Goal: Task Accomplishment & Management: Use online tool/utility

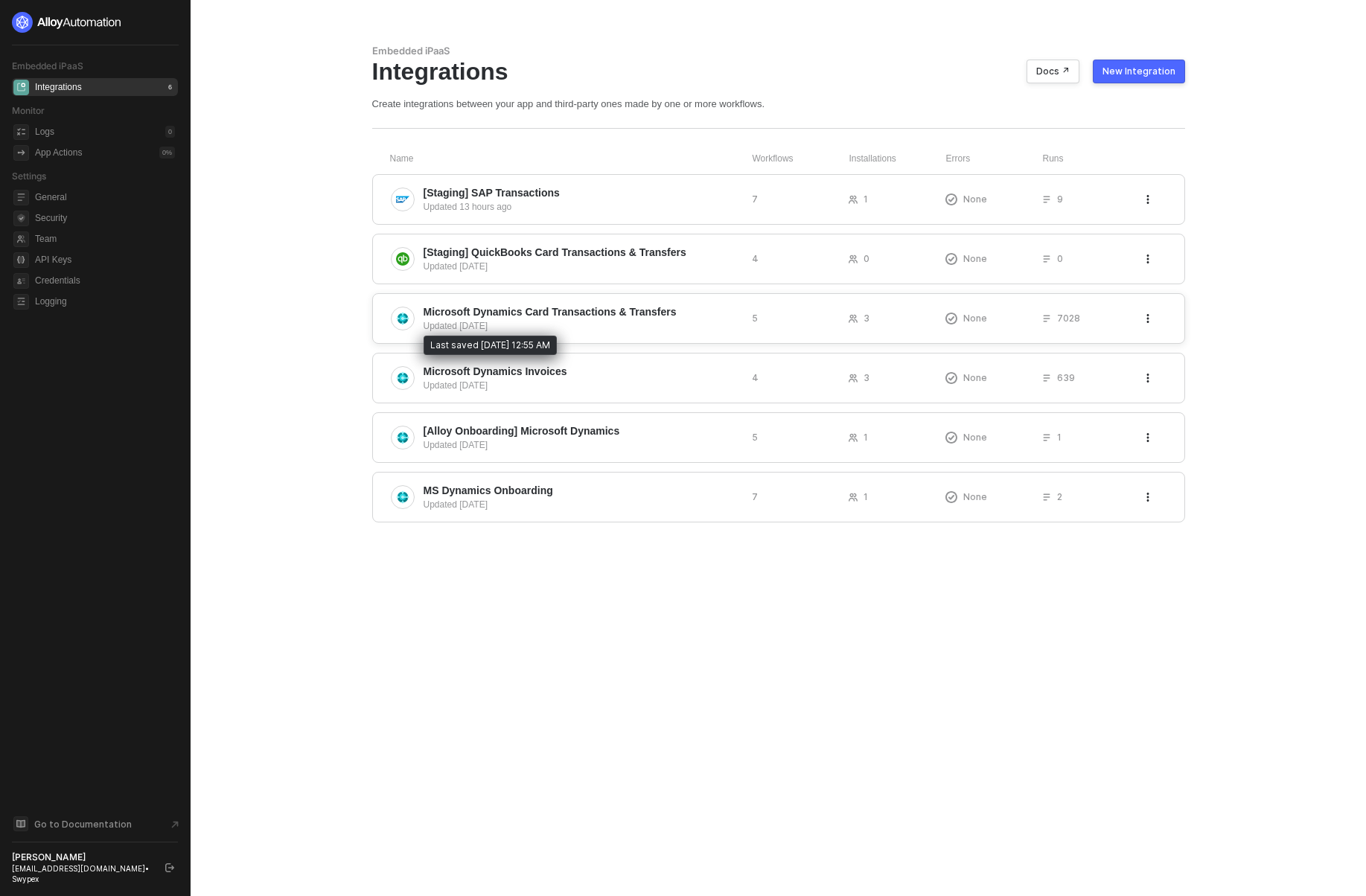
click at [491, 320] on div "Updated 14 days ago" at bounding box center [582, 326] width 317 height 13
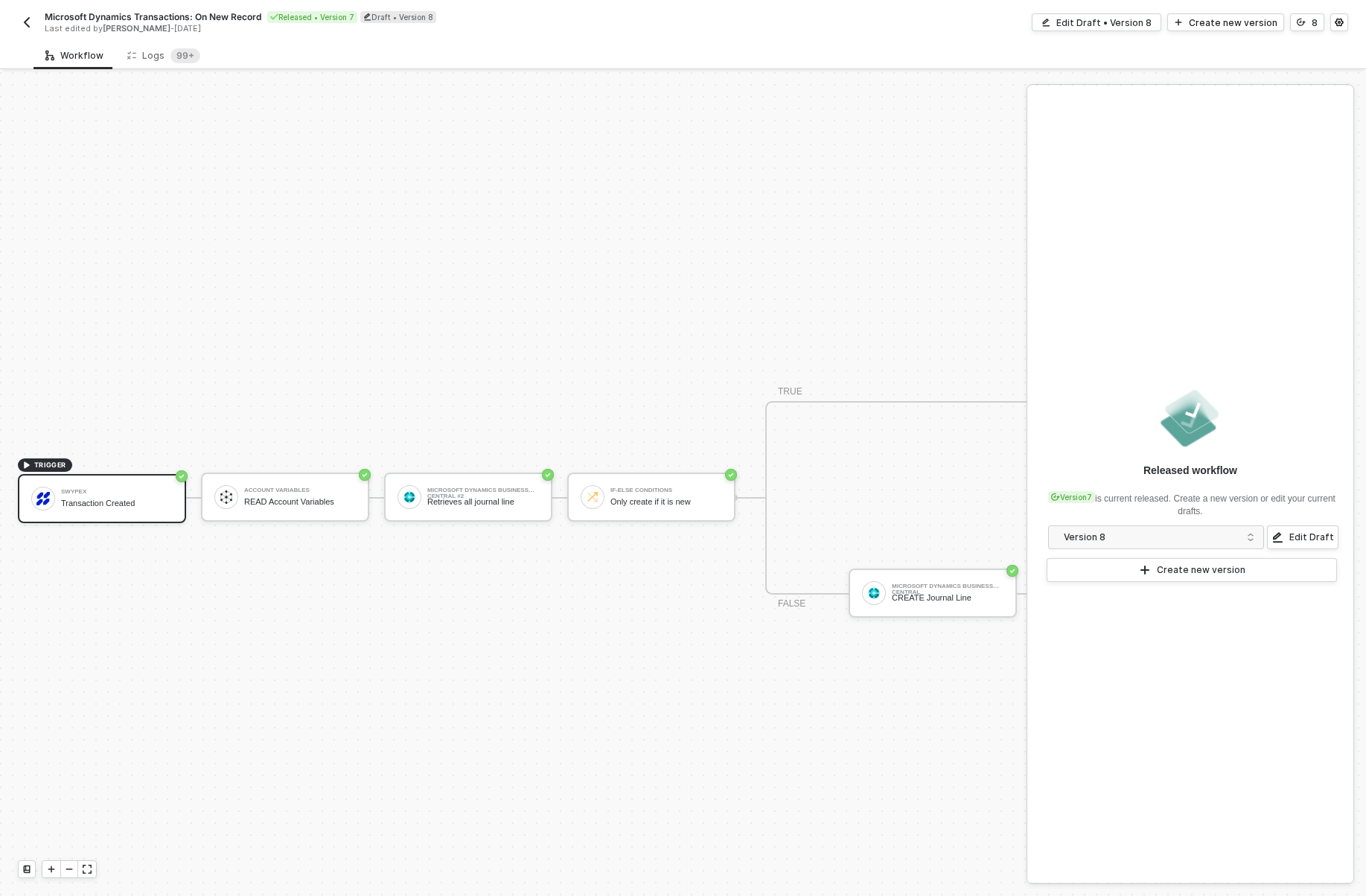
scroll to position [28, 0]
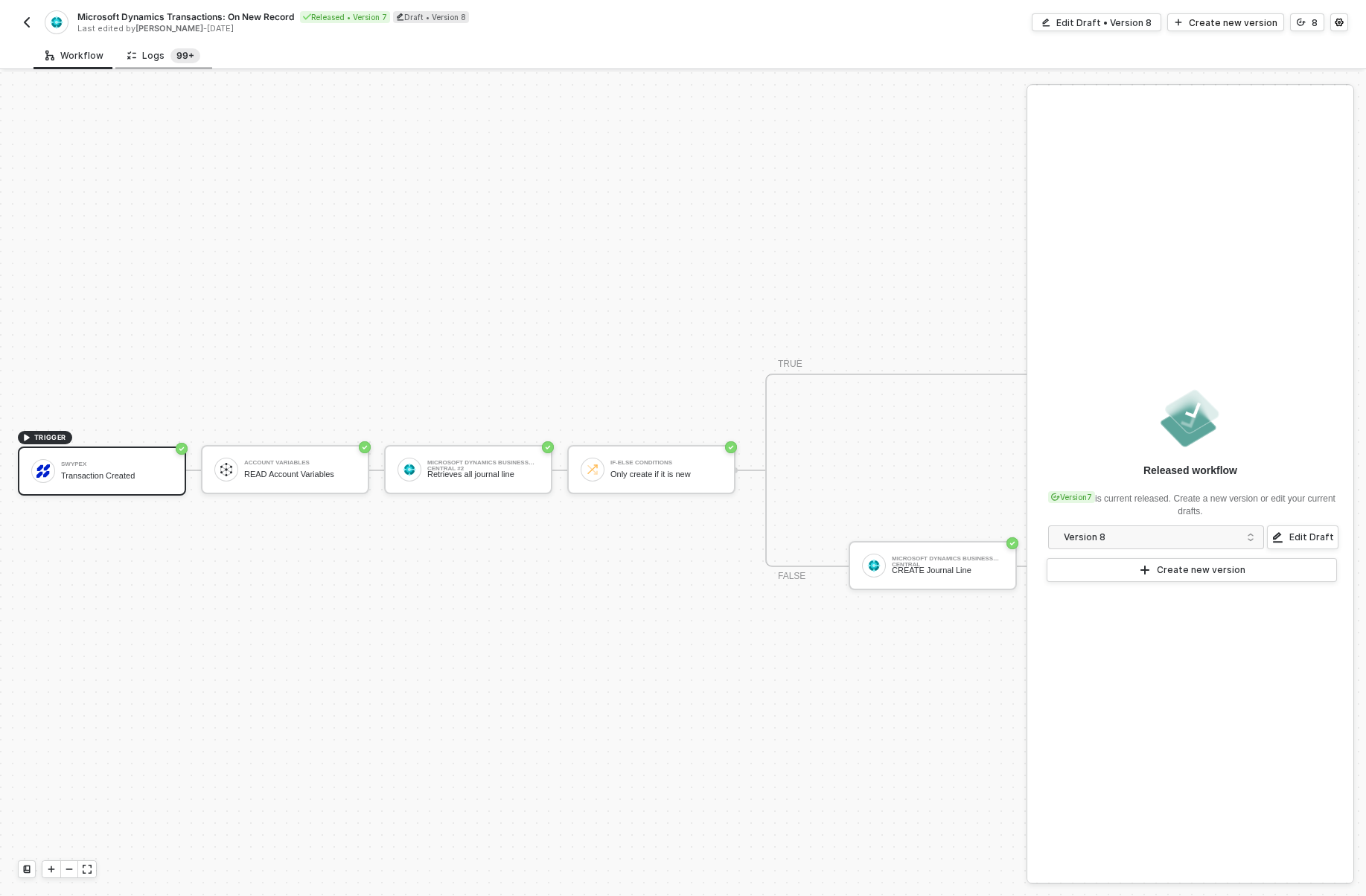
click at [176, 51] on sup "99+" at bounding box center [185, 56] width 30 height 15
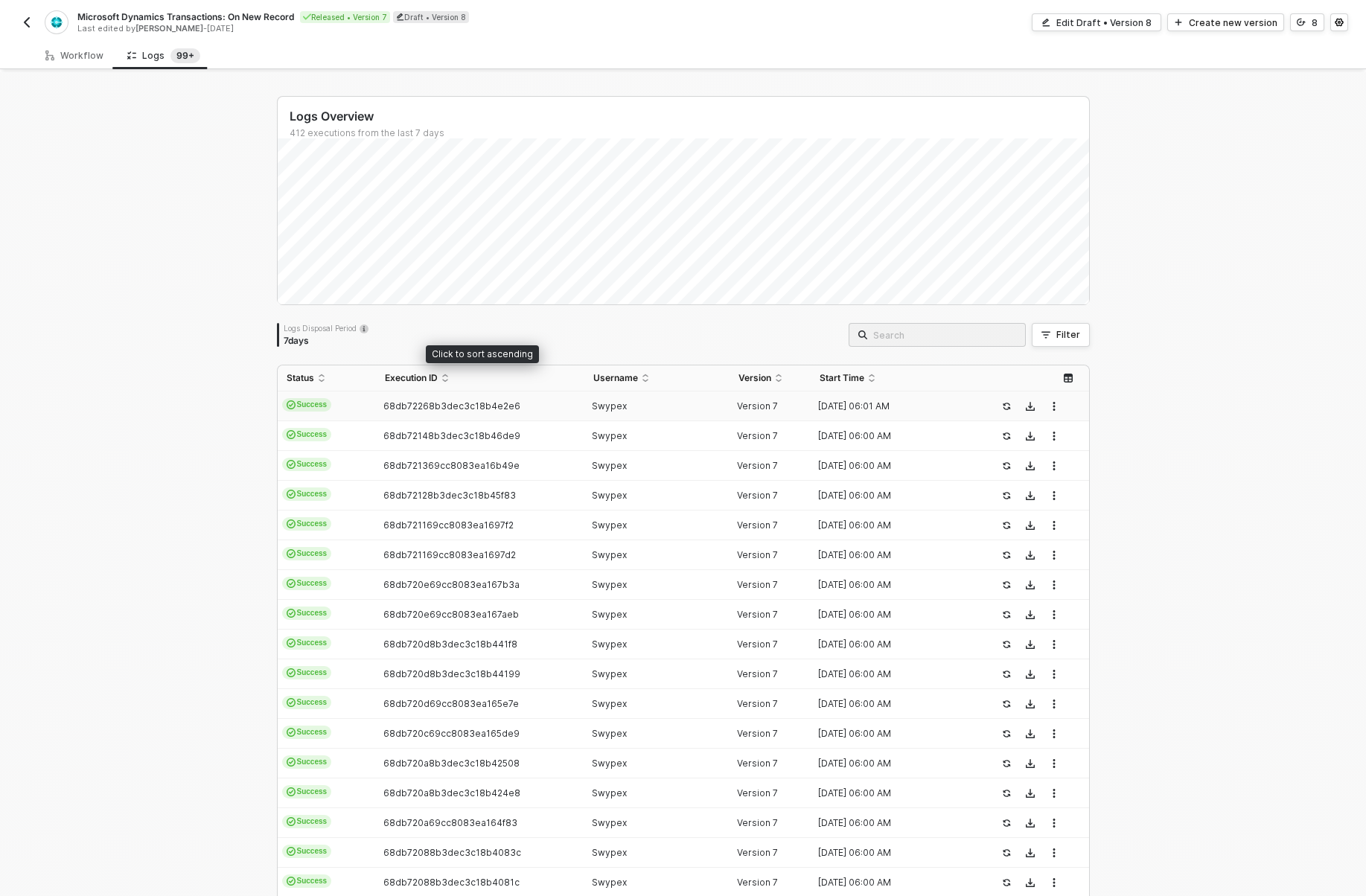
click at [430, 405] on span "68db72268b3dec3c18b4e2e6" at bounding box center [452, 406] width 137 height 11
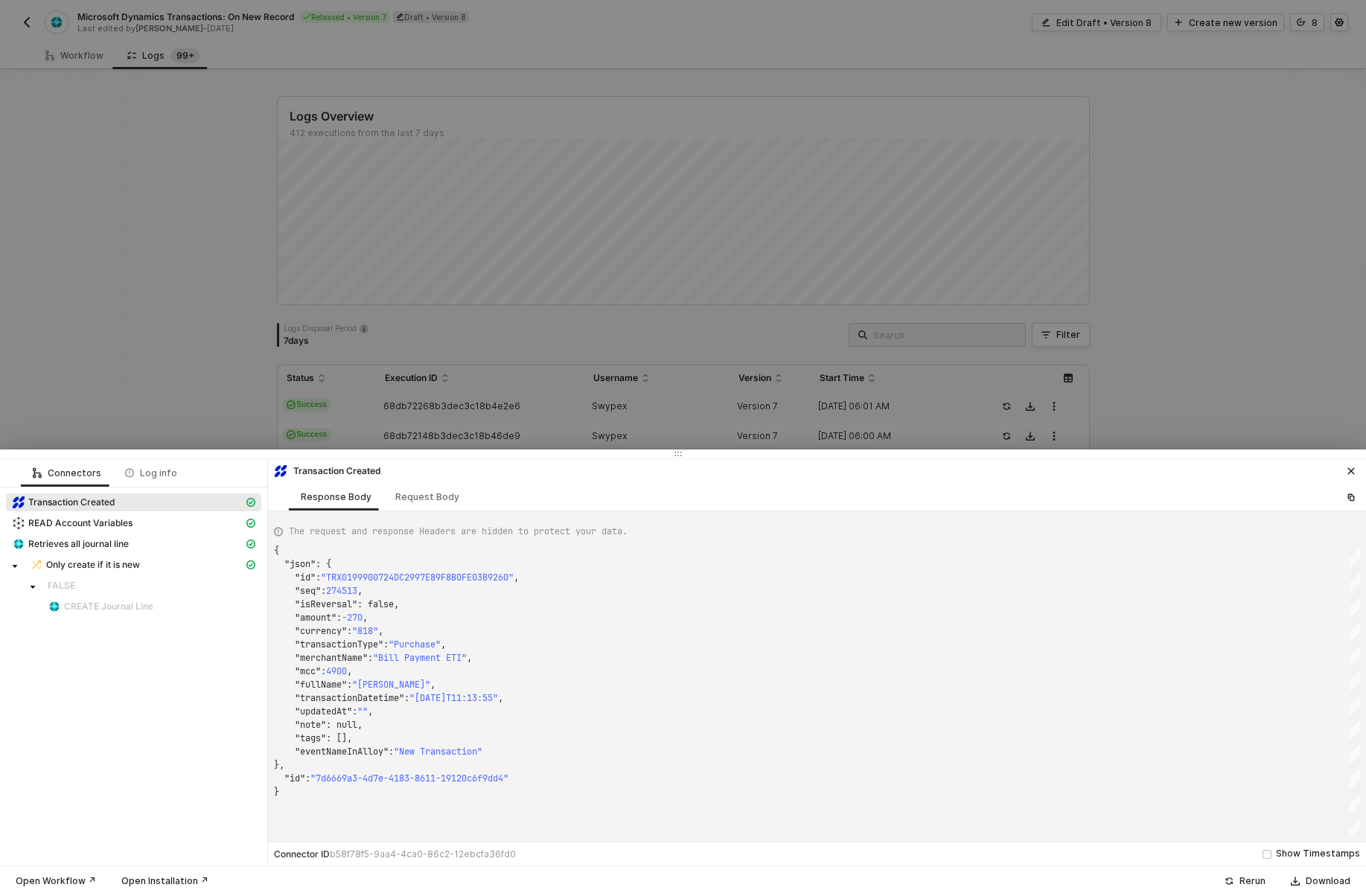
scroll to position [134, 0]
click at [366, 734] on div ""tags" : []," at bounding box center [817, 739] width 1086 height 13
type textarea ""fullName": "Osama ElSayed", "transactionDatetime": "2025-09-28T11:13:55", "upd…"
click at [366, 734] on div ""tags" : []," at bounding box center [817, 739] width 1086 height 13
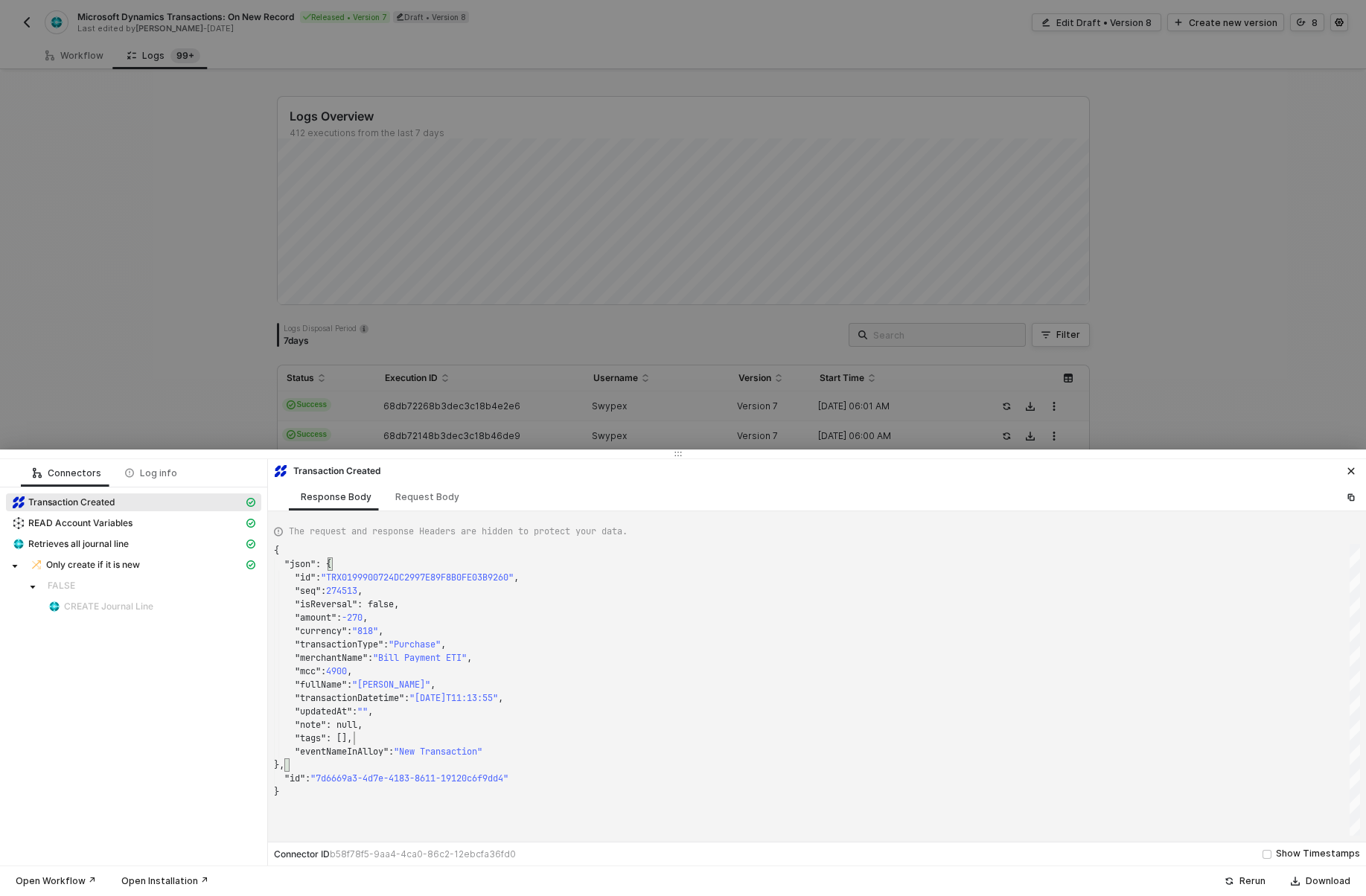
scroll to position [54, 0]
click at [379, 726] on div ""note" : null," at bounding box center [817, 726] width 1086 height 13
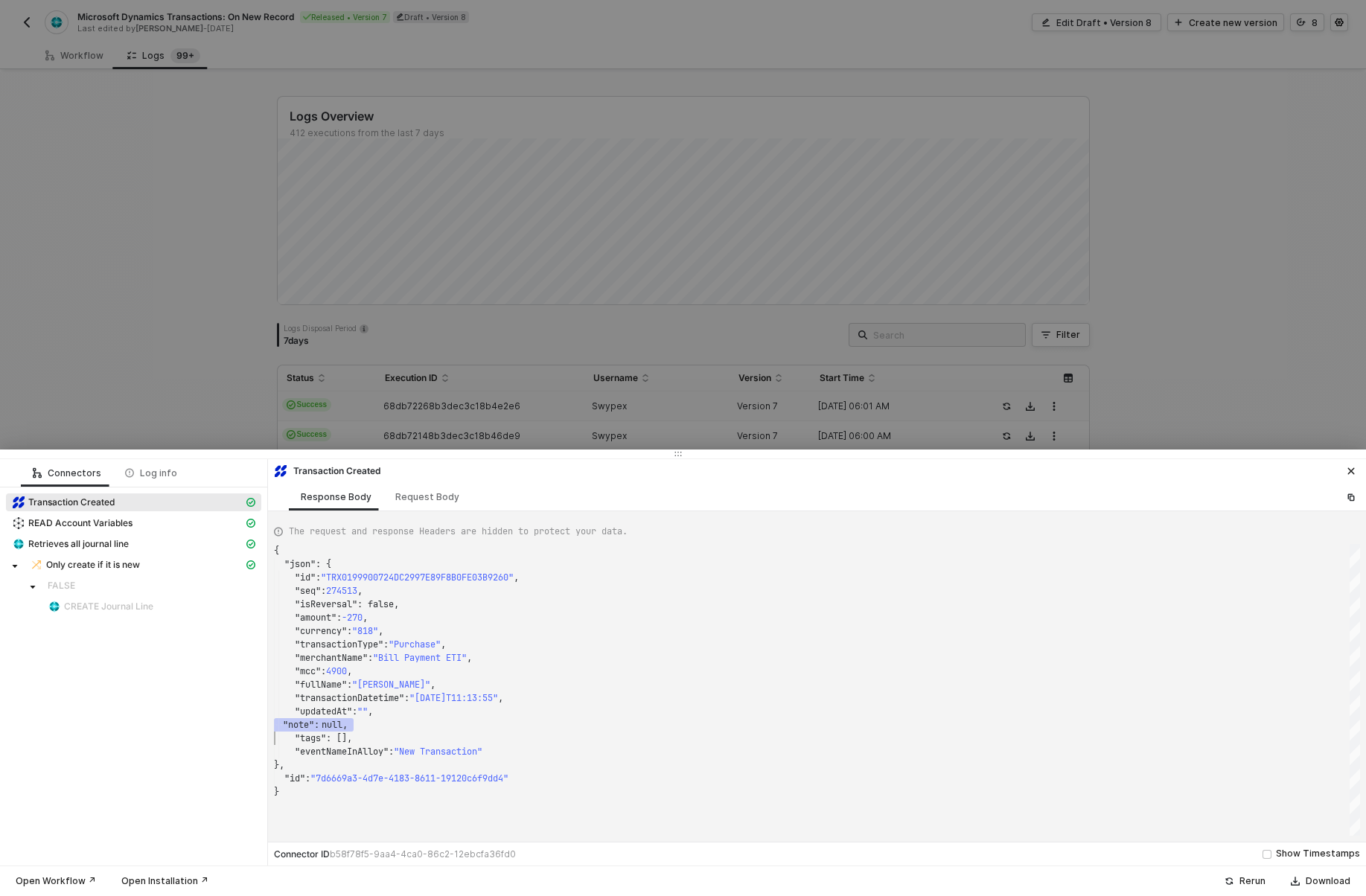
click at [388, 291] on div at bounding box center [683, 448] width 1366 height 896
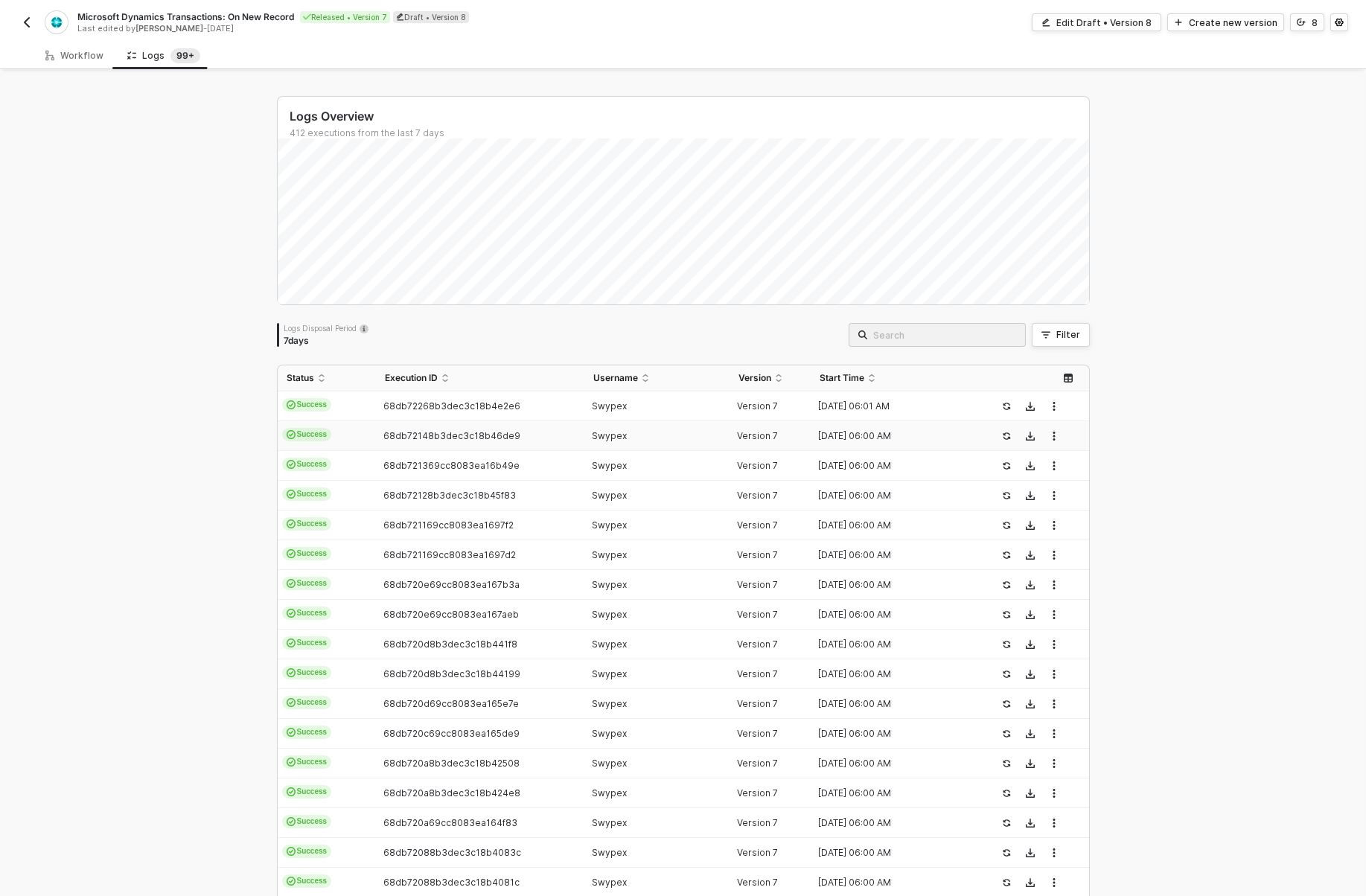
click at [420, 443] on td "68db72148b3dec3c18b46de9" at bounding box center [481, 436] width 209 height 30
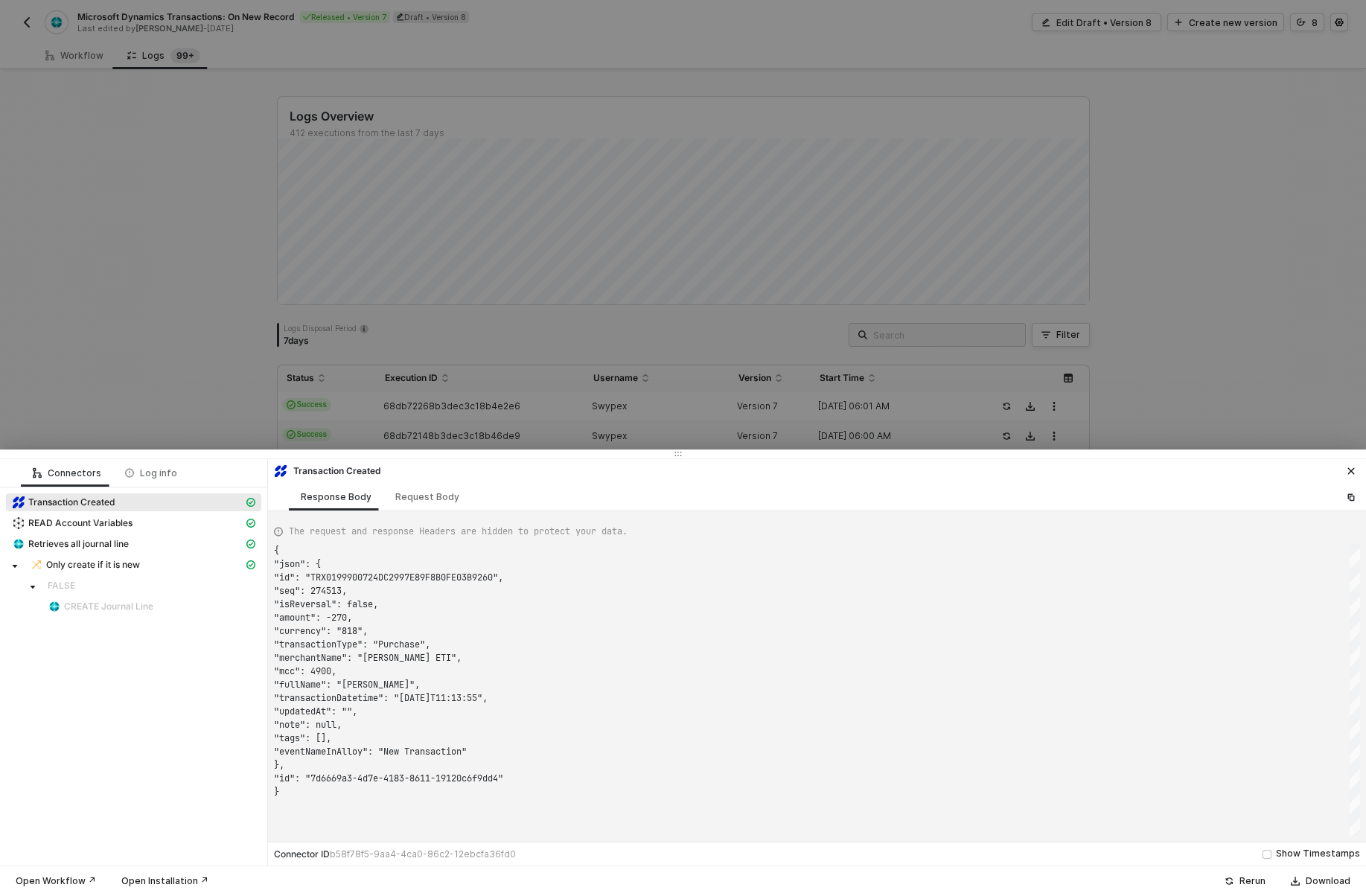
scroll to position [134, 0]
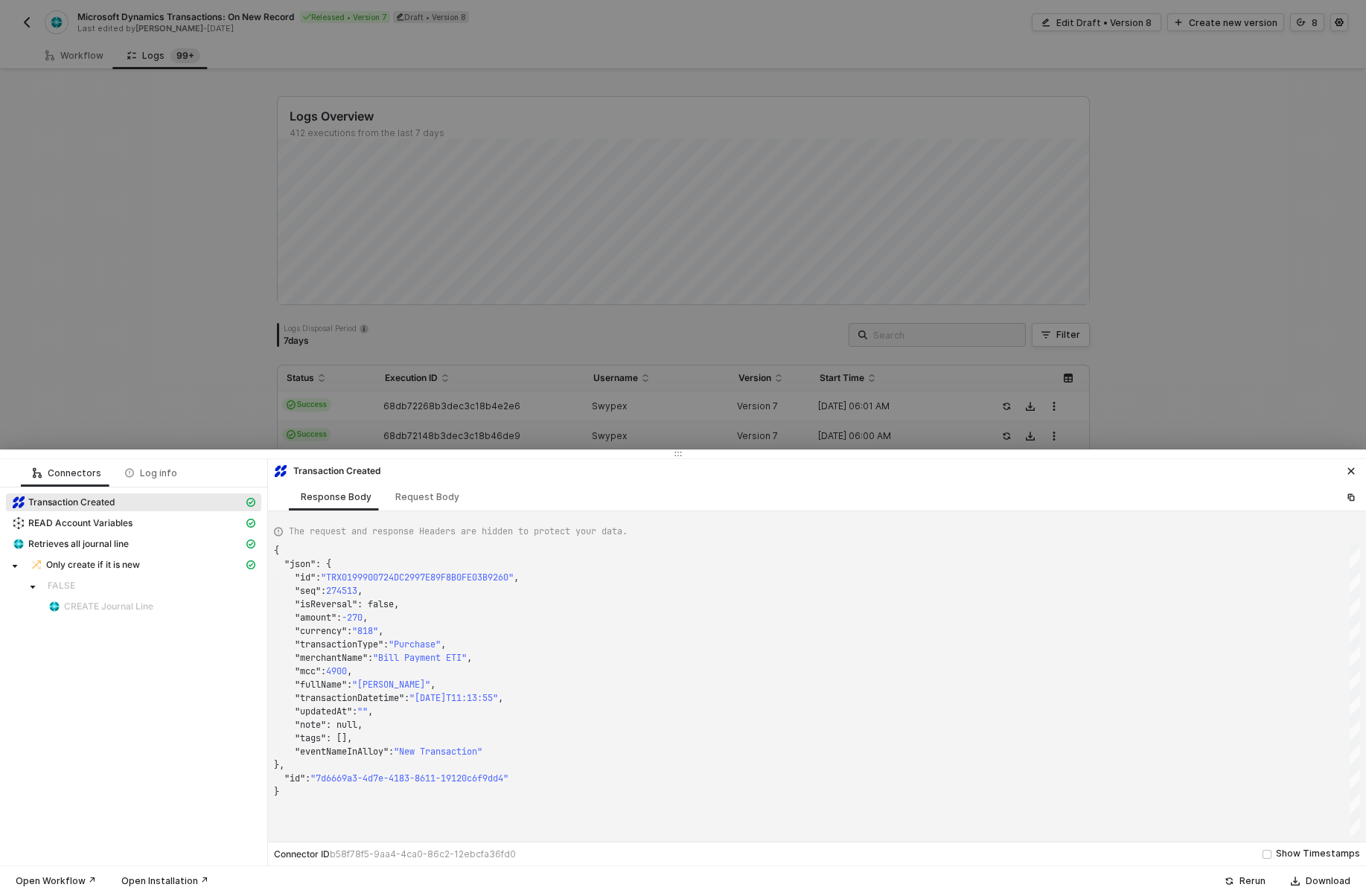
type textarea "{ "json": { "id": "TRX01998F915A24EFA09B5F6F7454EA38EE", "seq": 274238, "isReve…"
click at [392, 305] on div at bounding box center [683, 448] width 1366 height 896
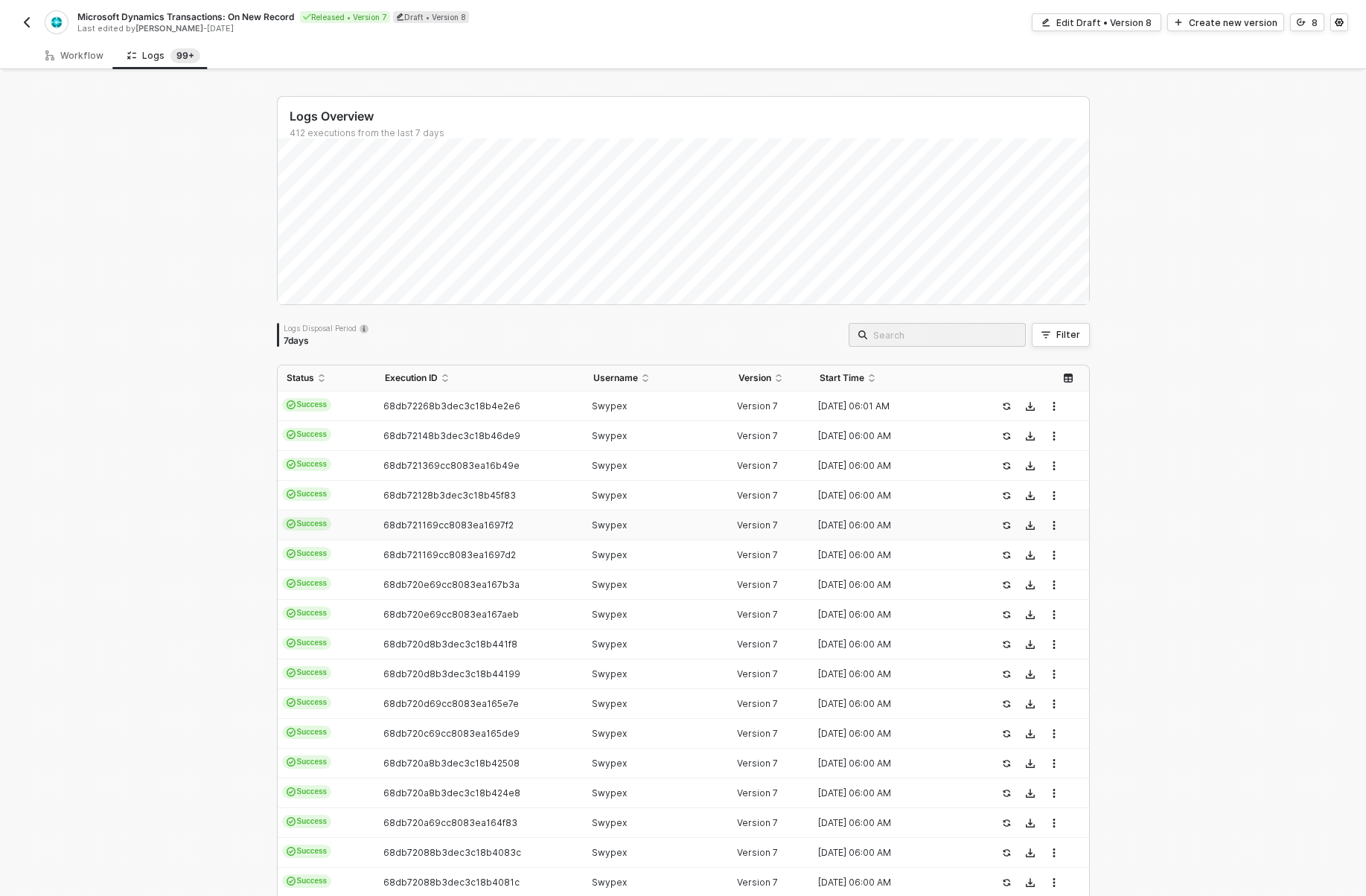
click at [387, 534] on td "68db721169cc8083ea1697f2" at bounding box center [481, 526] width 209 height 30
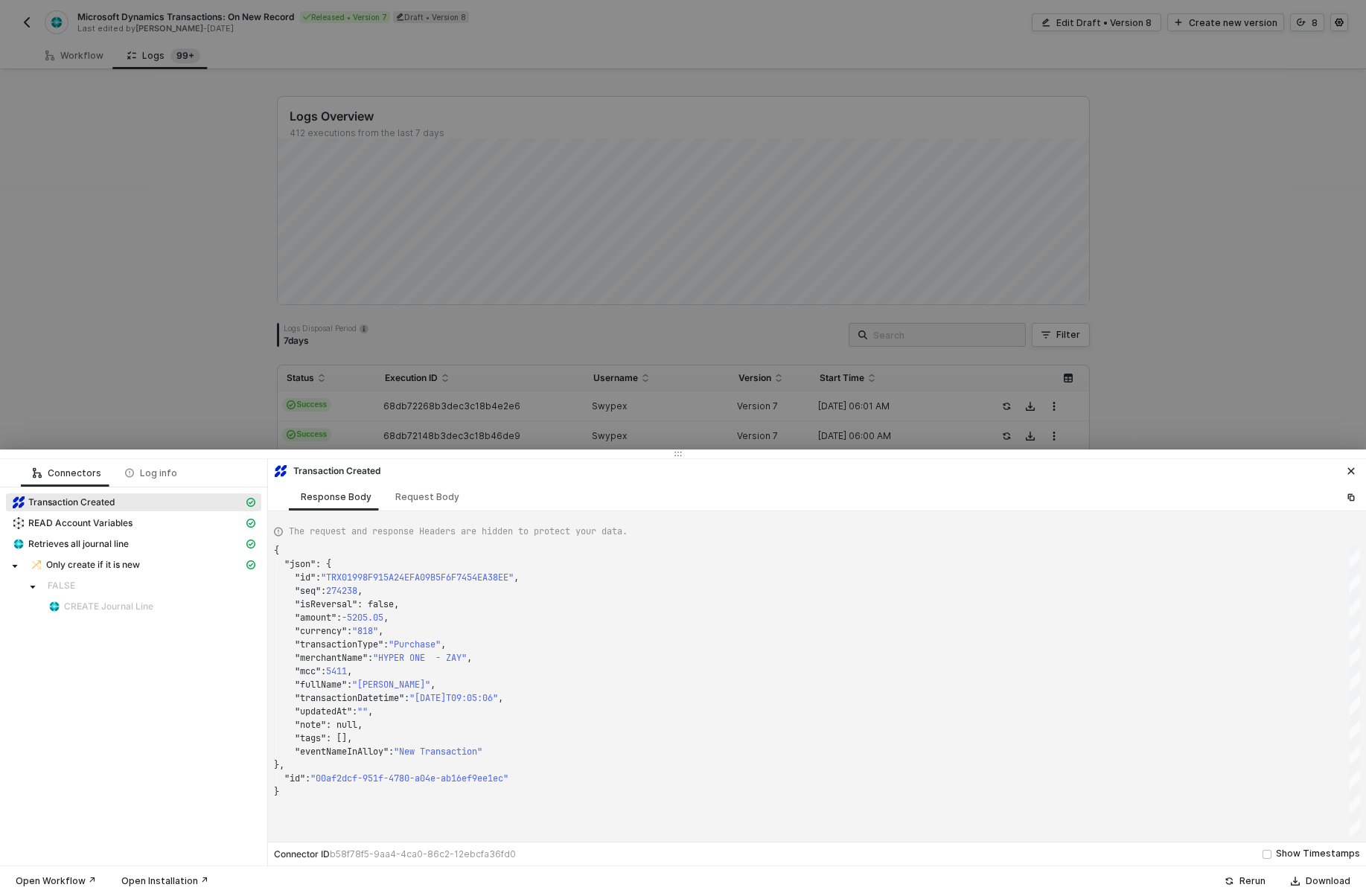
type textarea "{ "json": { "id": "TRX01997B10B61B99C62516959638353342", "seq": 270180, "isReve…"
click at [435, 303] on div at bounding box center [683, 448] width 1366 height 896
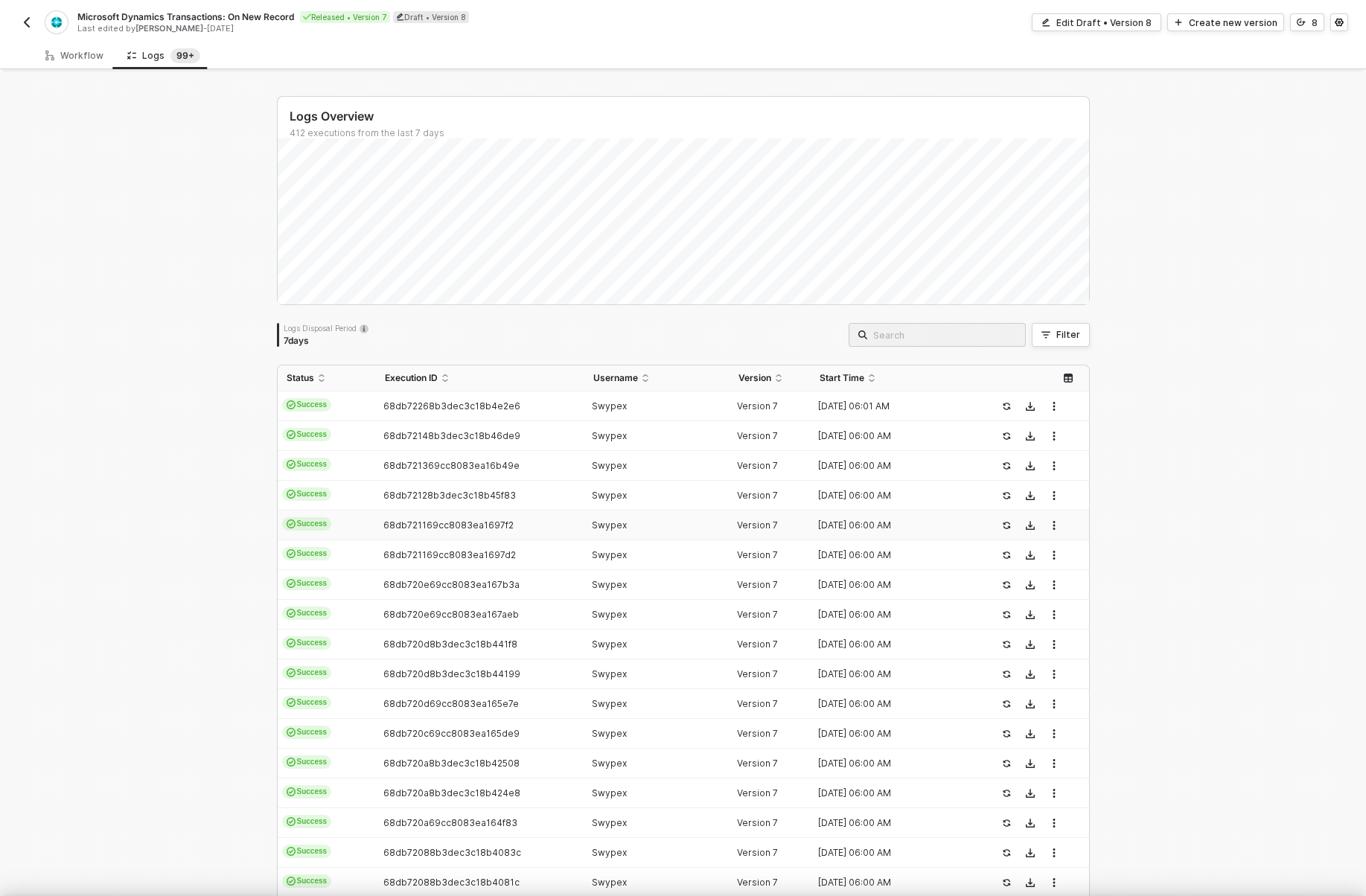
click at [437, 772] on td "68db720a8b3dec3c18b42508" at bounding box center [481, 763] width 209 height 30
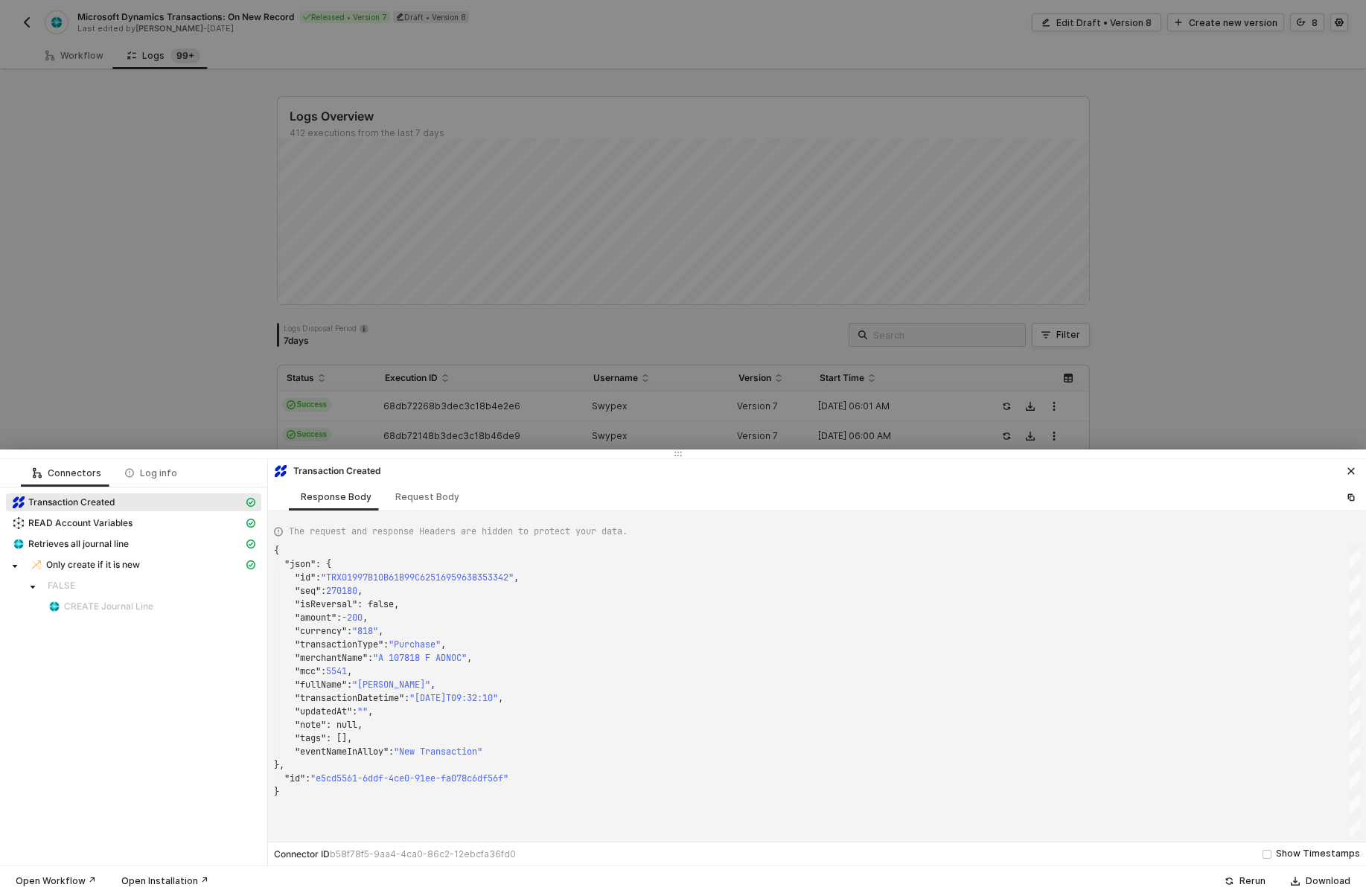
type textarea "{ "json": { "id": "TRX019994354F9AB19F88FBAB8781C34F08", "seq": 275407, "isReve…"
click at [545, 301] on div at bounding box center [683, 448] width 1366 height 896
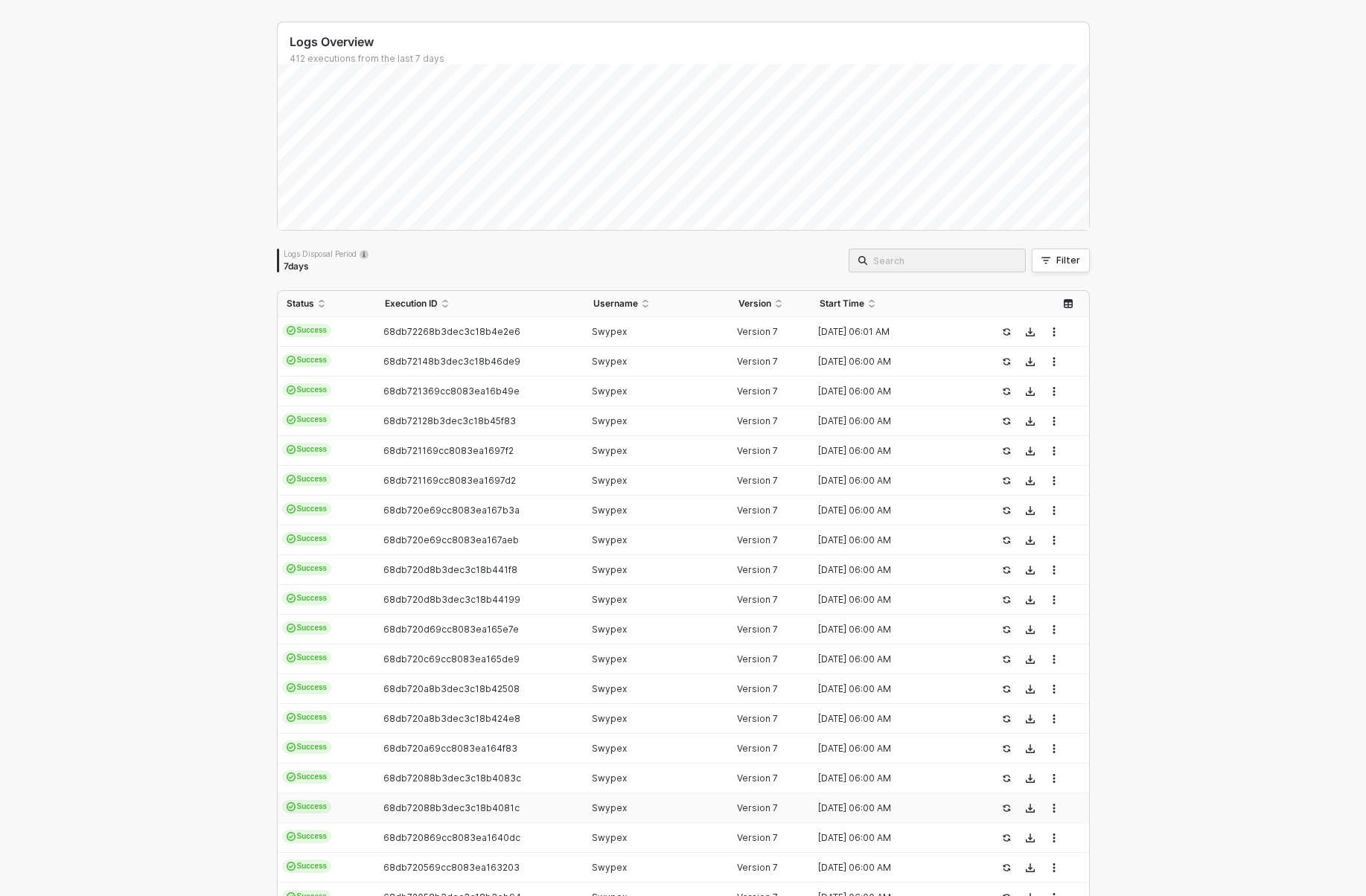
scroll to position [157, 0]
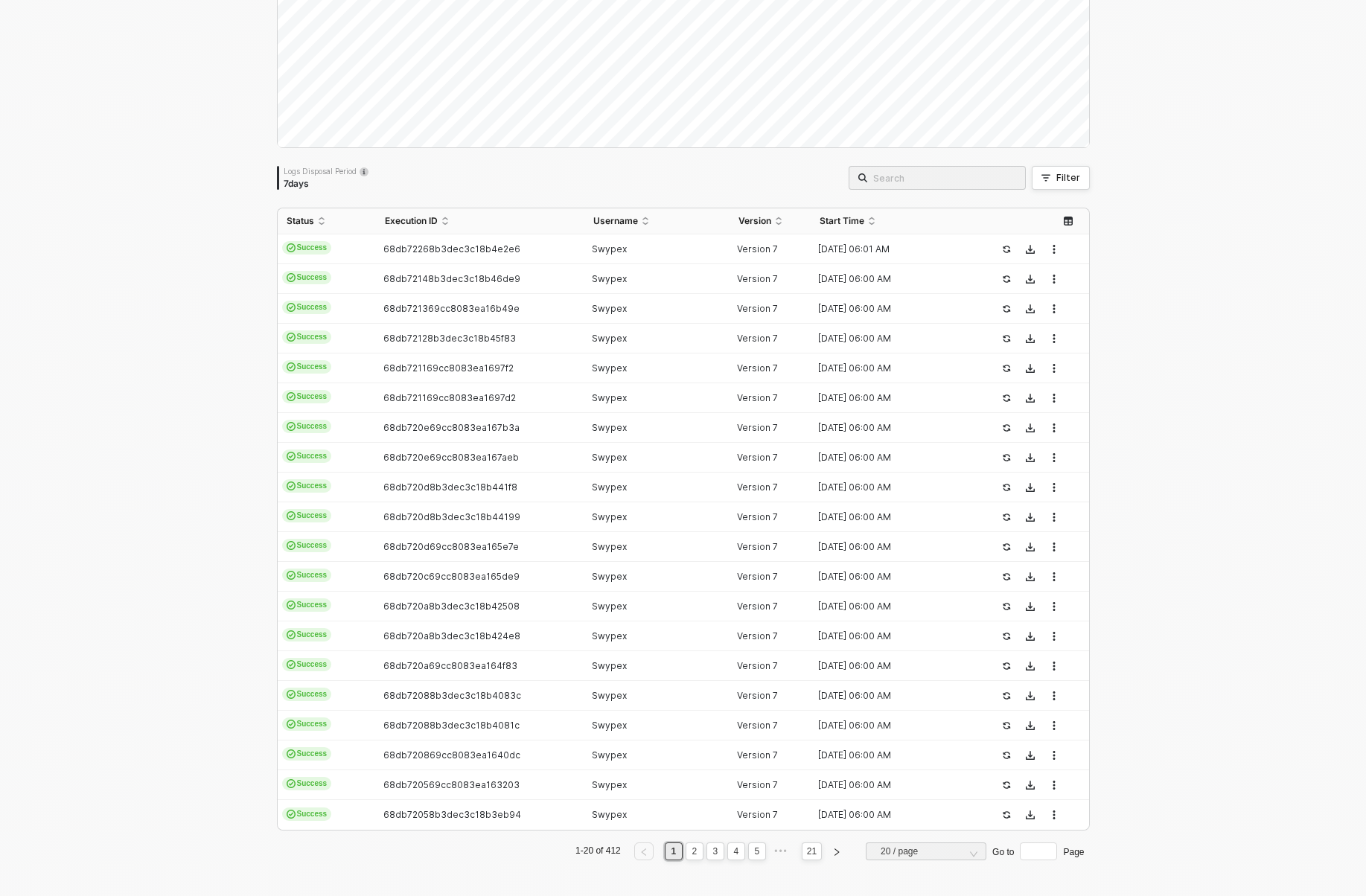
click at [477, 871] on div "Status Execution ID Username Version Start Time Success 68db72268b3dec3c18b4e2e…" at bounding box center [683, 540] width 813 height 665
click at [477, 819] on span "68db72058b3dec3c18b3eb94" at bounding box center [453, 815] width 138 height 11
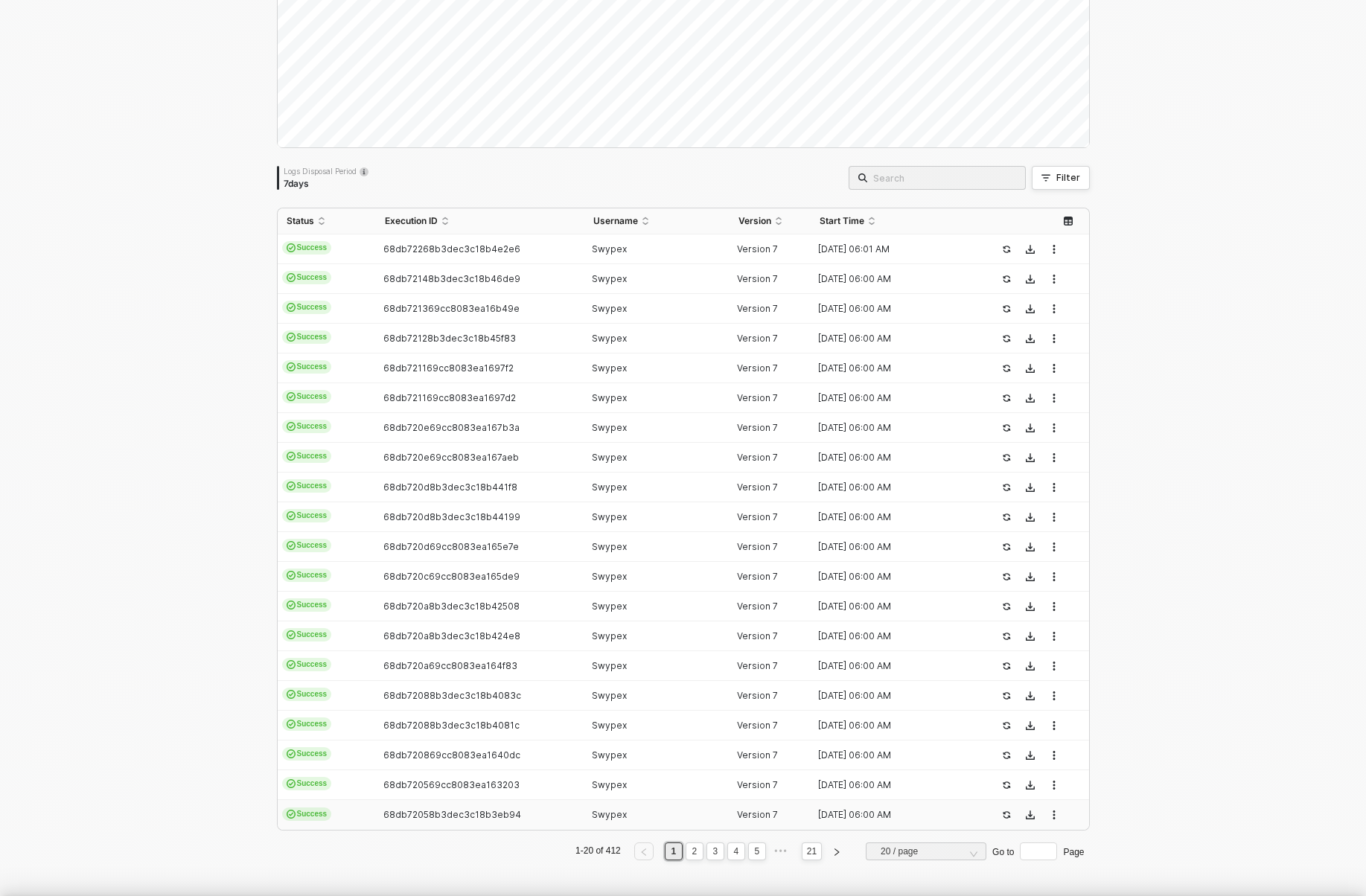
scroll to position [134, 0]
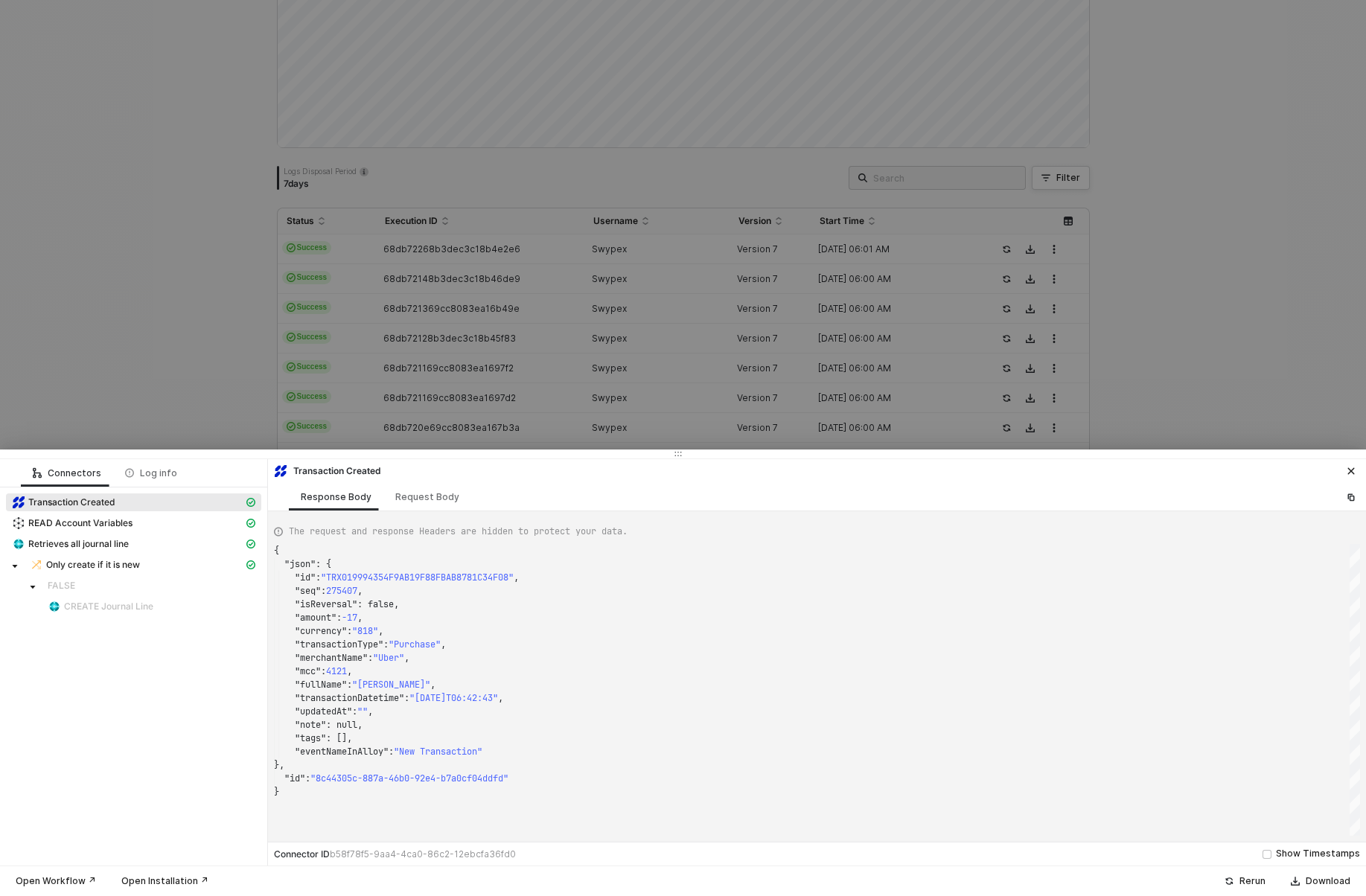
type textarea "{ "json": { "id": "TRX01997BBF4F6C50ED630DCD3C51619FF2", "seq": 270647, "isReve…"
click at [459, 216] on div at bounding box center [683, 448] width 1366 height 896
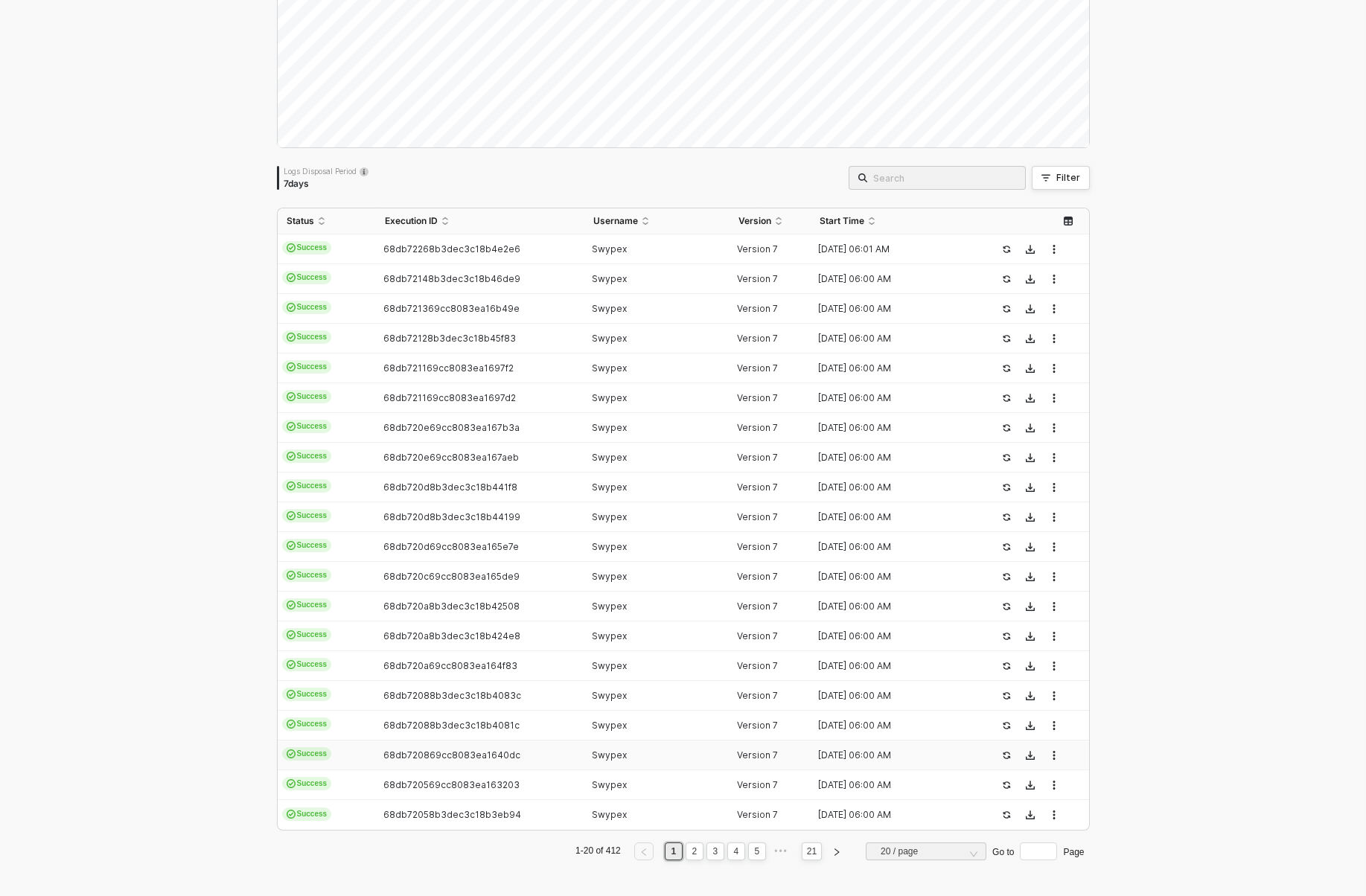
click at [397, 750] on span "68db720869cc8083ea1640dc" at bounding box center [452, 755] width 137 height 11
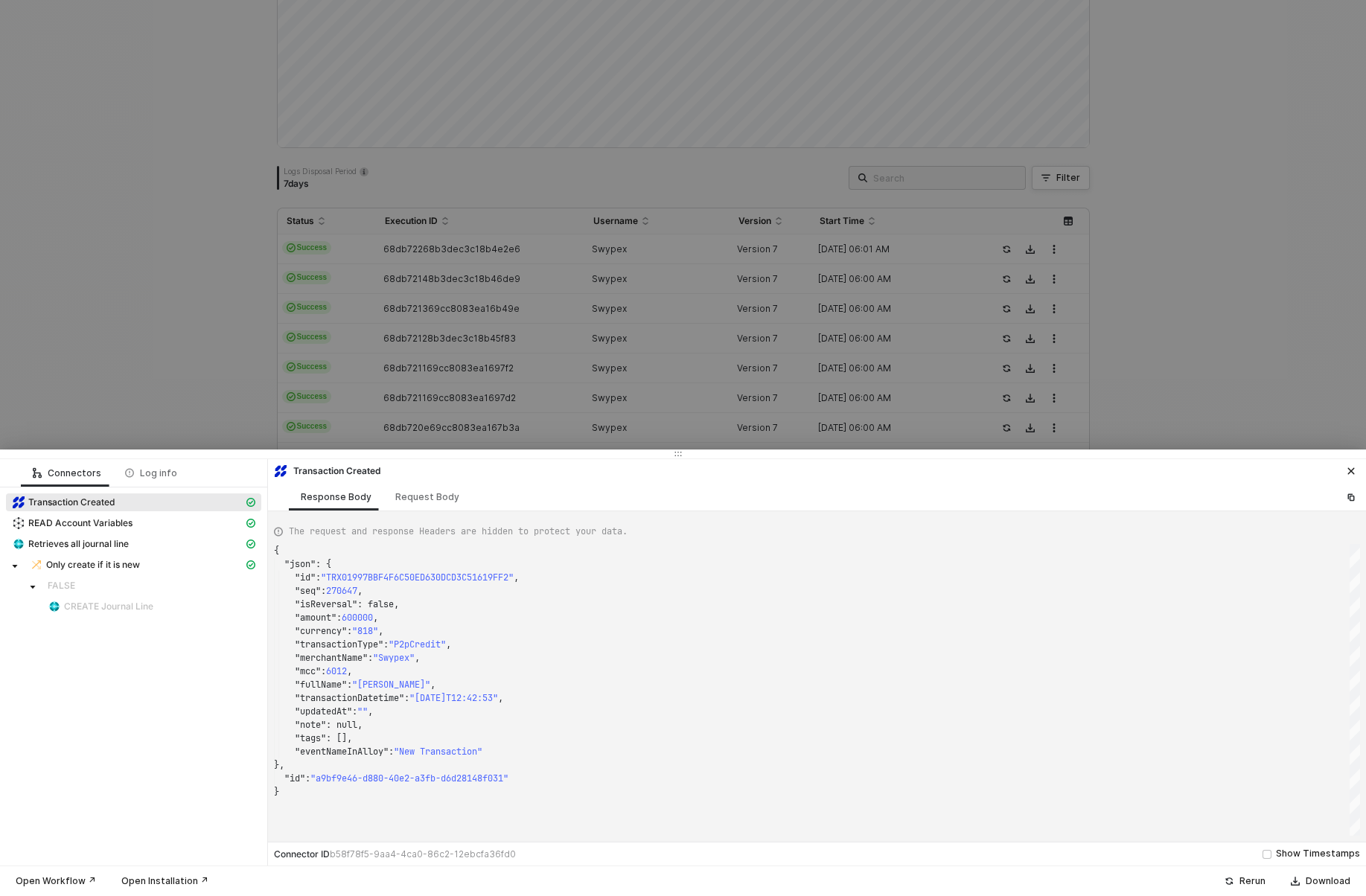
type textarea "{ "json": { "id": "TRX01997BCA23774E756AAEC2933816BA33", "seq": 270682, "isReve…"
click at [598, 278] on div at bounding box center [683, 448] width 1366 height 896
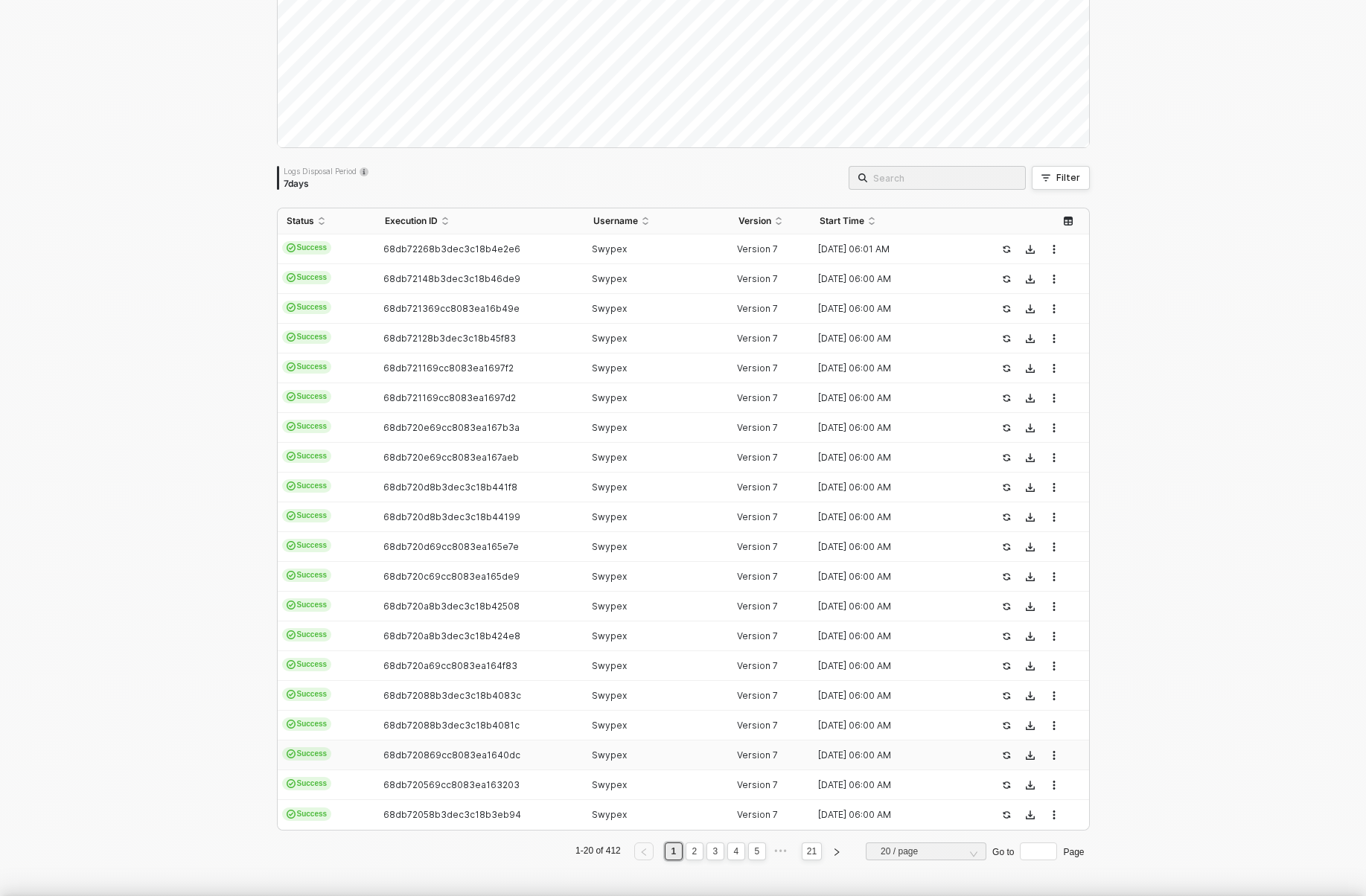
click at [405, 479] on td "68db720d8b3dec3c18b441f8" at bounding box center [481, 487] width 209 height 30
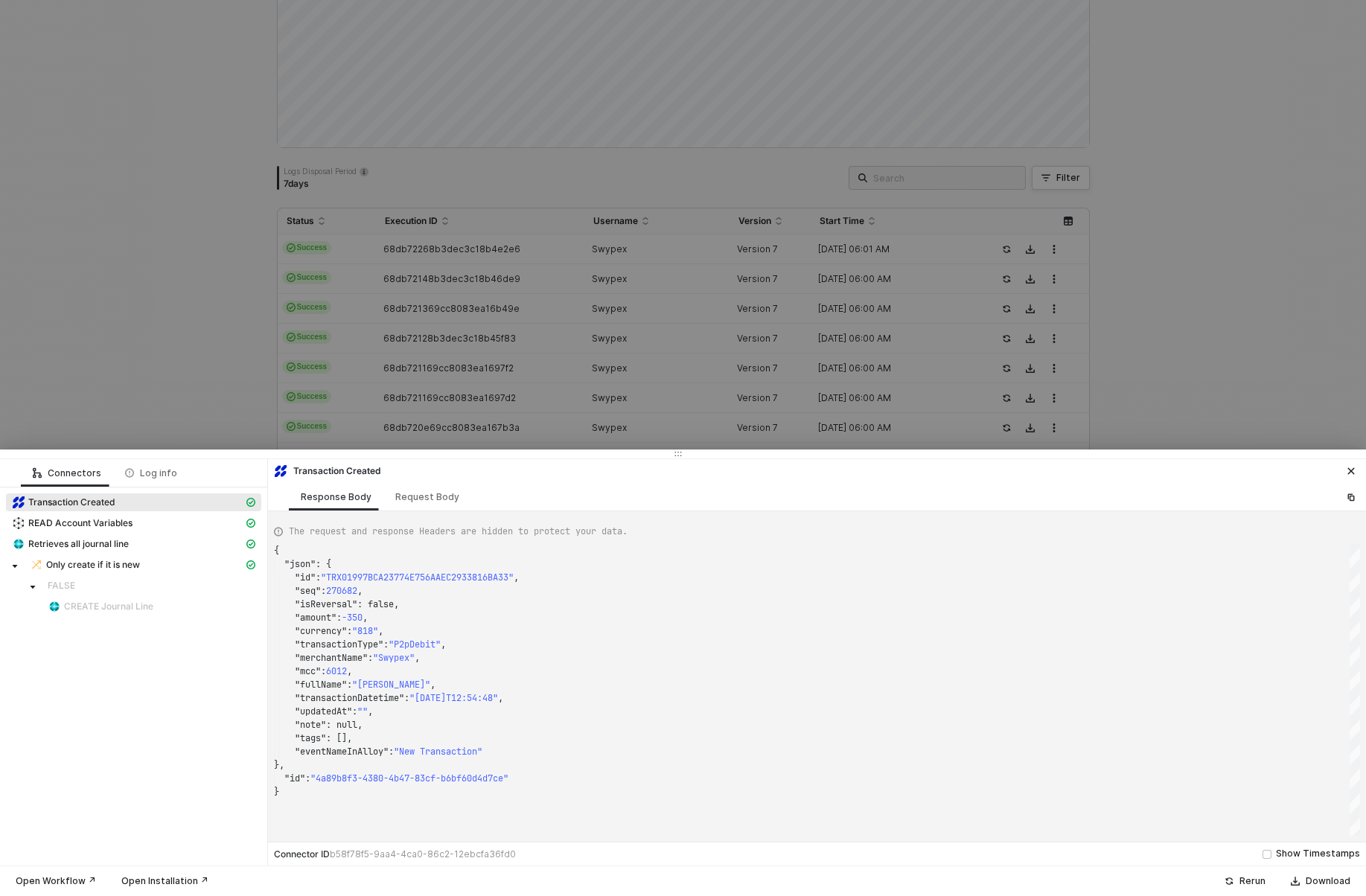
type textarea "{ "json": { "id": "TRX019996606A62DA68DEB86851A243E676", "seq": 276836, "isReve…"
click at [558, 357] on div at bounding box center [683, 448] width 1366 height 896
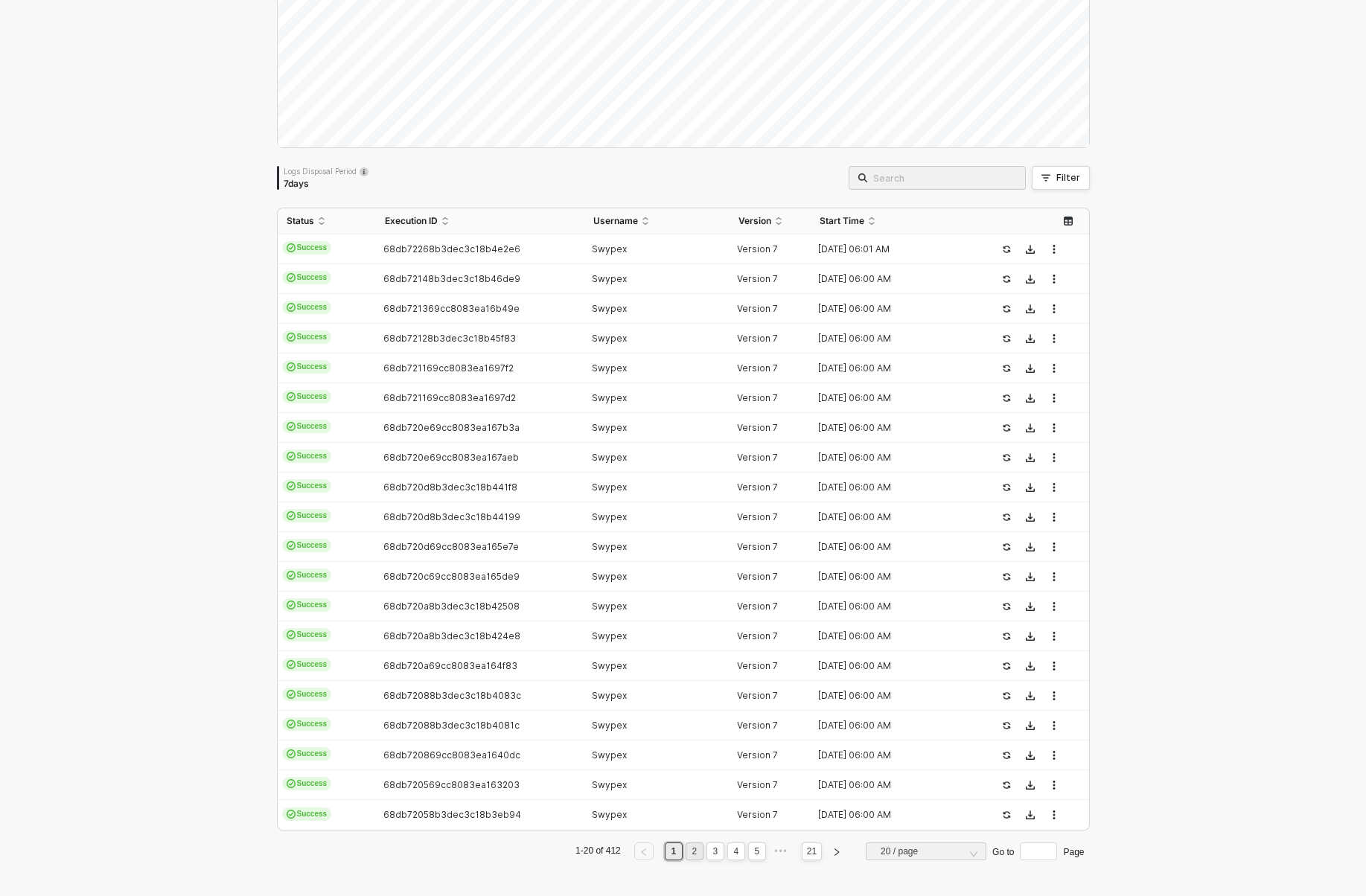
click at [691, 855] on link "2" at bounding box center [694, 851] width 14 height 16
click at [407, 242] on td "68db72058b3dec3c18b3eb4b" at bounding box center [481, 249] width 209 height 30
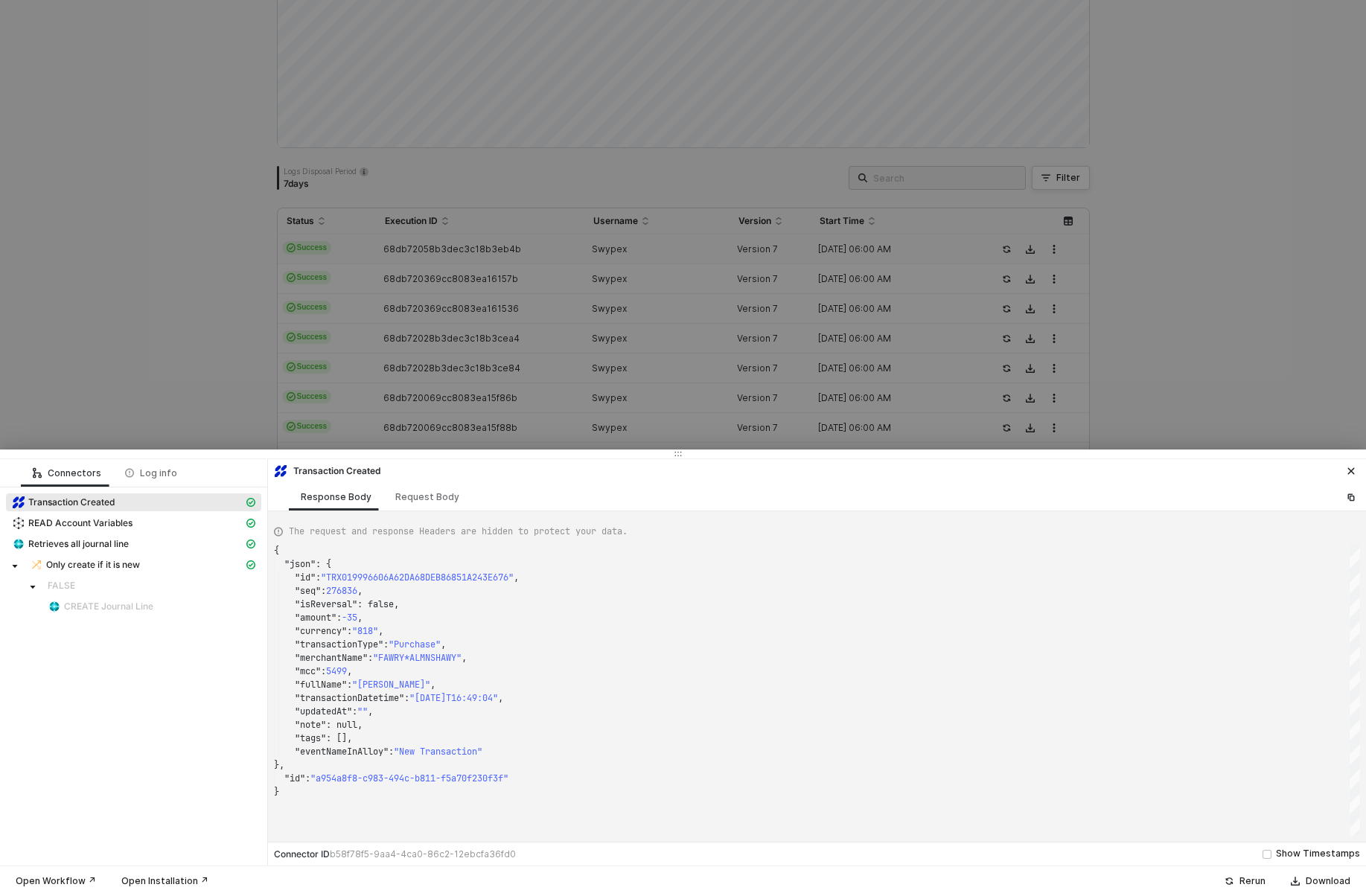
type textarea "{ "json": { "id": "TRX0199777B1857D861CCB5A7D68C7AE940", "seq": 269414, "isReve…"
click at [407, 242] on div at bounding box center [683, 448] width 1366 height 896
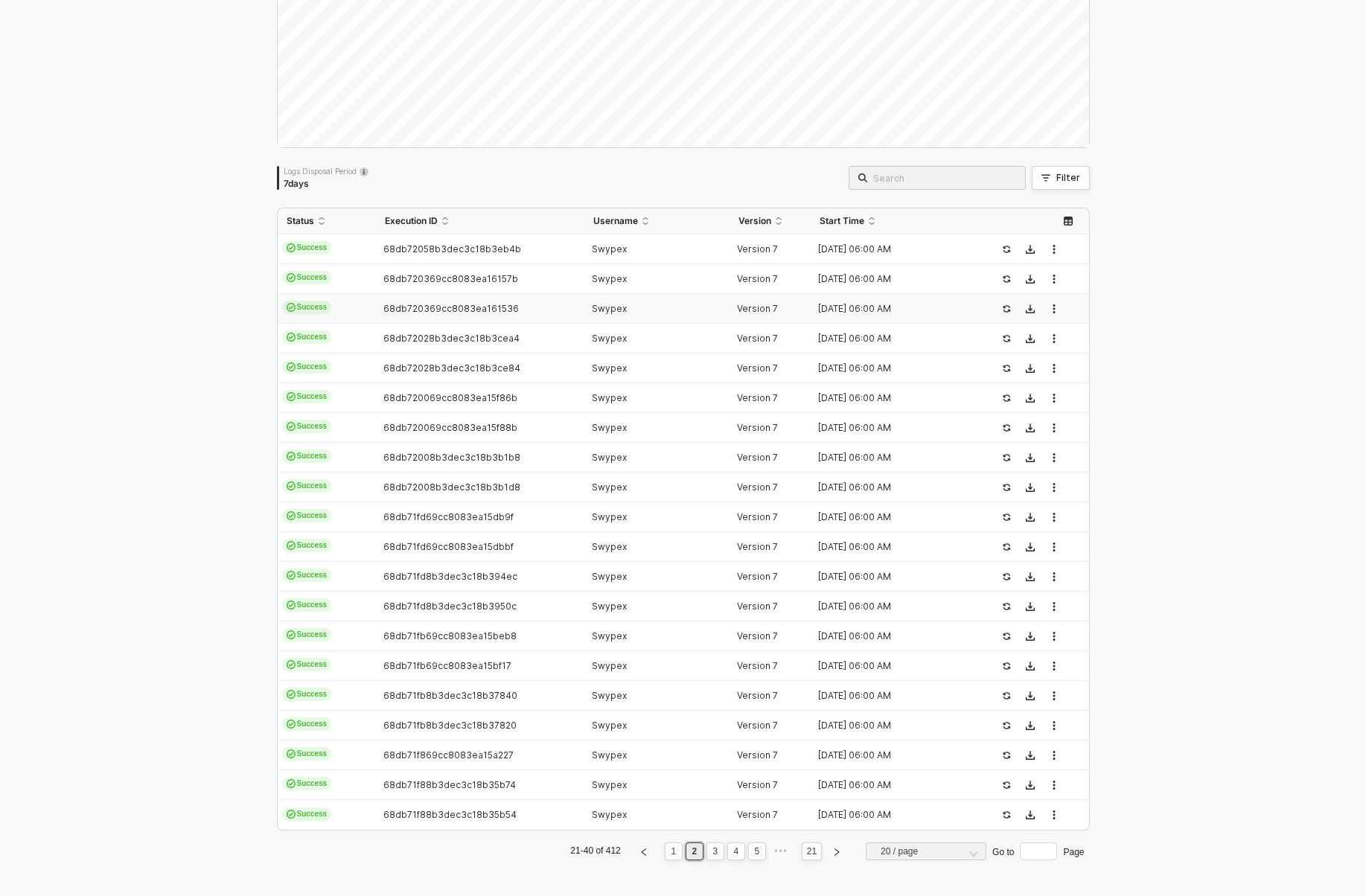
click at [407, 302] on td "68db720369cc8083ea161536" at bounding box center [481, 308] width 209 height 30
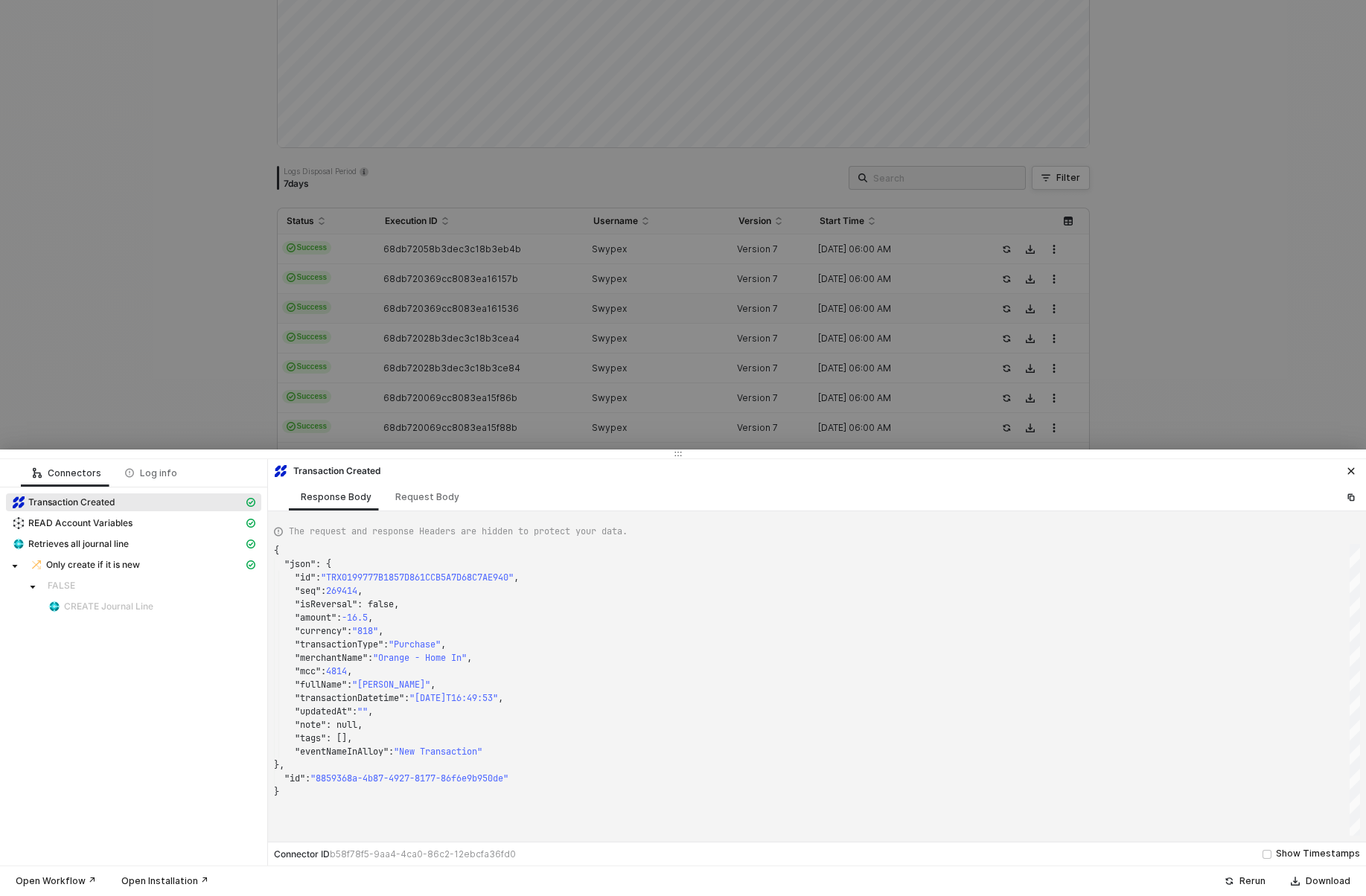
type textarea "{ "json": { "id": "TRX0199762461DB62761F4DF3D4BB765CF1", "seq": 268655, "isReve…"
click at [412, 270] on div at bounding box center [683, 448] width 1366 height 896
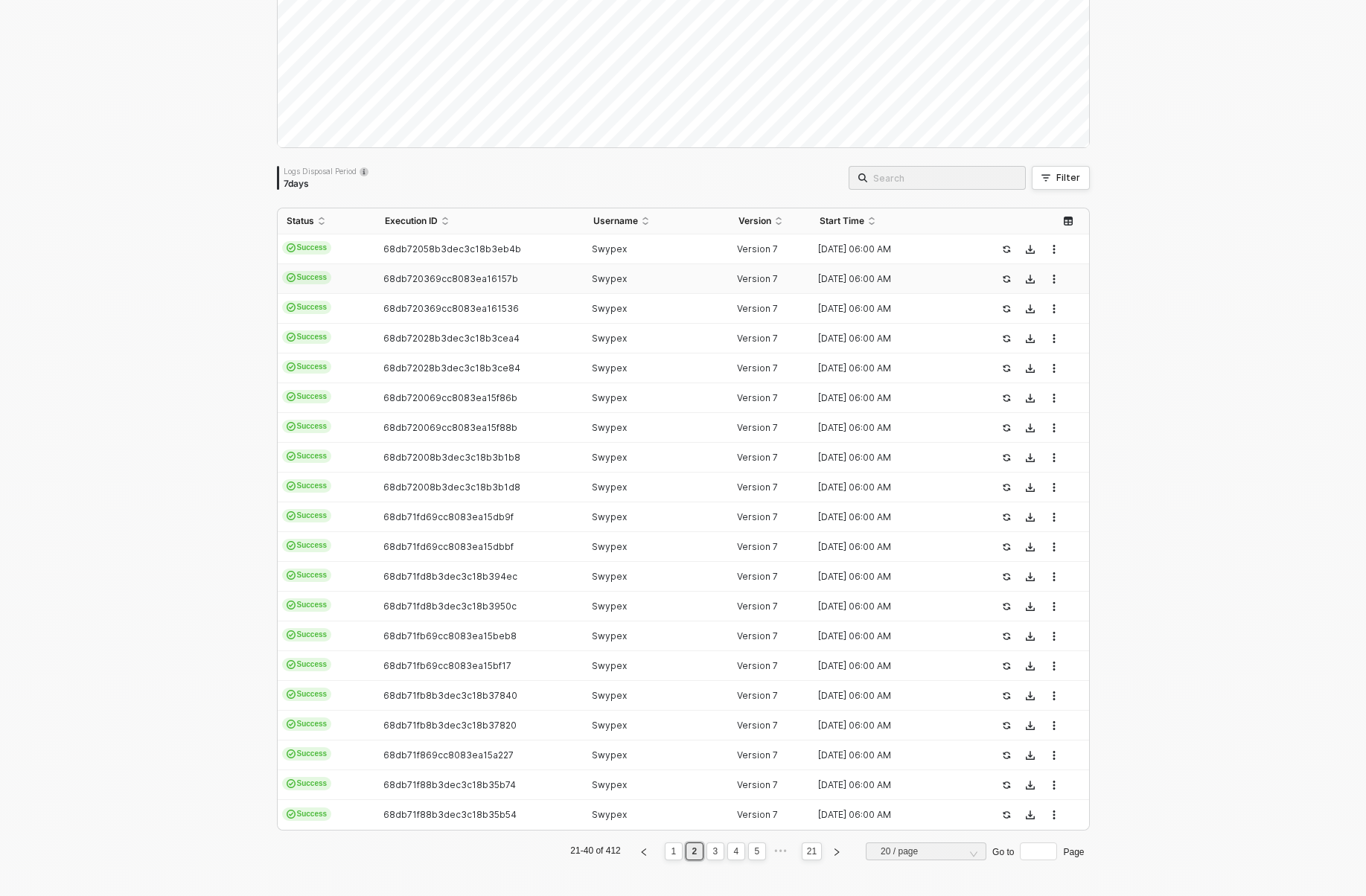
click at [412, 270] on td "68db720369cc8083ea16157b" at bounding box center [481, 279] width 209 height 30
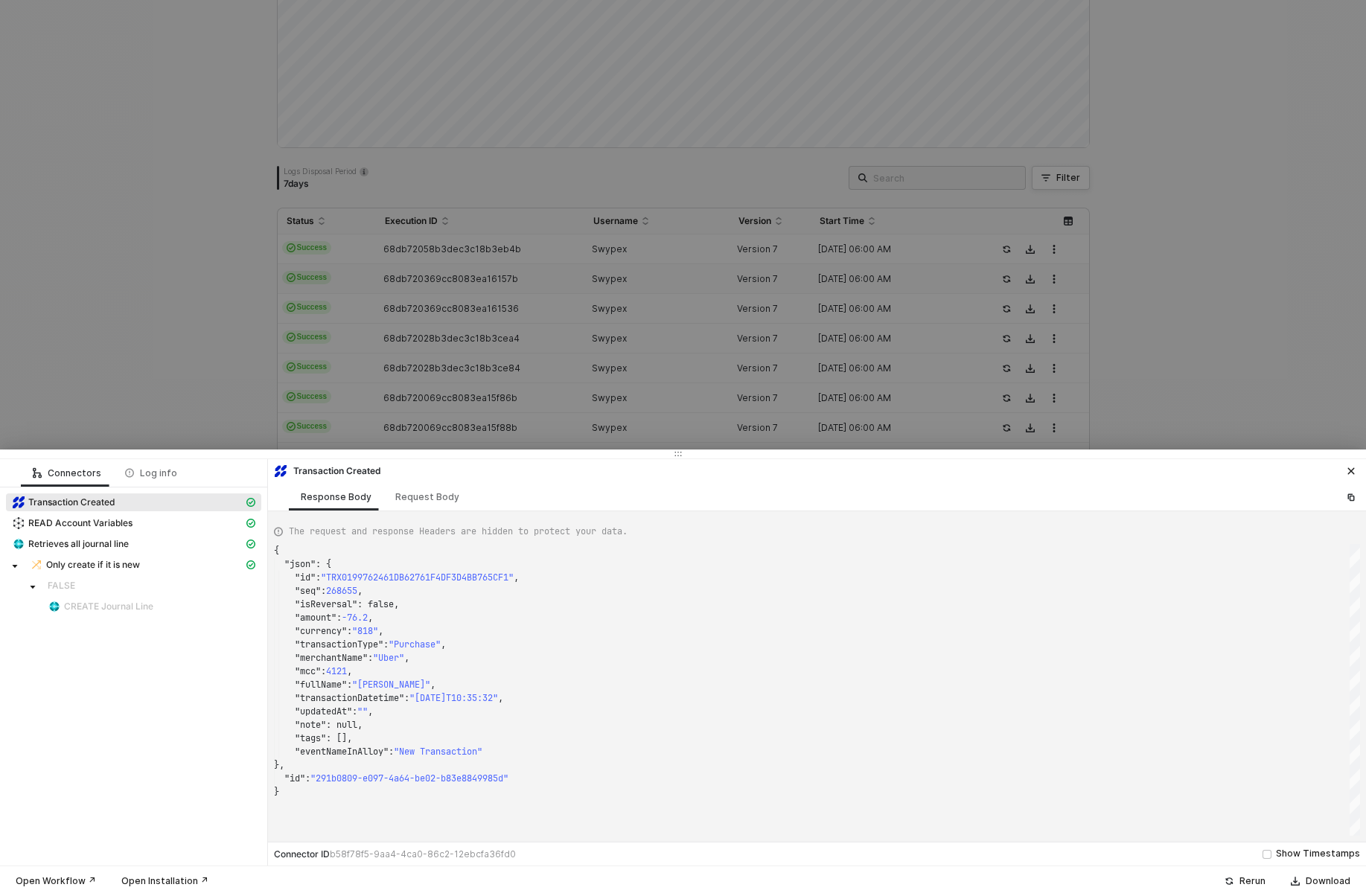
type textarea "{ "json": { "id": "TRX0199762DDFFF1AE9B4C266F2293FD6DB", "seq": 268695, "isReve…"
click at [411, 335] on div at bounding box center [683, 448] width 1366 height 896
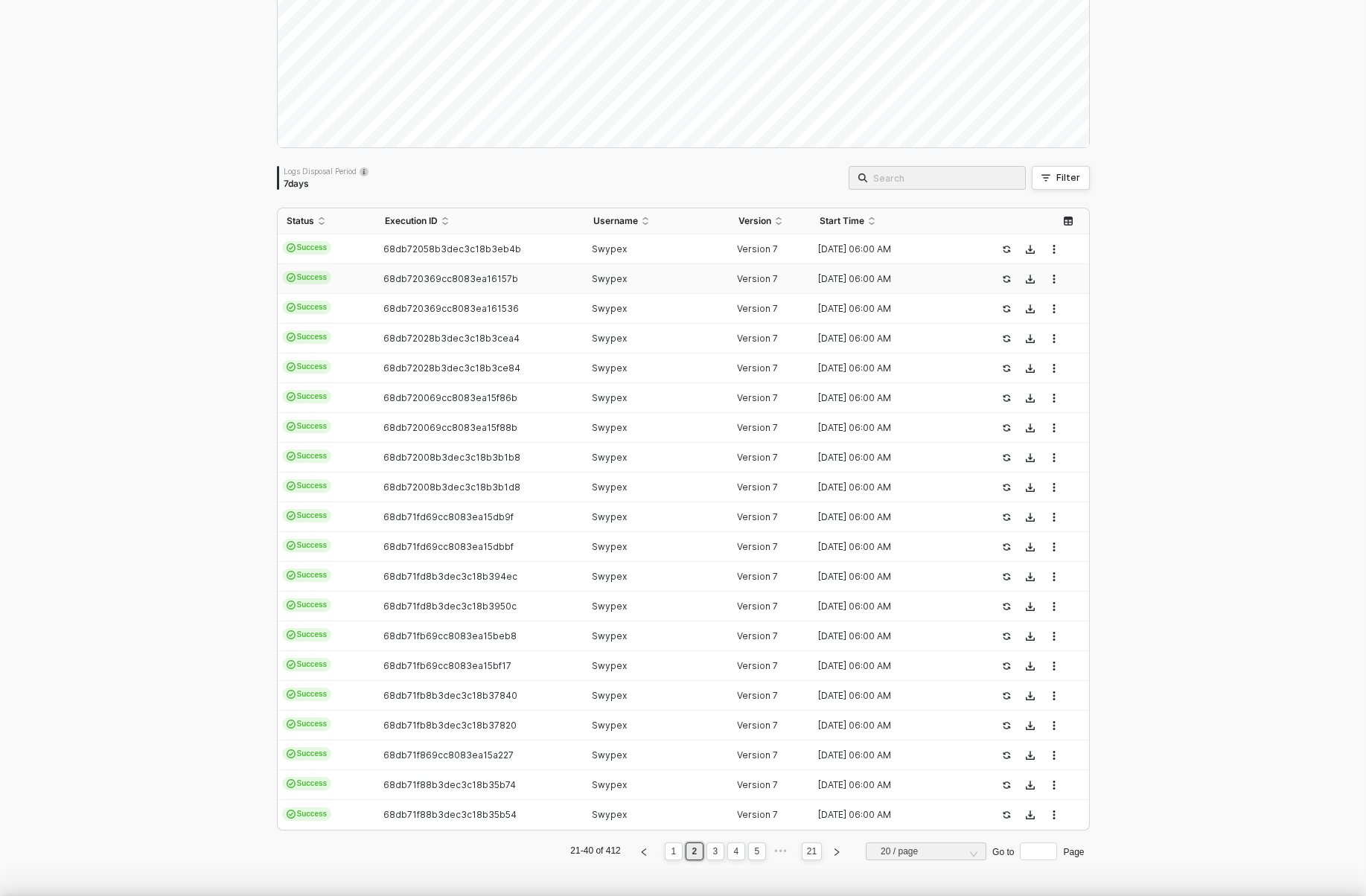
click at [411, 335] on div at bounding box center [683, 448] width 1366 height 896
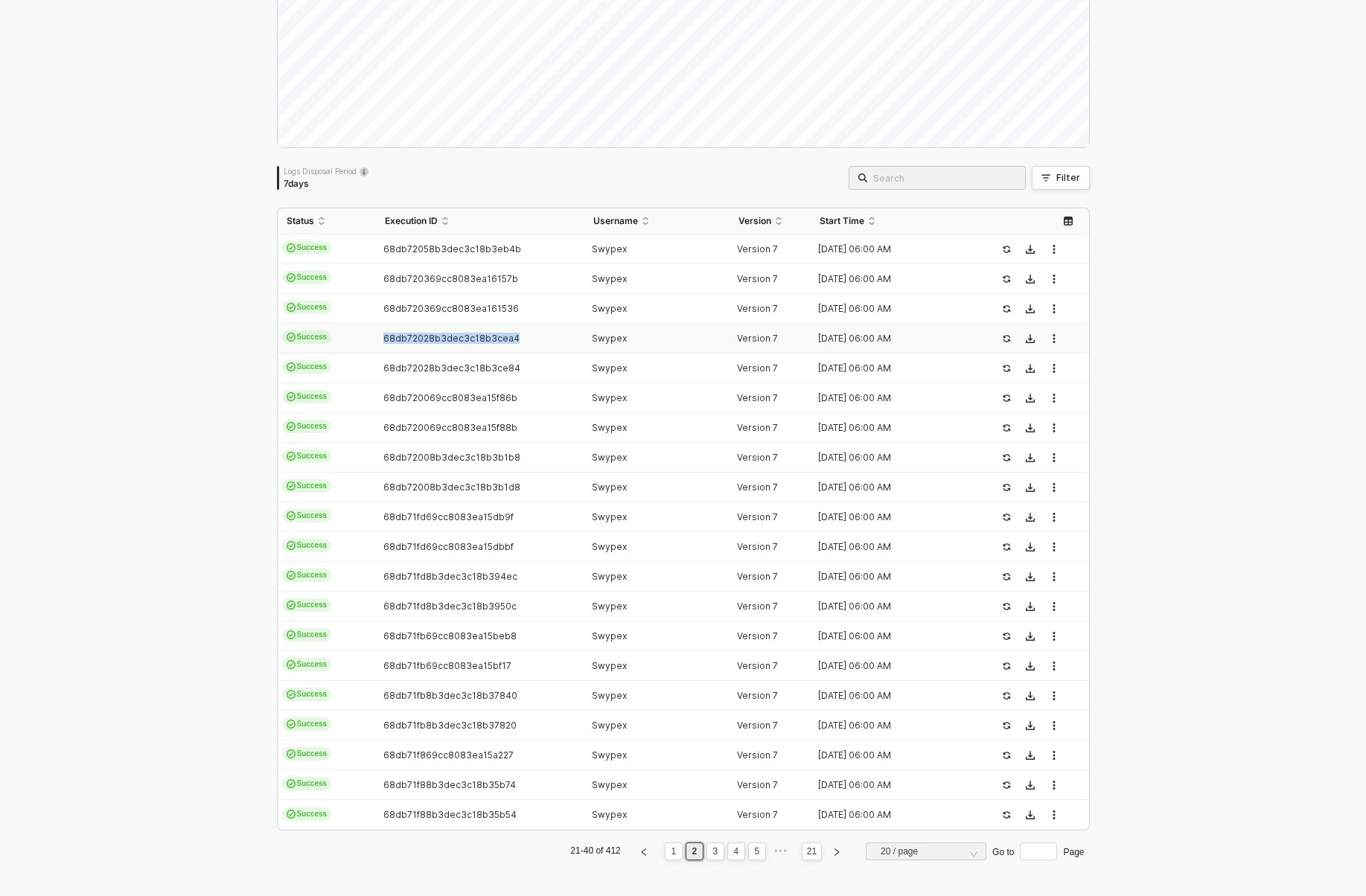
click at [411, 335] on span "68db72028b3dec3c18b3cea4" at bounding box center [452, 339] width 136 height 11
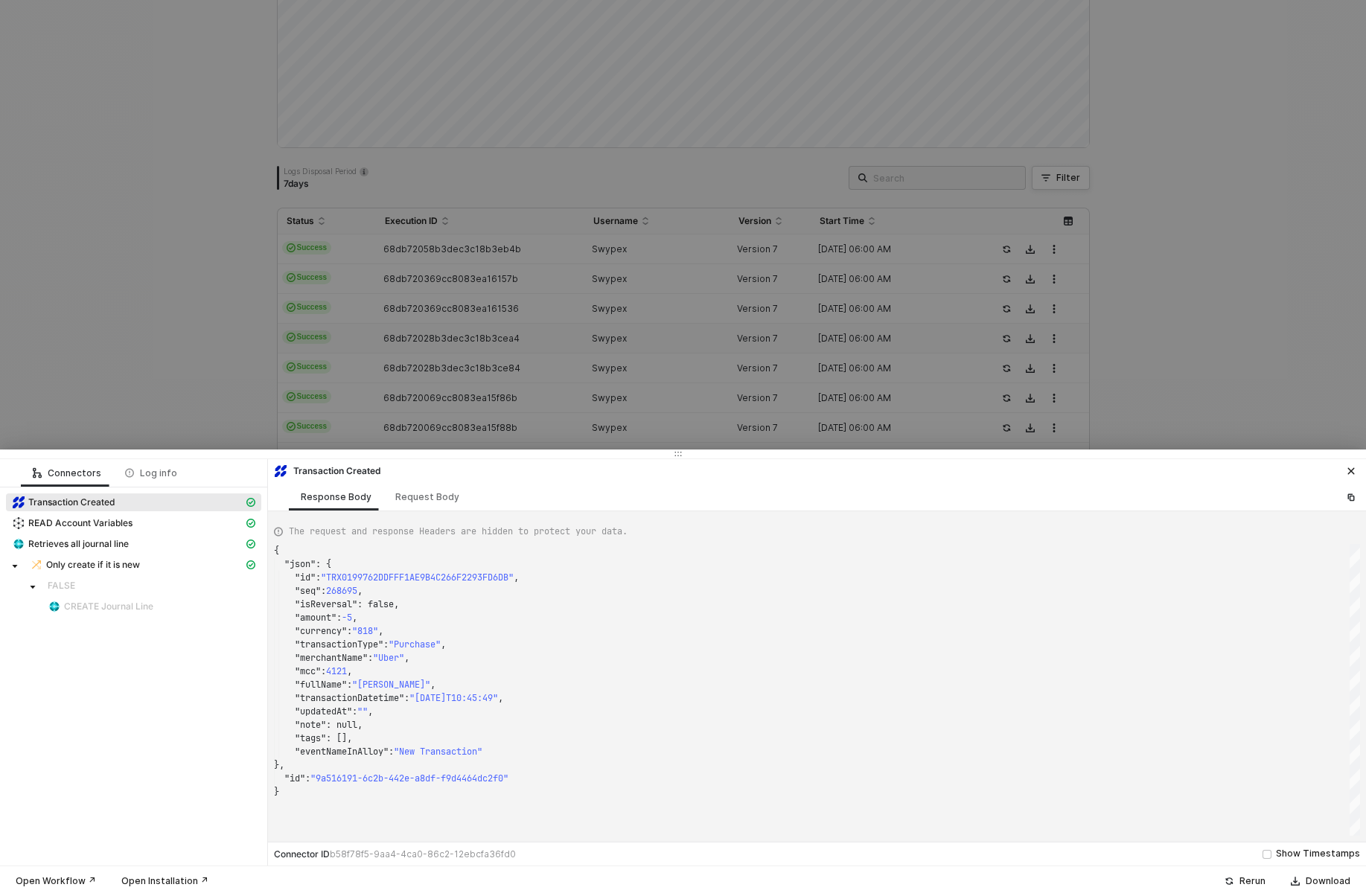
type textarea "{ "json": { "id": "TRX0199771A0070A12DBF83D2B116540F5D", "seq": 269296, "isReve…"
click at [407, 371] on div at bounding box center [683, 448] width 1366 height 896
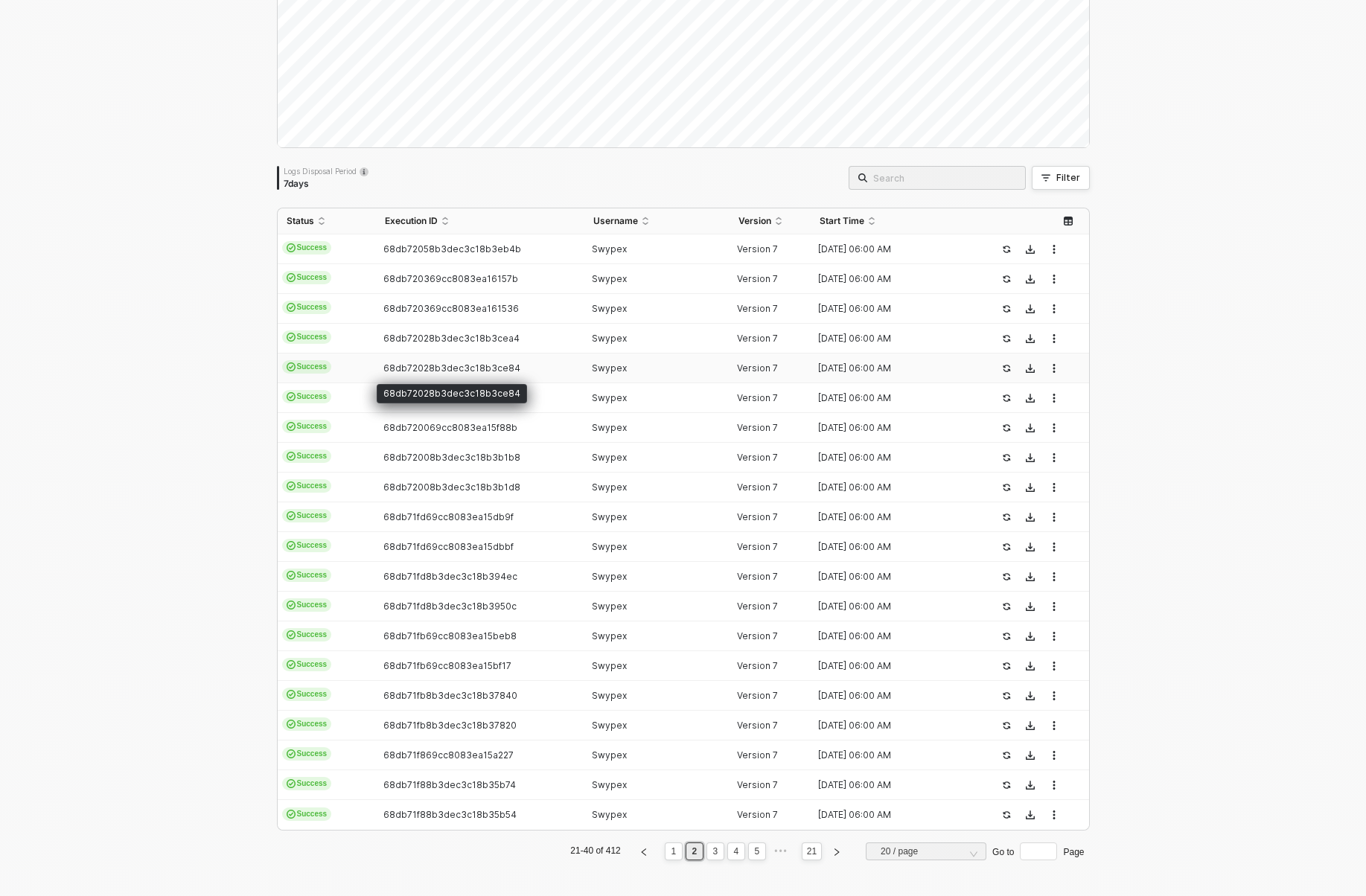
click at [407, 370] on span "68db72028b3dec3c18b3ce84" at bounding box center [452, 369] width 137 height 11
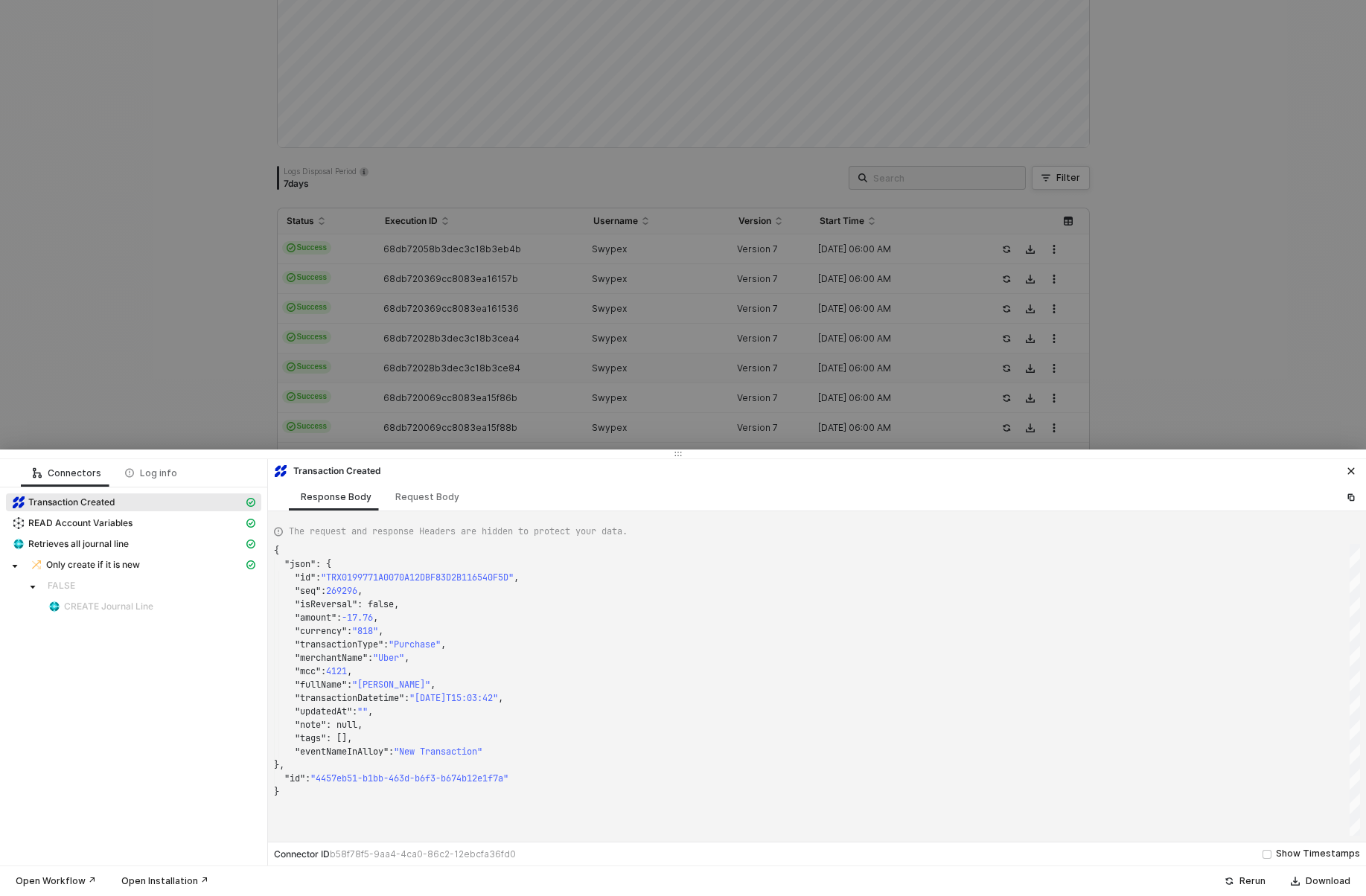
type textarea "{ "json": { "id": "TRX019975D82FABA882079C38CD8EA42AC1", "seq": 268401, "isReve…"
click at [407, 392] on div at bounding box center [683, 448] width 1366 height 896
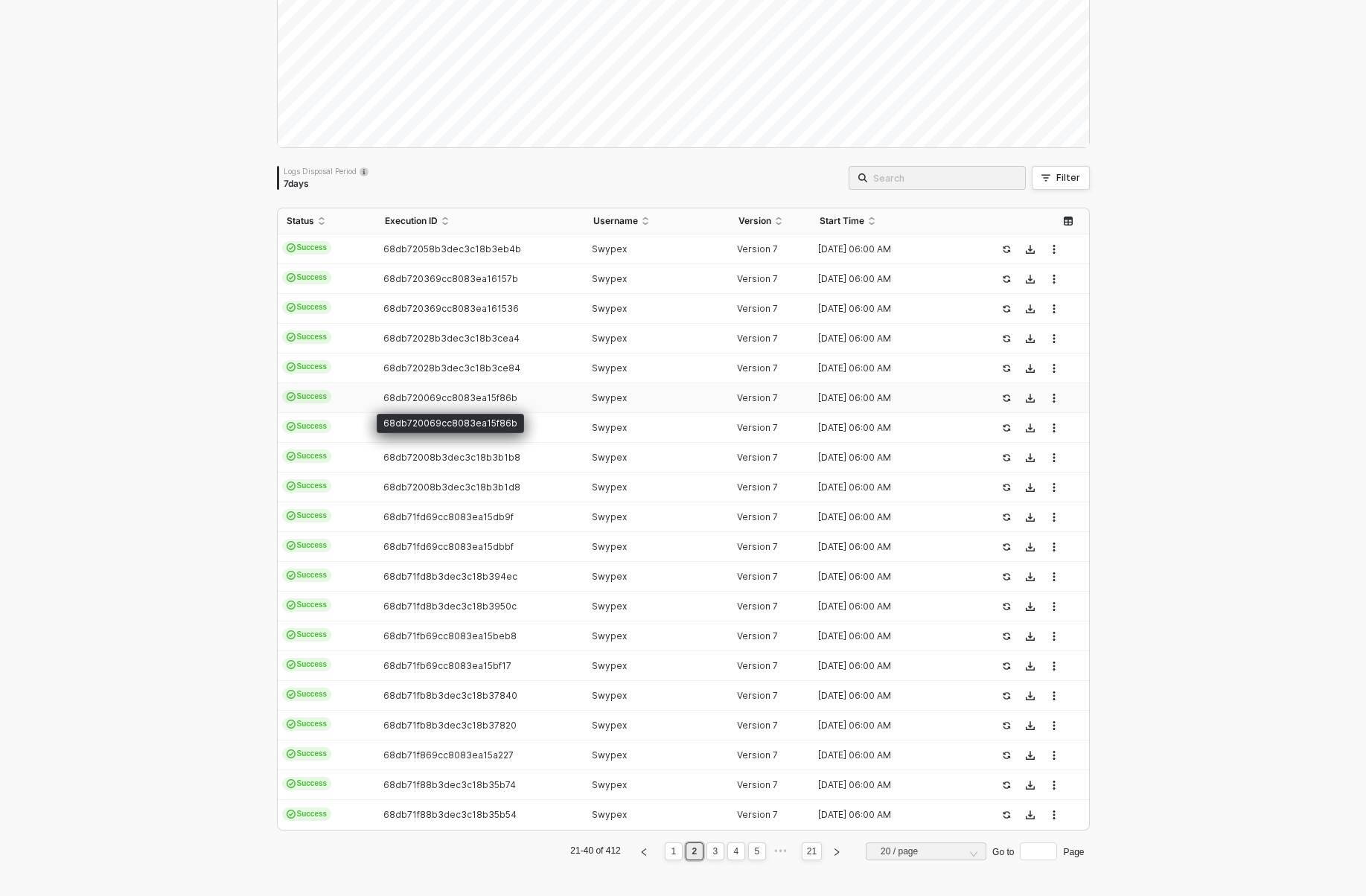
click at [407, 392] on span "68db720069cc8083ea15f86b" at bounding box center [451, 398] width 134 height 11
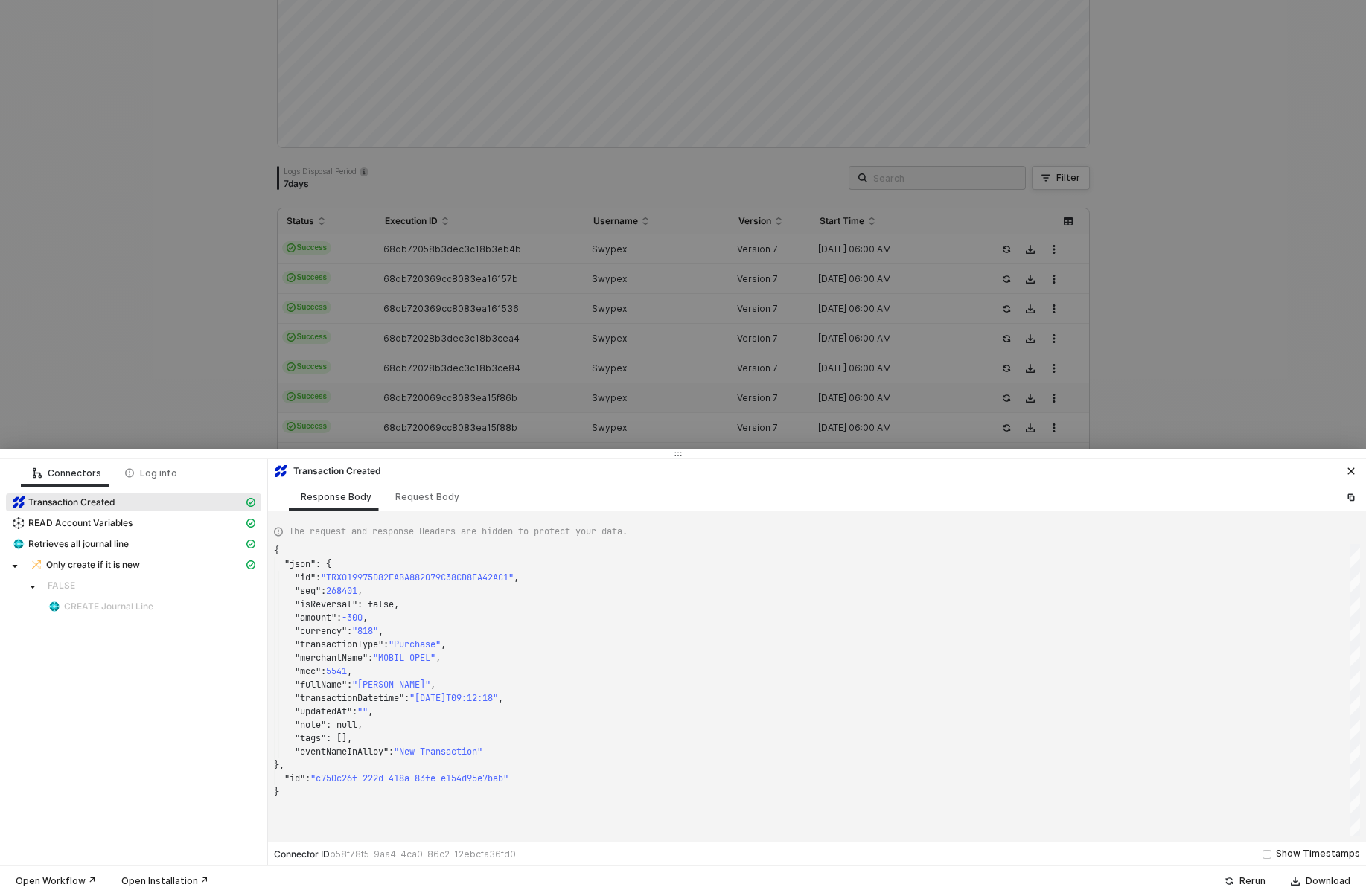
type textarea "{ "json": { "id": "TRX0199758700A9F9CC48578C5AED94CC90", "seq": 268216, "isReve…"
click at [407, 426] on div at bounding box center [683, 448] width 1366 height 896
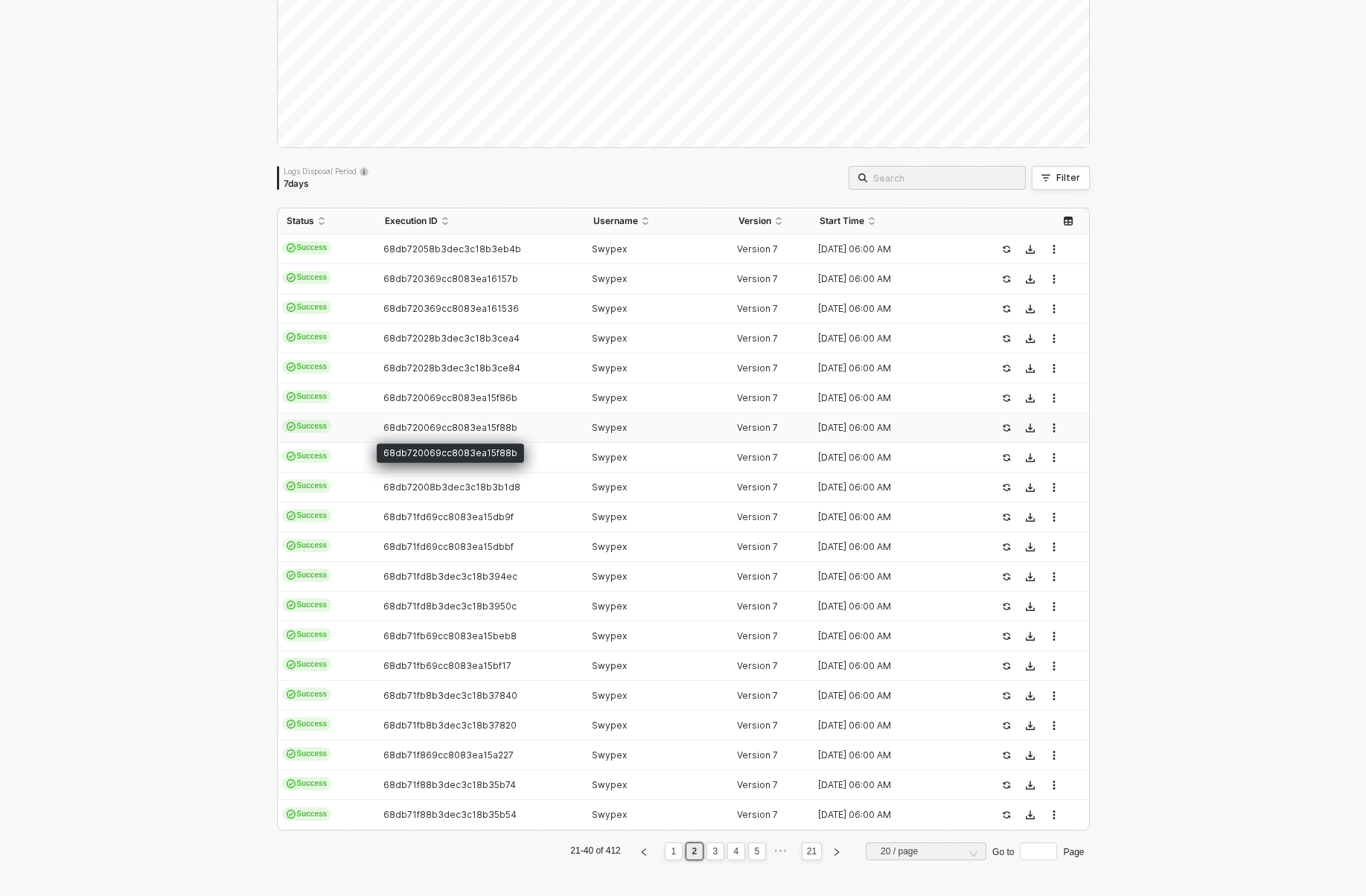
click at [407, 426] on span "68db720069cc8083ea15f88b" at bounding box center [451, 428] width 134 height 11
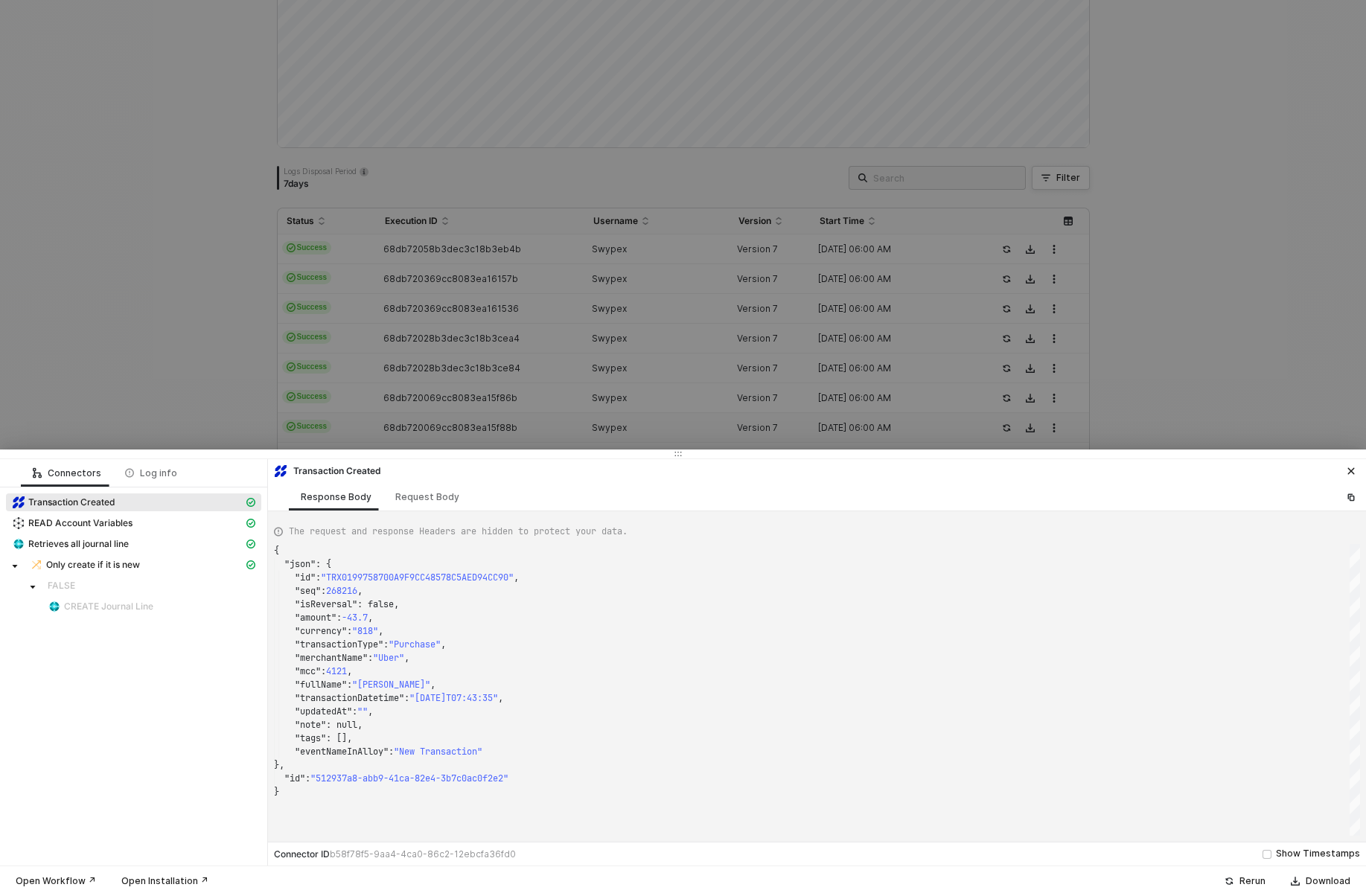
type textarea "{ "json": { "id": "TRX019975888A8EC380BE1E3B8D64027709", "seq": 268219, "isReve…"
click at [407, 426] on div at bounding box center [683, 448] width 1366 height 896
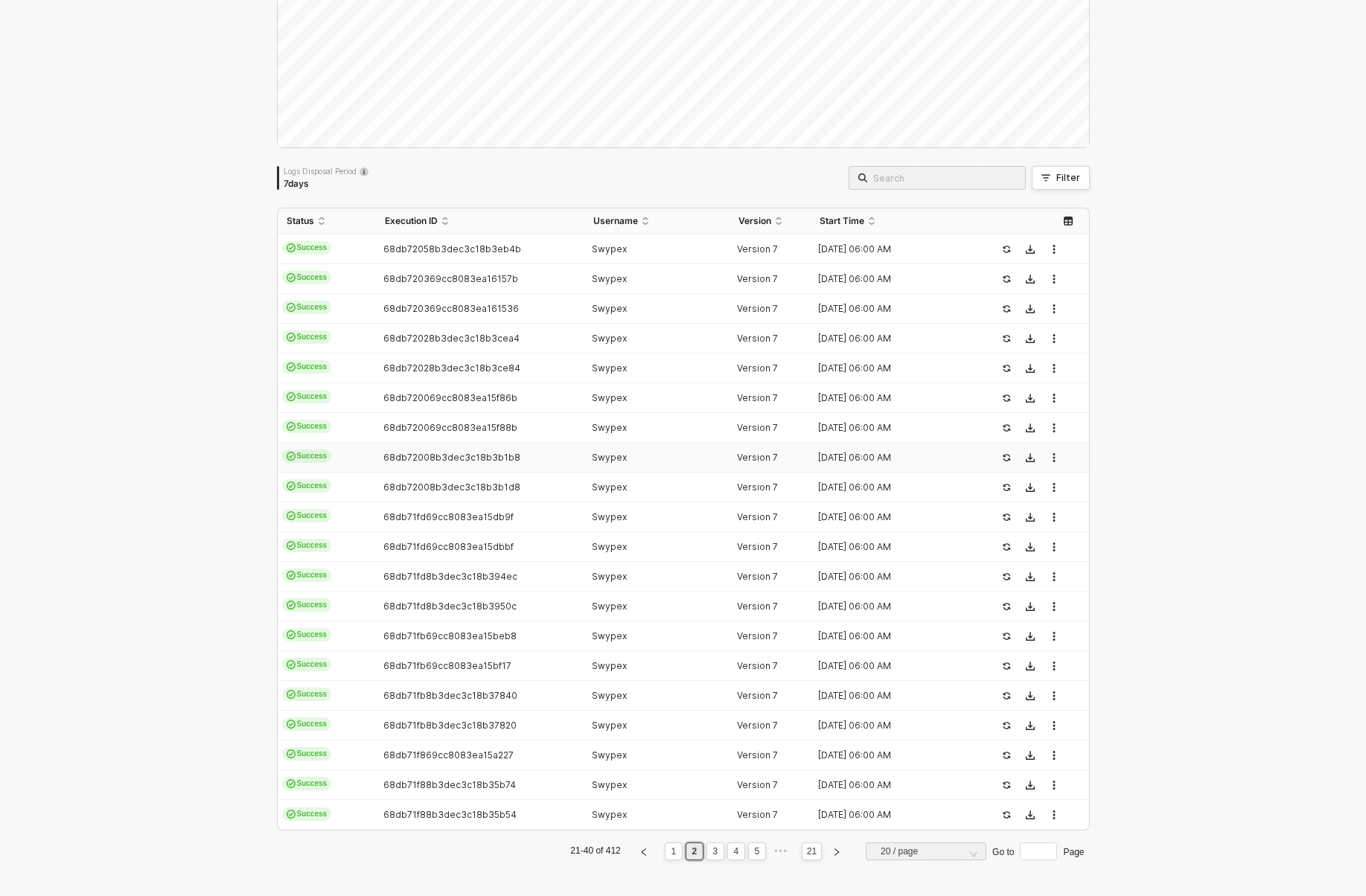
click at [407, 457] on span "68db72008b3dec3c18b3b1b8" at bounding box center [452, 458] width 137 height 11
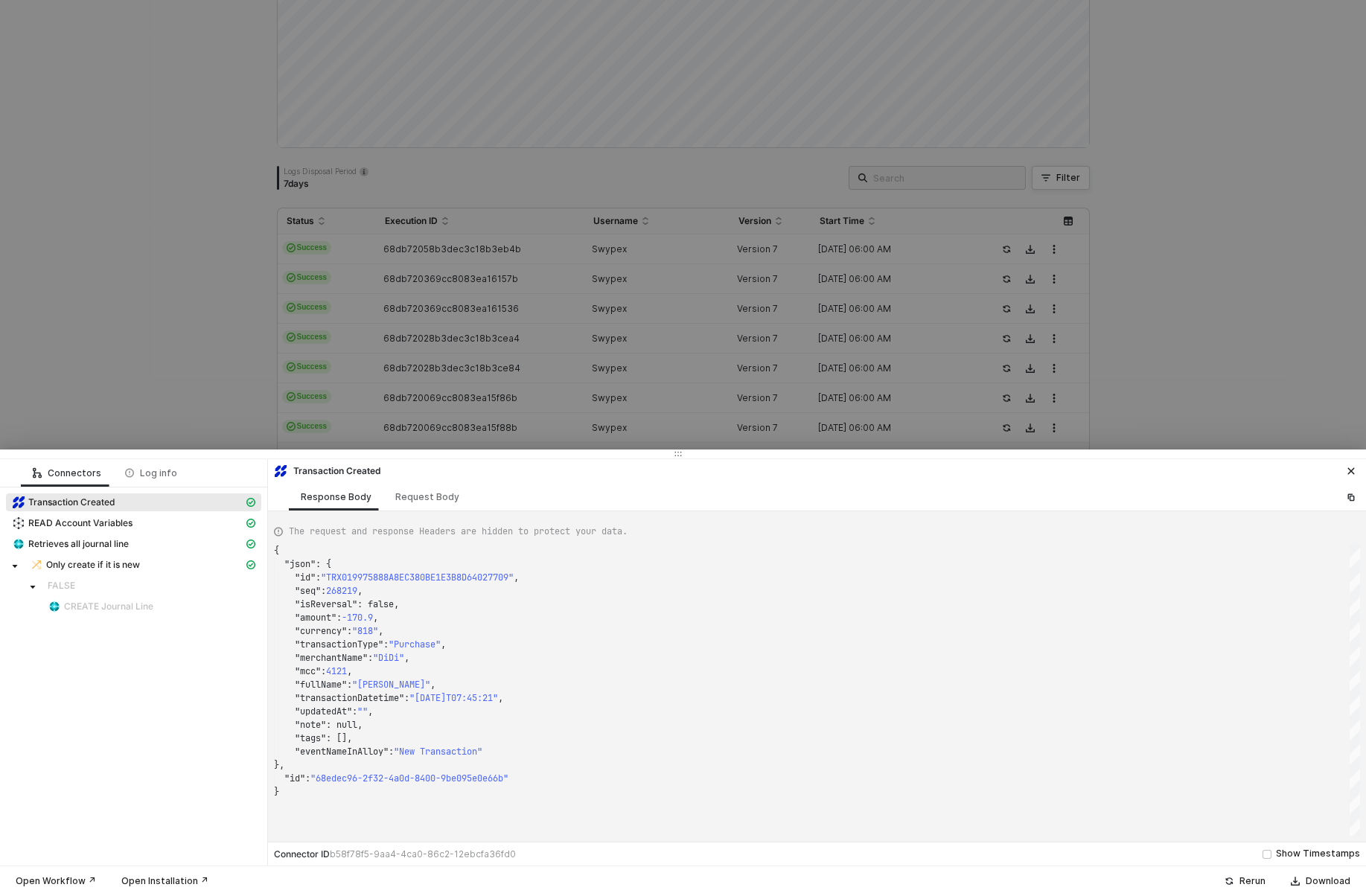
type textarea "{ "json": { "id": "TRX019975863BEED157E223F718E9EB7082", "seq": 268211, "isReve…"
click at [407, 416] on div at bounding box center [683, 448] width 1366 height 896
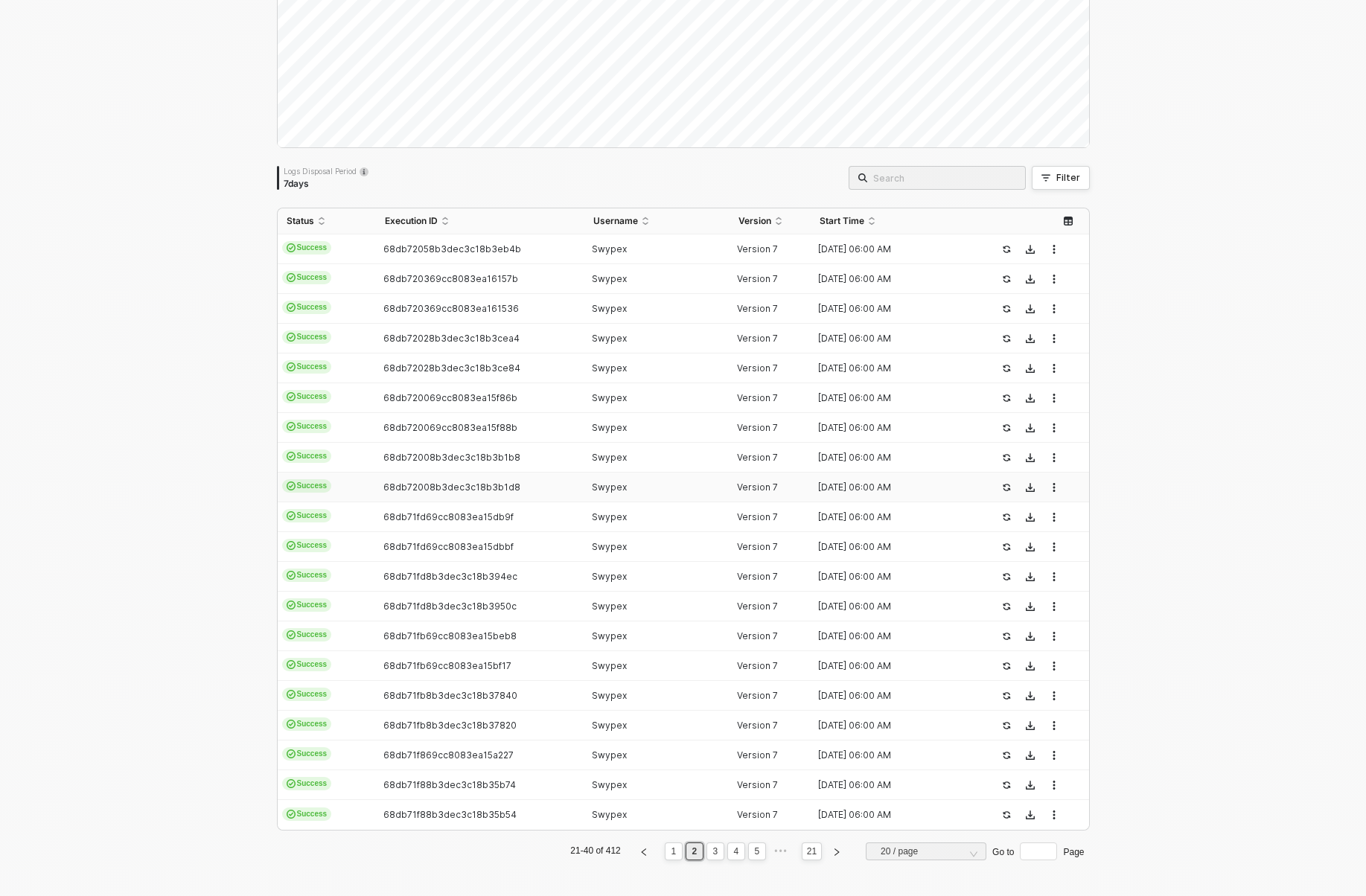
click at [407, 473] on td "68db72008b3dec3c18b3b1d8" at bounding box center [481, 487] width 209 height 30
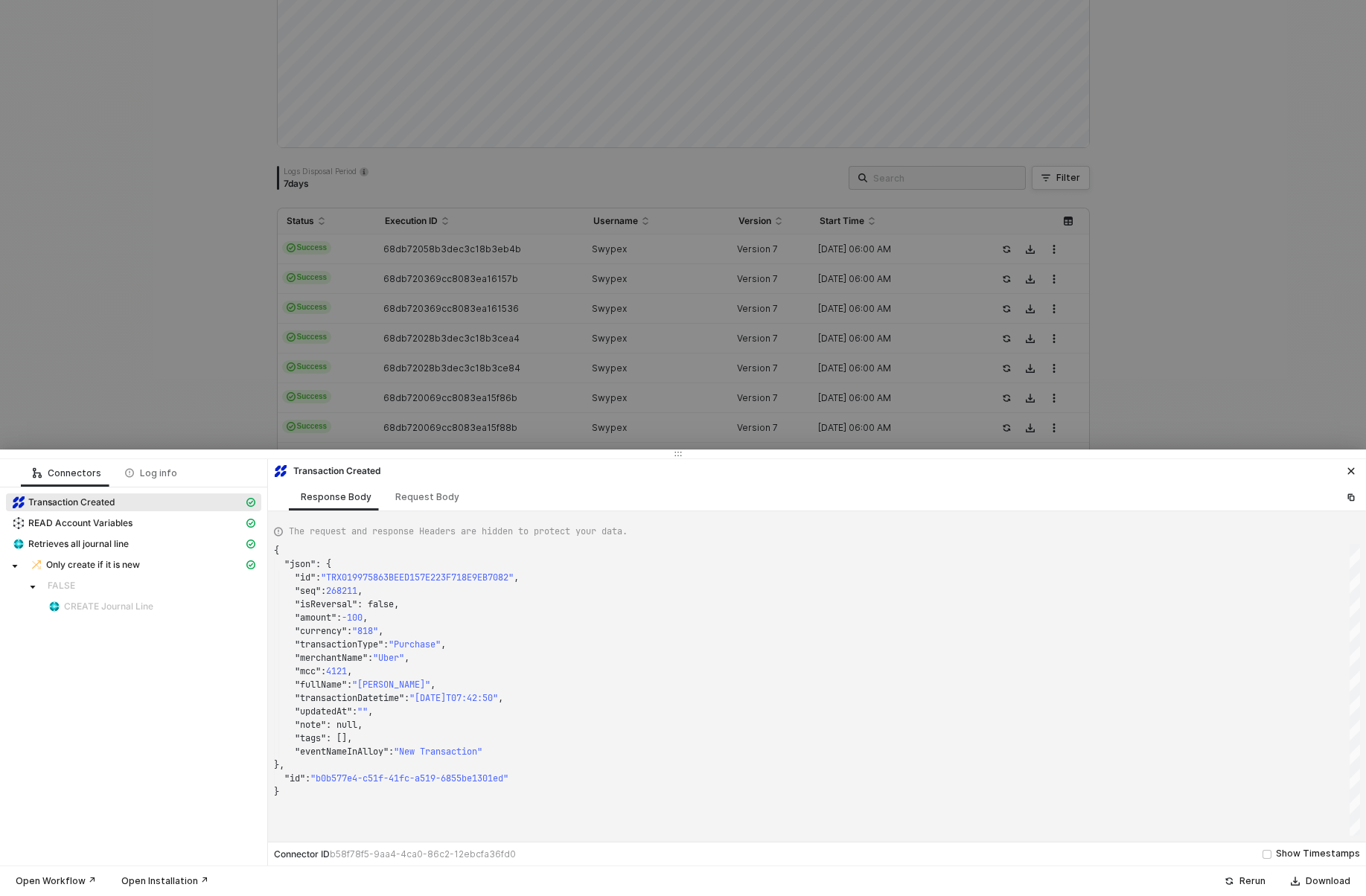
type textarea "{ "json": { "id": "TRX019975C7605055158E3B669098C8BD17", "seq": 268347, "isReve…"
click at [404, 384] on div at bounding box center [683, 448] width 1366 height 896
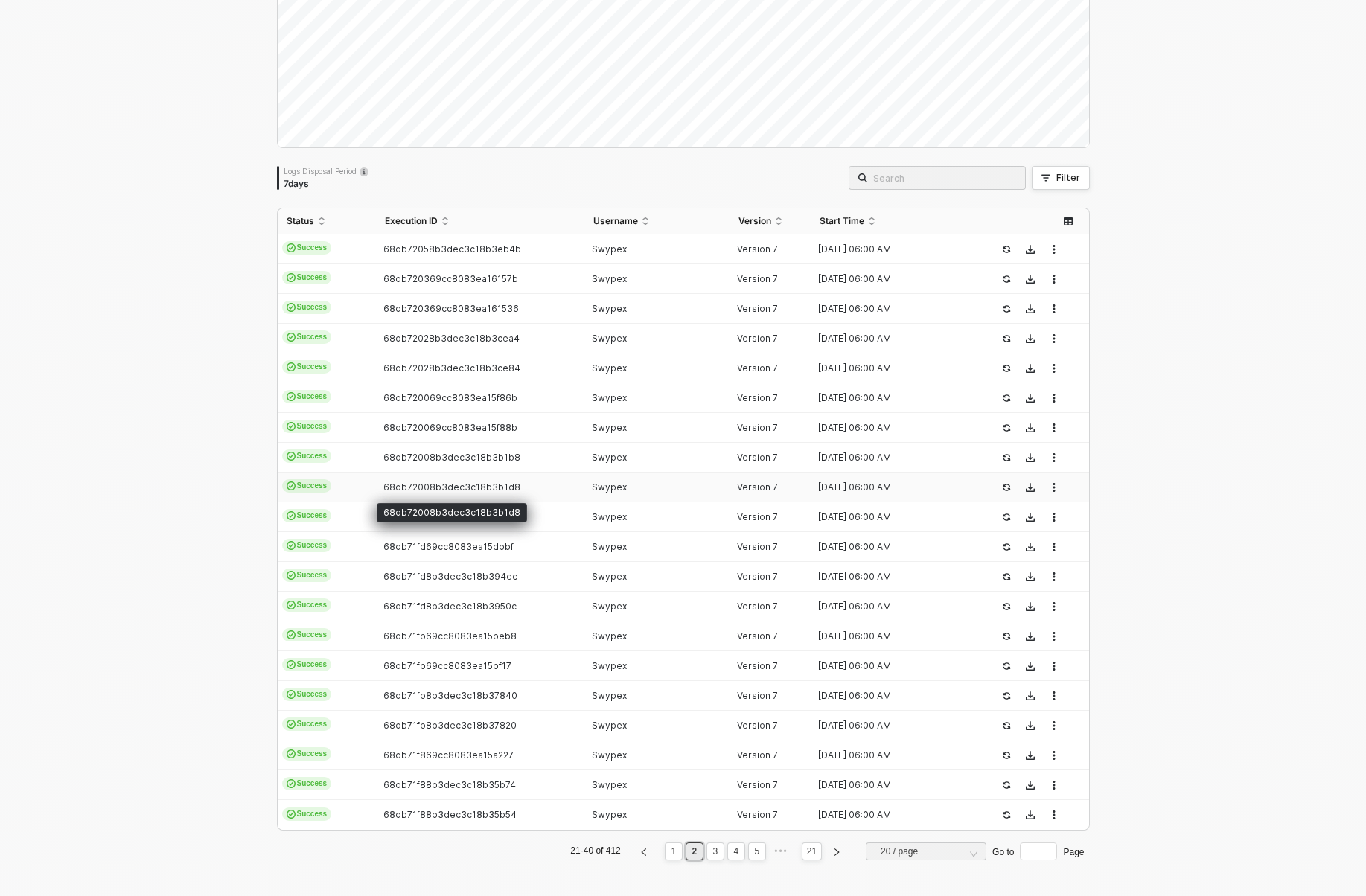
click at [407, 488] on span "68db72008b3dec3c18b3b1d8" at bounding box center [452, 487] width 137 height 11
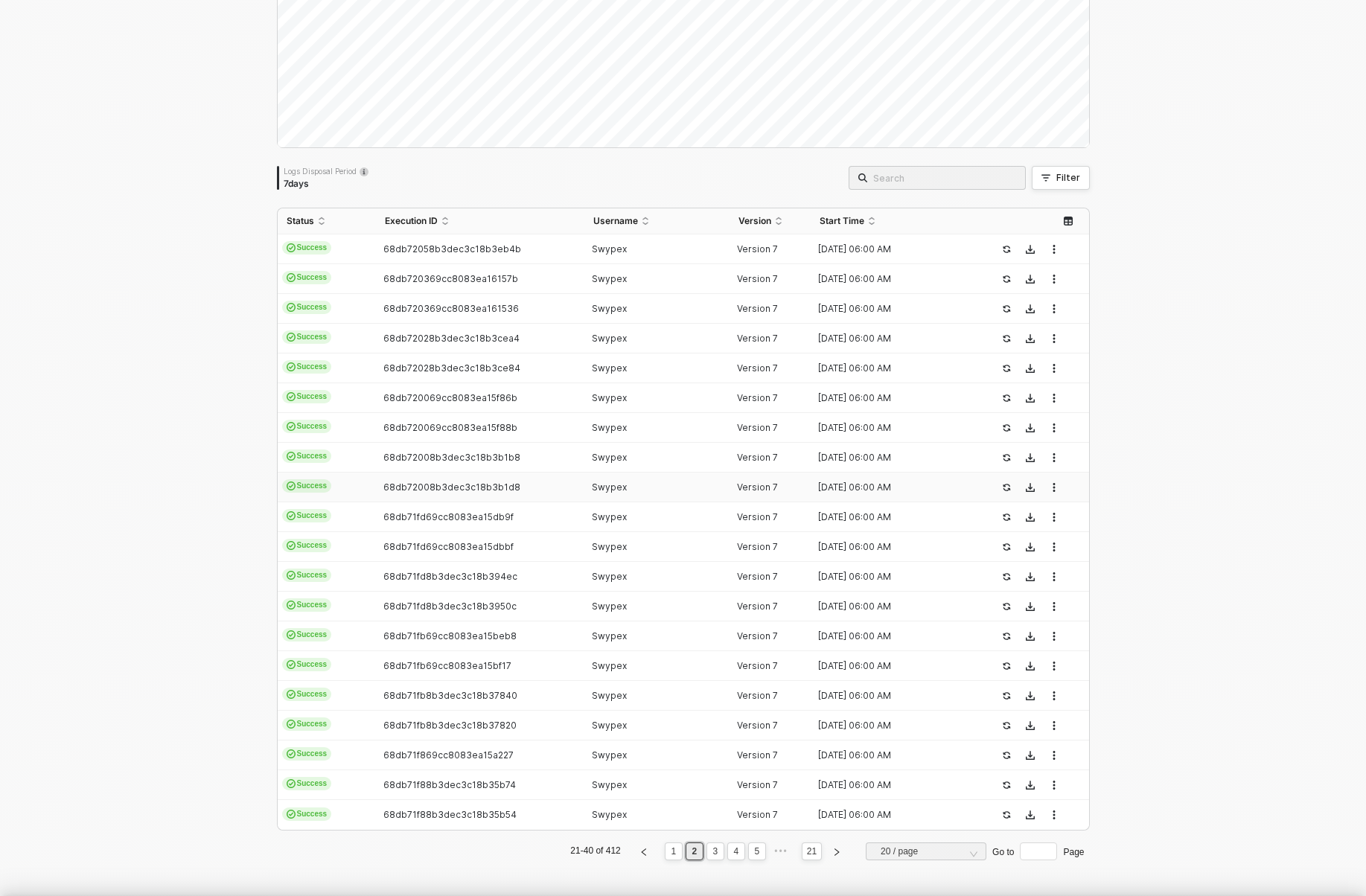
type textarea "{ "json": { "id": "TRX019975C7605055158E3B669098C8BD17", "seq": 268347, "isReve…"
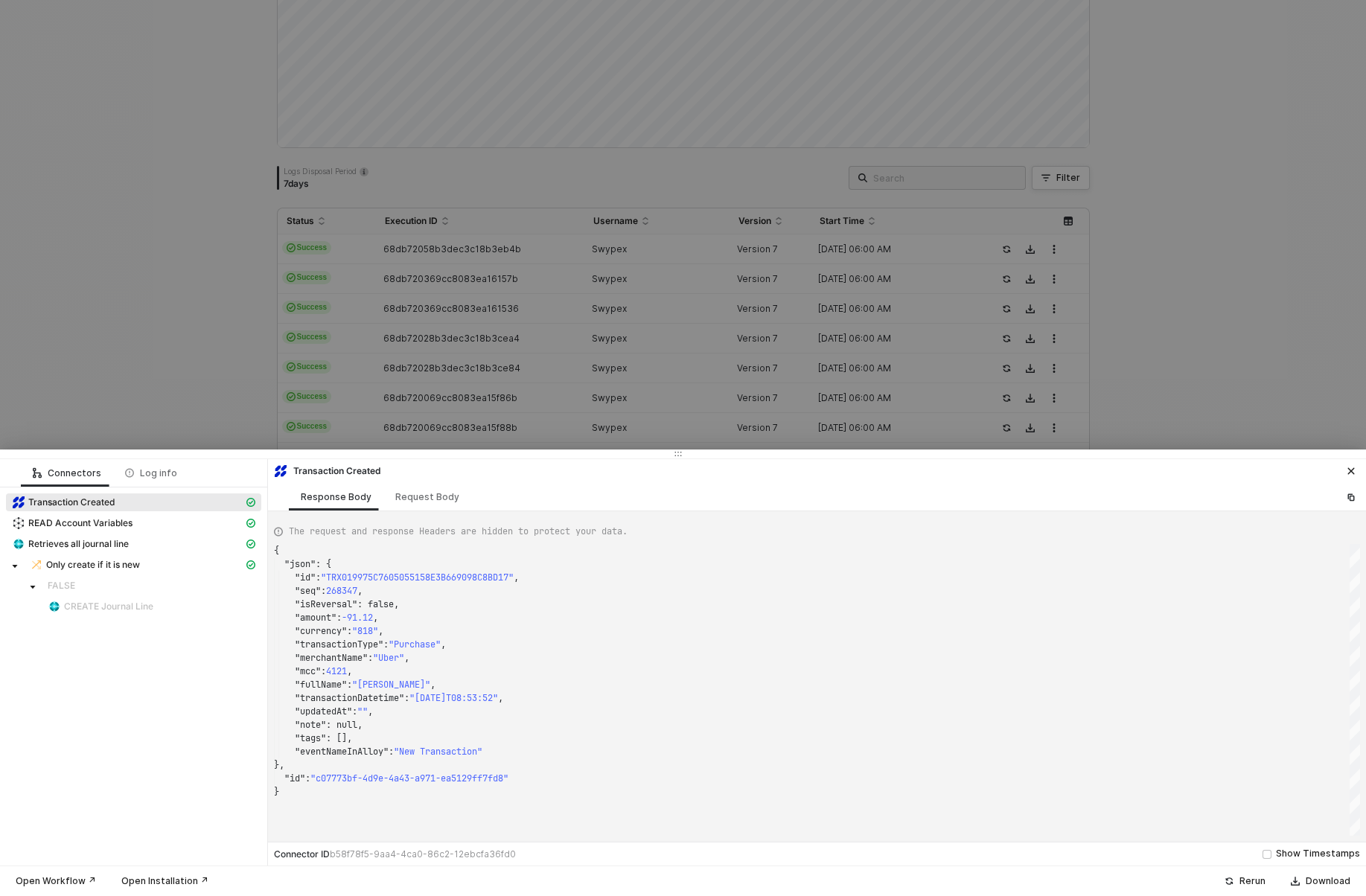
click at [392, 345] on div at bounding box center [683, 448] width 1366 height 896
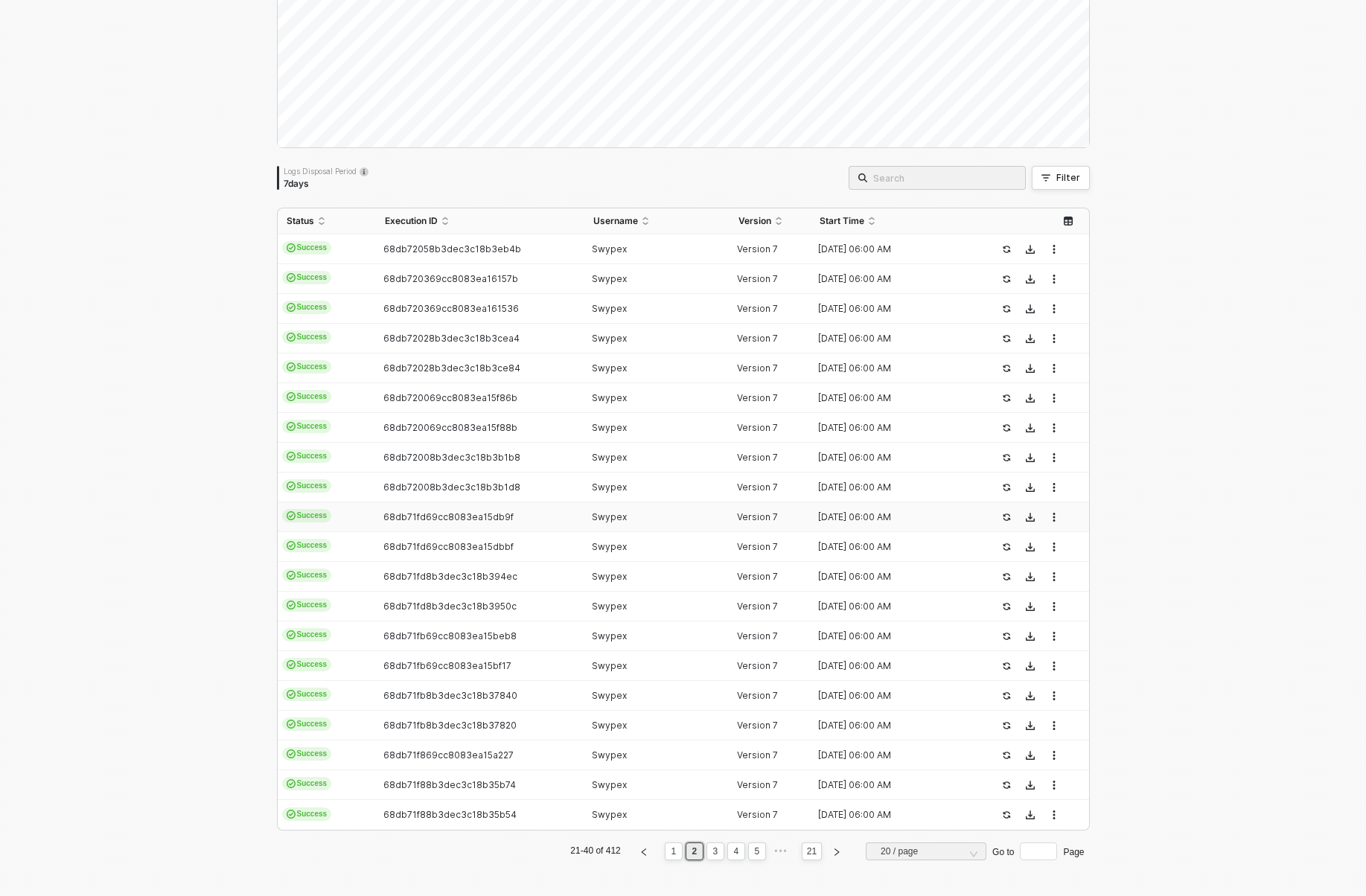
click at [399, 505] on td "68db71fd69cc8083ea15db9f" at bounding box center [481, 517] width 209 height 30
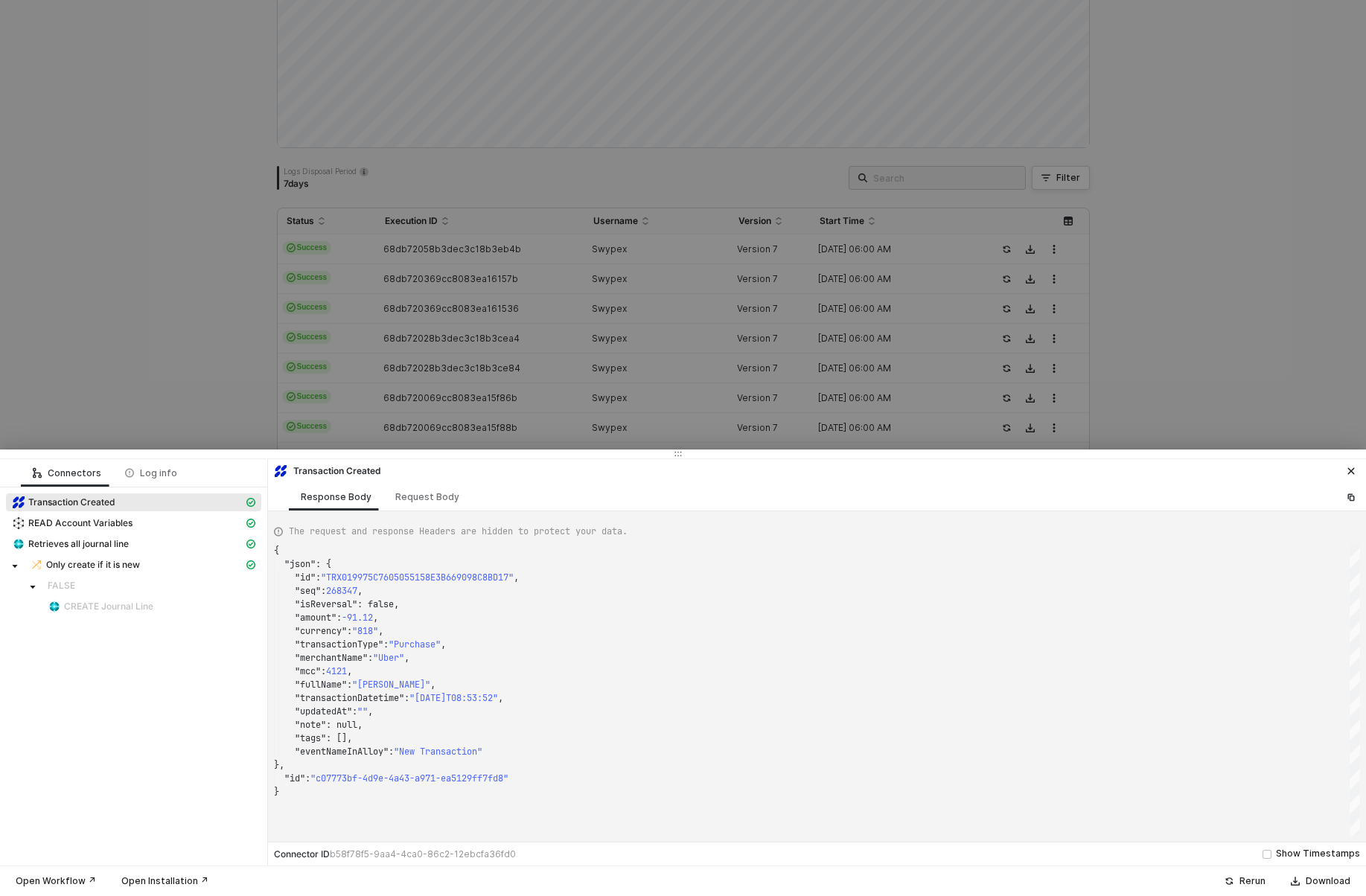
type textarea "{ "json": { "id": "TRX0199709CE842EDD24B78731BC0EA29CB", "seq": 266899, "isReve…"
click at [497, 382] on div at bounding box center [683, 448] width 1366 height 896
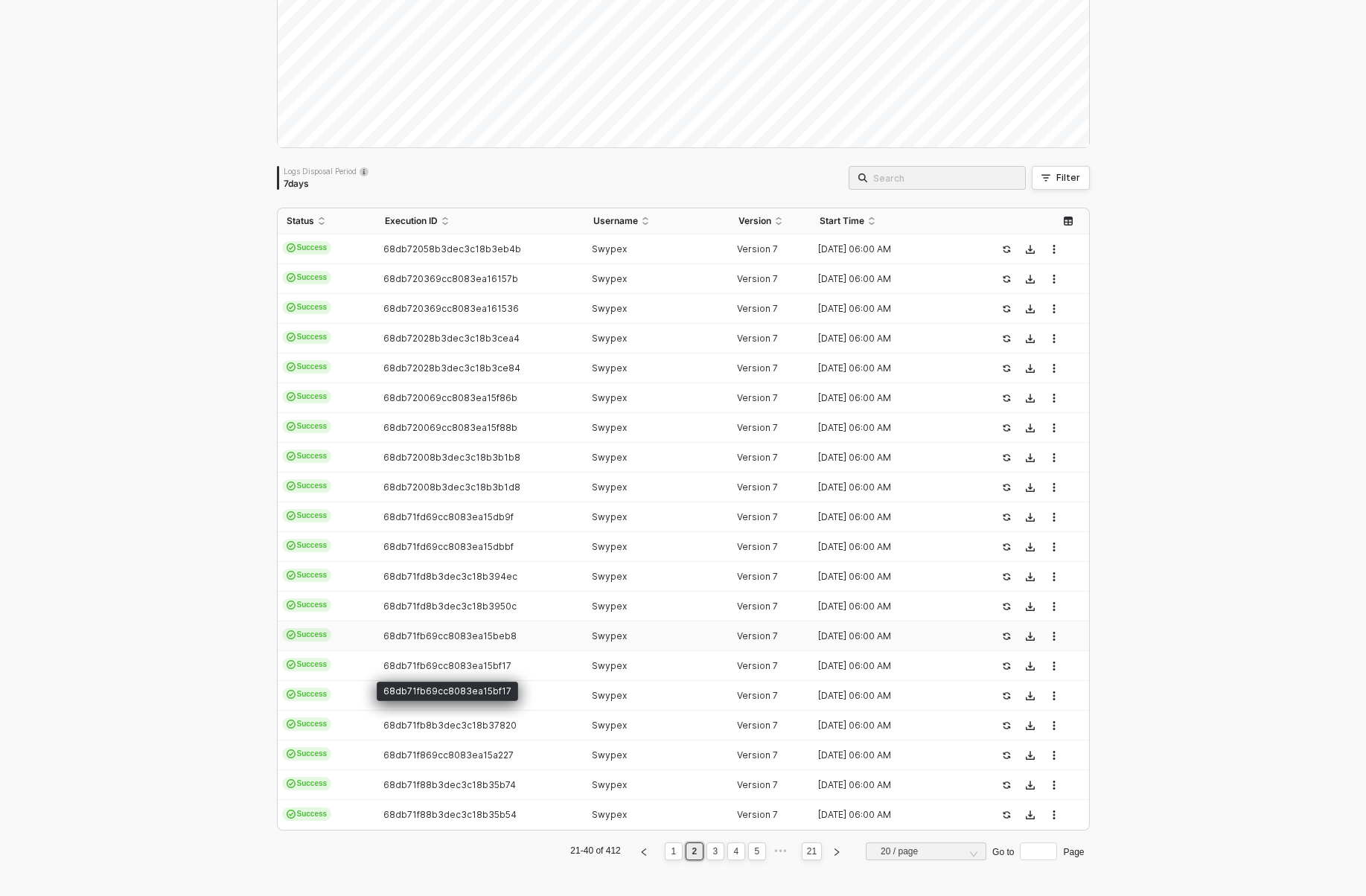
click at [413, 612] on td "68db71fd8b3dec3c18b3950c" at bounding box center [481, 606] width 209 height 30
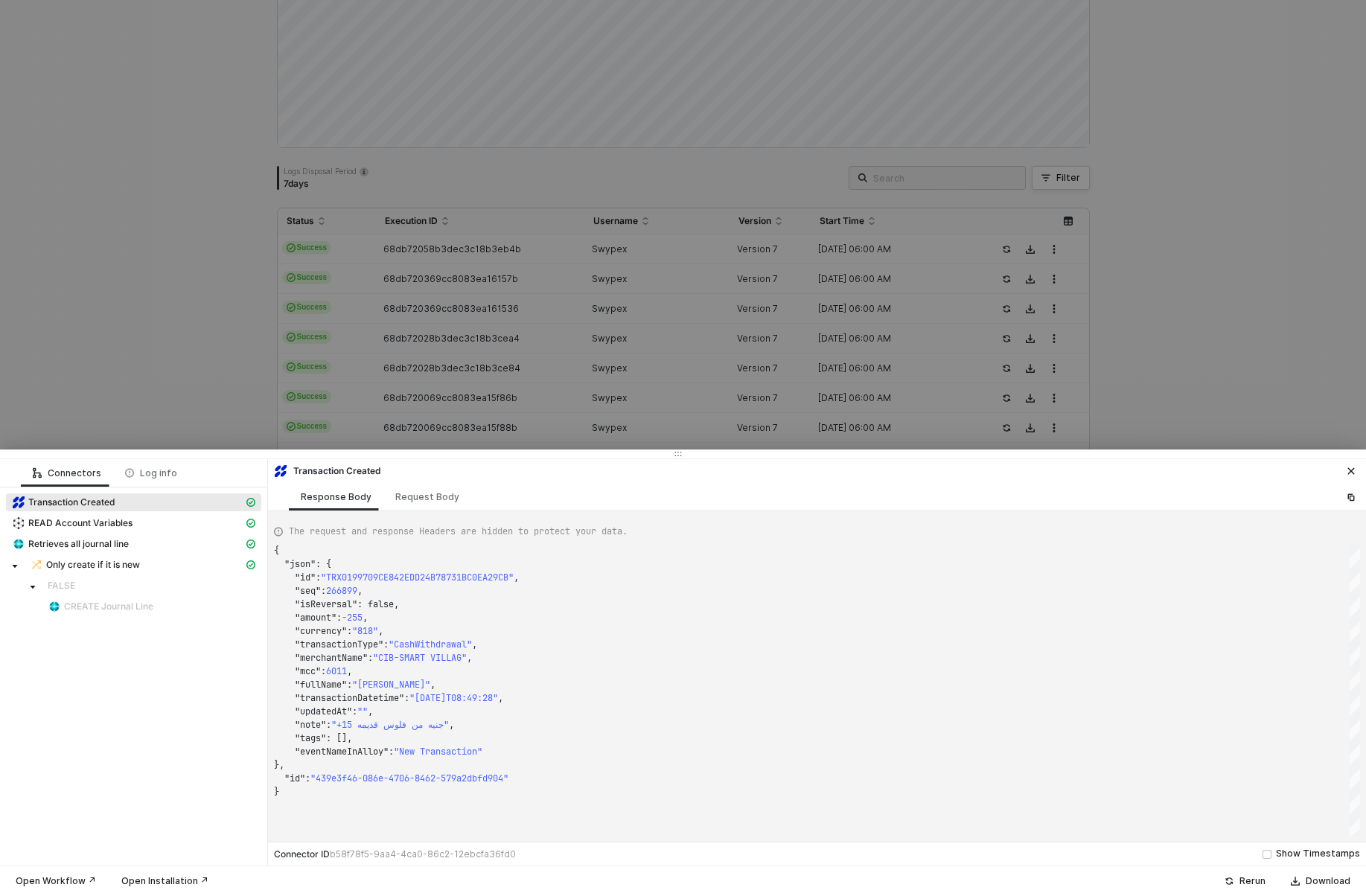
type textarea "{ "json": { "id": "TRX0199726C16DDE3CB617AD72B9746E684", "seq": 267827, "isReve…"
click at [450, 338] on div at bounding box center [683, 448] width 1366 height 896
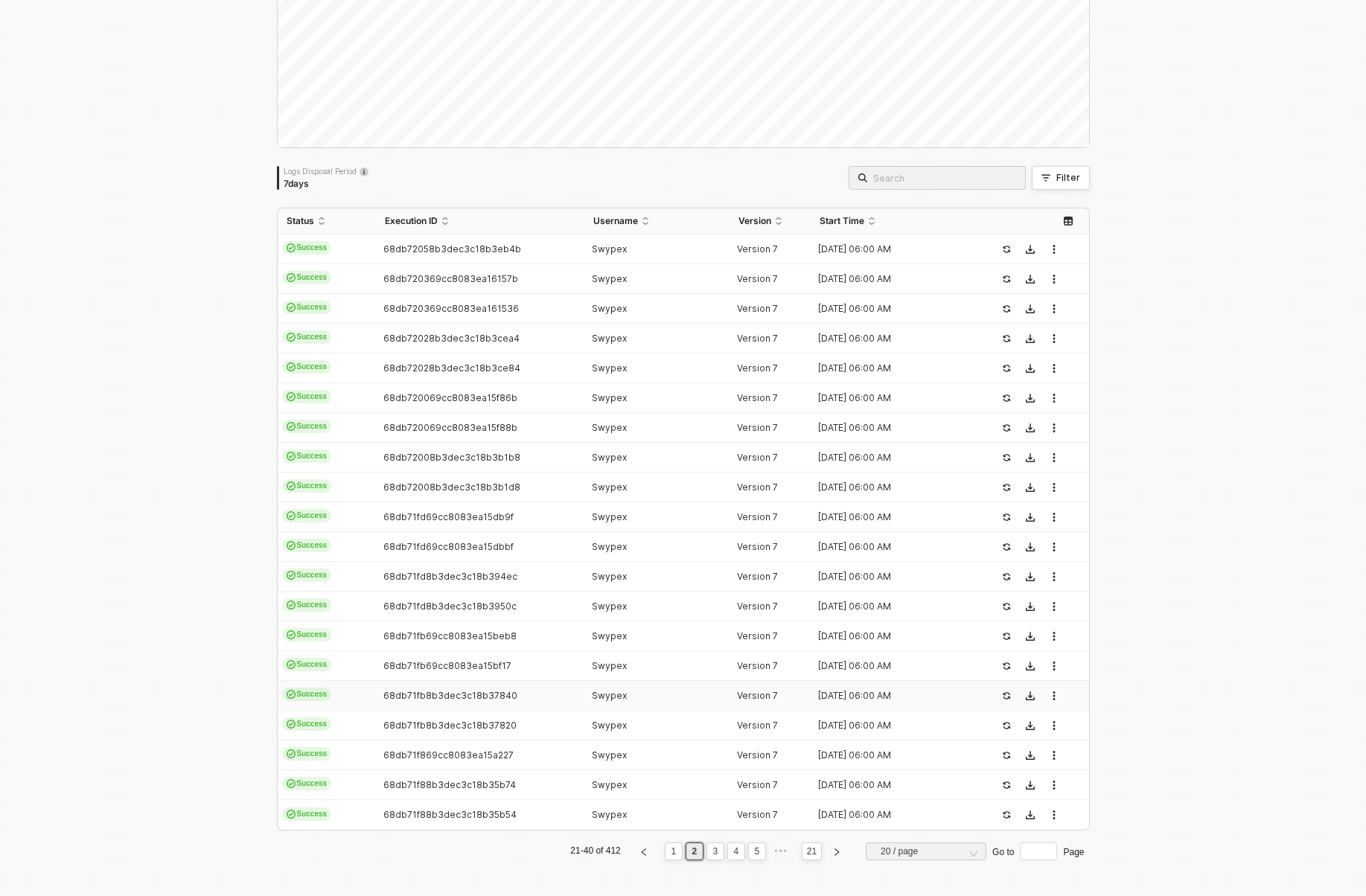
click at [404, 683] on td "68db71fb8b3dec3c18b37840" at bounding box center [481, 696] width 209 height 30
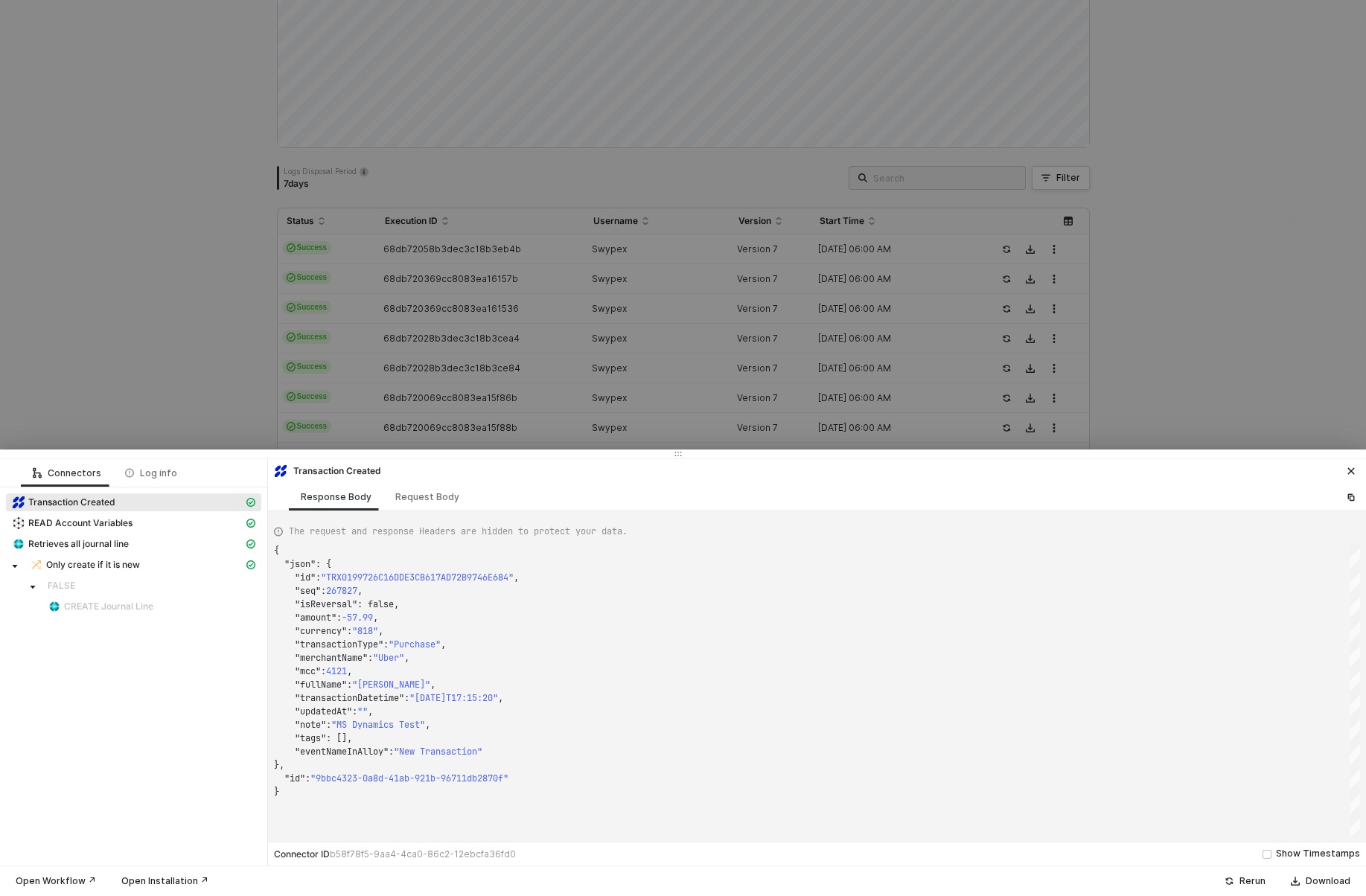
type textarea "{ "json": { "id": "TRX019970052384BEC56B3651A5A0FA7854", "seq": 266585, "isReve…"
click at [502, 357] on div at bounding box center [683, 448] width 1366 height 896
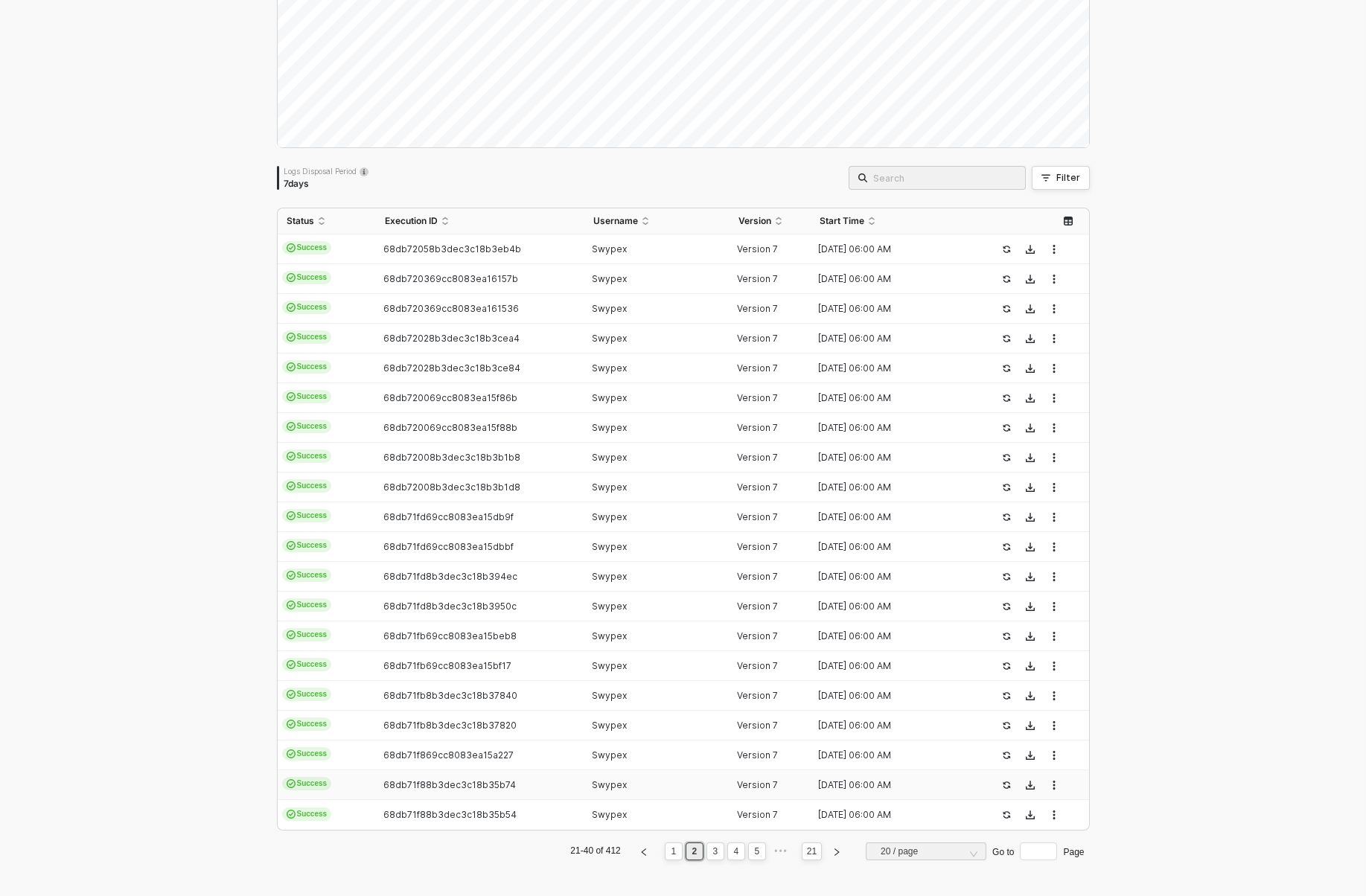
click at [436, 794] on td "68db71f88b3dec3c18b35b74" at bounding box center [481, 785] width 209 height 30
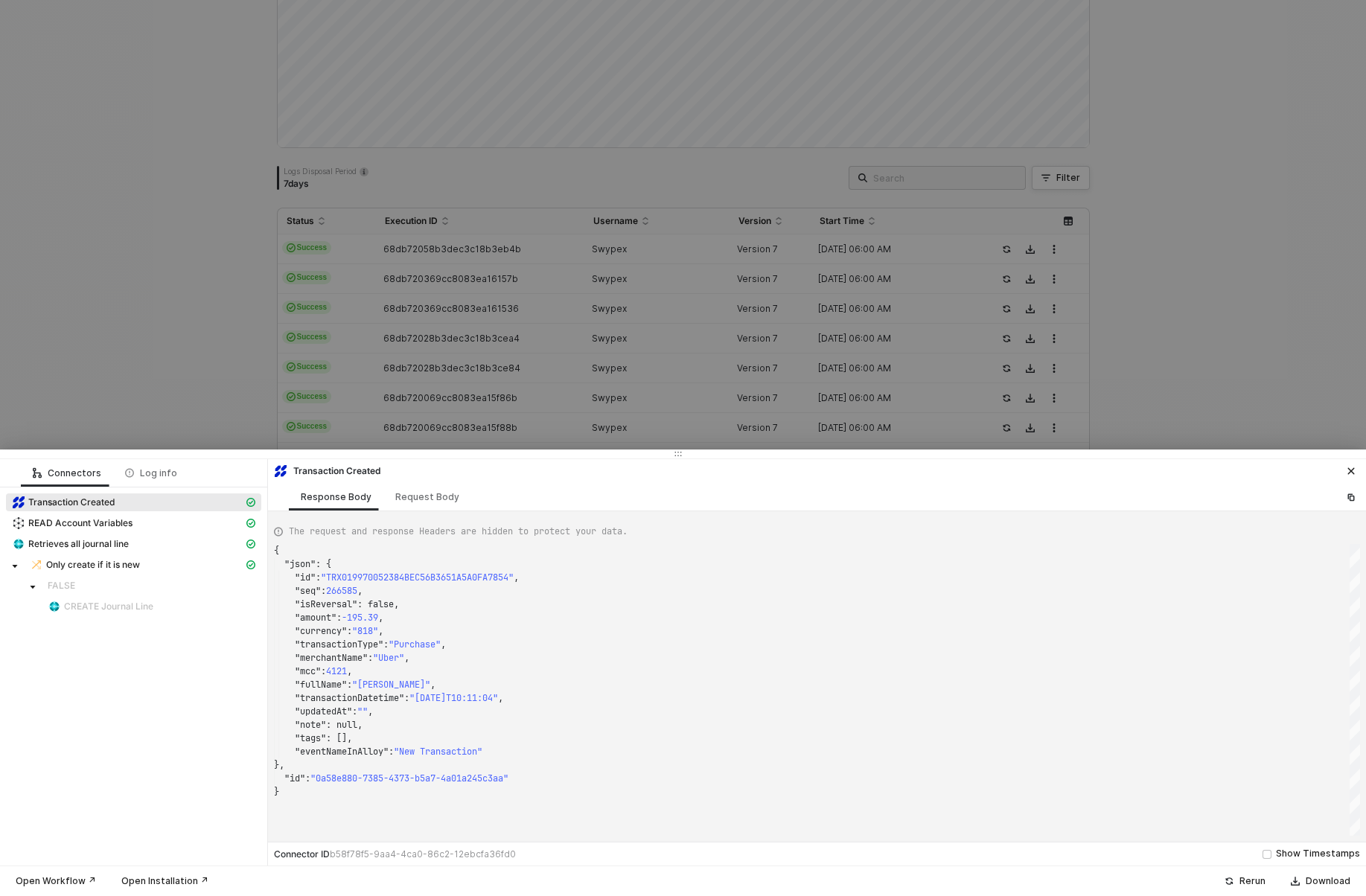
type textarea "{ "json": { "id": "TRX01996C18EB23B5E514A77C17E42D48EB", "seq": 265782, "isReve…"
click at [492, 316] on div at bounding box center [683, 448] width 1366 height 896
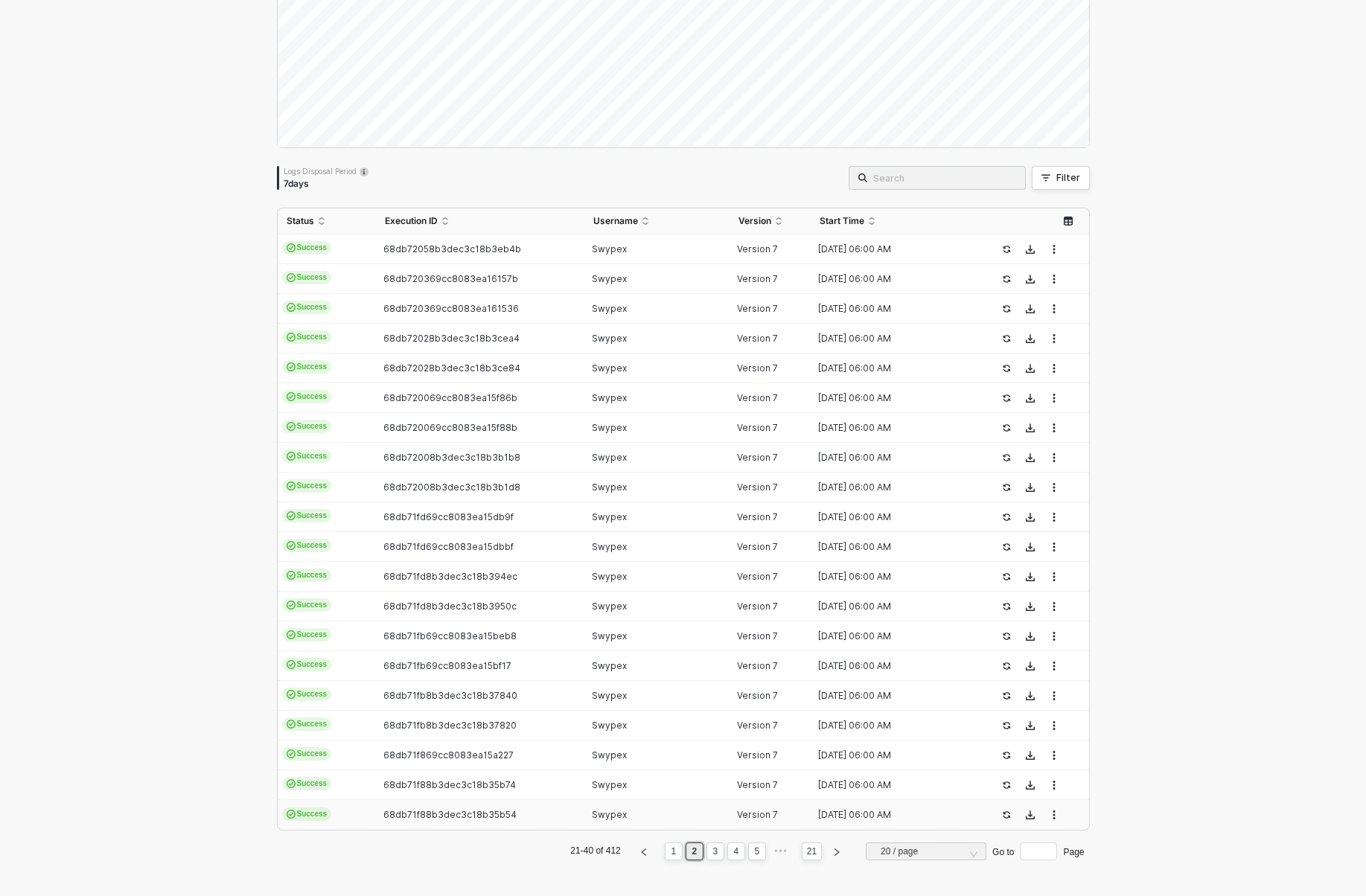
click at [448, 809] on span "68db71f88b3dec3c18b35b54" at bounding box center [450, 815] width 133 height 11
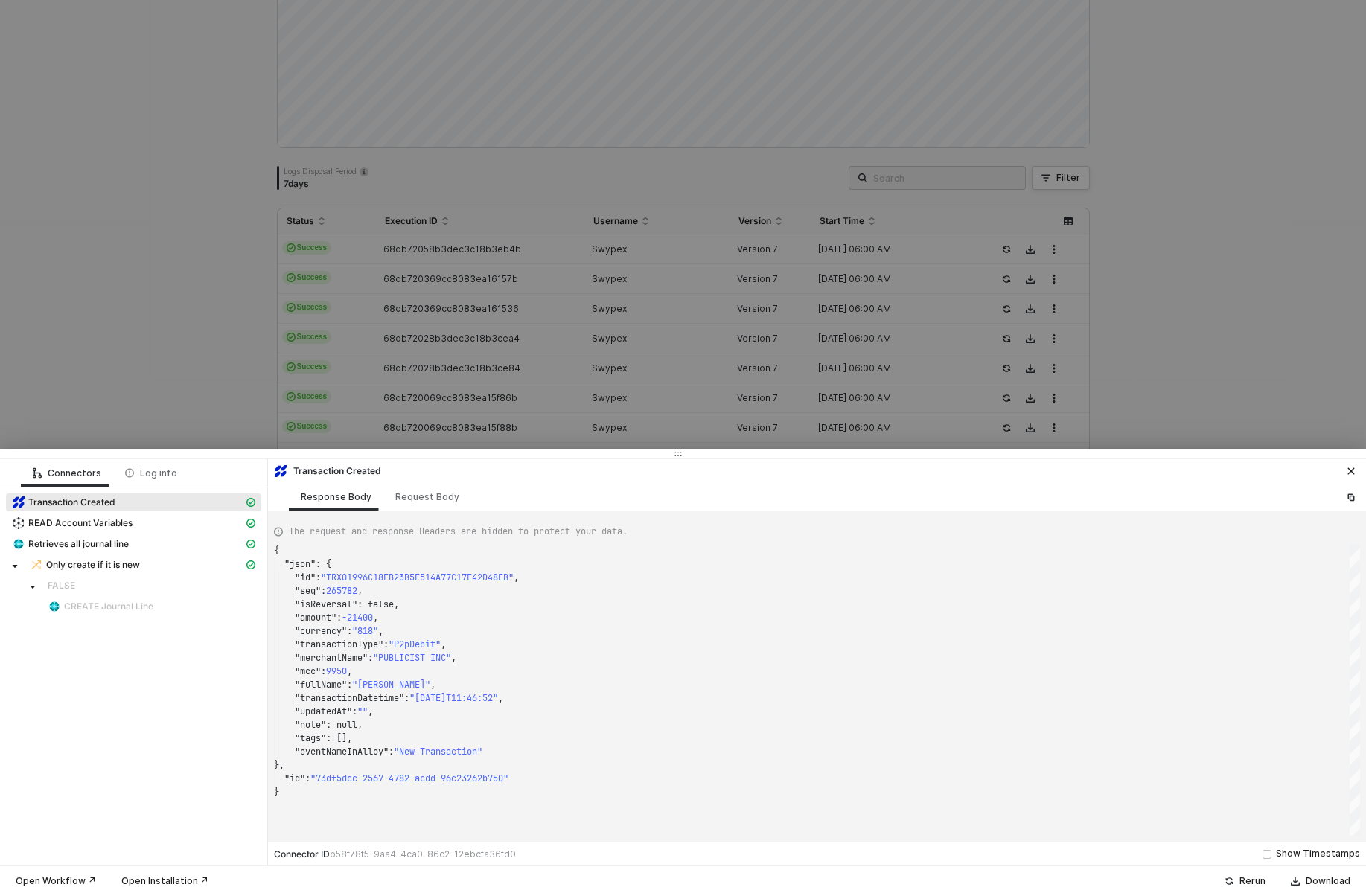
type textarea "{ "json": { "id": "TRX019963B4B2BD7A7817EA97B210E516D4", "seq": 264256, "isReve…"
click at [558, 236] on div at bounding box center [683, 448] width 1366 height 896
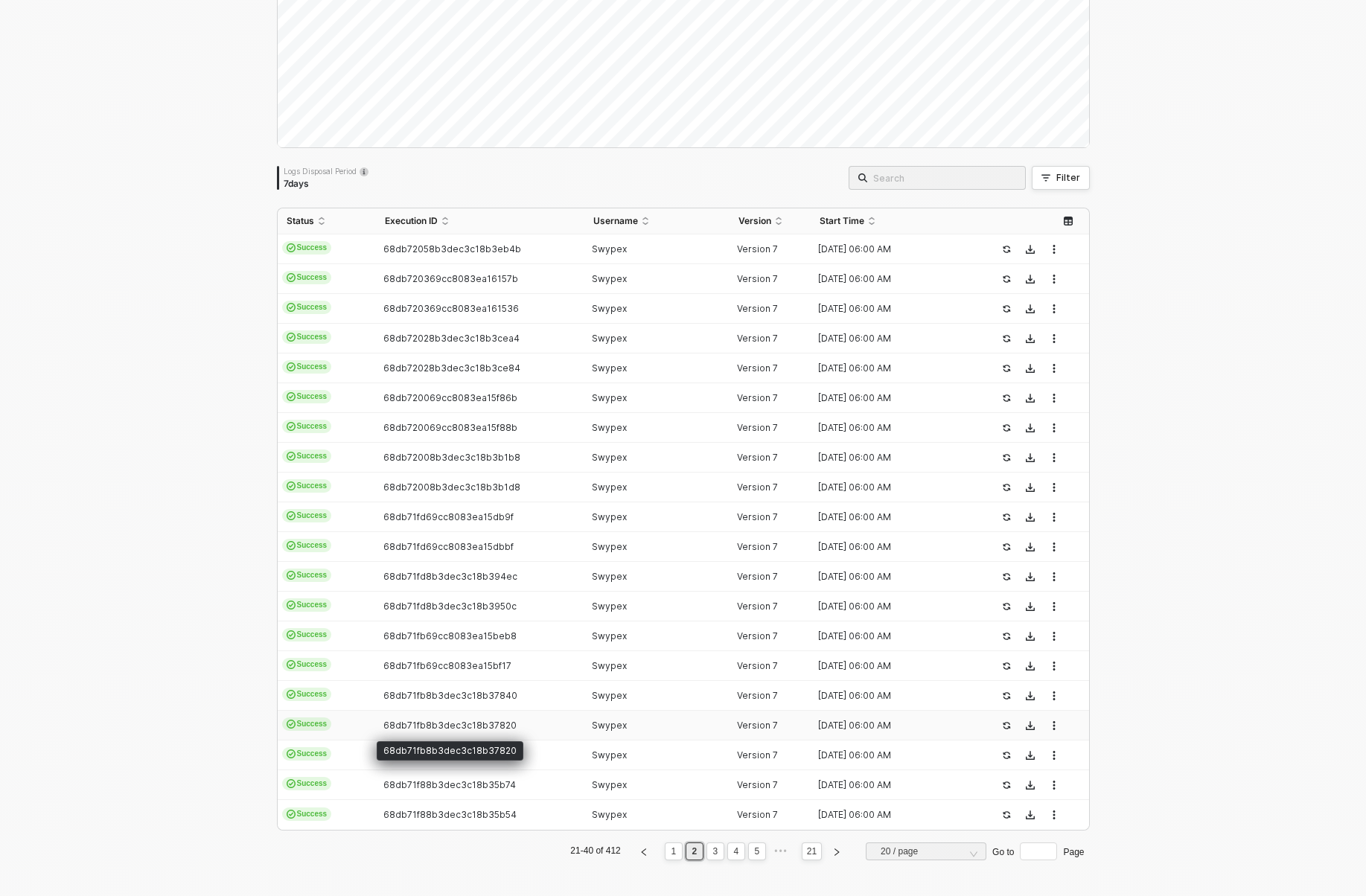
click at [435, 742] on div "68db71fb8b3dec3c18b37820" at bounding box center [450, 751] width 146 height 19
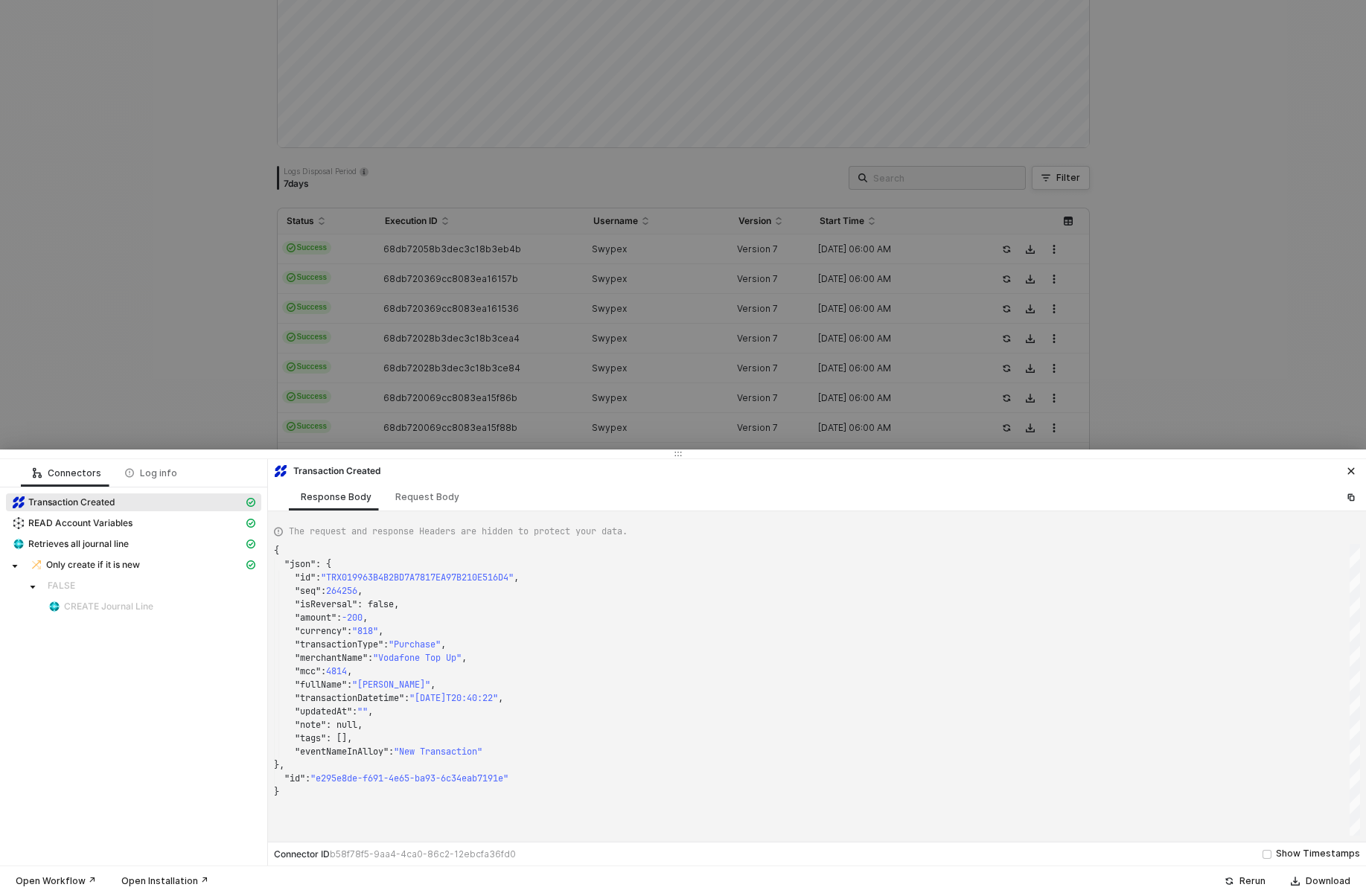
type textarea "{ "json": { "id": "TRX01996C6C28CE29B204E0449D7C41A5EA", "seq": 265991, "isReve…"
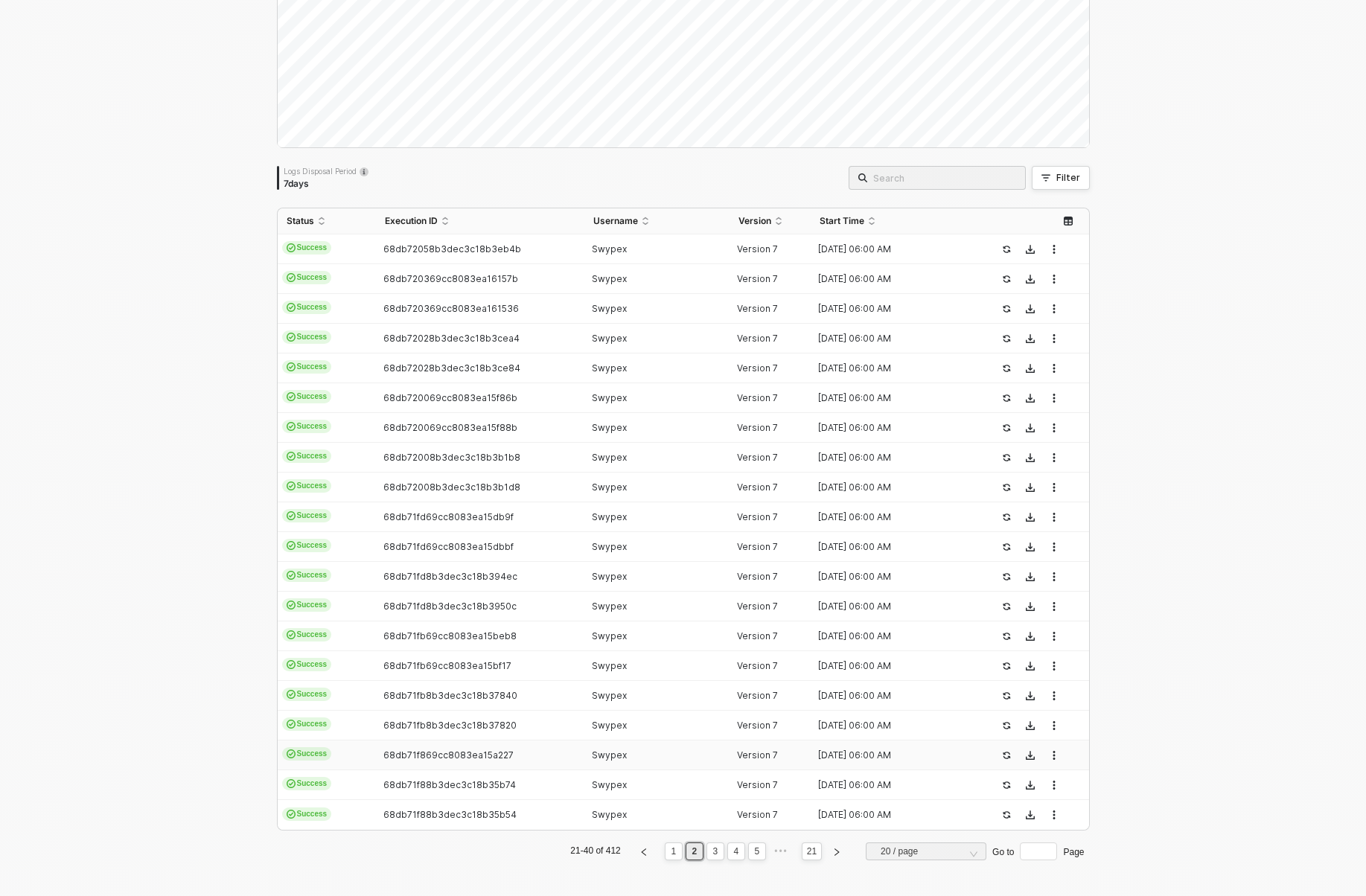
click at [434, 750] on span "68db71f869cc8083ea15a227" at bounding box center [449, 755] width 130 height 11
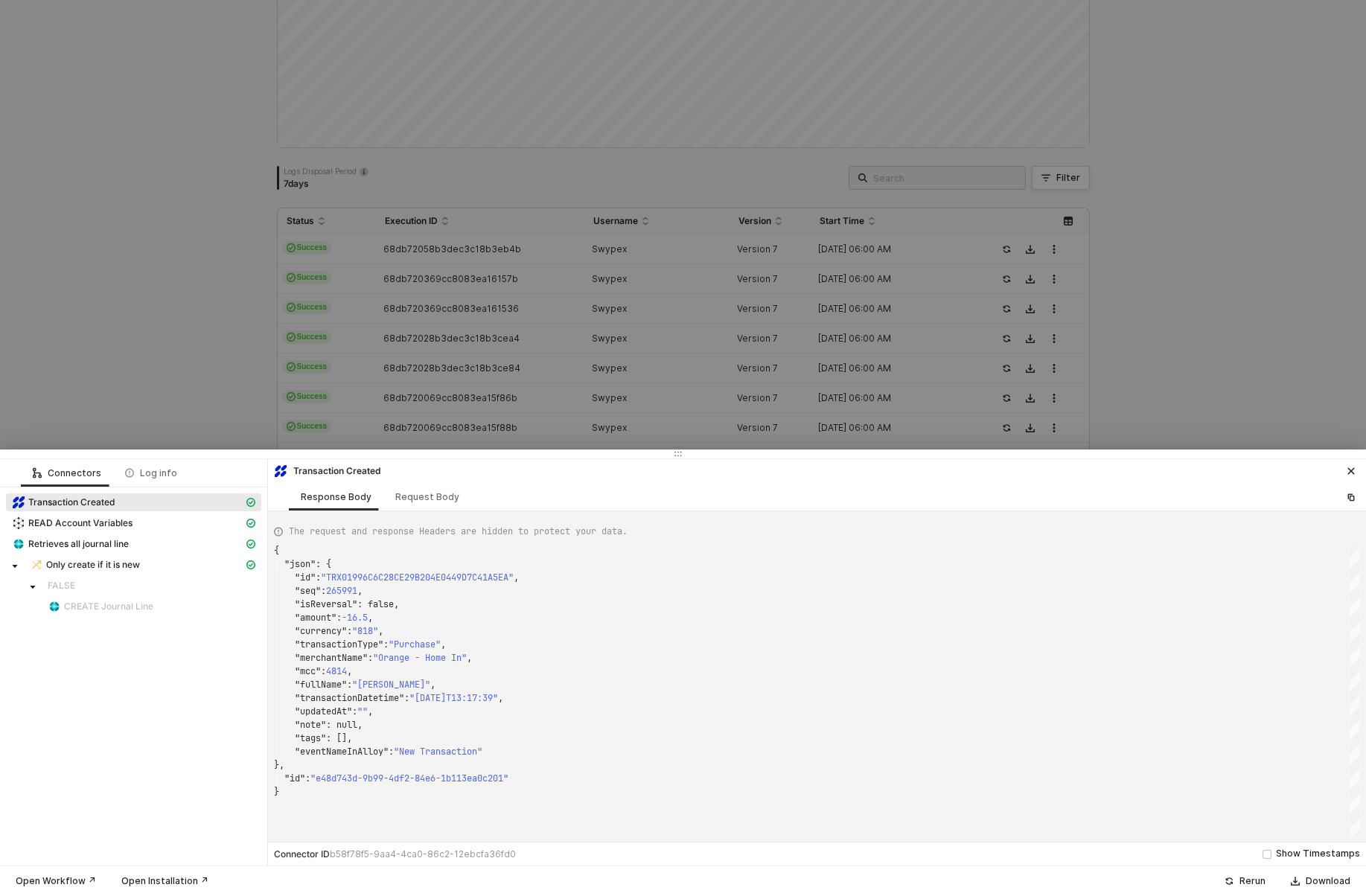
type textarea "{ "json": { "id": "TRX01996C09F828887F7A4544C036A0B5E5", "seq": 265697, "isReve…"
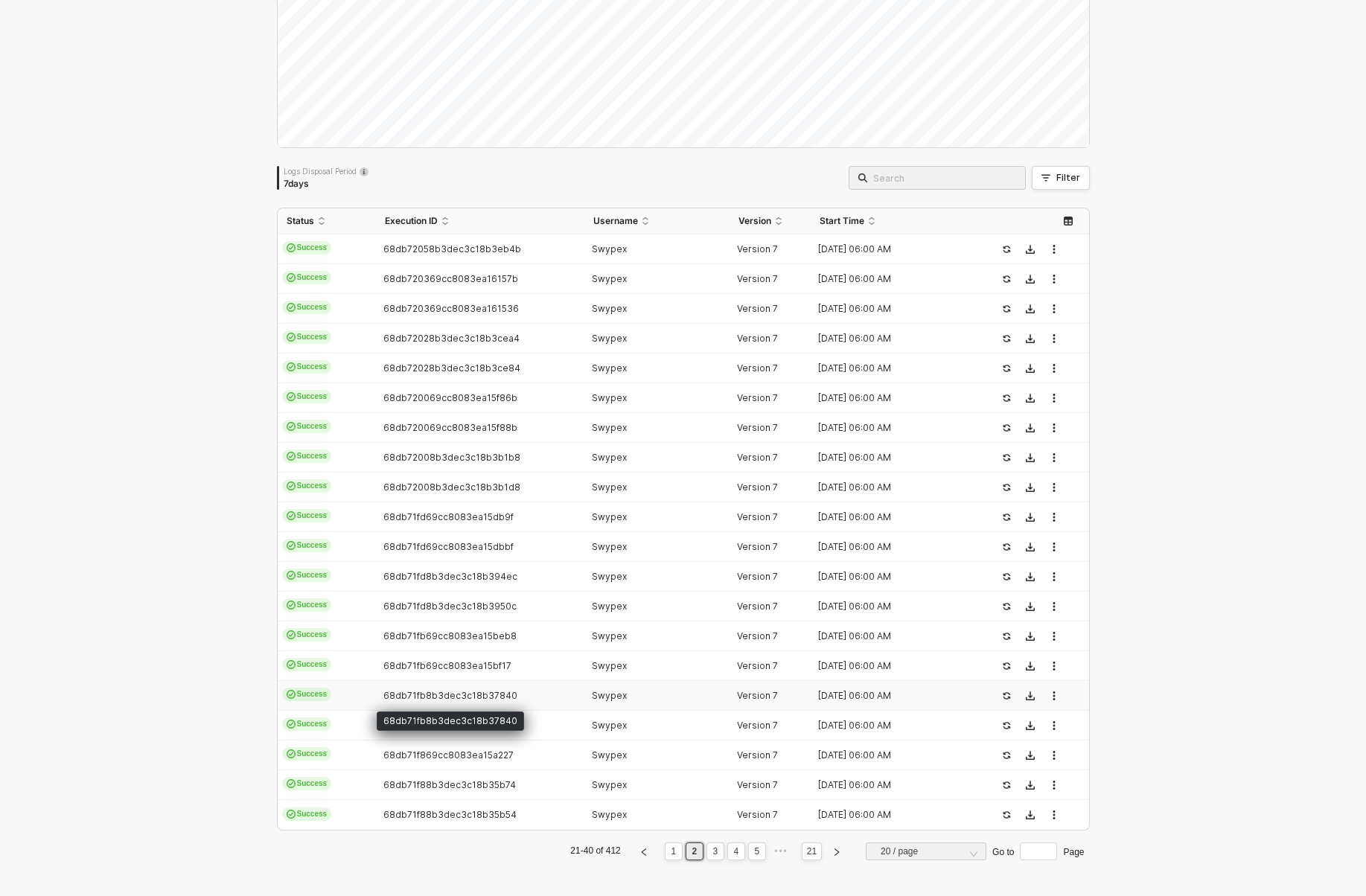
click at [447, 699] on span "68db71fb8b3dec3c18b37840" at bounding box center [451, 696] width 134 height 11
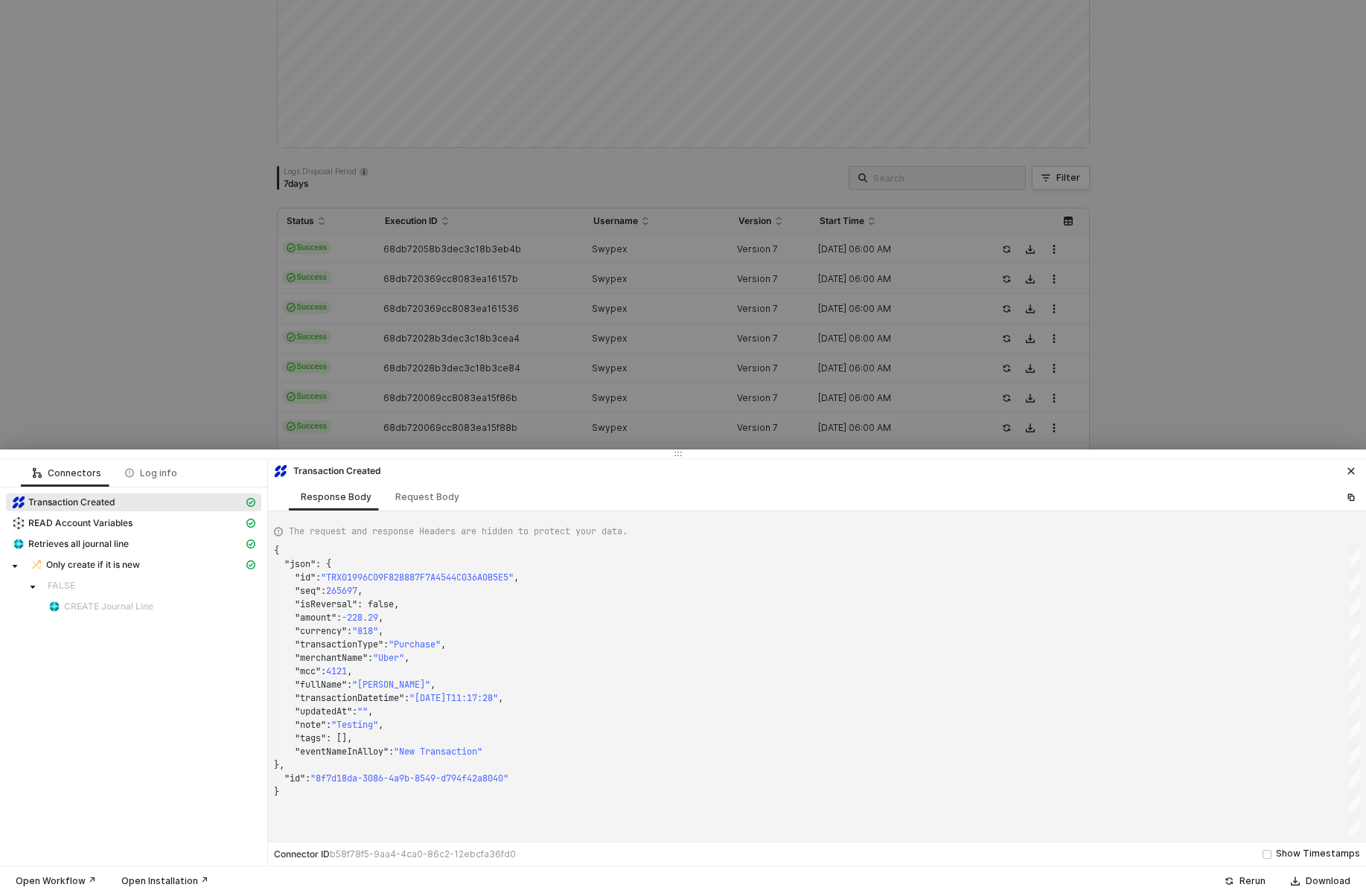
type textarea "{ "json": { "id": "TRX019970052384BEC56B3651A5A0FA7854", "seq": 266585, "isReve…"
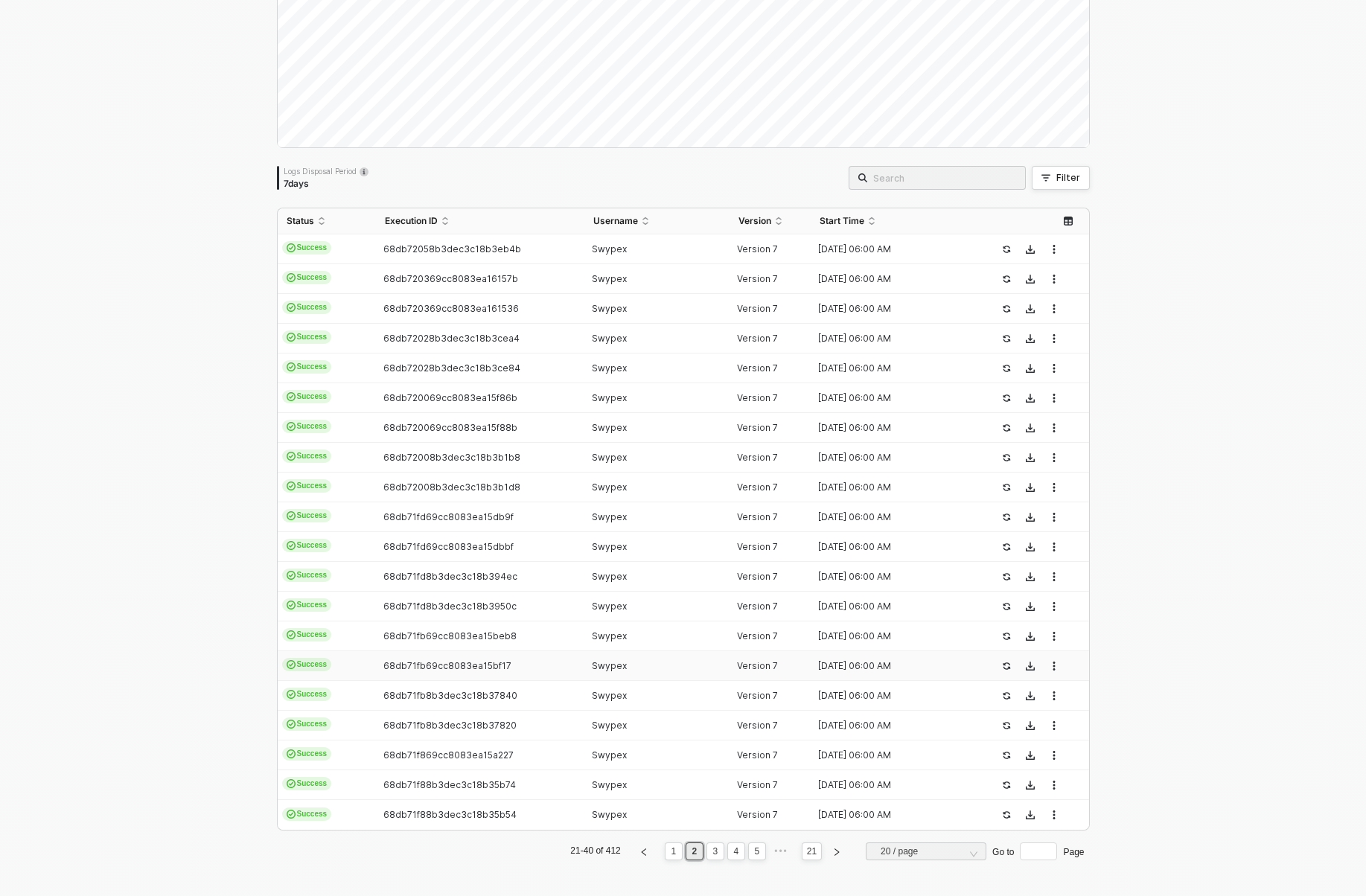
click at [439, 666] on span "68db71fb69cc8083ea15bf17" at bounding box center [448, 666] width 128 height 11
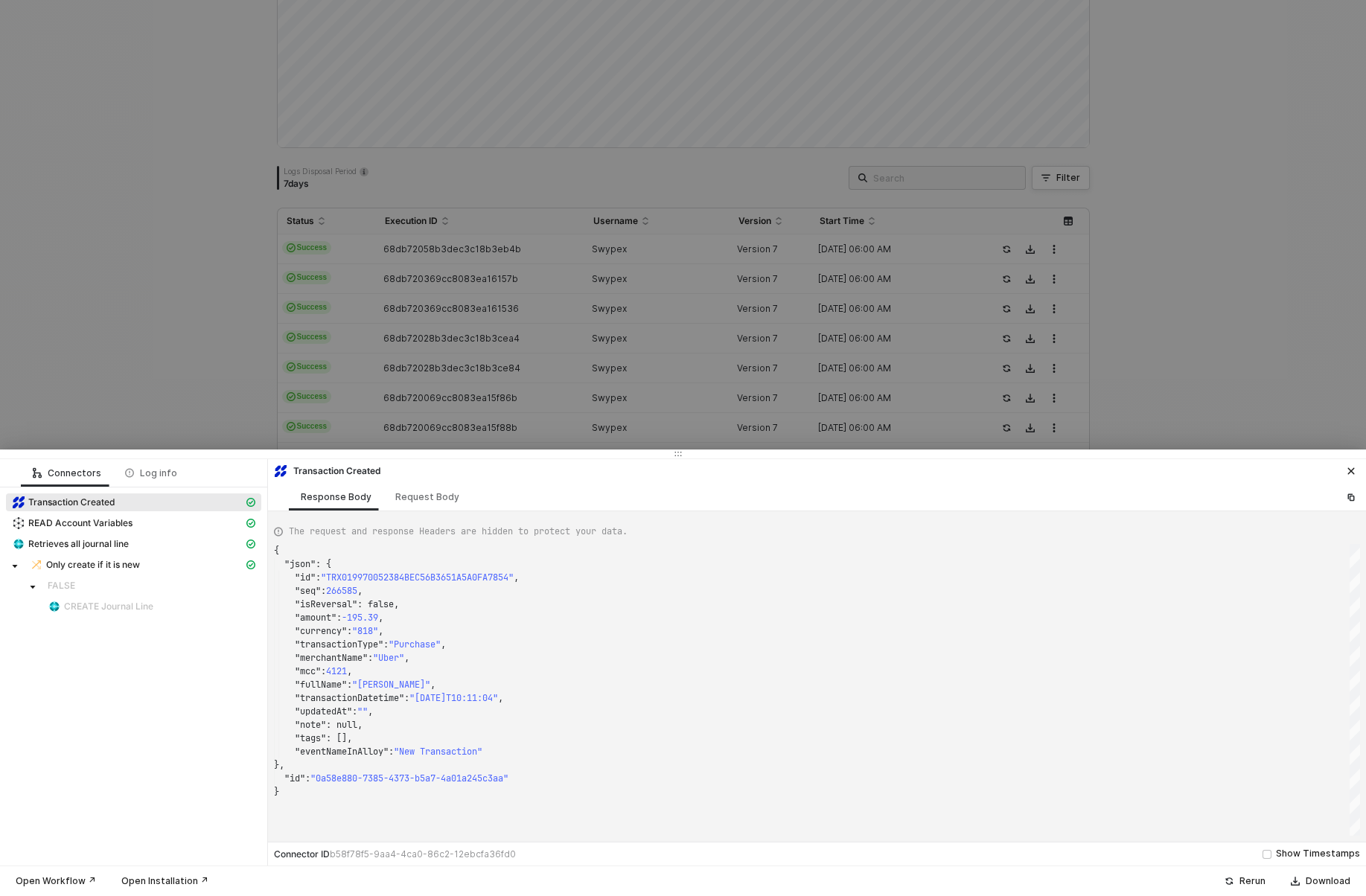
type textarea "{ "json": { "id": "TRX01997027E7CC797C72213F0810C5EDBB", "seq": 266682, "isReve…"
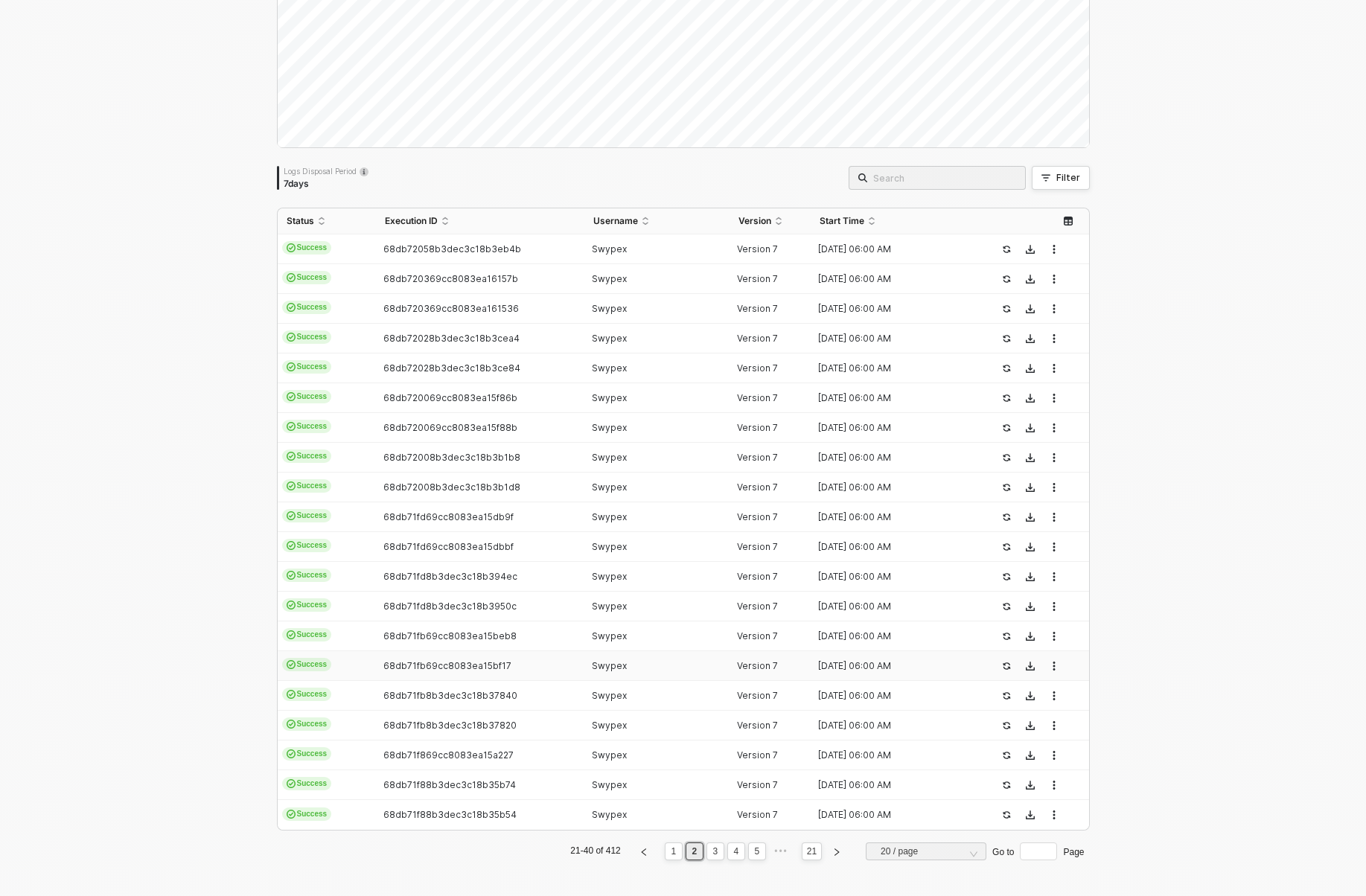
click at [431, 665] on span "68db71fb69cc8083ea15bf17" at bounding box center [448, 666] width 128 height 11
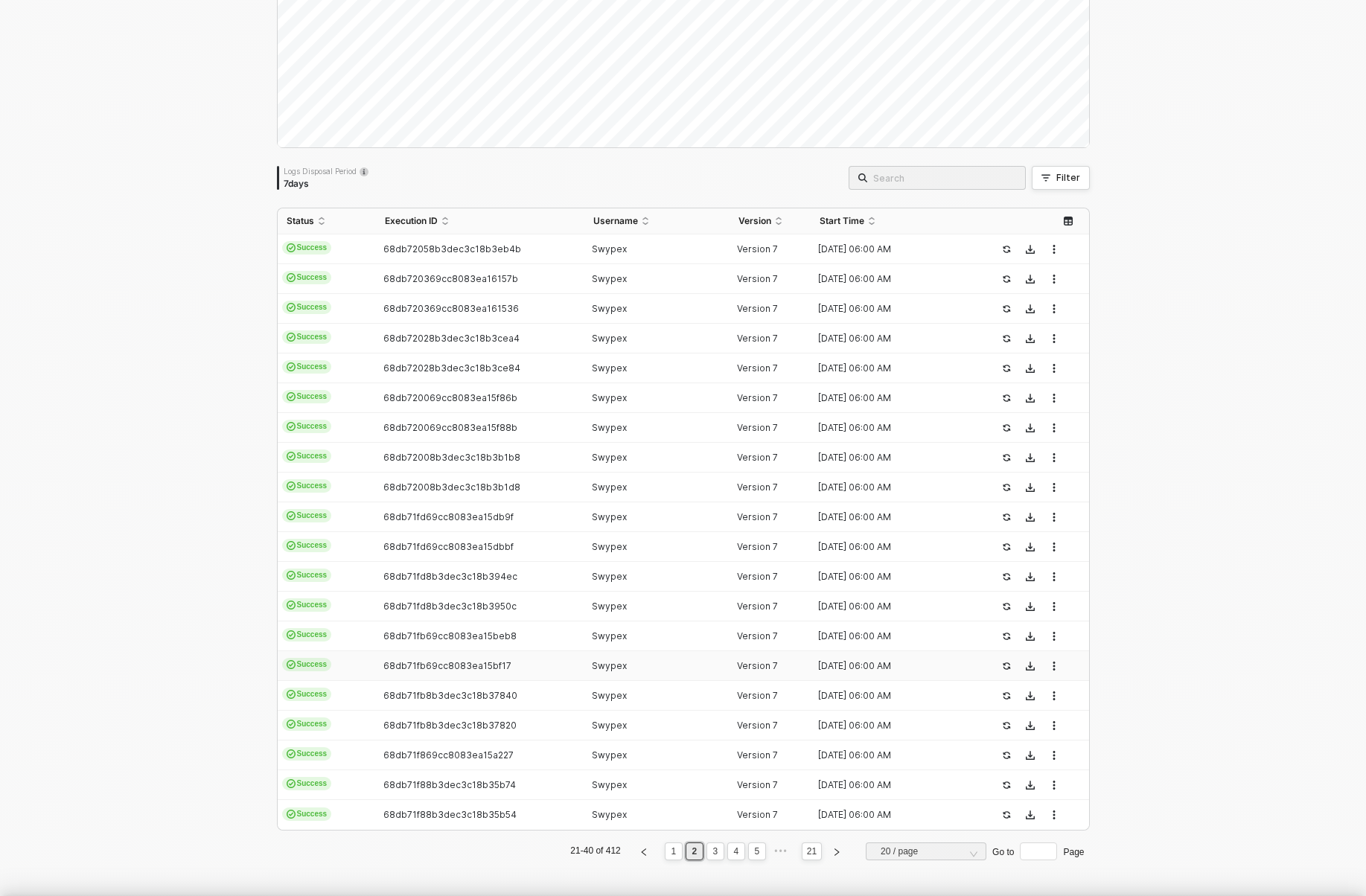
type textarea "{ "json": { "id": "TRX01997027E7CC797C72213F0810C5EDBB", "seq": 266682, "isReve…"
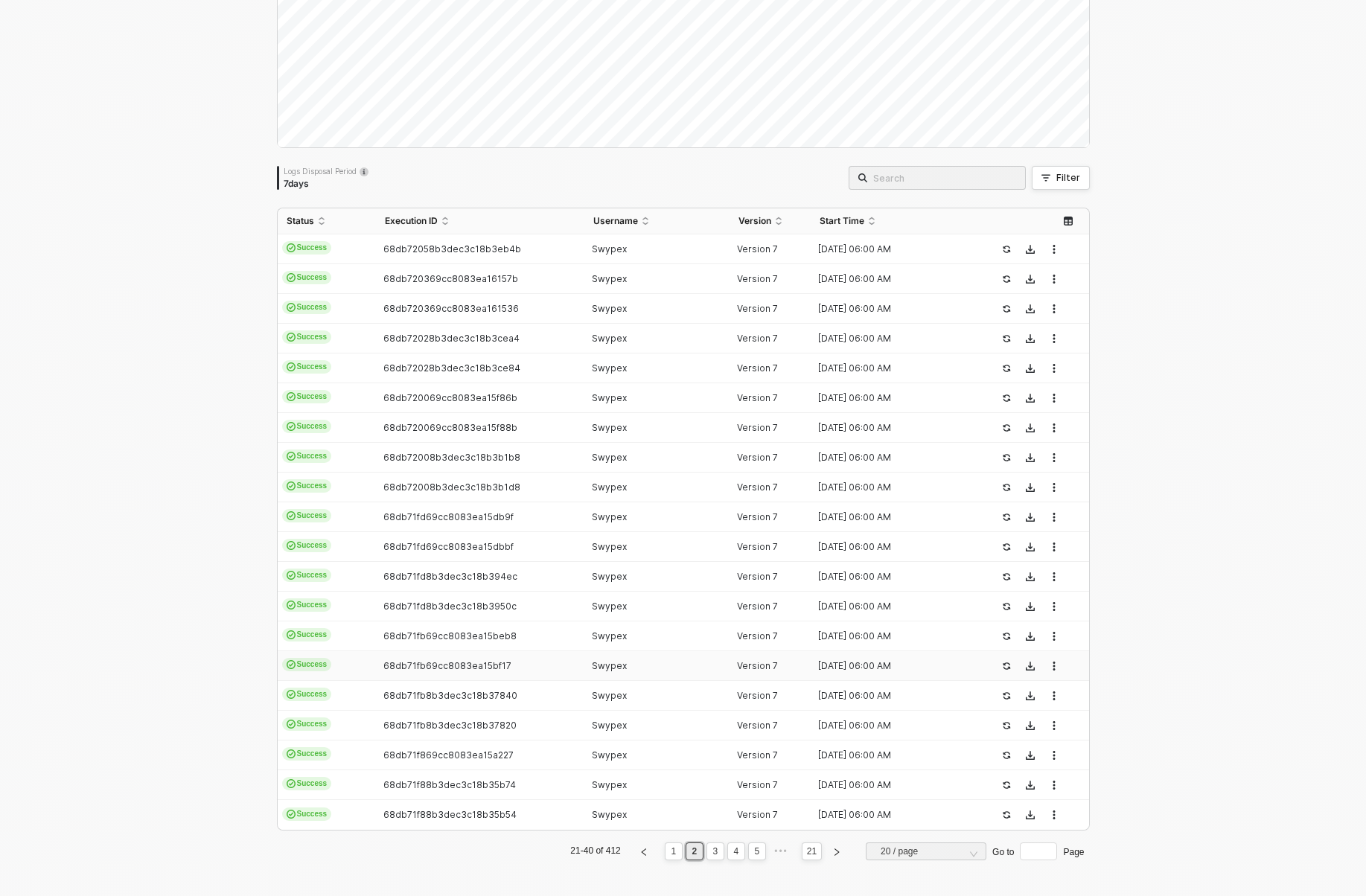
click at [705, 849] on ul "21-40 of 412 1 2 3 4 5 ••• 21 20 / page Go to Page" at bounding box center [683, 851] width 813 height 18
click at [706, 849] on li "3" at bounding box center [715, 851] width 18 height 18
click at [409, 254] on span "68db71f869cc8083ea15a207" at bounding box center [449, 249] width 131 height 11
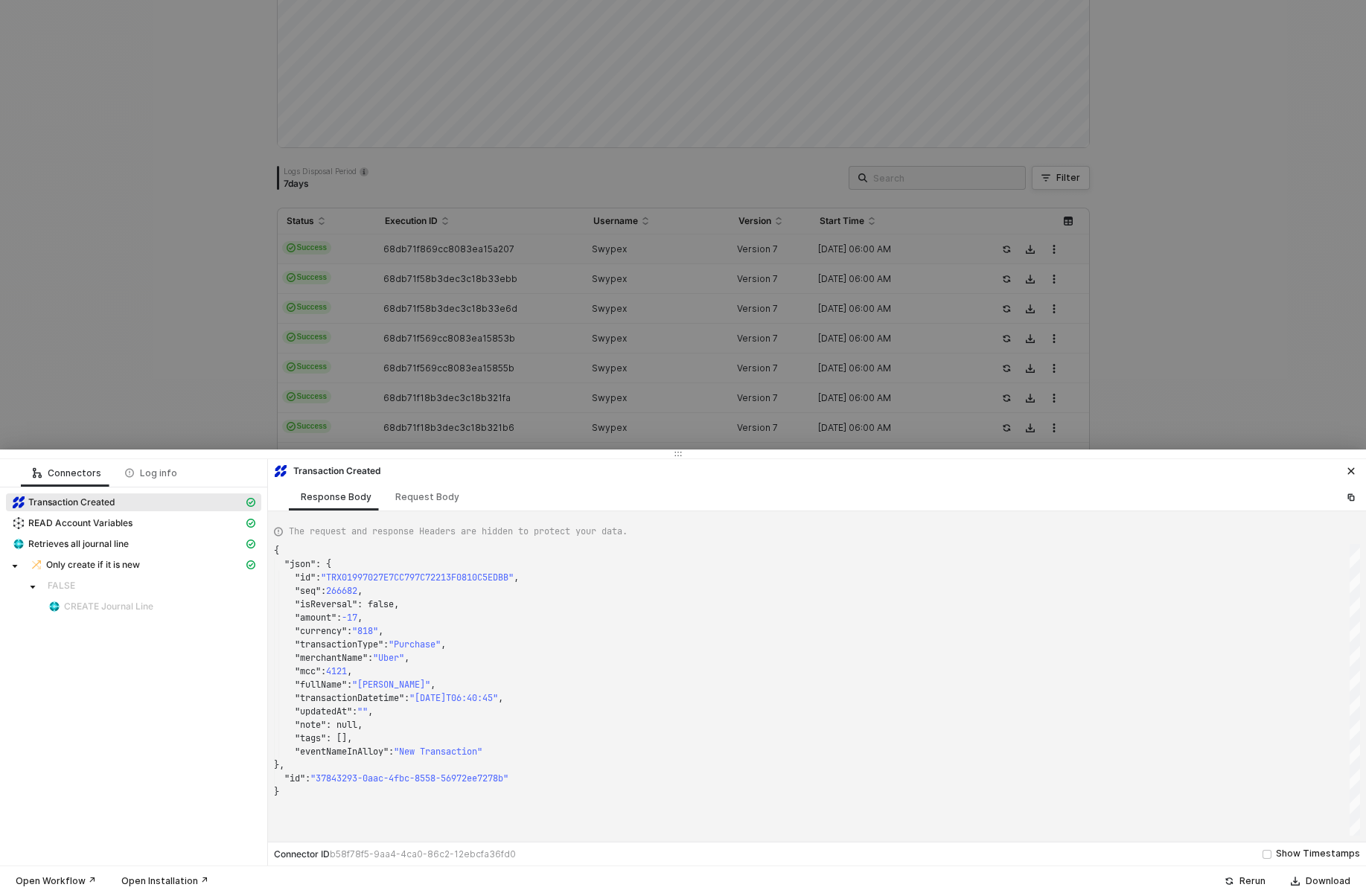
type textarea "{ "json": { "id": "TRX01996AAF805B76322E162F1EDC5D4D0B", "seq": 265182, "isReve…"
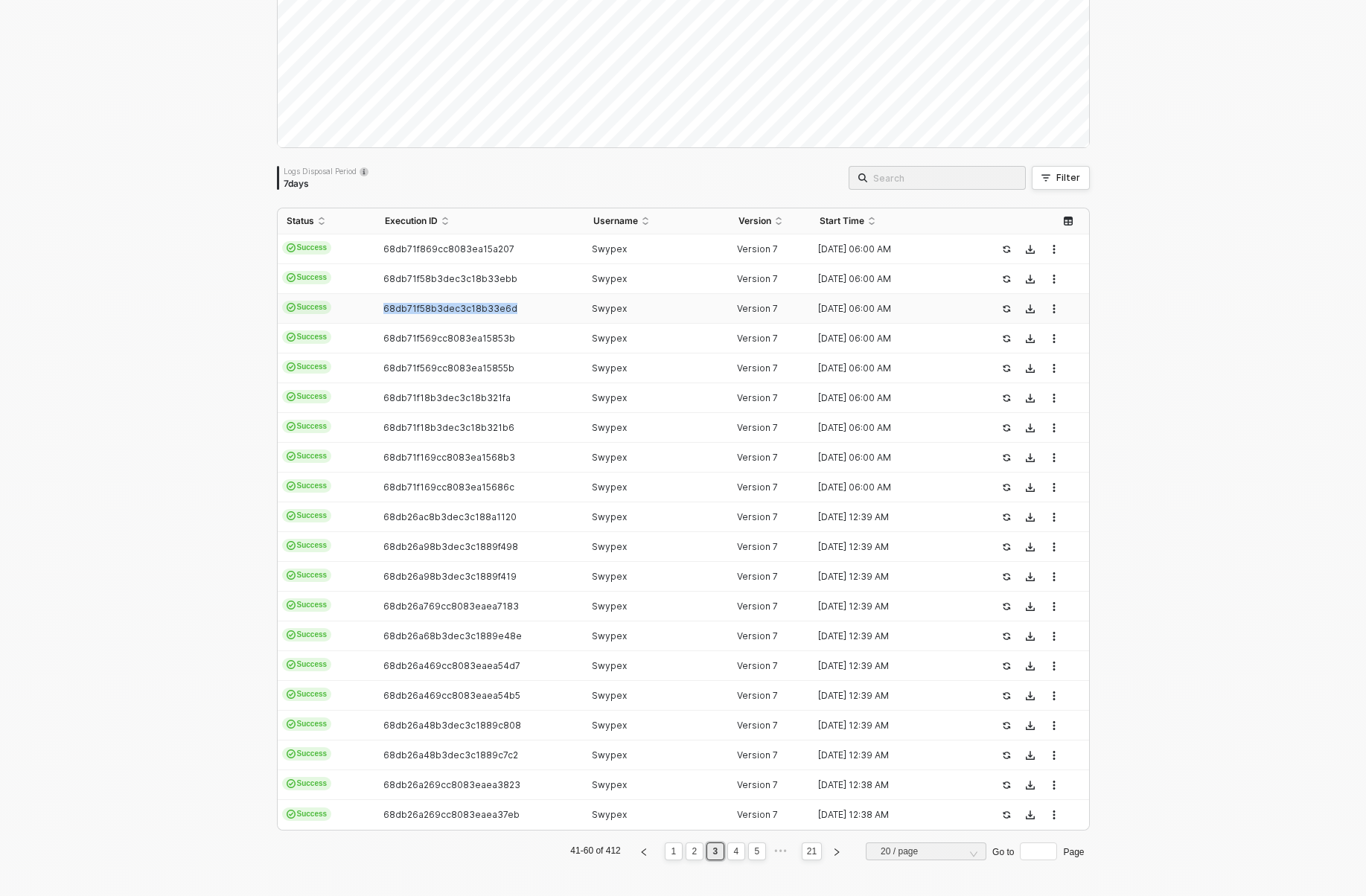
click at [404, 298] on td "68db71f58b3dec3c18b33e6d" at bounding box center [481, 308] width 209 height 30
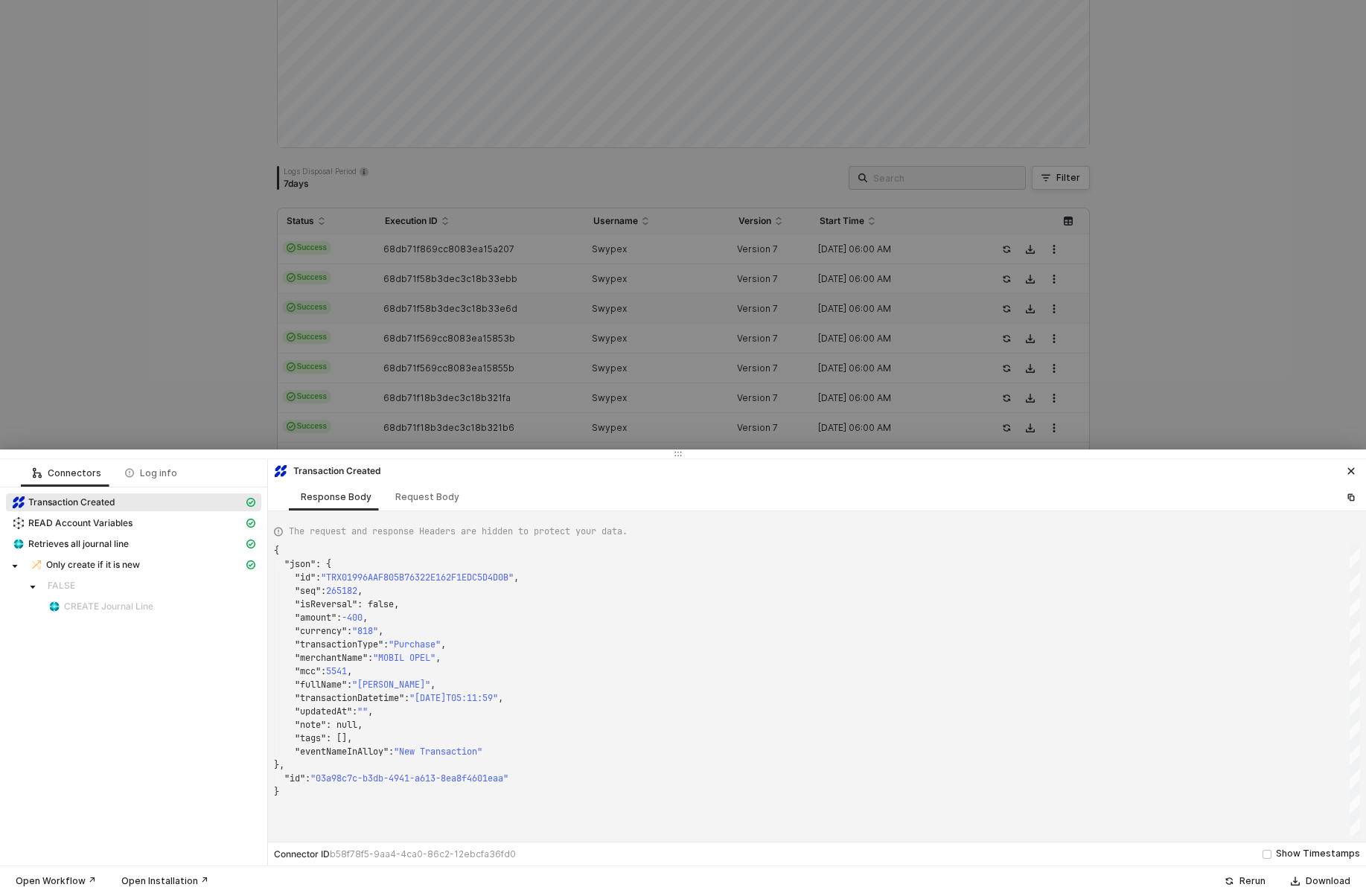
type textarea "{ "json": { "id": "TRX01995827F5DA0ABAD5F03D6414F4A951", "seq": 262111, "isReve…"
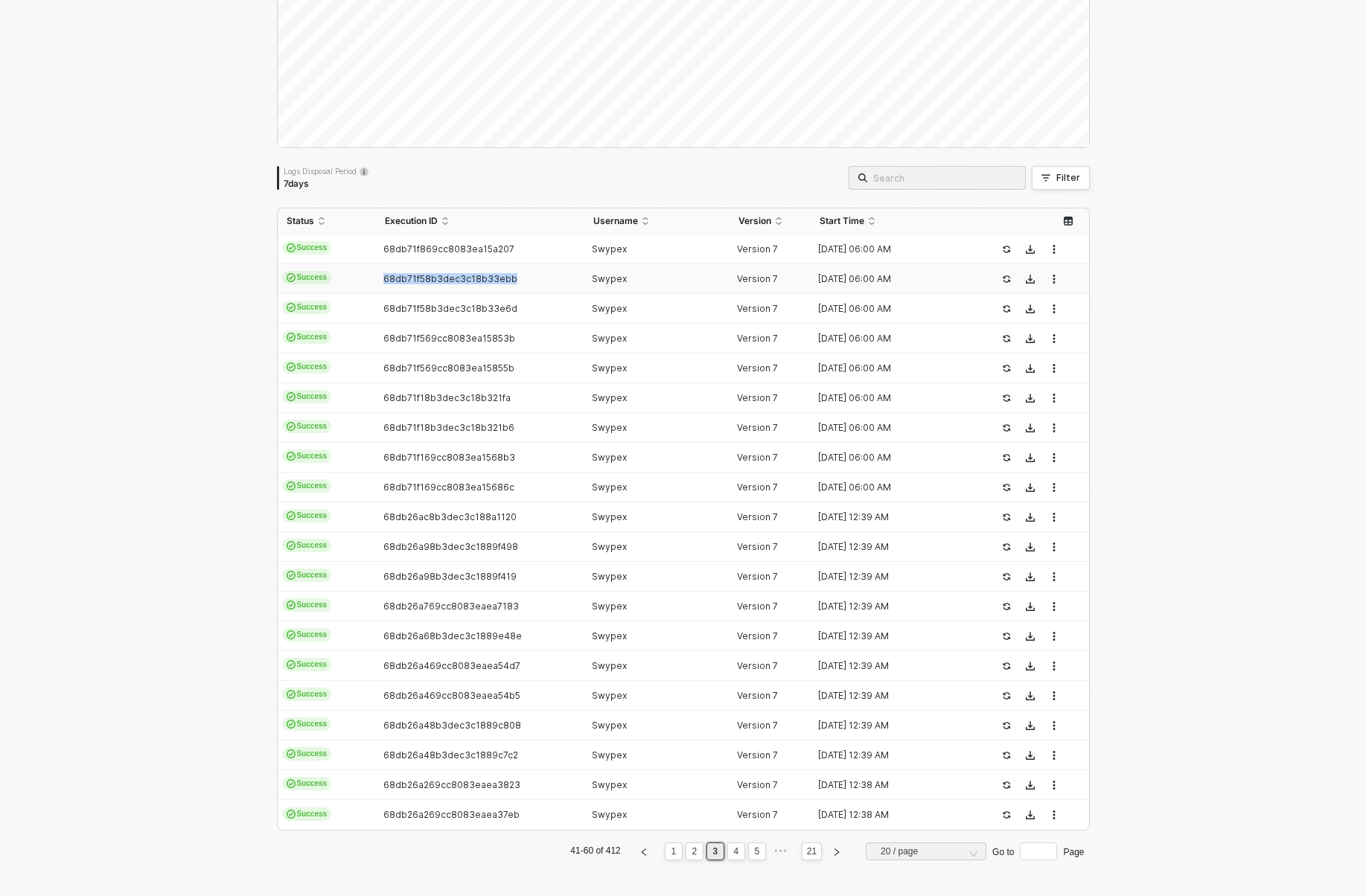
click at [404, 275] on span "68db71f58b3dec3c18b33ebb" at bounding box center [451, 279] width 134 height 11
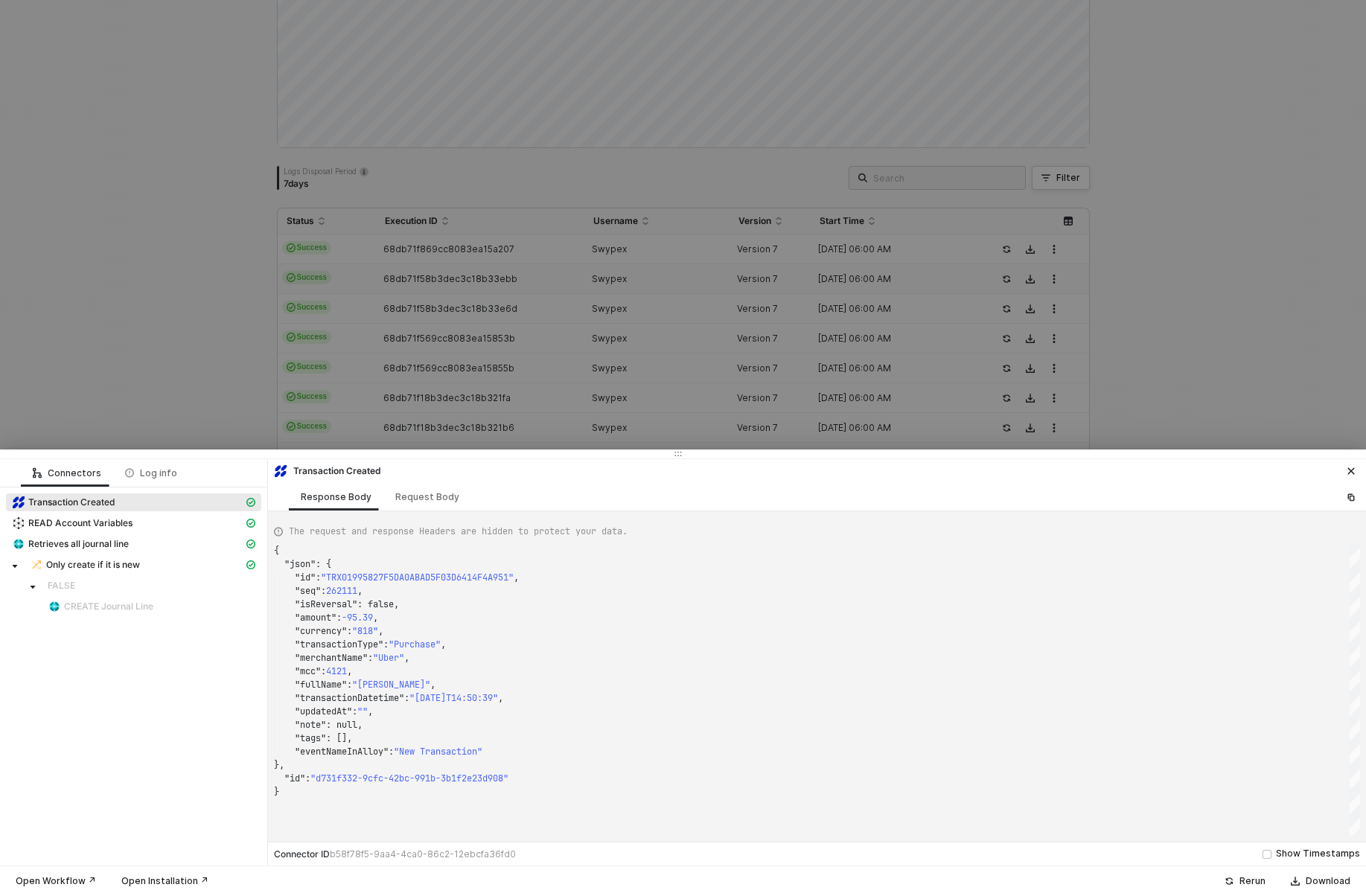
type textarea "{ "json": { "id": "TRX019960389C0CB43C07A547B3E9DA4BFB", "seq": 263742, "isReve…"
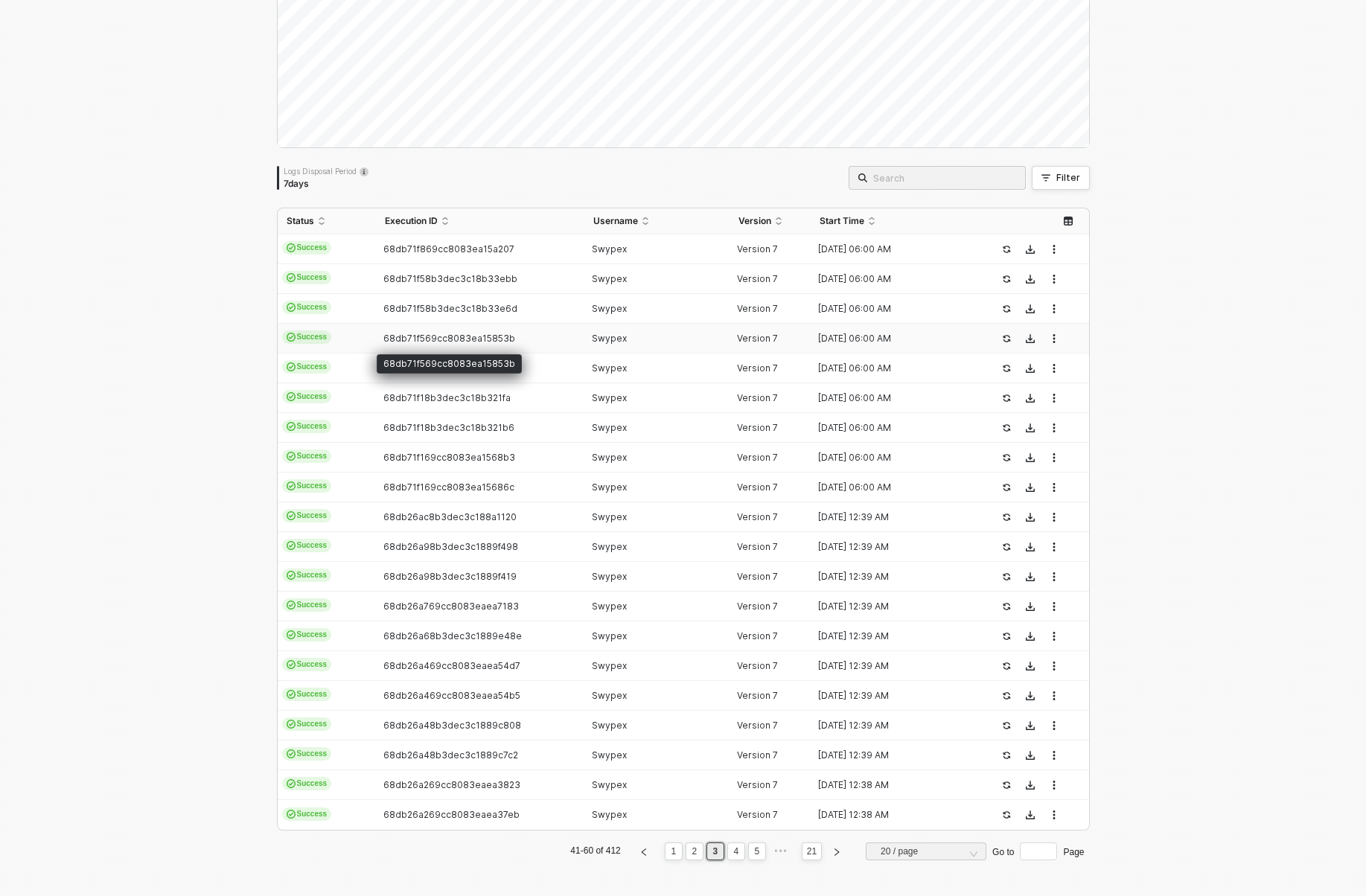
click at [405, 336] on span "68db71f569cc8083ea15853b" at bounding box center [450, 339] width 132 height 11
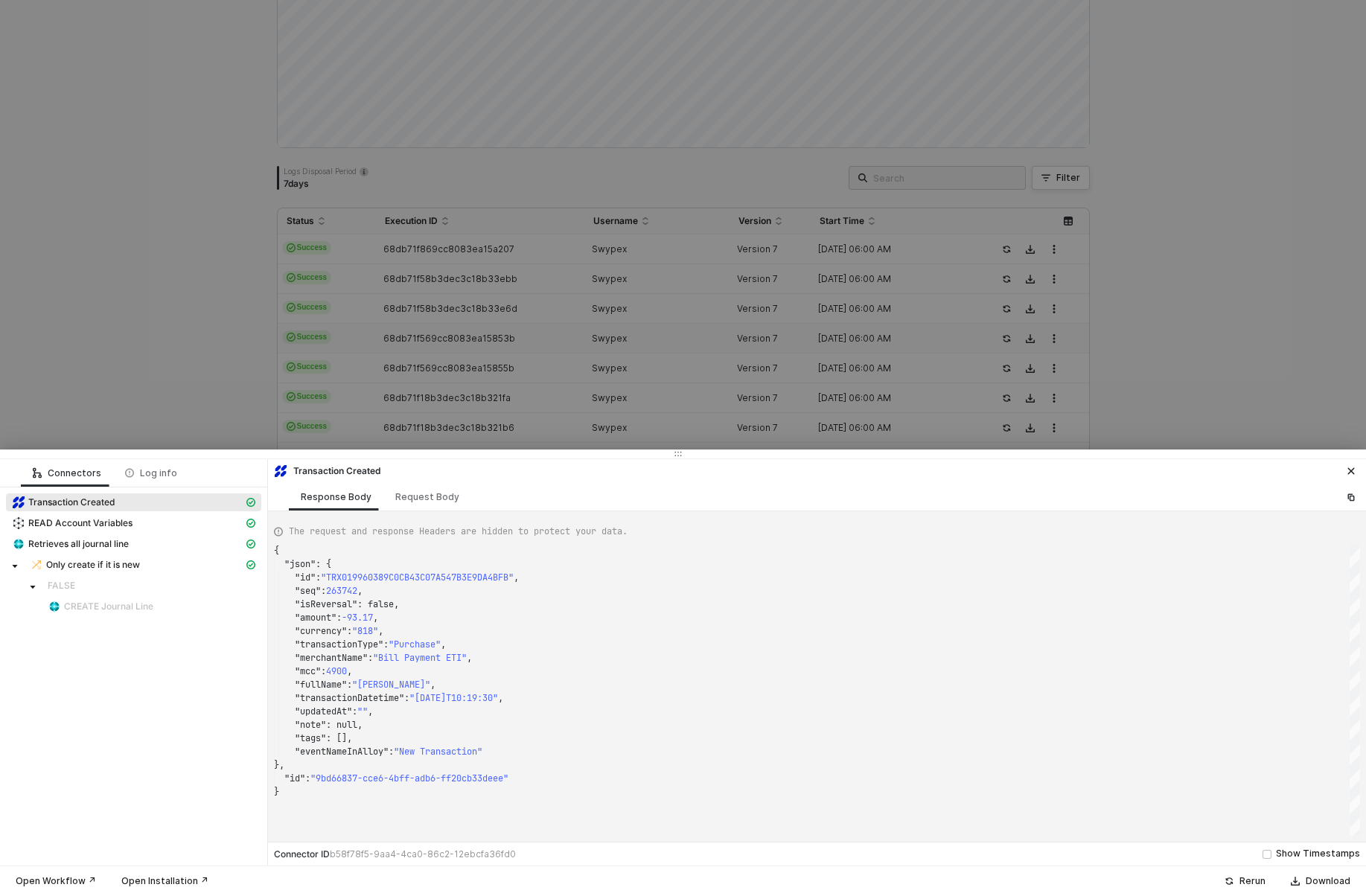
type textarea "{ "json": { "id": "TRX01995BEACC94C0C7F1F727B4B9037D0C", "seq": 262786, "isReve…"
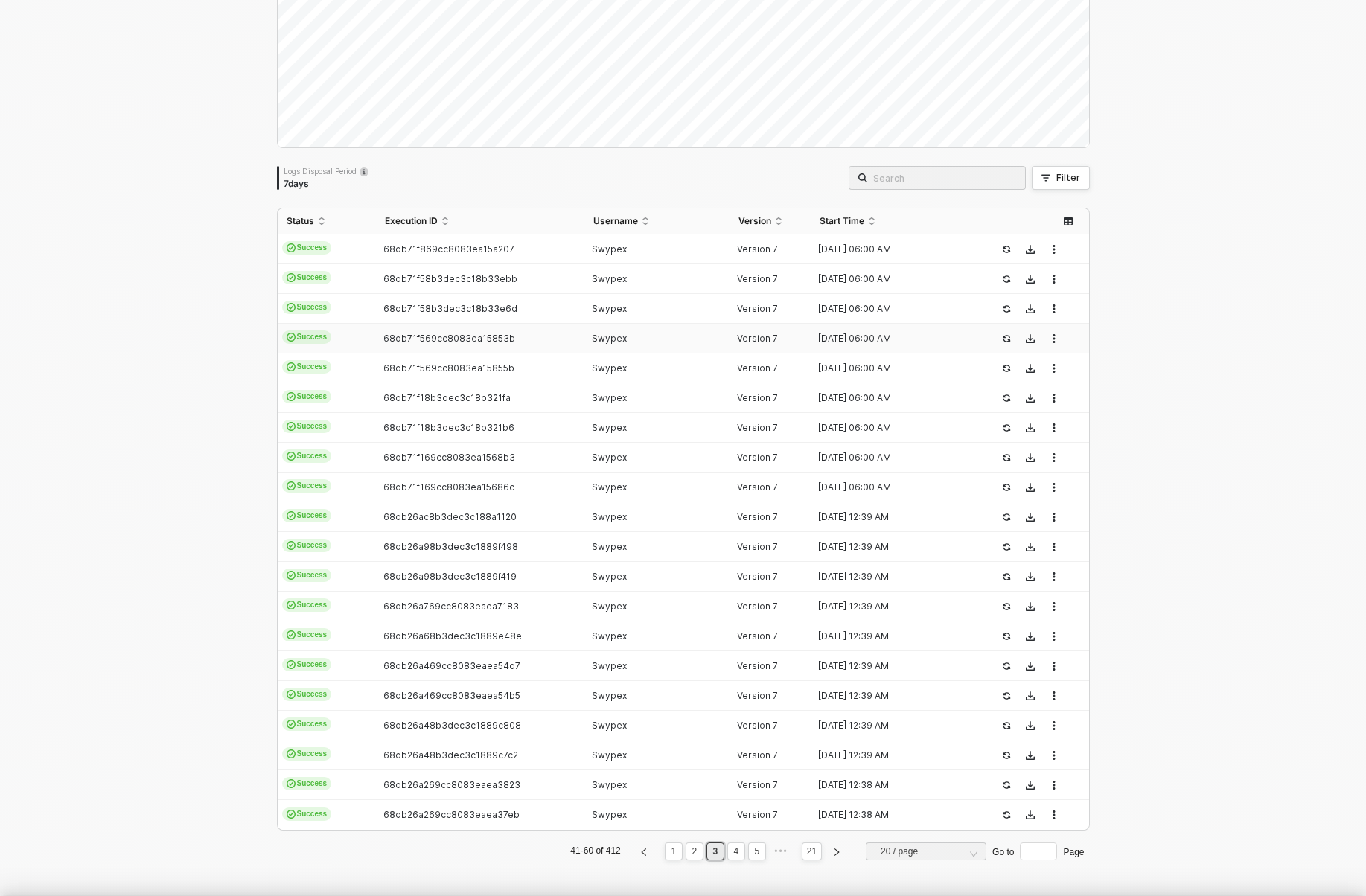
click at [406, 354] on div at bounding box center [683, 448] width 1366 height 896
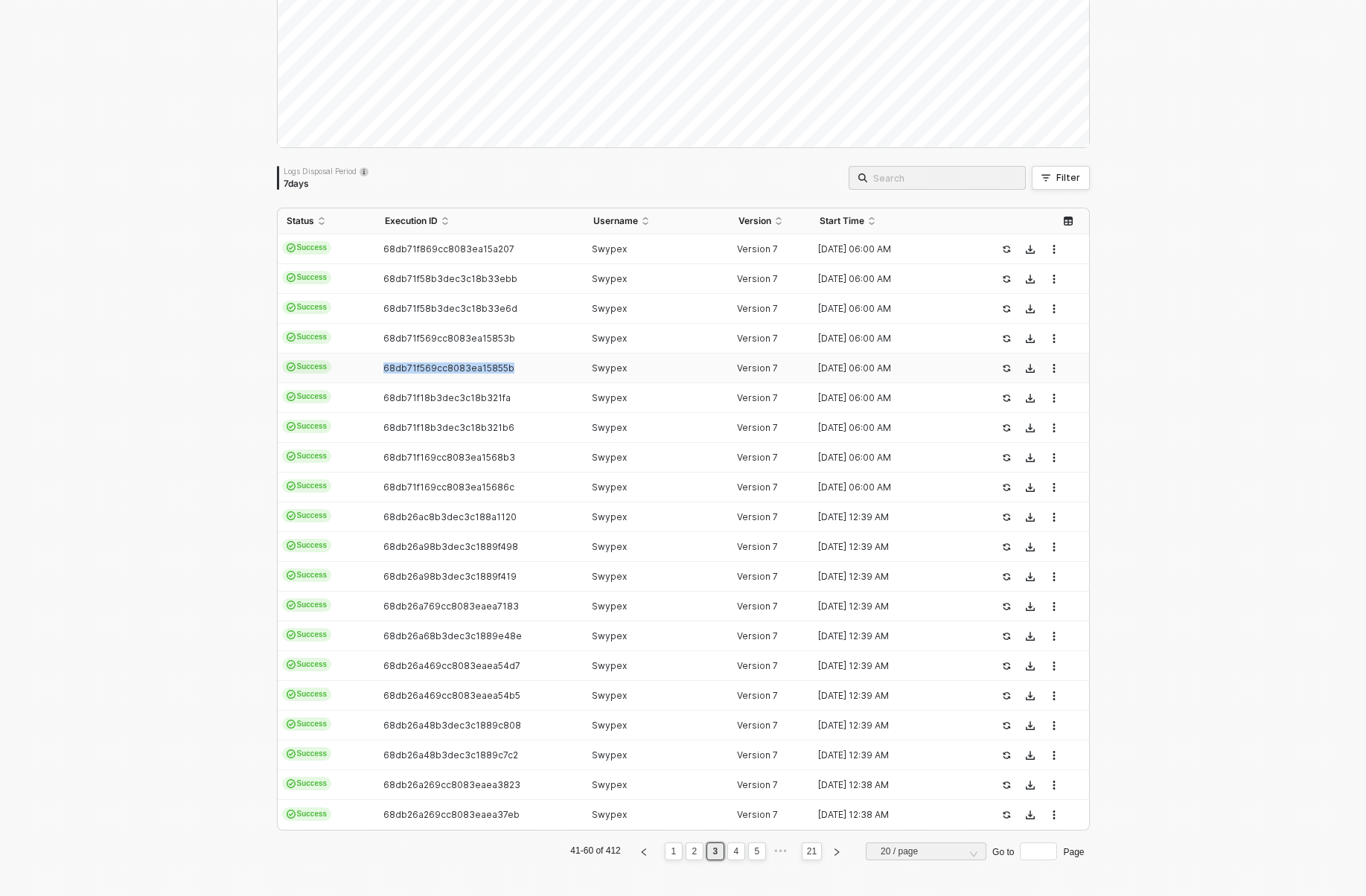
click at [406, 354] on td "68db71f569cc8083ea15855b" at bounding box center [481, 368] width 209 height 30
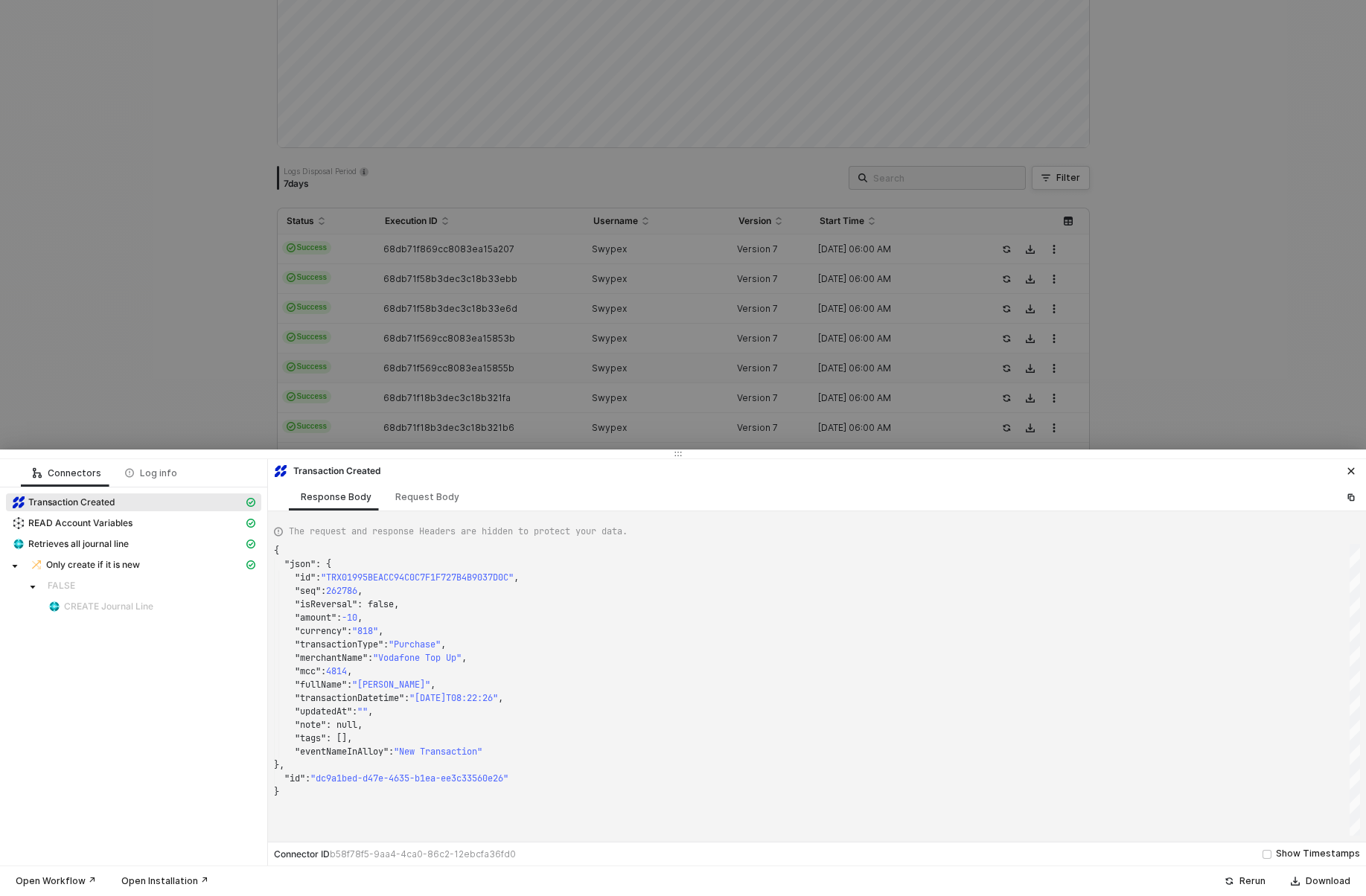
type textarea "{ "json": { "id": "TRX01996038540EBB5F40C39FF252FCF7E3", "seq": 263559, "isReve…"
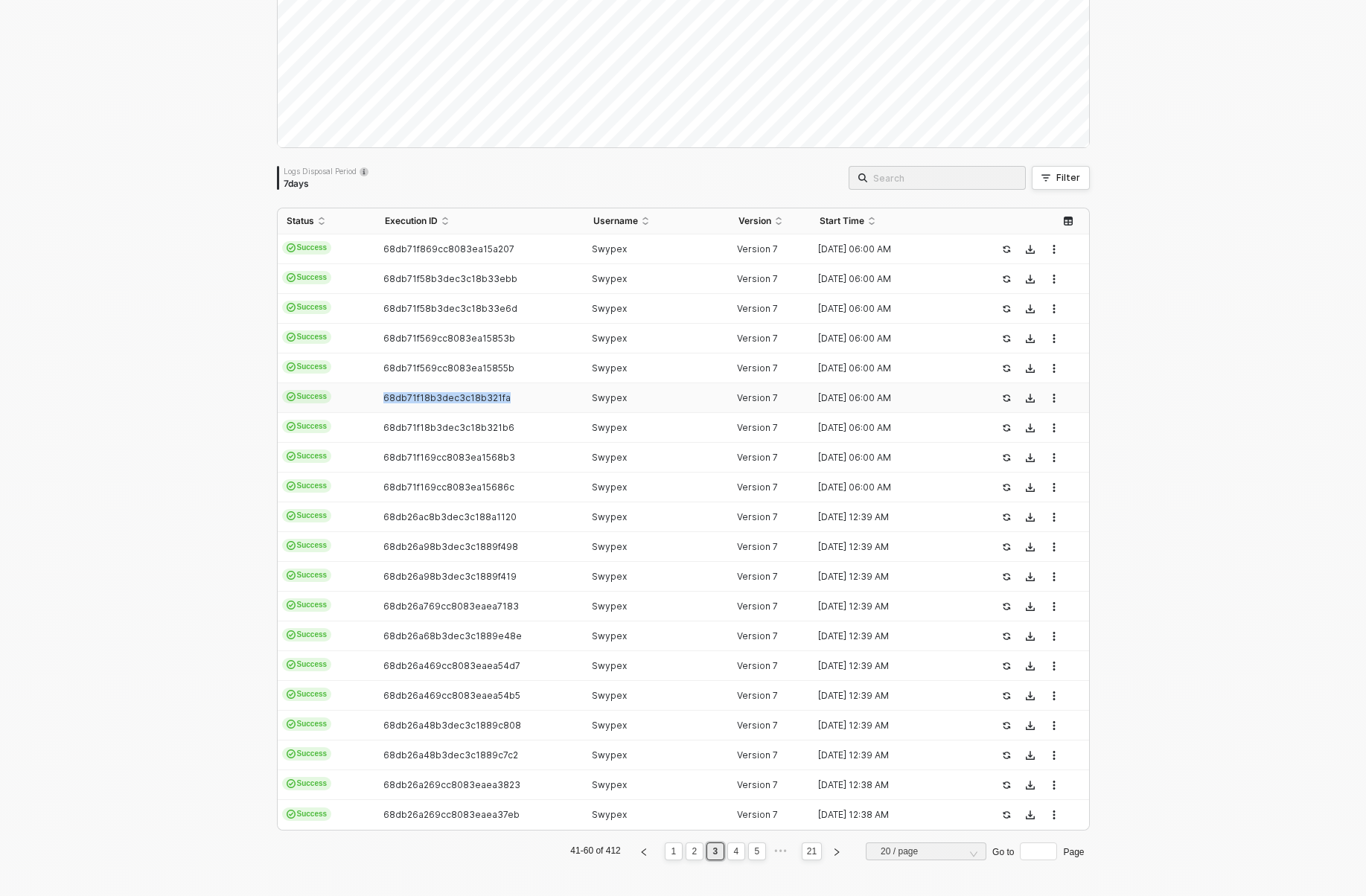
click at [411, 396] on span "68db71f18b3dec3c18b321fa" at bounding box center [447, 398] width 127 height 11
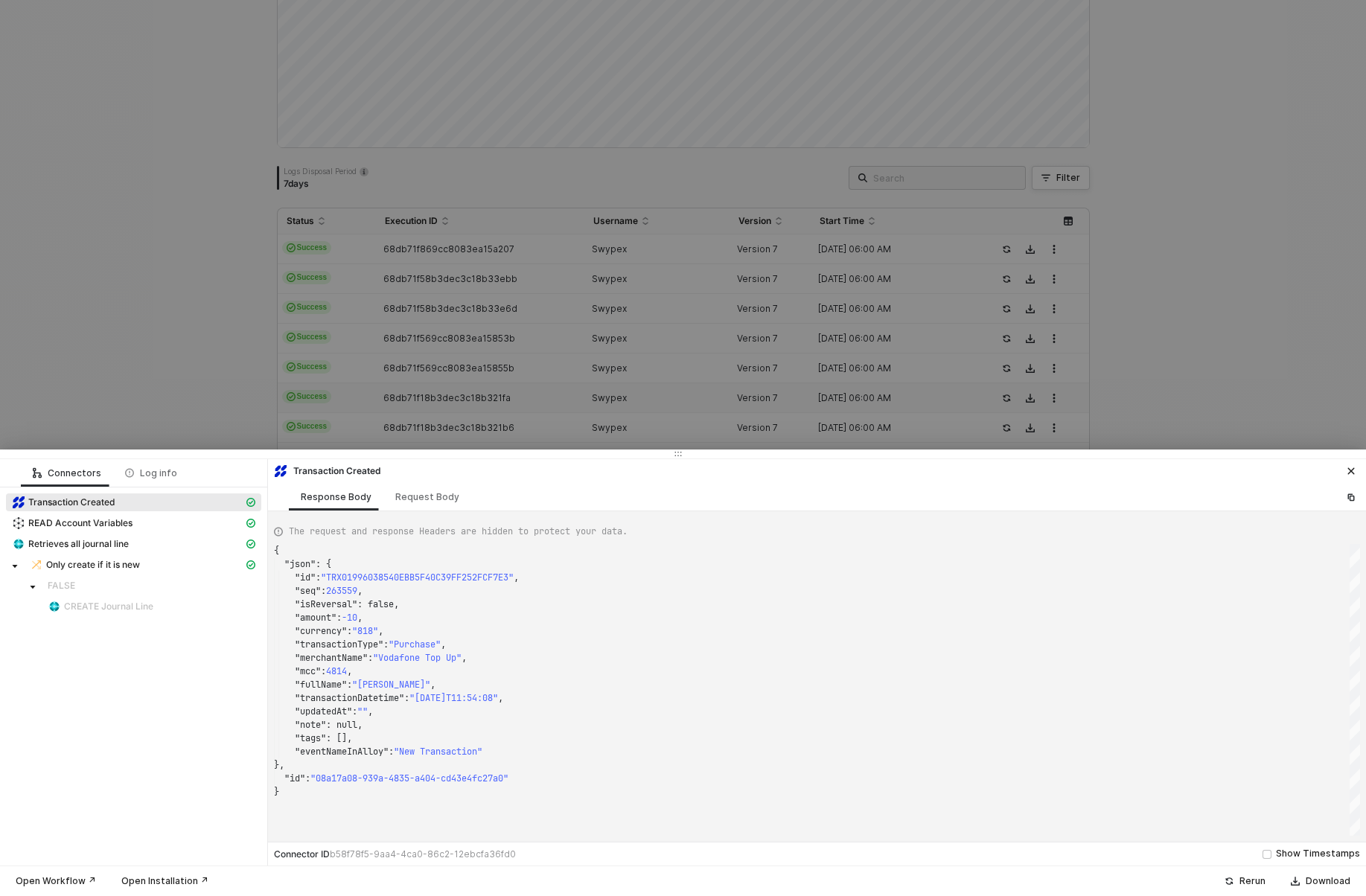
type textarea "{ "json": { "id": "TRX019957F25F7B1C8439BB94EE42D697E7", "seq": 262013, "isReve…"
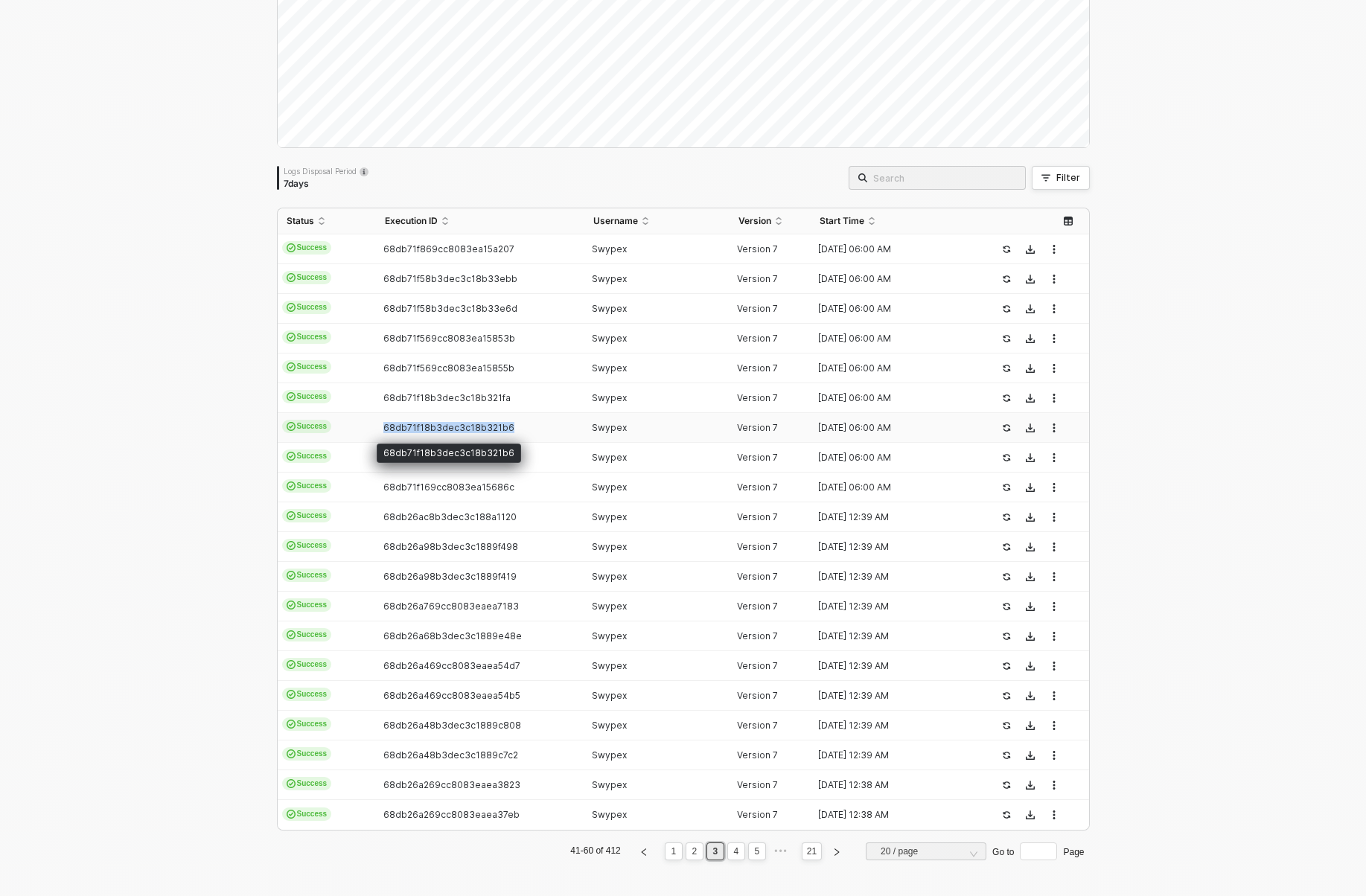
click at [411, 422] on span "68db71f18b3dec3c18b321b6" at bounding box center [449, 428] width 131 height 11
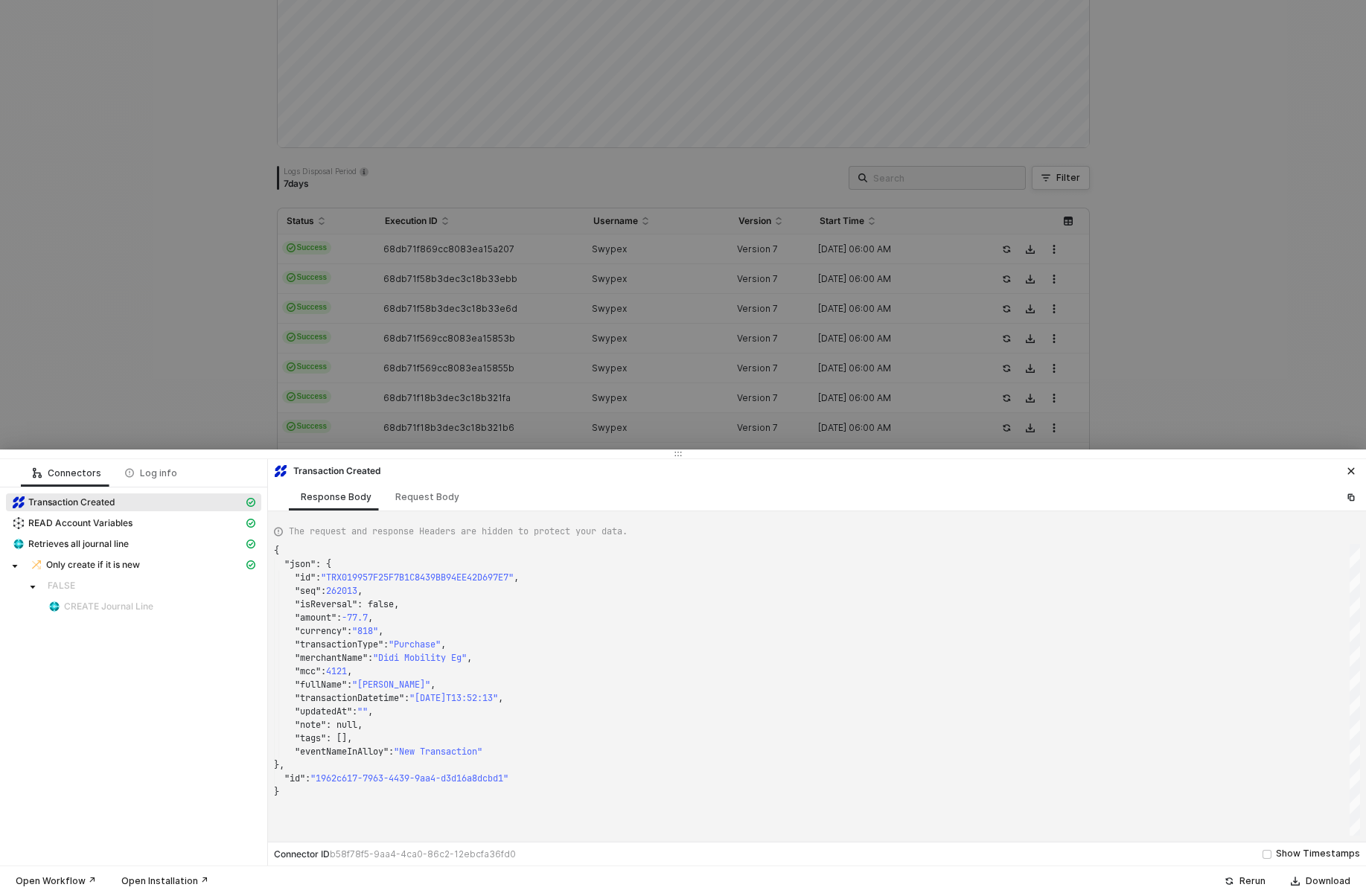
type textarea "{ "json": { "id": "TRX019957D88159CBEF75FD82C683EC70A1", "seq": 261965, "isReve…"
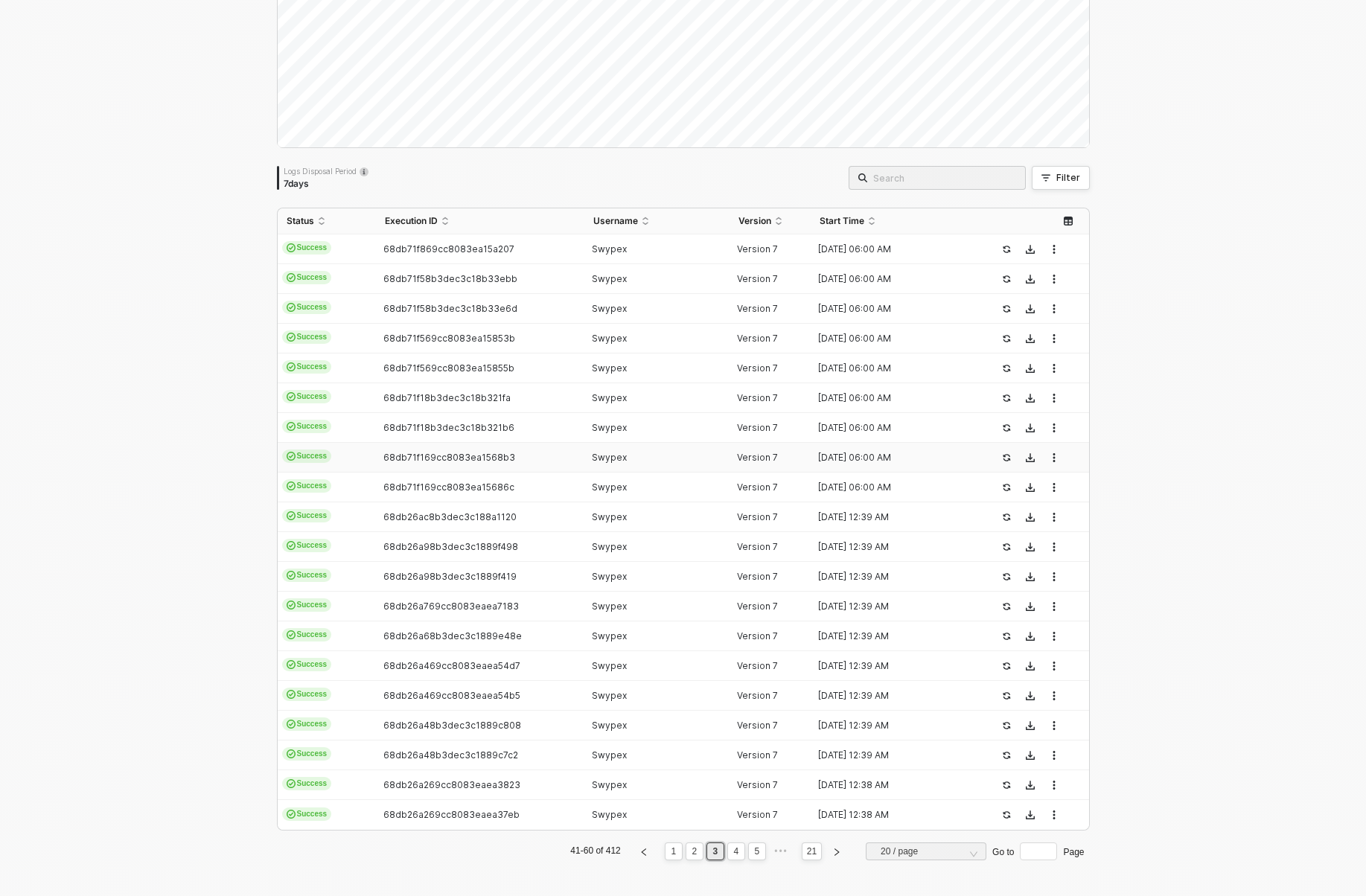
click at [412, 458] on span "68db71f169cc8083ea1568b3" at bounding box center [450, 458] width 132 height 11
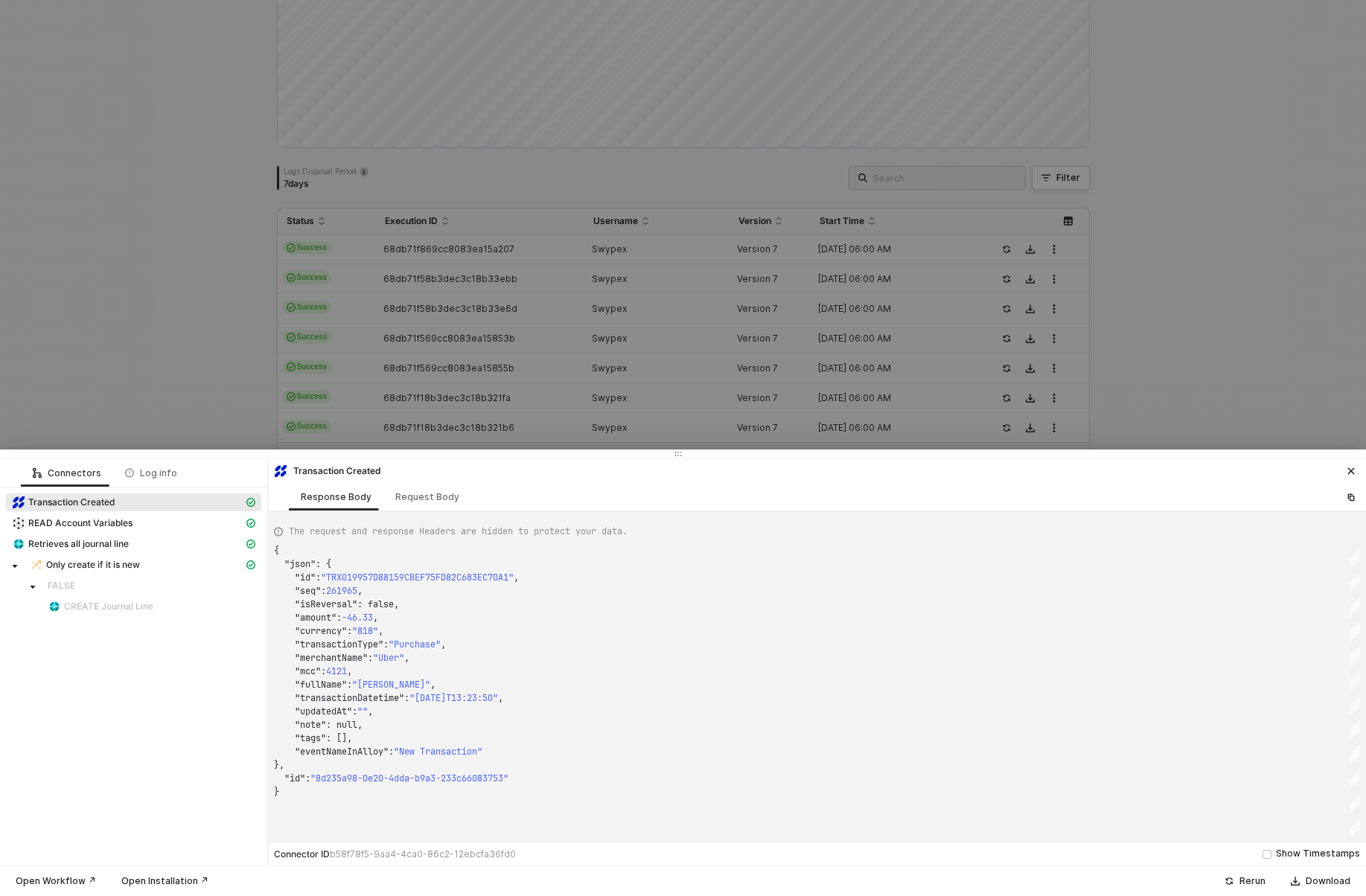
type textarea "{ "json": { "id": "TRX01995BEA070C4853121A40898FB54654", "seq": 262785, "isReve…"
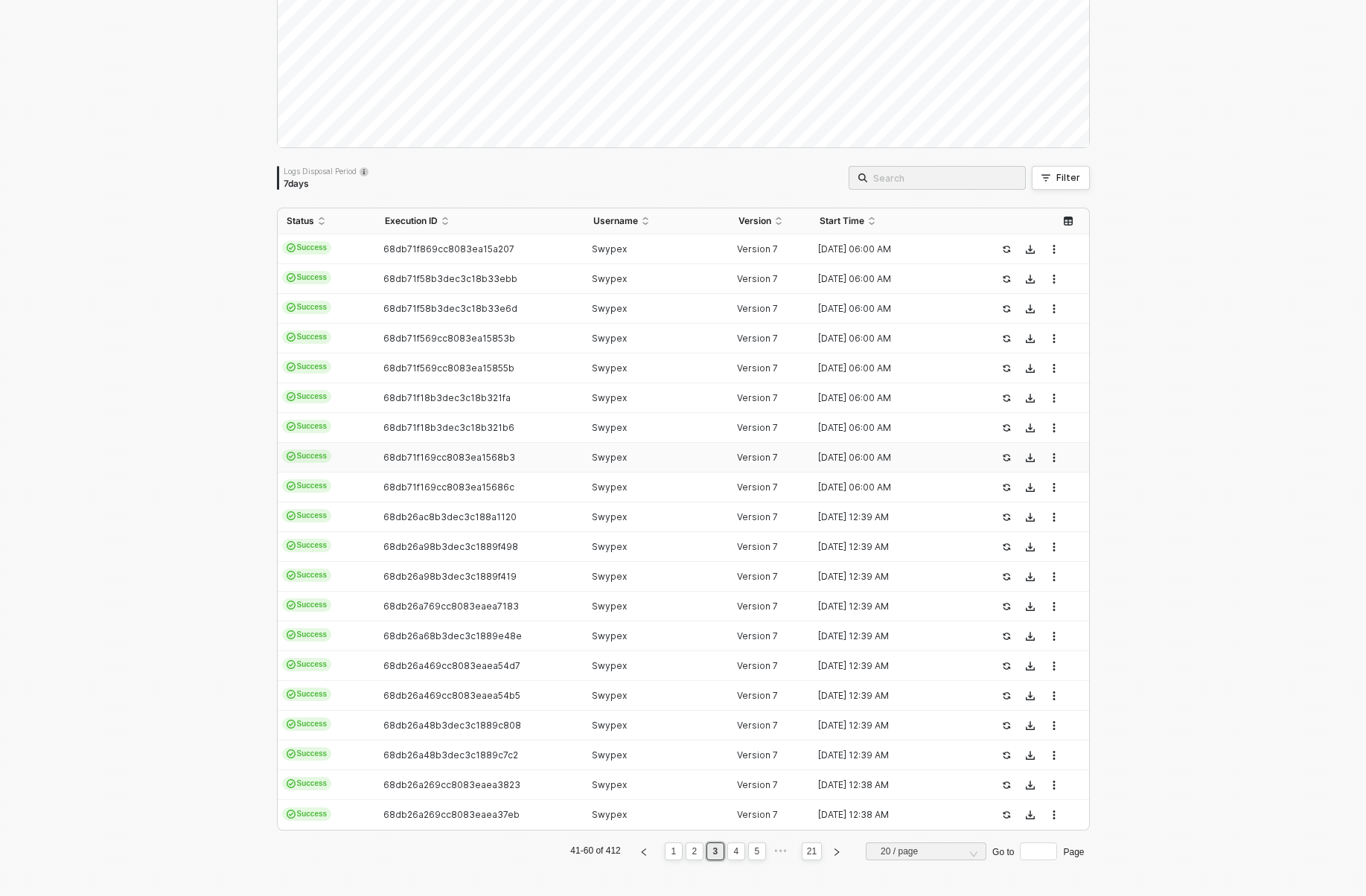
click at [412, 471] on td "68db71f169cc8083ea1568b3" at bounding box center [481, 458] width 209 height 30
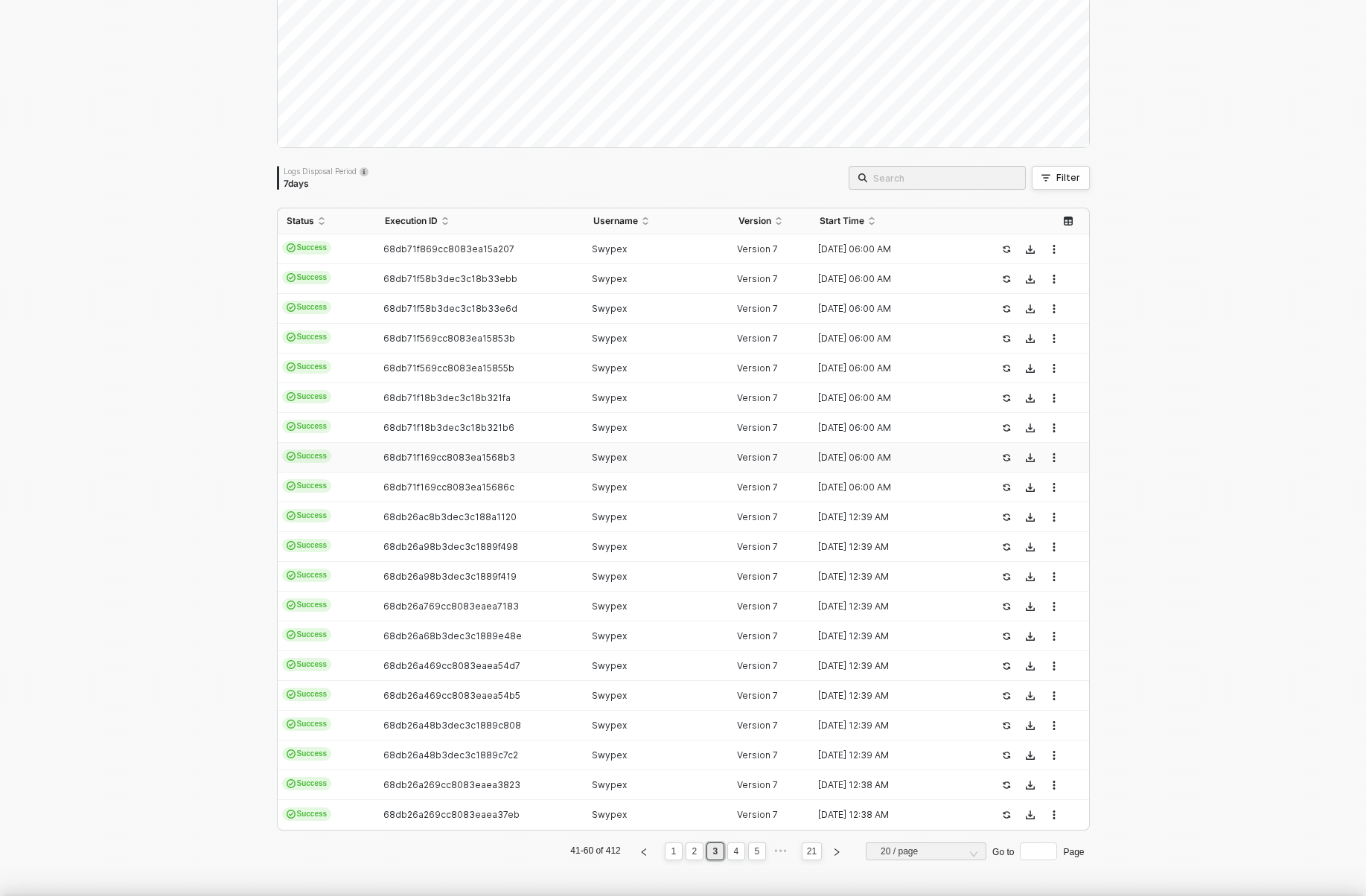
type textarea "{ "json": { "id": "TRX01995BEA070C4853121A40898FB54654", "seq": 262785, "isReve…"
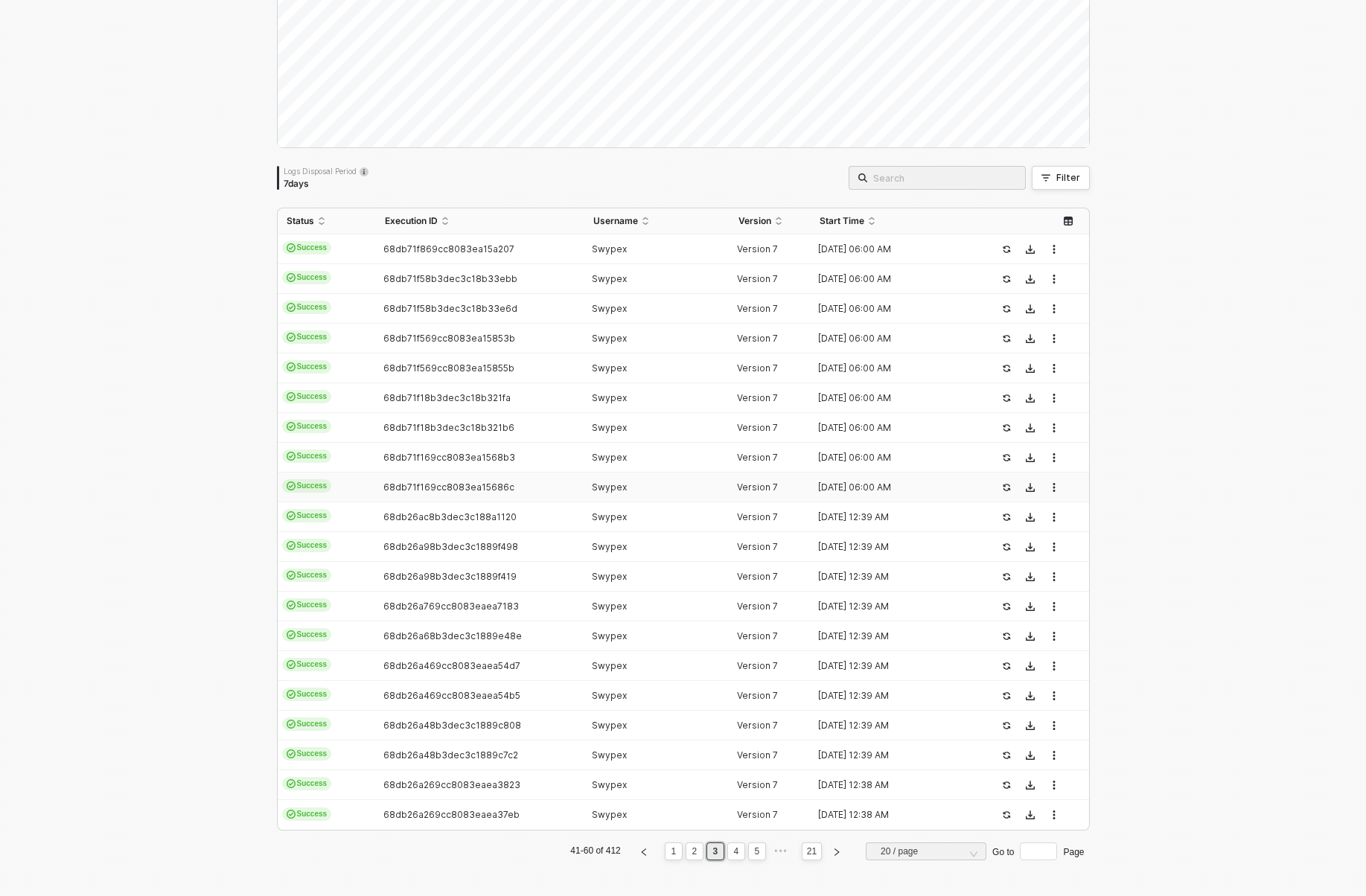
click at [413, 481] on td "68db71f169cc8083ea15686c" at bounding box center [481, 487] width 209 height 30
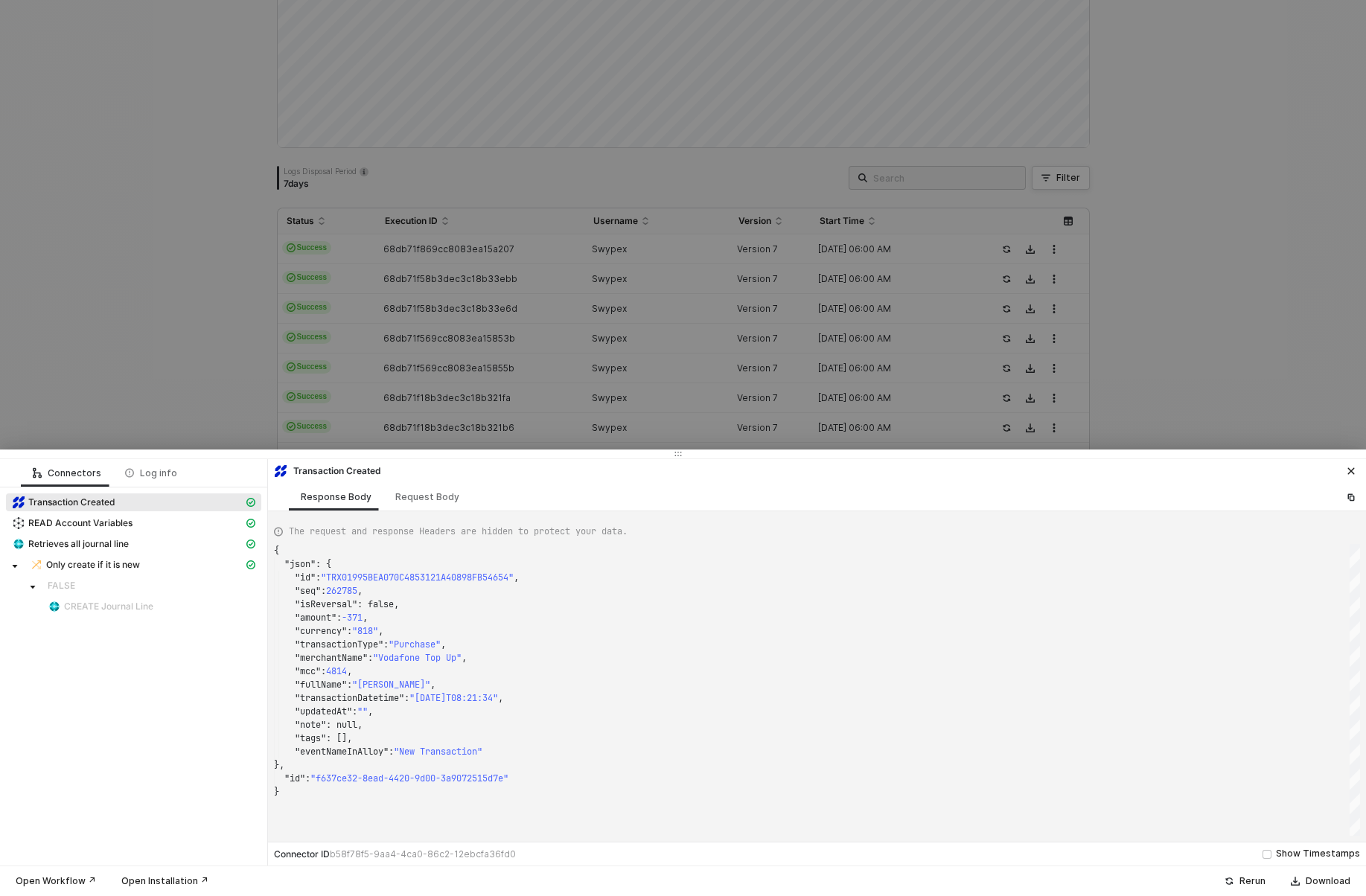
type textarea "{ "json": { "id": "TRX01995793A935926EF8D4F93FA8C3A17A", "seq": 261804, "isReve…"
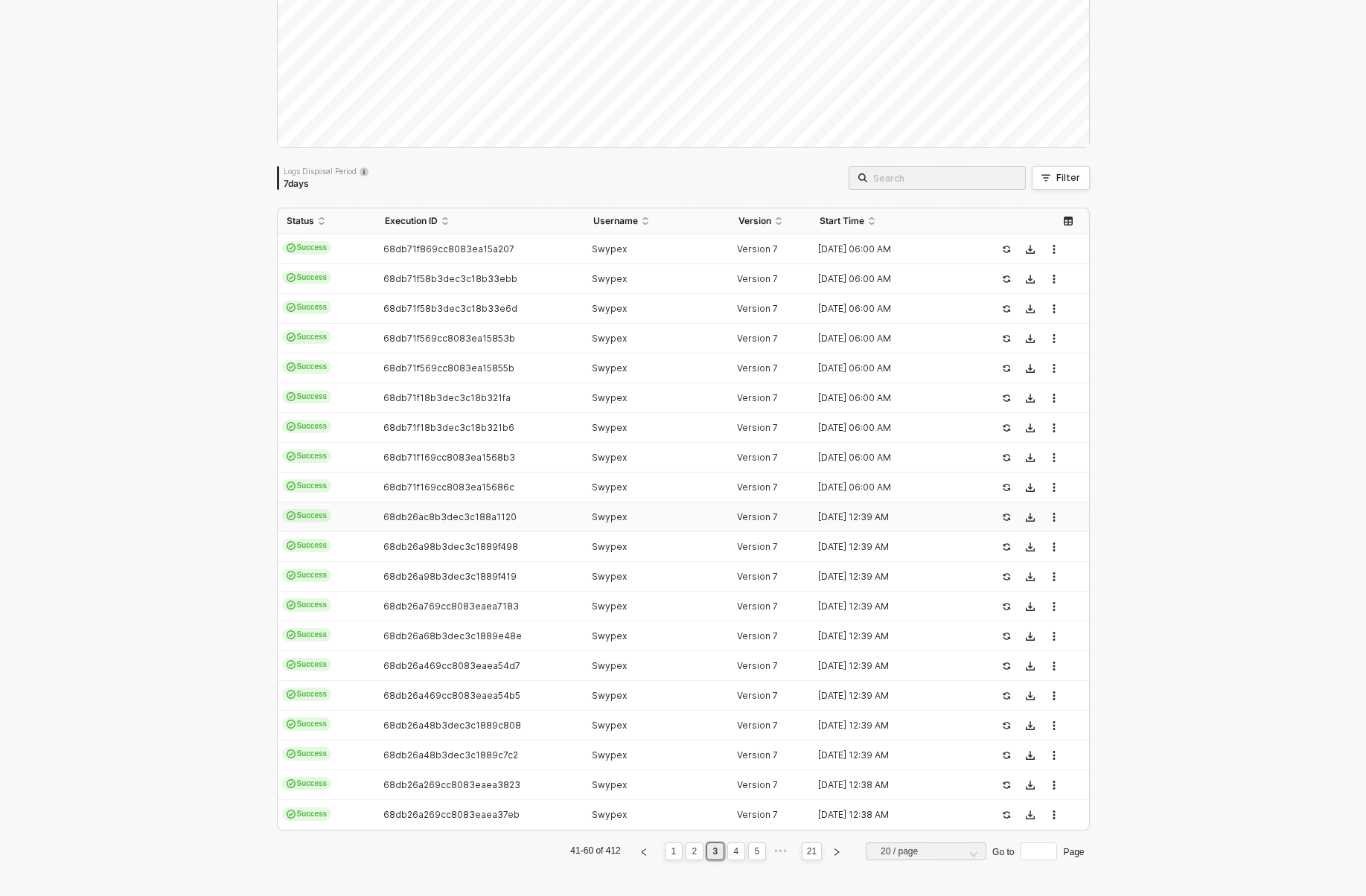
click at [417, 525] on td "68db26ac8b3dec3c188a1120" at bounding box center [481, 517] width 209 height 30
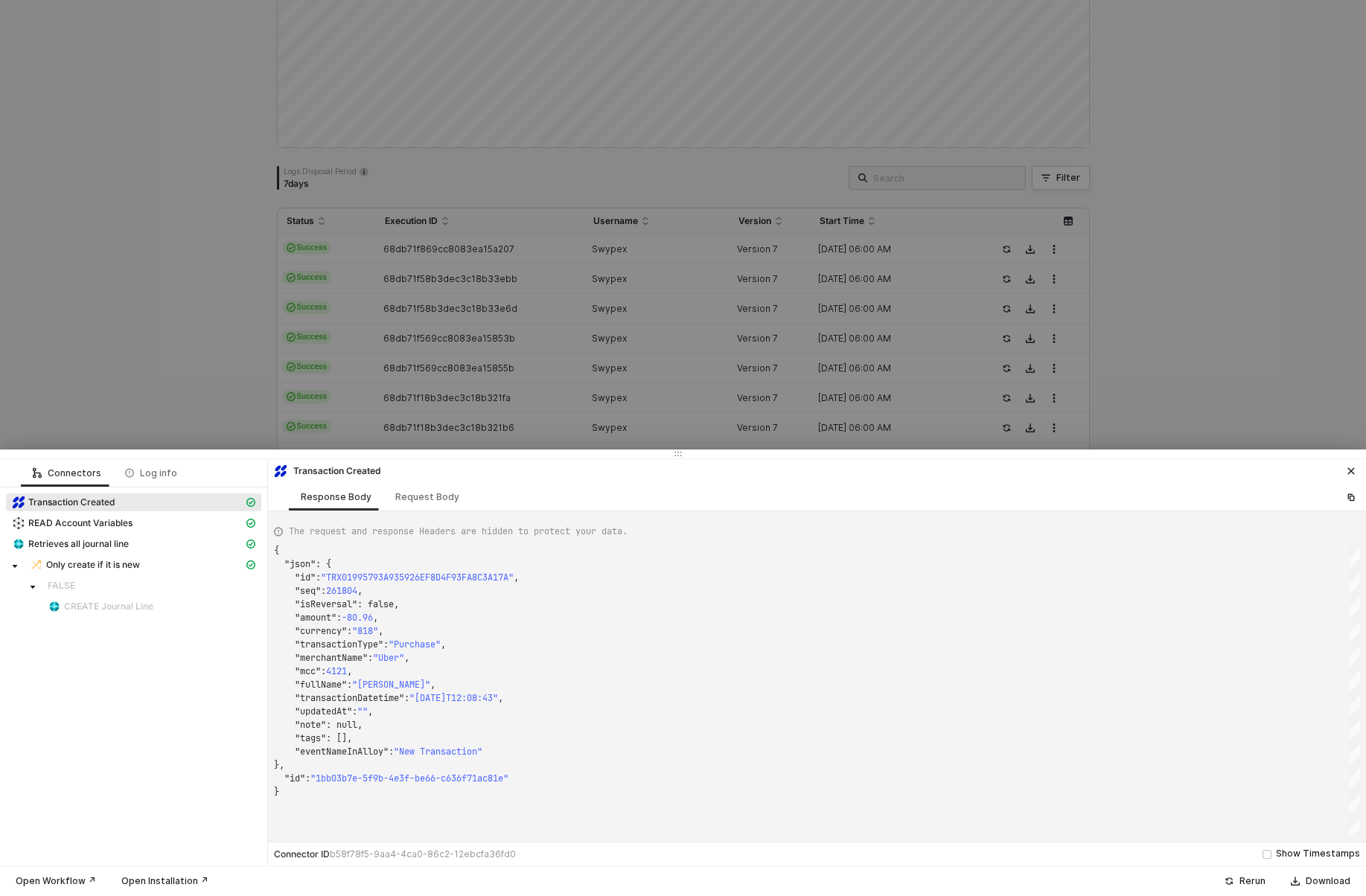
type textarea "{ "json": { "id": "TRX0199878F7DDA889E4580541AE7C1C48E", "seq": 273019, "isReve…"
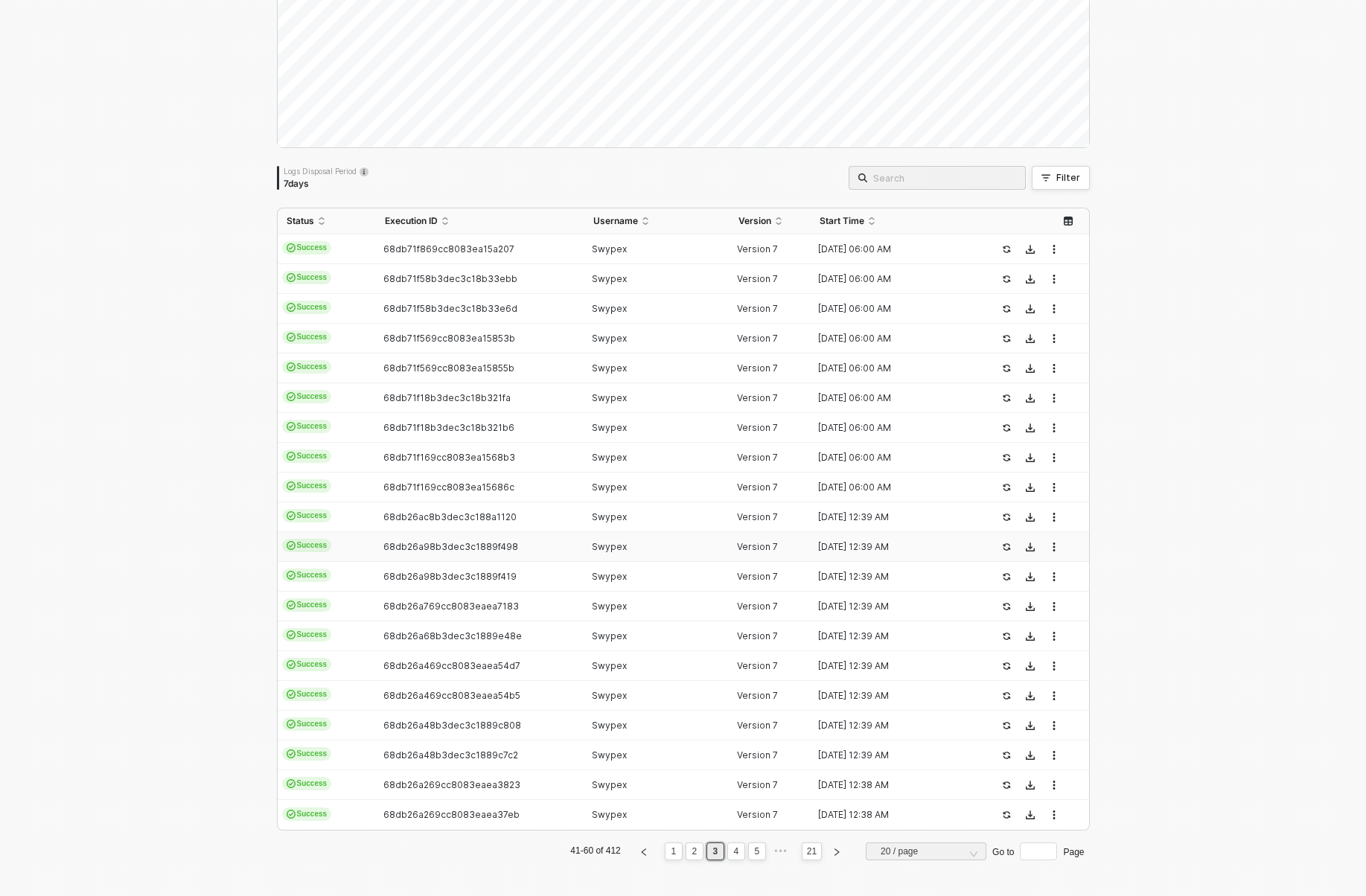
click at [417, 540] on td "68db26a98b3dec3c1889f498" at bounding box center [481, 547] width 209 height 30
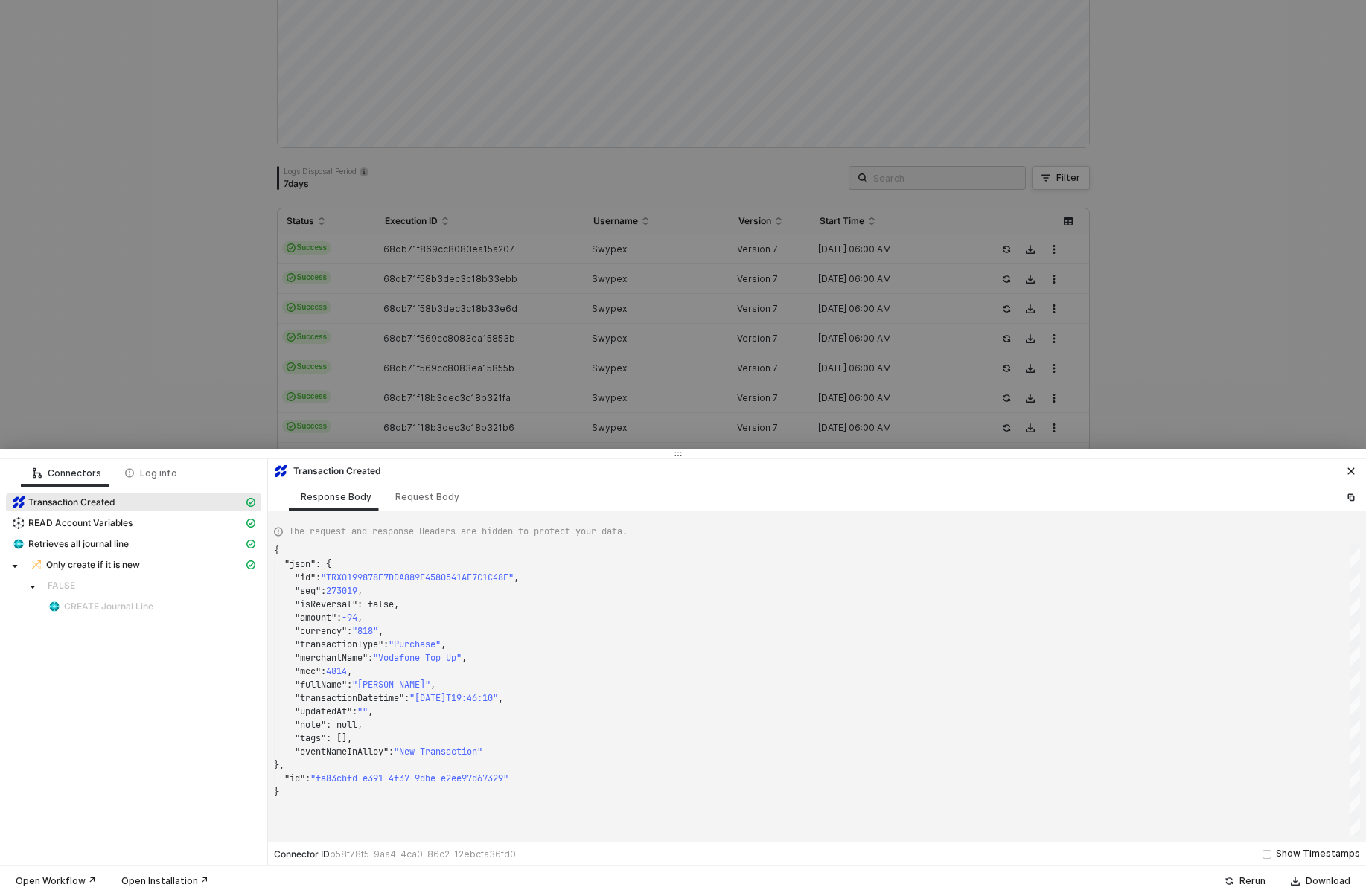
type textarea "{ "json": { "id": "TRX019981C2FE270CAE0336084C2493D037", "seq": 272436, "isReve…"
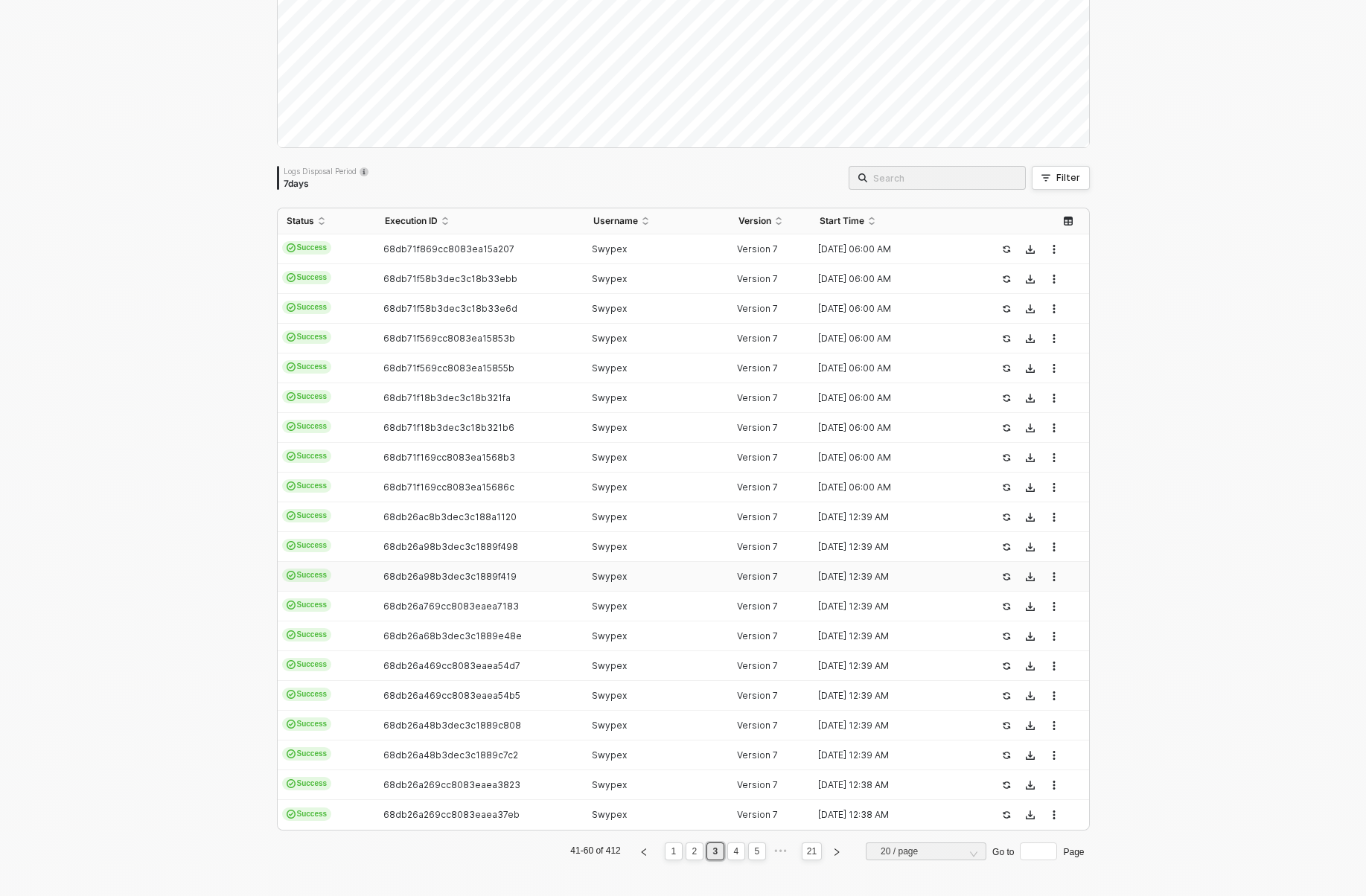
click at [423, 572] on span "68db26a98b3dec3c1889f419" at bounding box center [450, 577] width 133 height 11
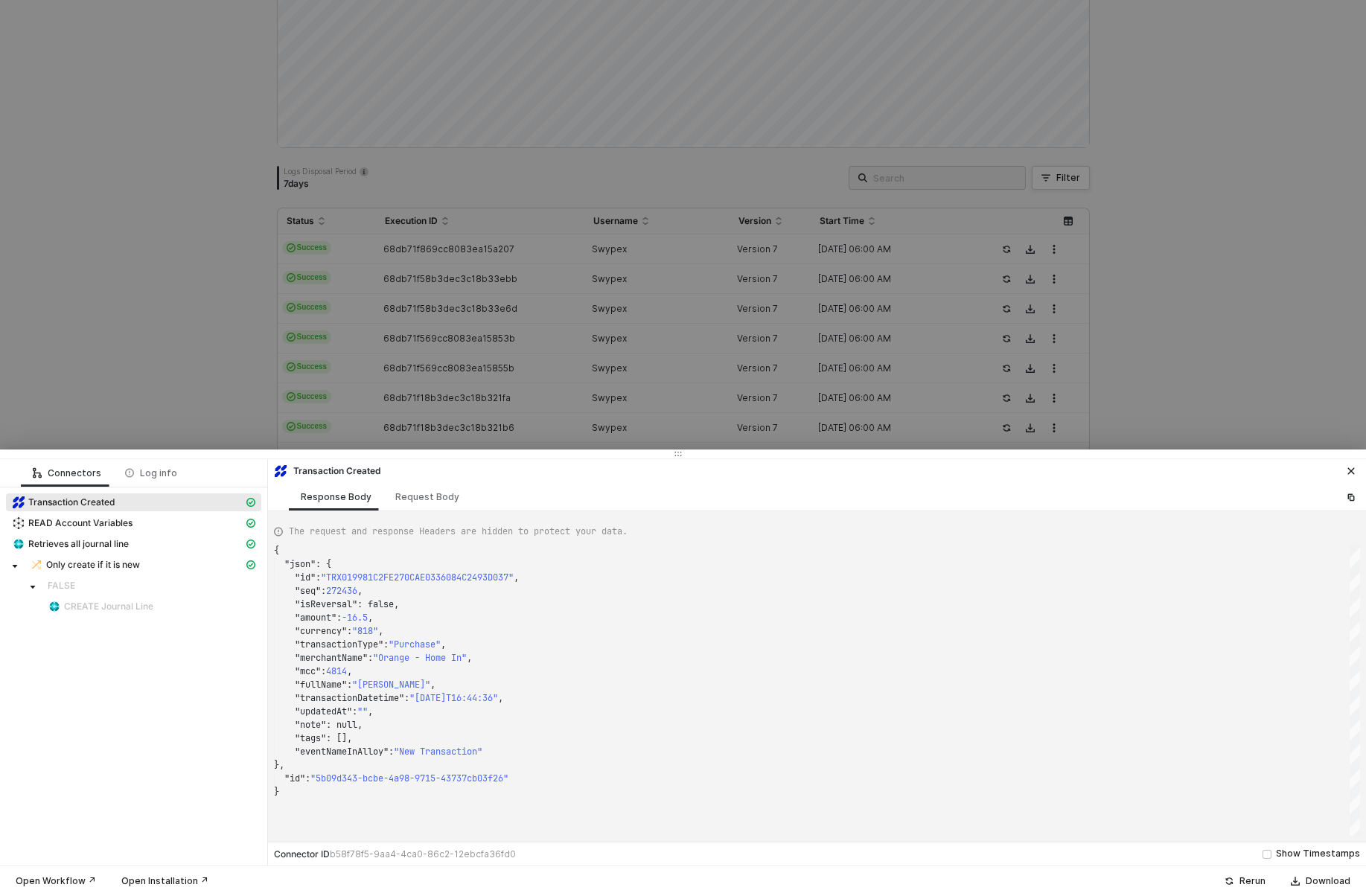
type textarea "{ "json": { "id": "TRX01997BBF4F6C50ED630DCD3C51619FF2", "seq": 270647, "isReve…"
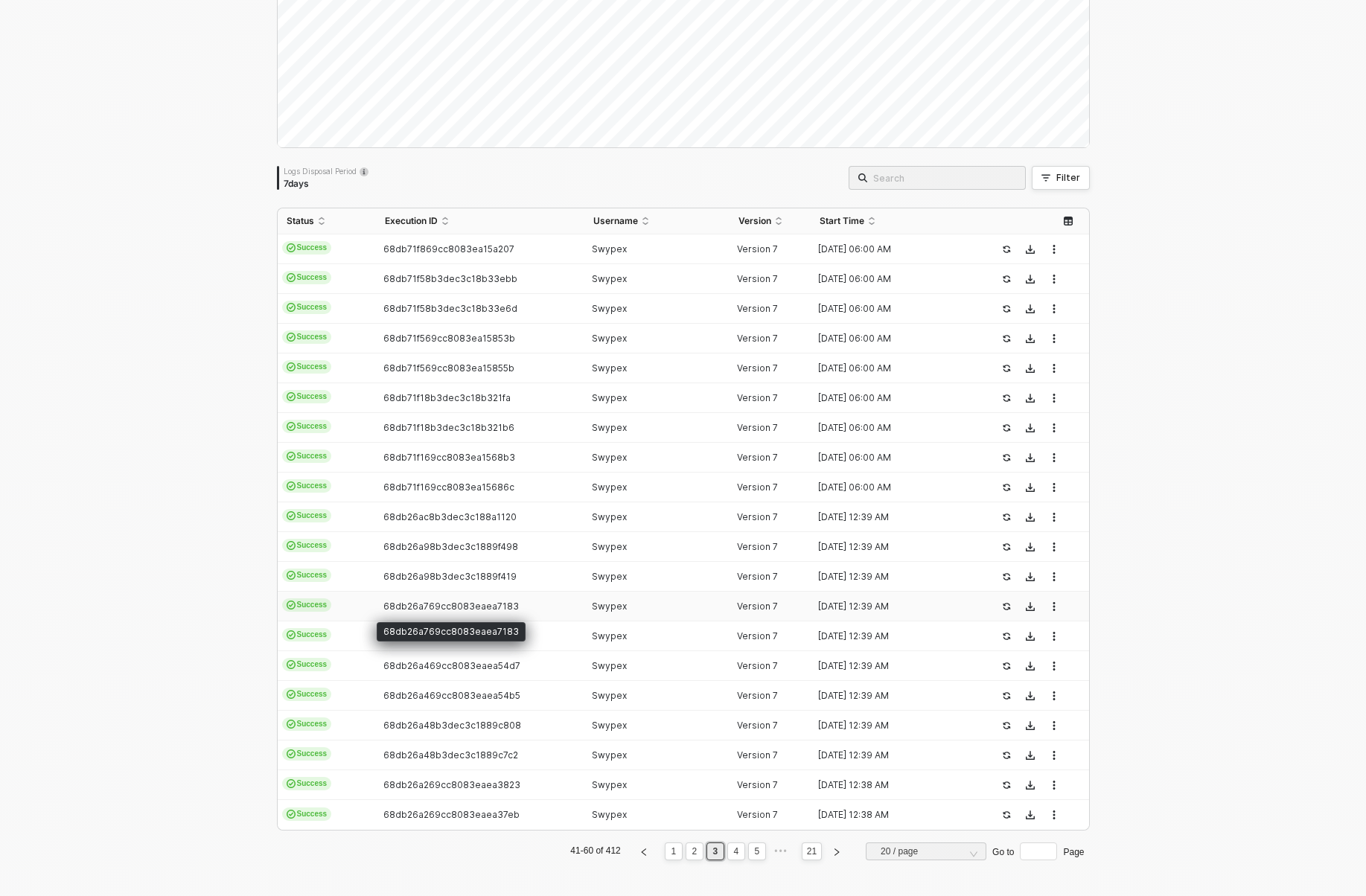
click at [425, 610] on span "68db26a769cc8083eaea7183" at bounding box center [452, 607] width 136 height 11
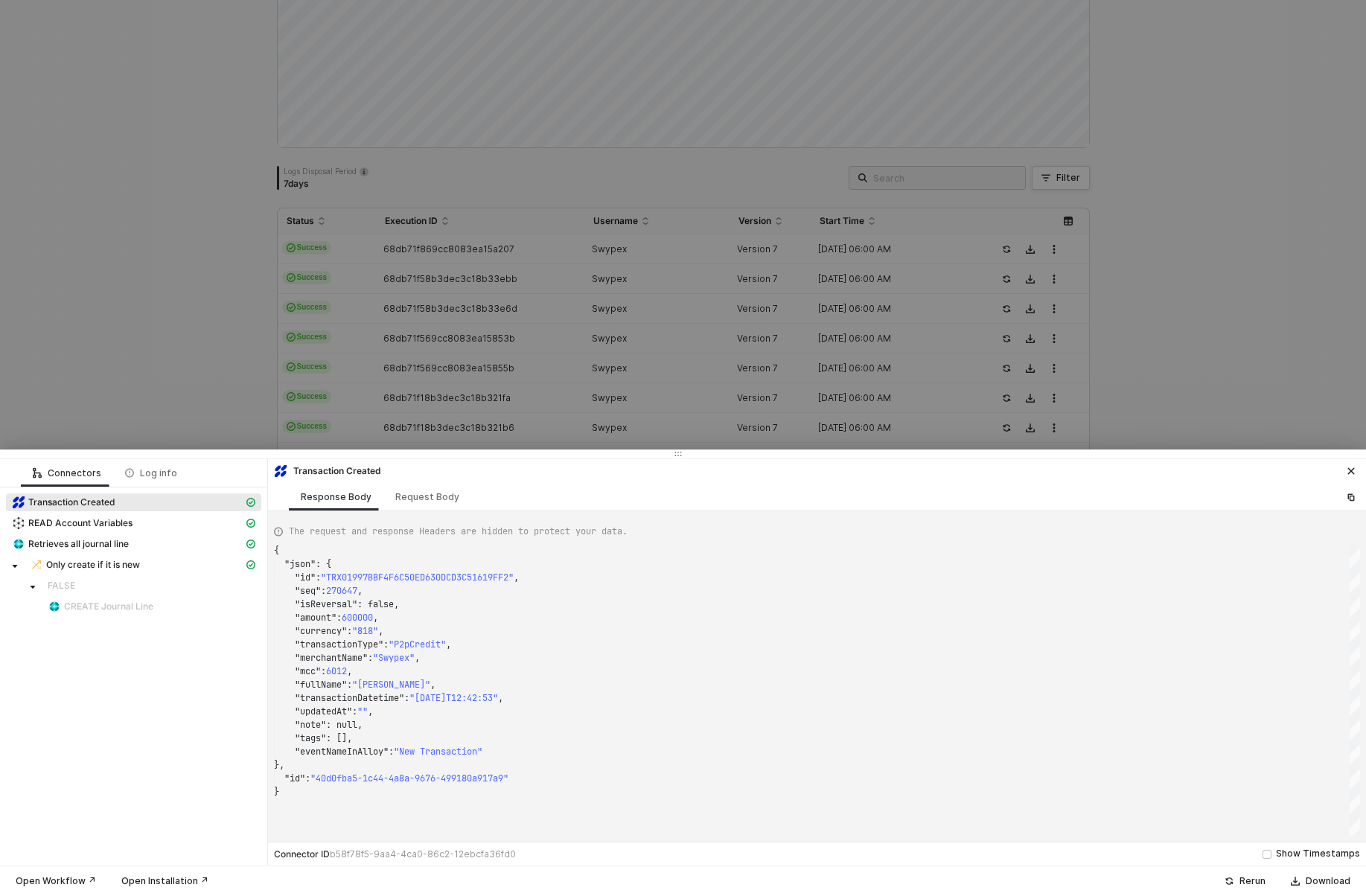
type textarea "{ "json": { "id": "TRX01998FD4F5A7732B9B1D6048403221A0", "seq": 274355, "isReve…"
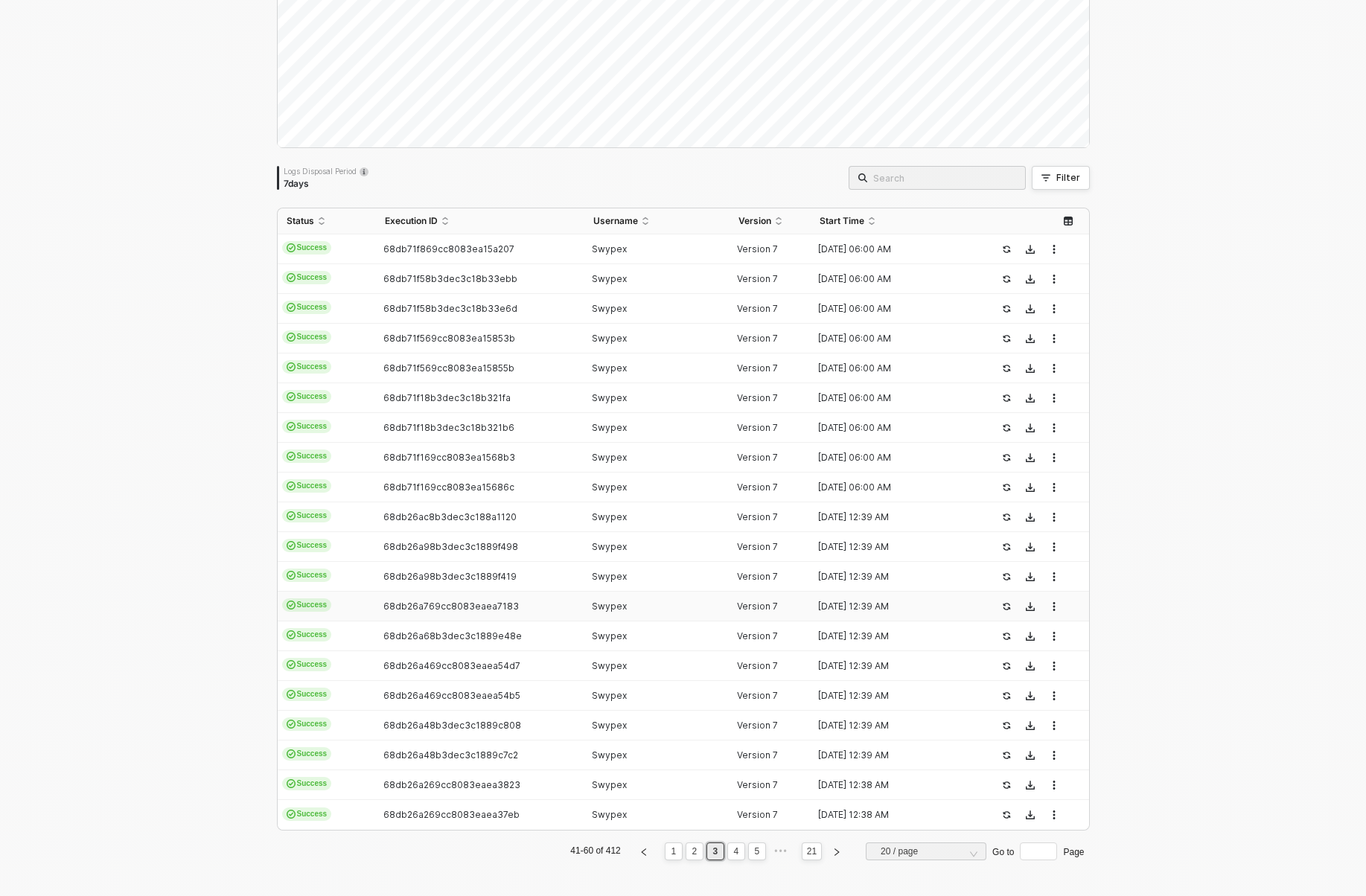
click at [425, 624] on td "68db26a68b3dec3c1889e48e" at bounding box center [481, 636] width 209 height 30
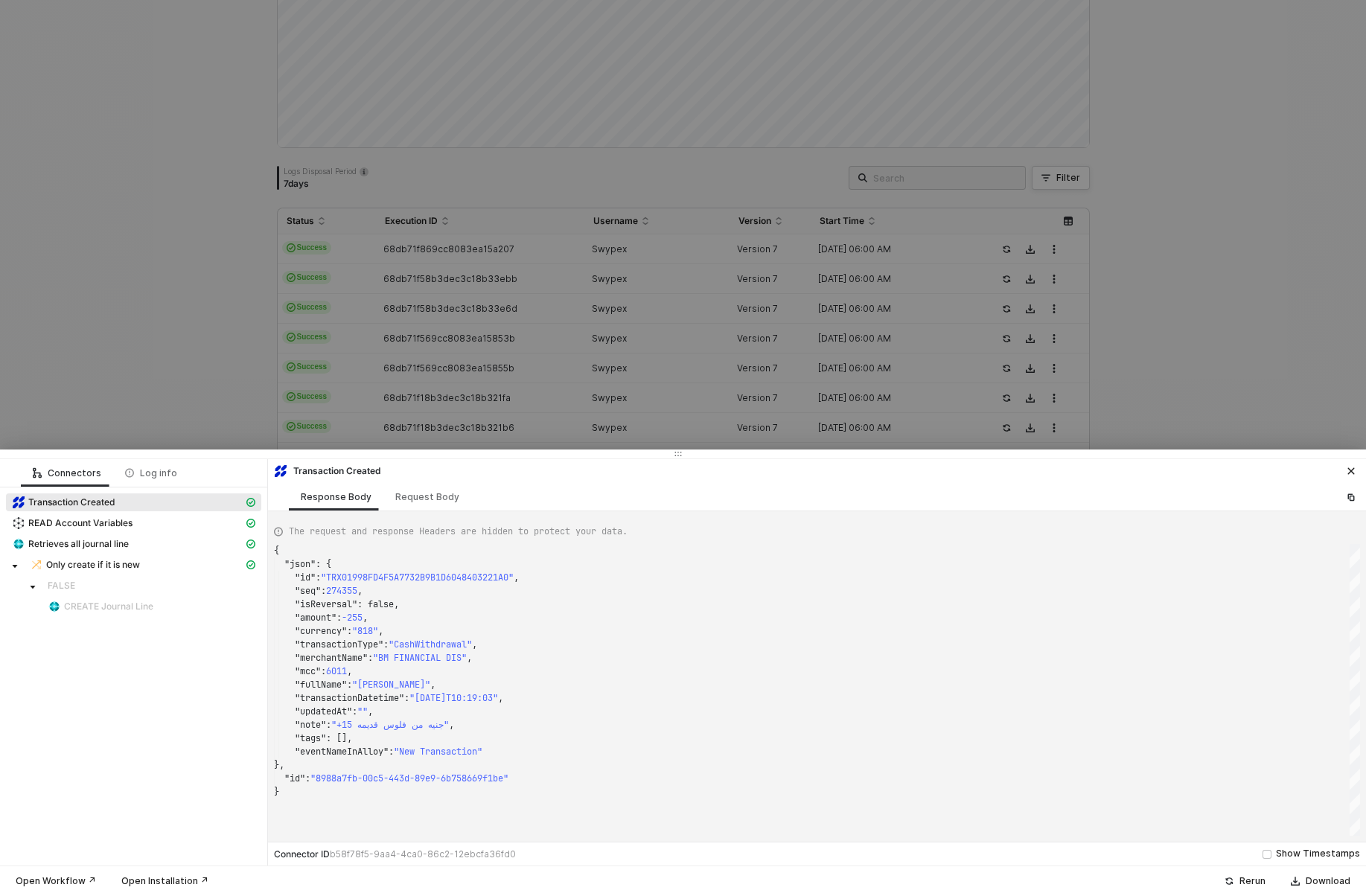
type textarea "{ "json": { "id": "TRX019996606A62DA68DEB86851A243E676", "seq": 276836, "isReve…"
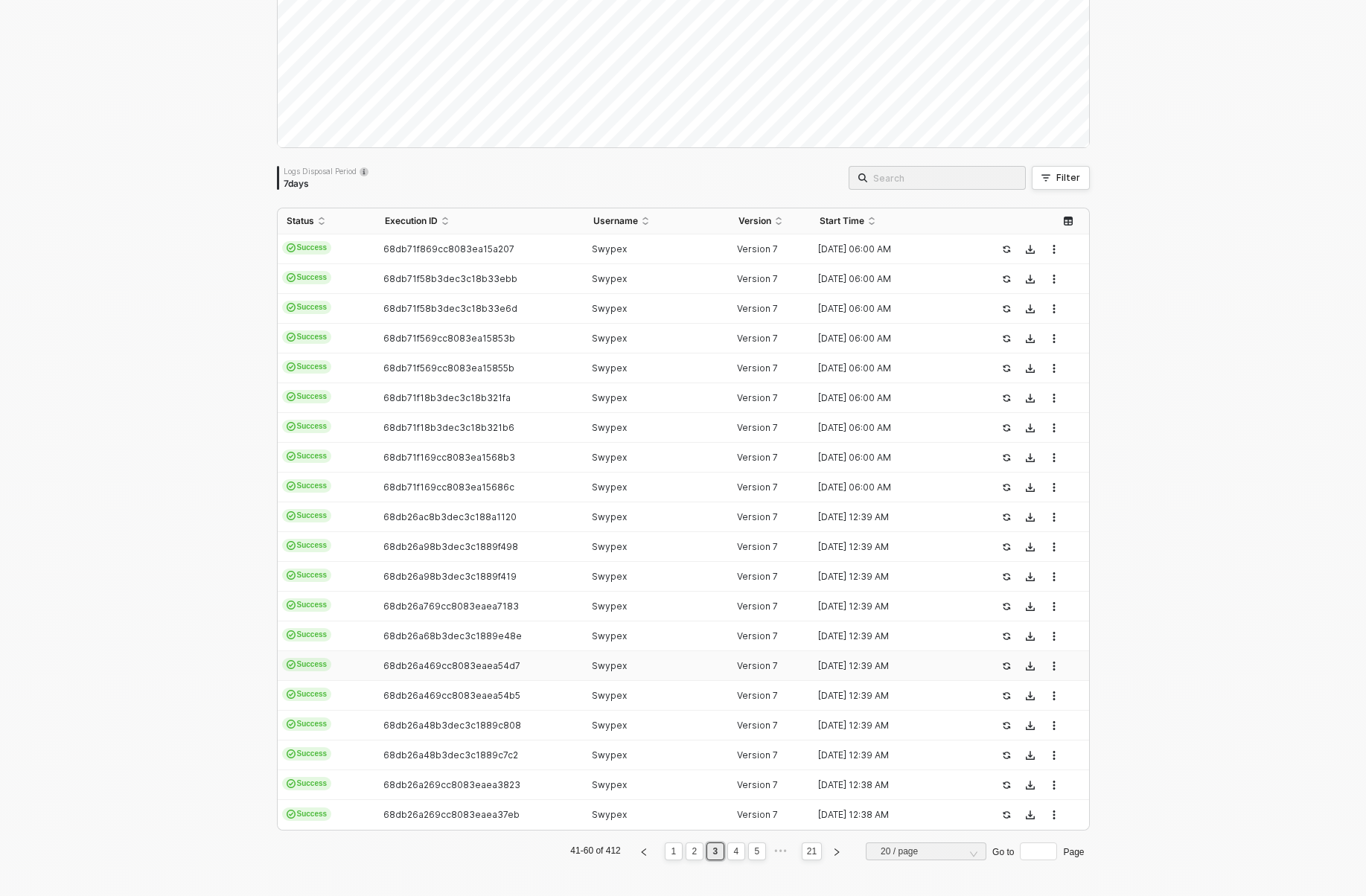
click at [426, 657] on td "68db26a469cc8083eaea54d7" at bounding box center [481, 666] width 209 height 30
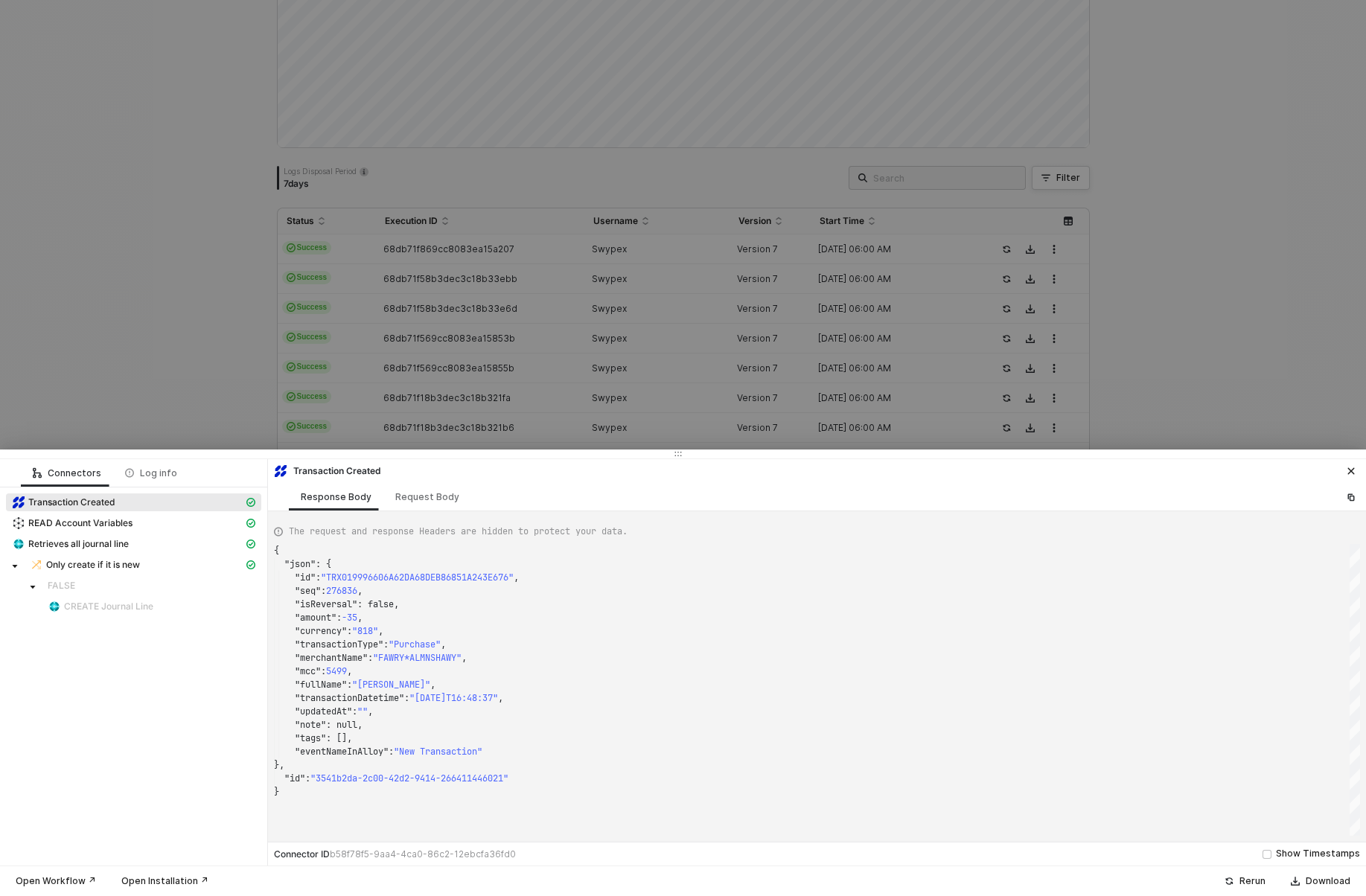
type textarea "{ "json": { "id": "TRX0199948A4DD4526CC430F7A2A5FE8B15", "seq": 275602, "isReve…"
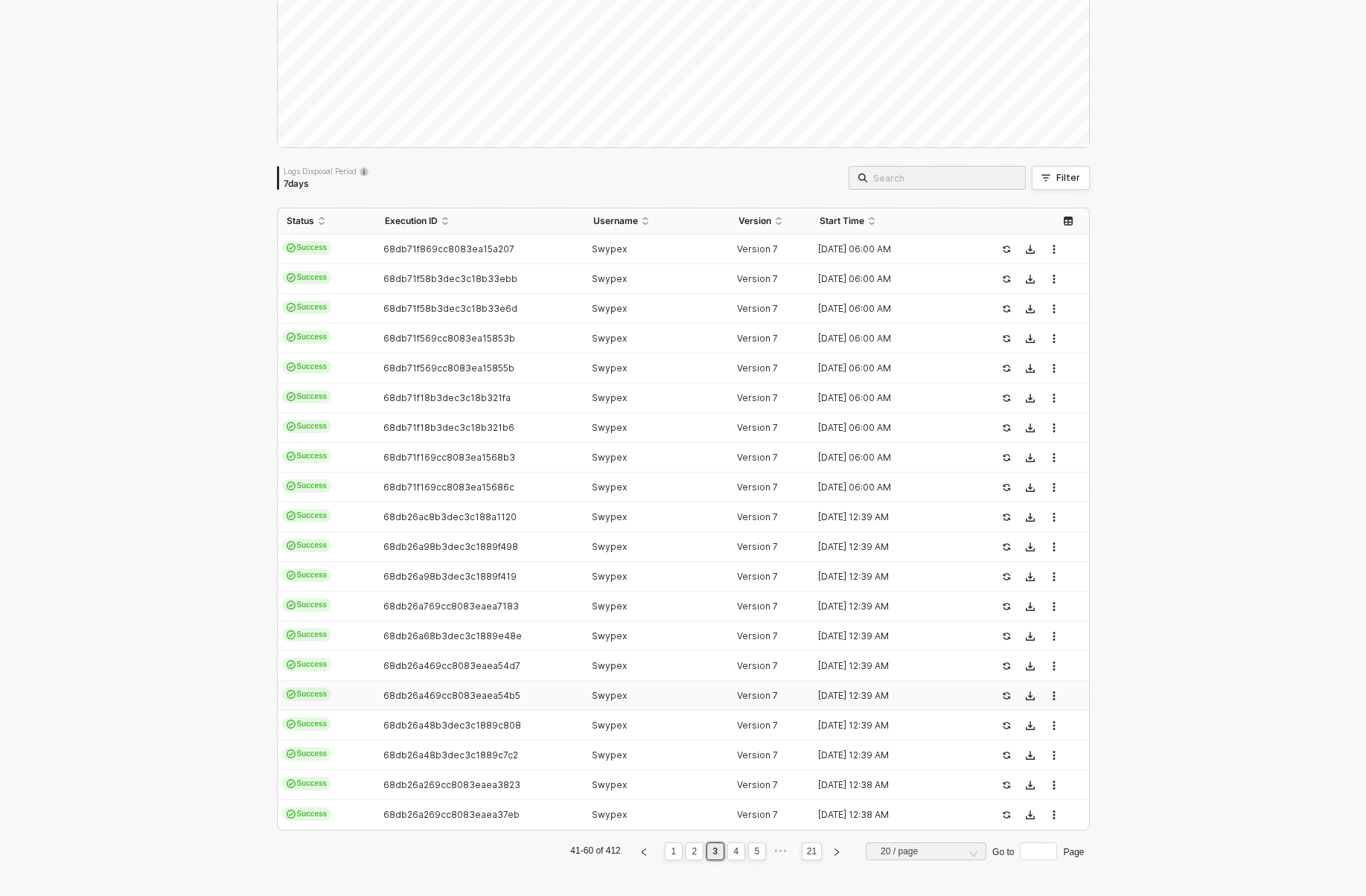
click at [431, 708] on td "68db26a469cc8083eaea54b5" at bounding box center [481, 696] width 209 height 30
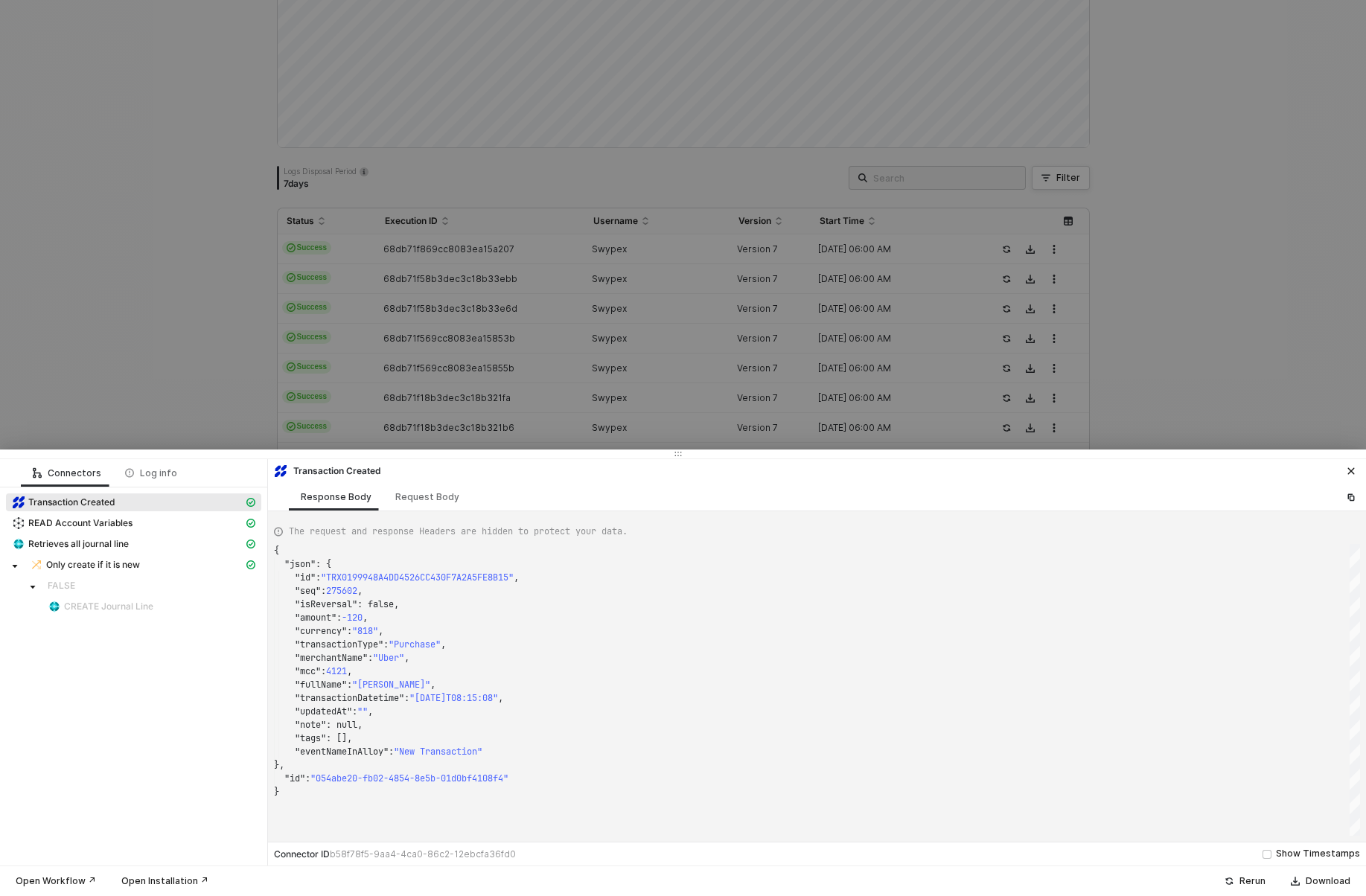
type textarea "{ "json": { "id": "TRX01998C19A7D91D9F82B6001FDF8FDDC9", "seq": 273696, "isReve…"
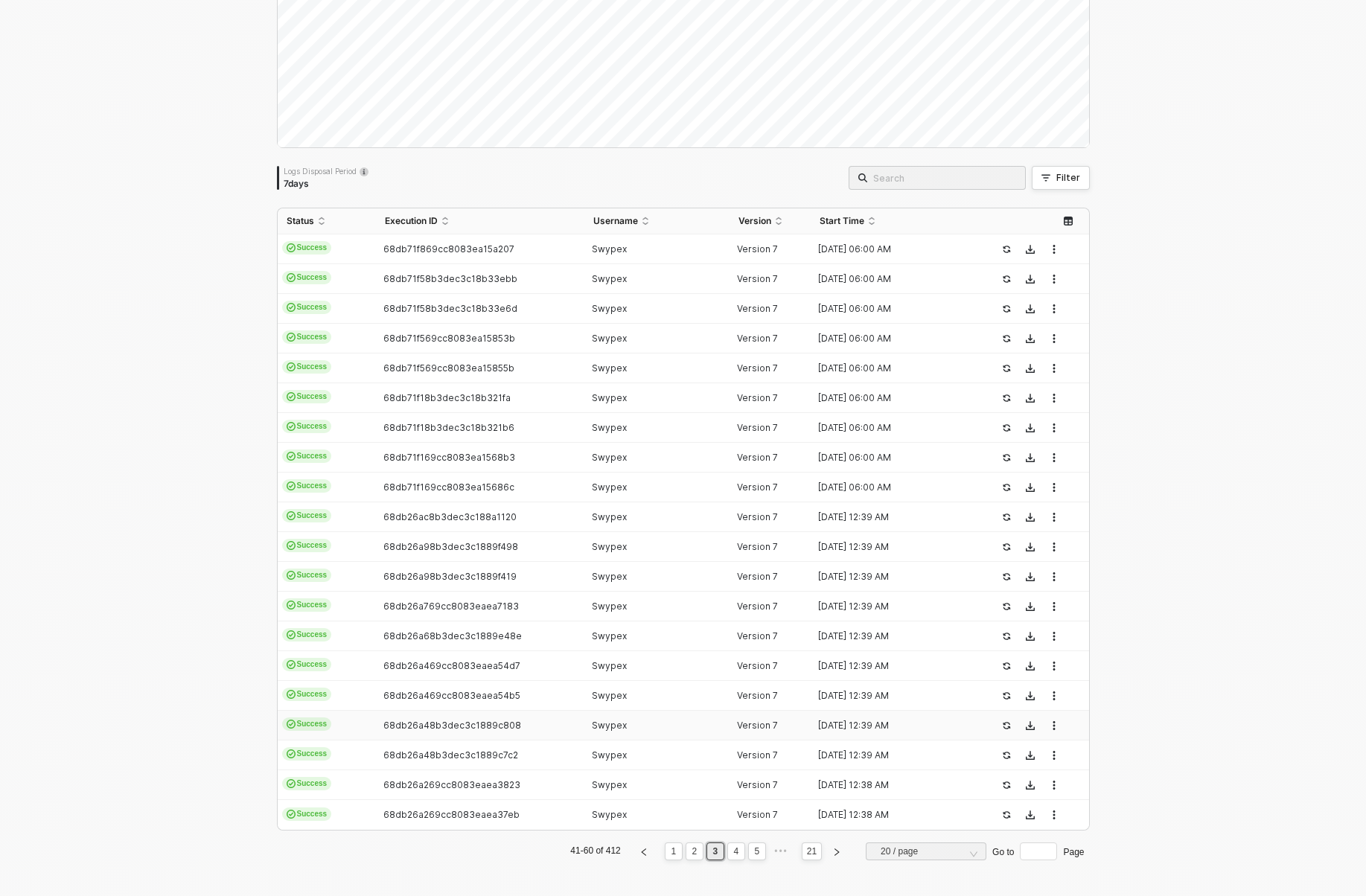
click at [431, 721] on span "68db26a48b3dec3c1889c808" at bounding box center [453, 726] width 138 height 11
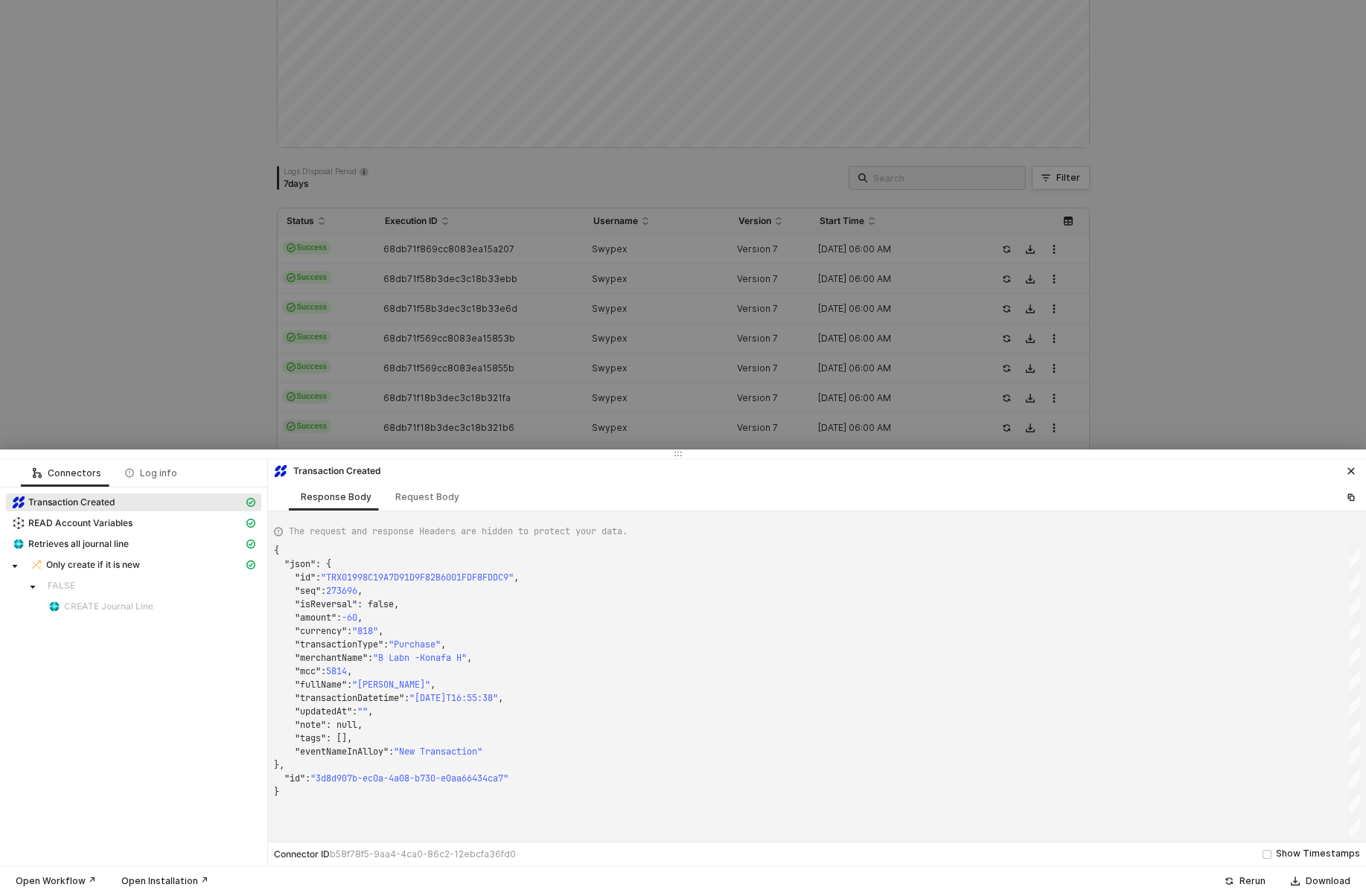
type textarea "{ "json": { "id": "TRX0199960A5BADA55B7BB38D499BD06AAC", "seq": 276747, "isReve…"
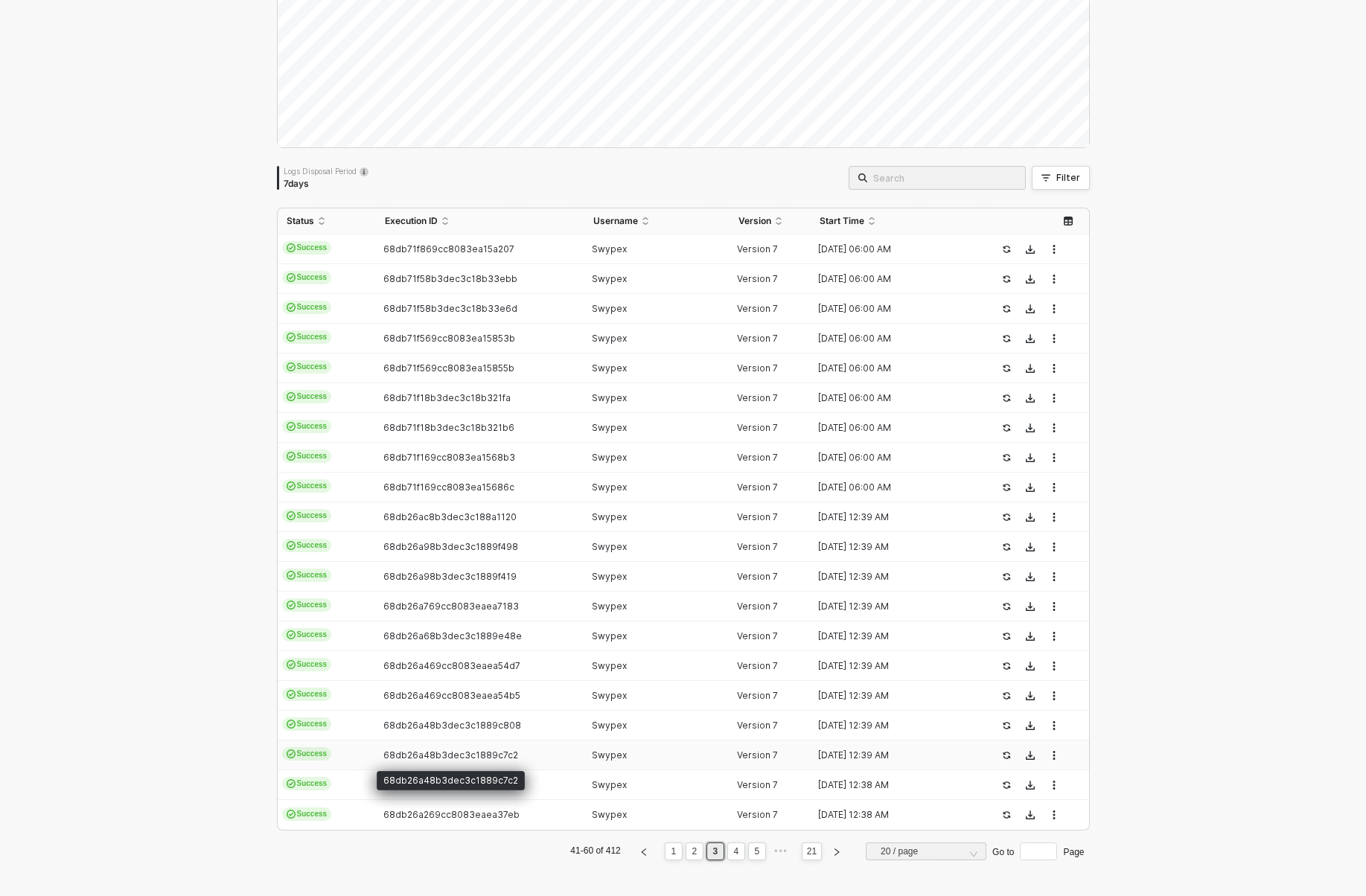
click at [432, 756] on span "68db26a48b3dec3c1889c7c2" at bounding box center [451, 755] width 135 height 11
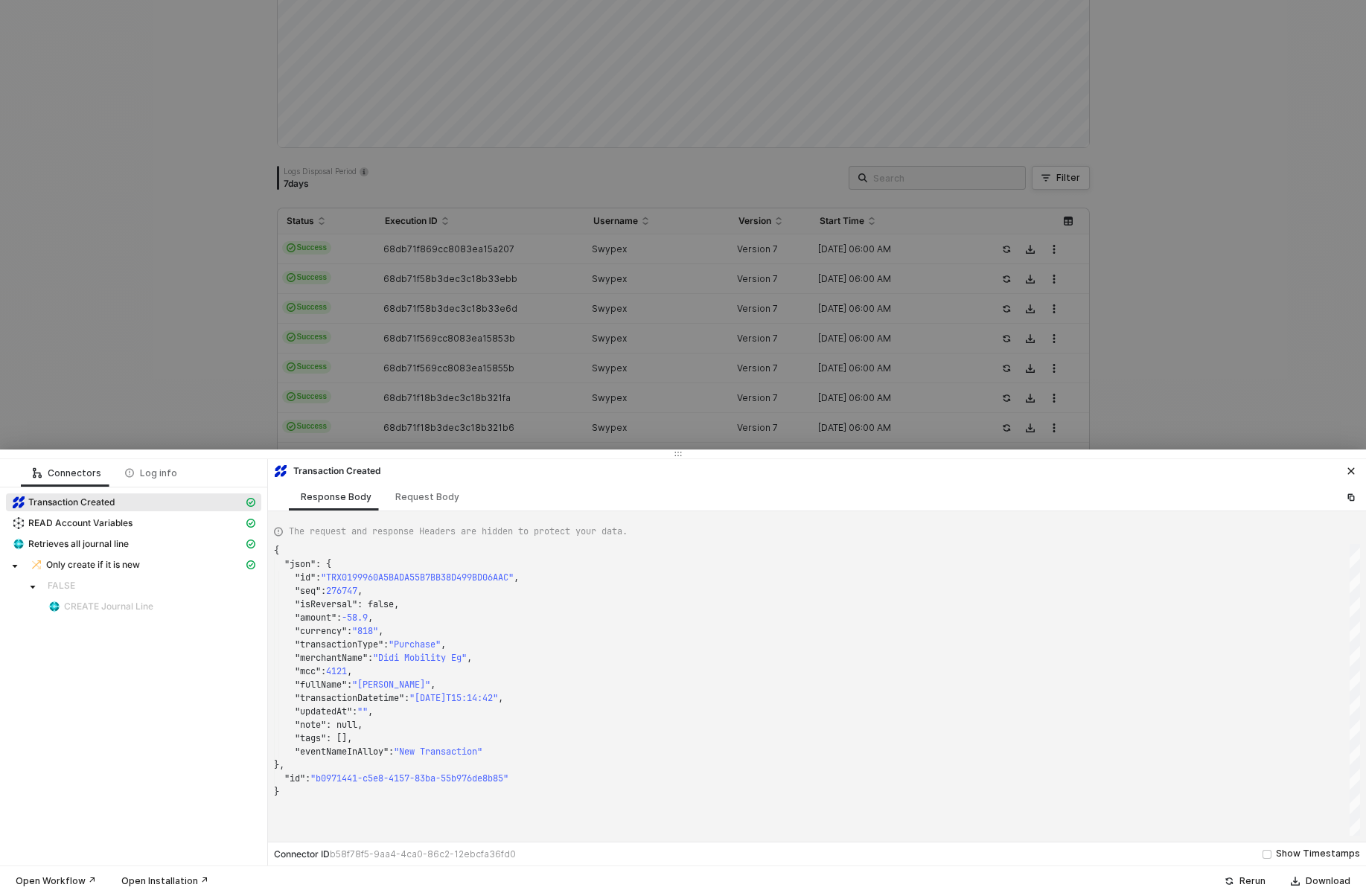
type textarea "{ "json": { "id": "TRX019994354F9AB19F88FBAB8781C34F08", "seq": 275407, "isReve…"
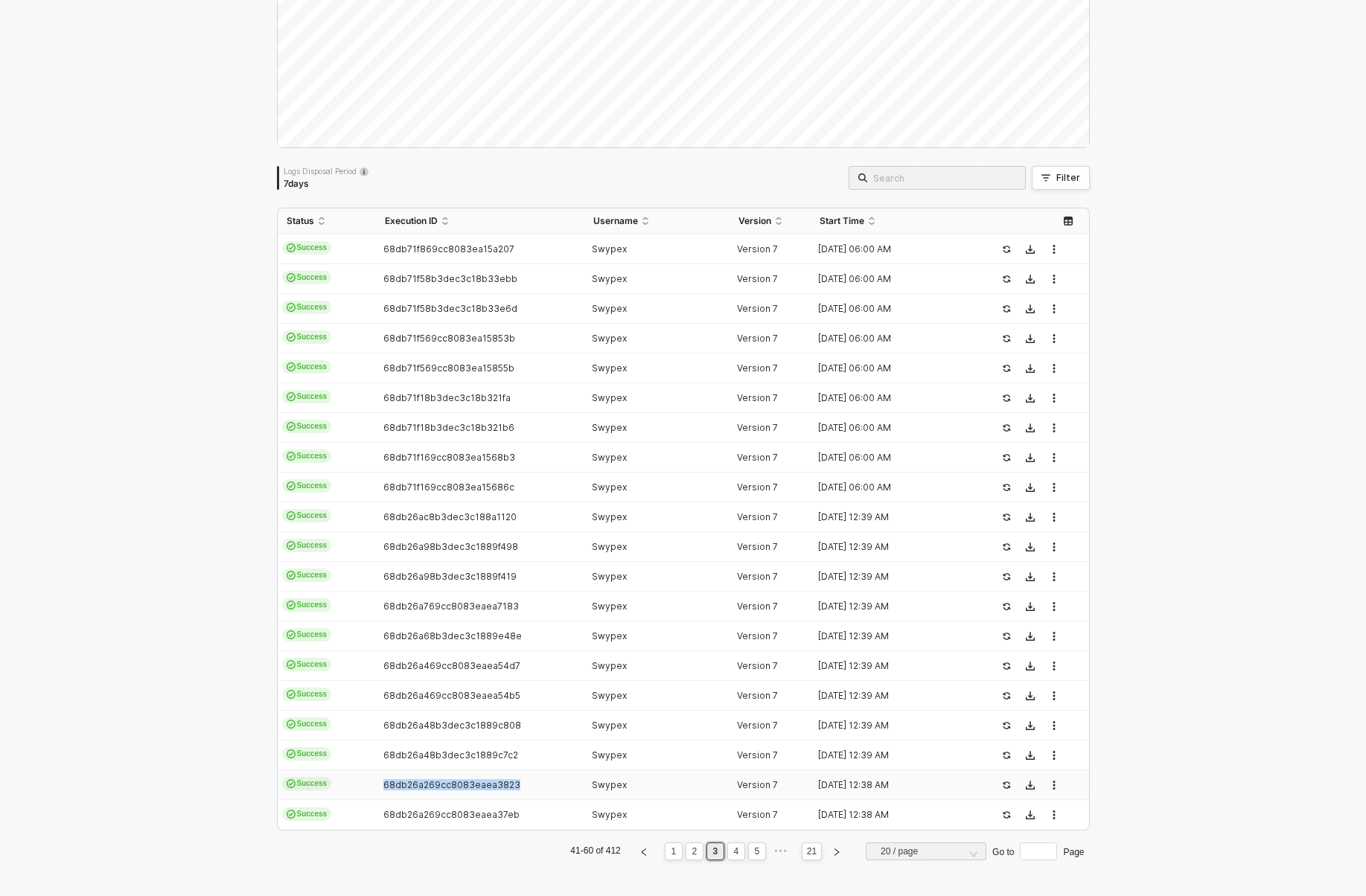
click at [434, 773] on td "68db26a269cc8083eaea3823" at bounding box center [481, 785] width 209 height 30
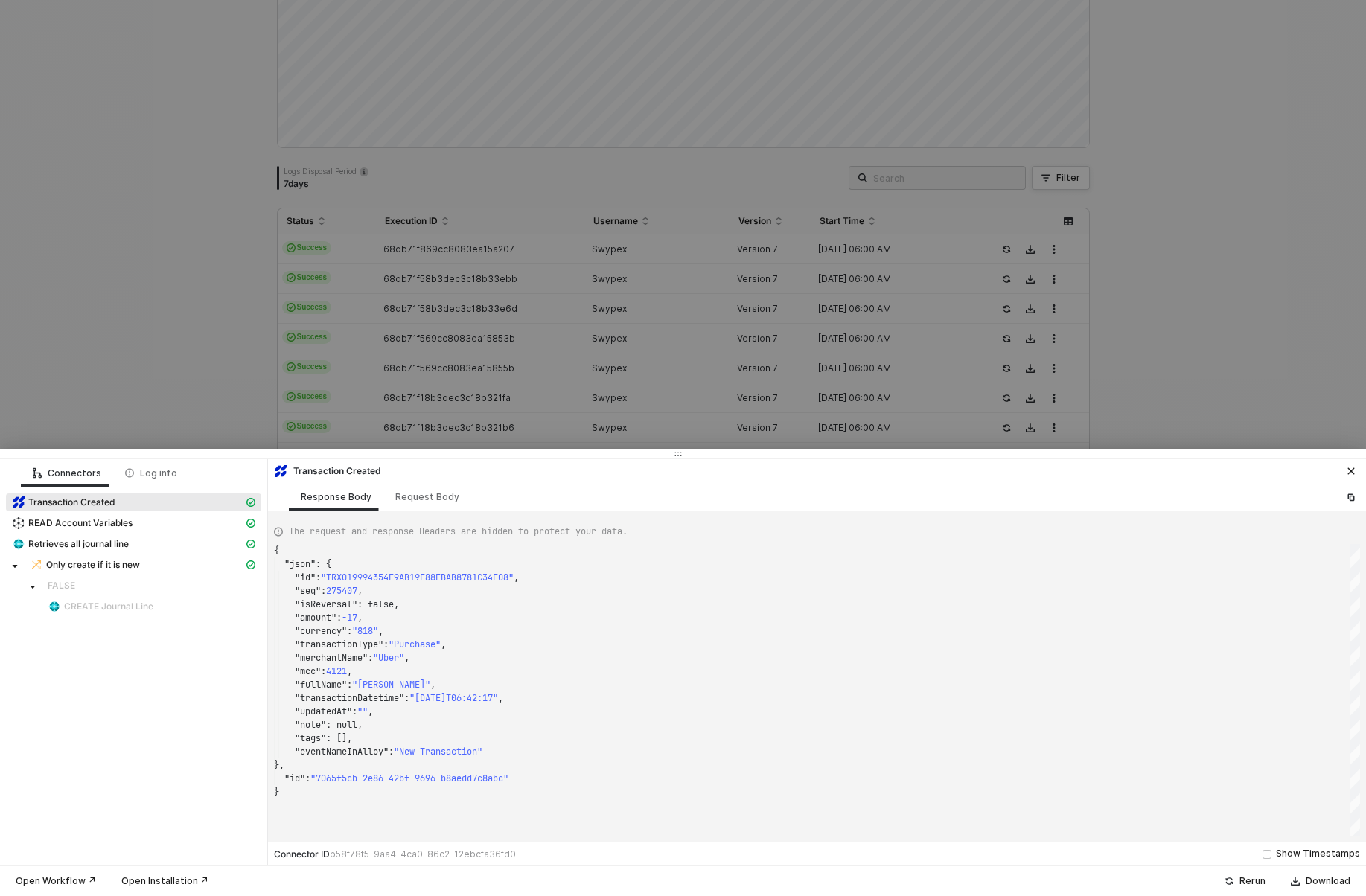
type textarea "{ "json": { "id": "TRX01999525B64DADAA53B5EA6BF52CD1D9", "seq": 276134, "isReve…"
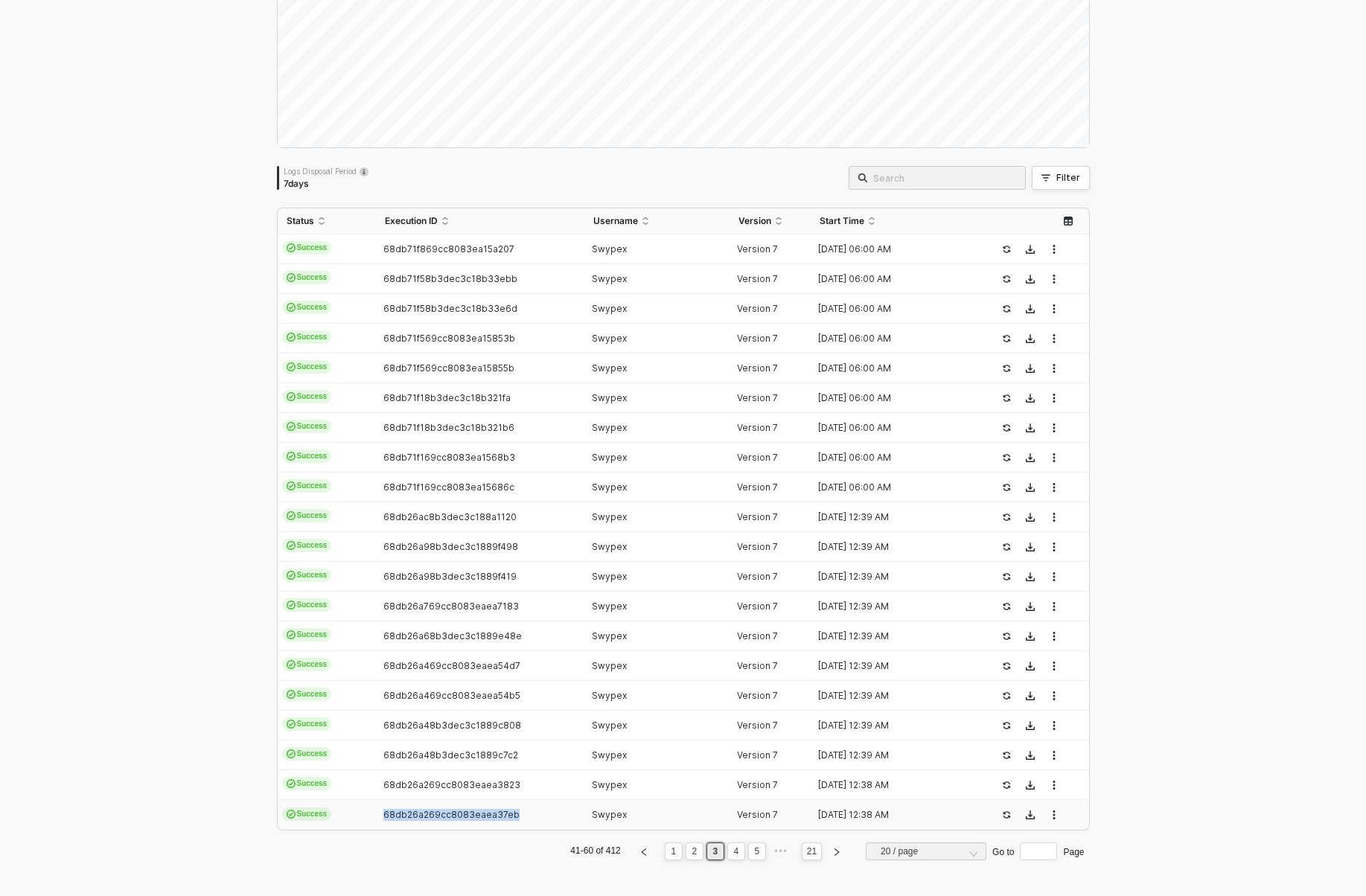
click at [434, 800] on td "68db26a269cc8083eaea37eb" at bounding box center [481, 815] width 209 height 30
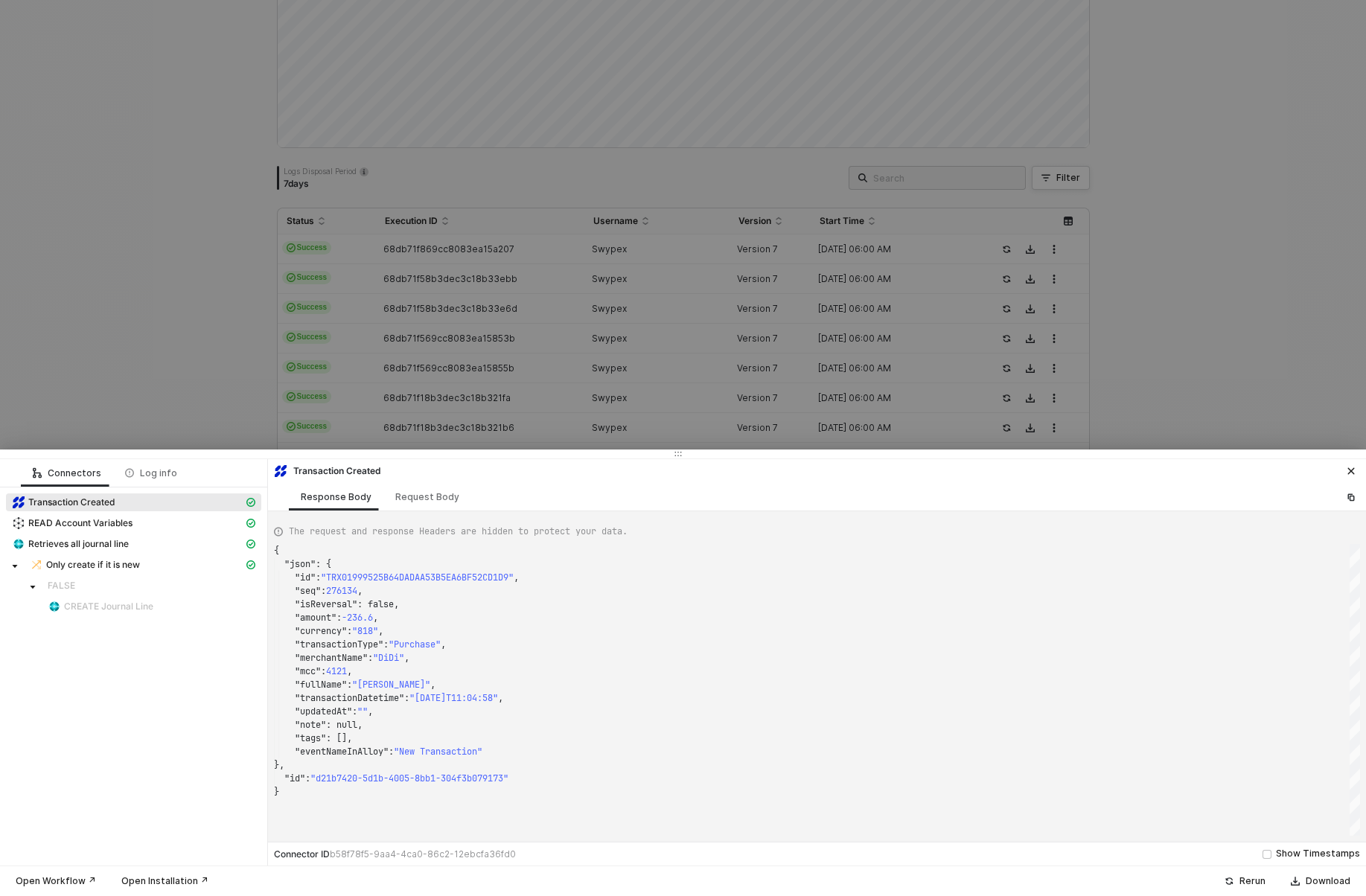
type textarea "{ "json": { "id": "TRX0199900724DC2997E89F8B0FE03B9260", "seq": 274513, "isReve…"
click at [364, 291] on div at bounding box center [683, 448] width 1366 height 896
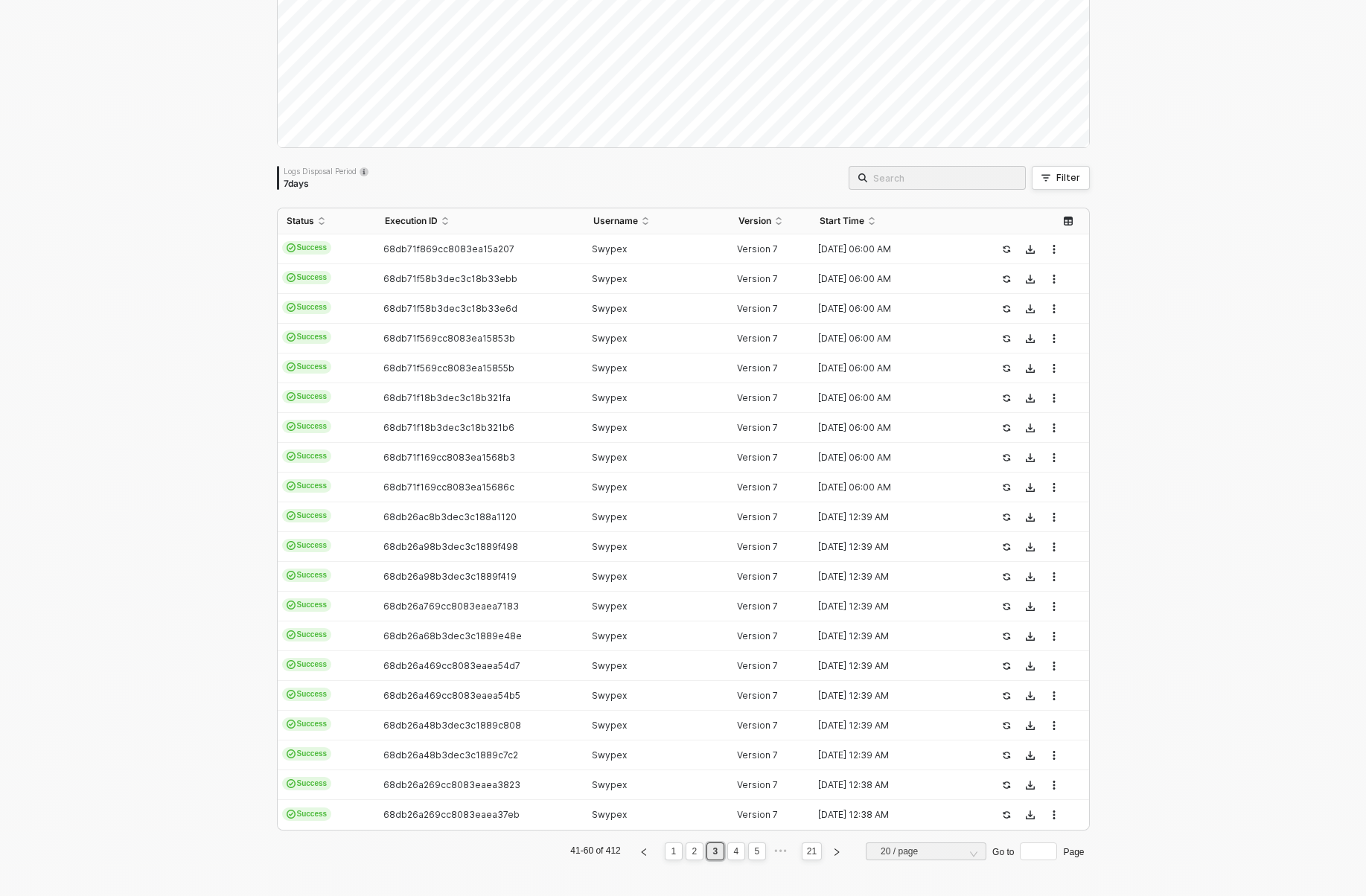
scroll to position [0, 0]
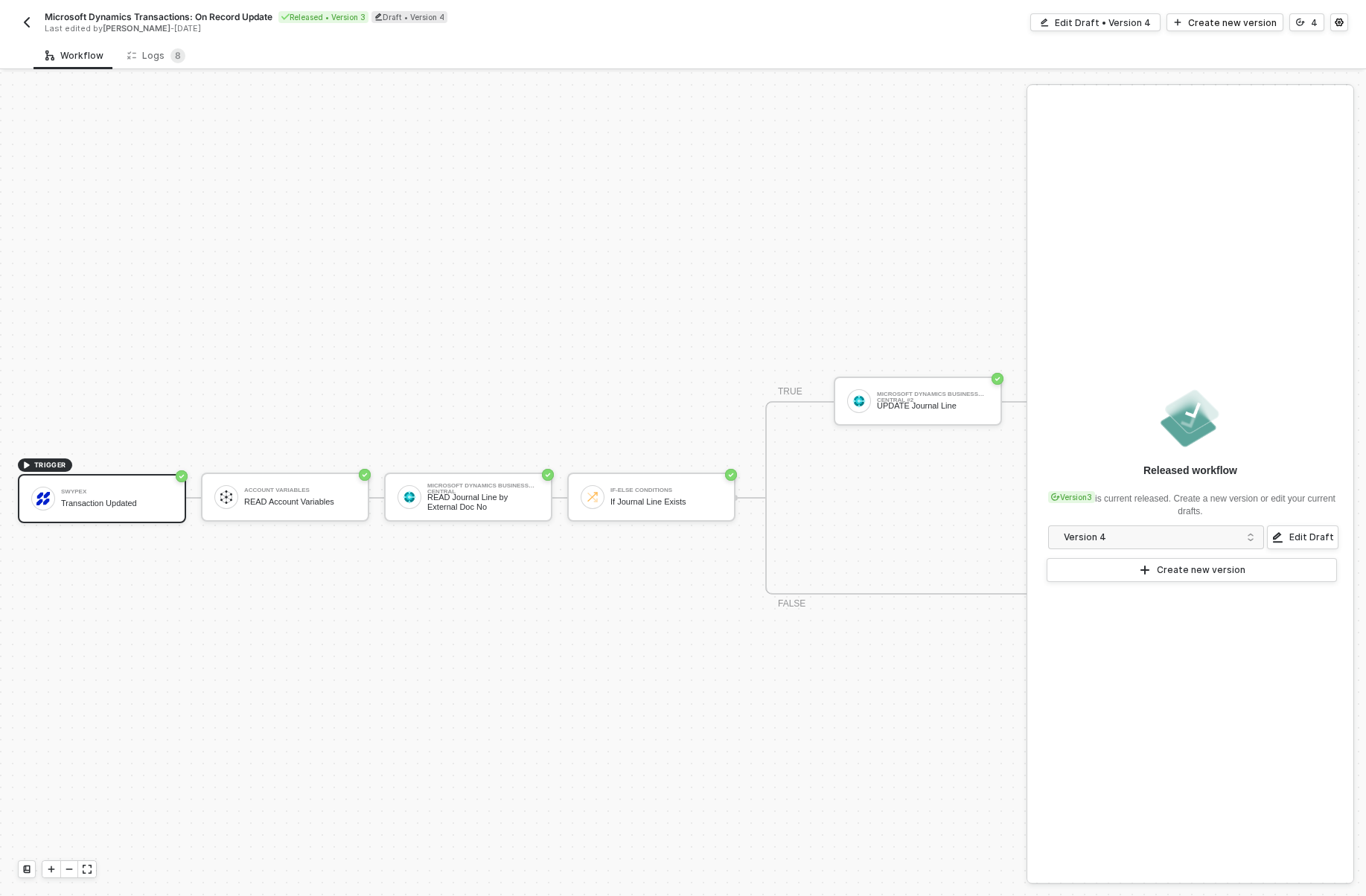
scroll to position [28, 0]
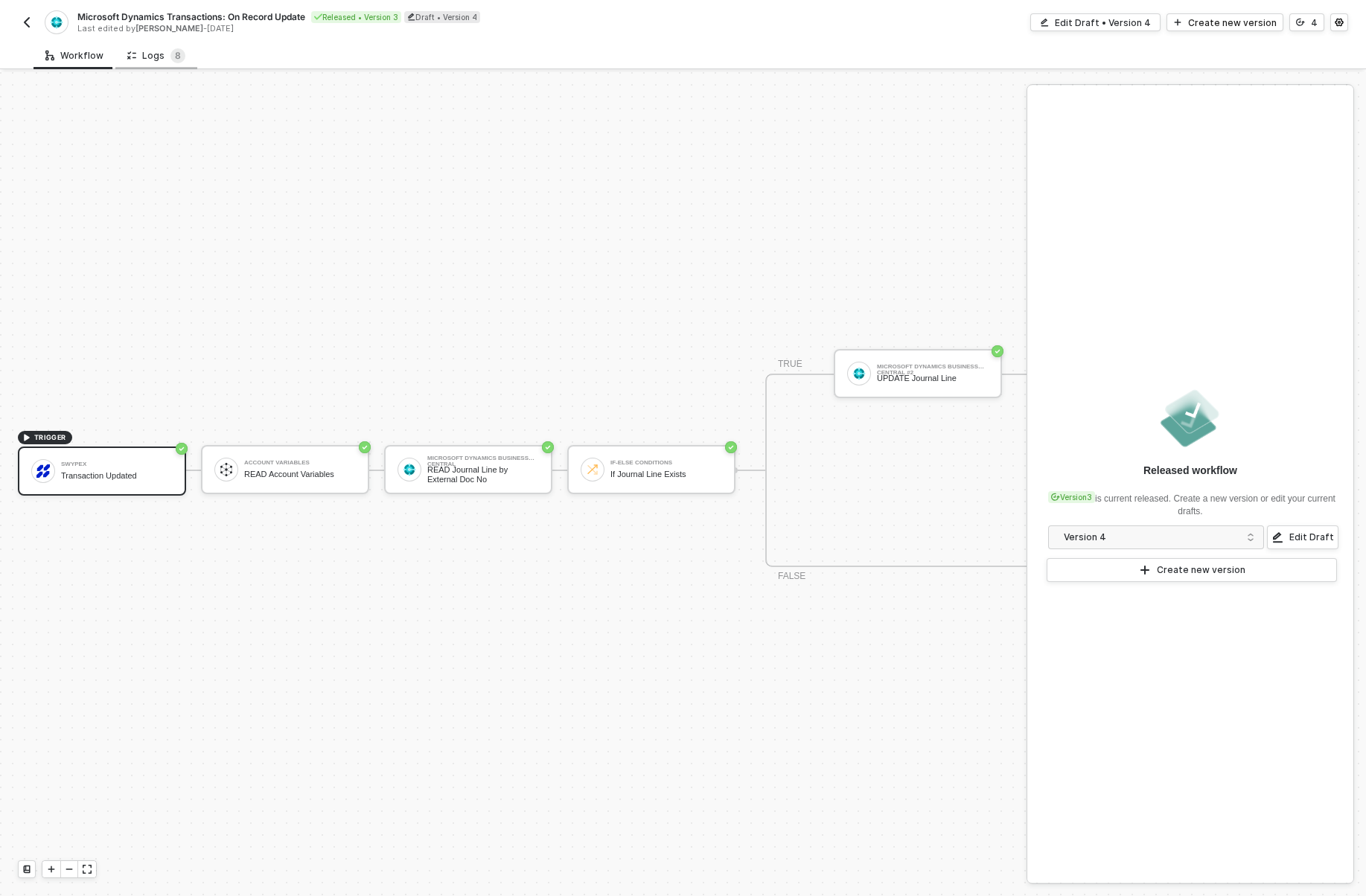
click at [150, 55] on div "Logs 8" at bounding box center [156, 56] width 58 height 15
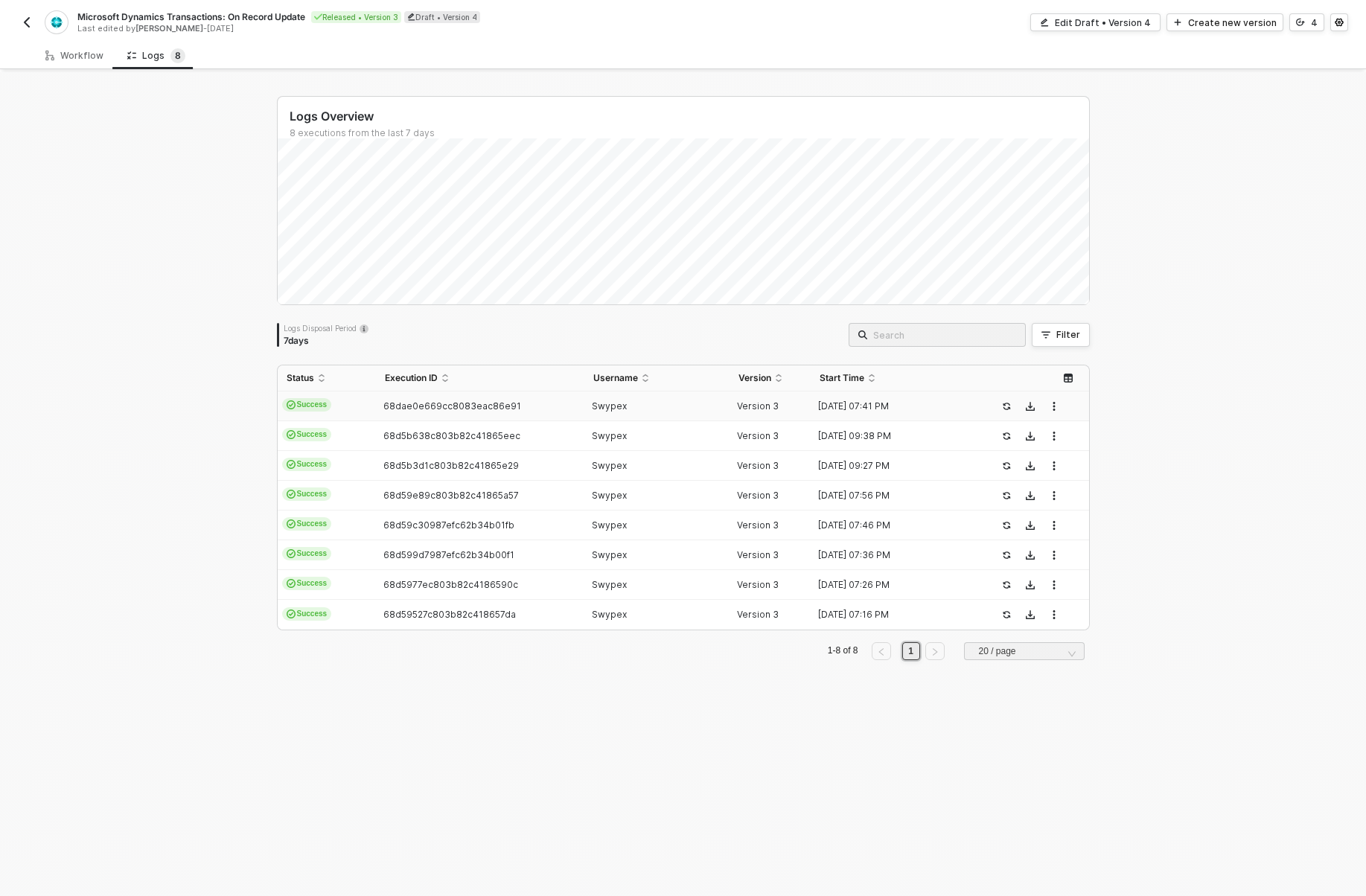
click at [380, 395] on td "68dae0e669cc8083eac86e91" at bounding box center [481, 406] width 209 height 30
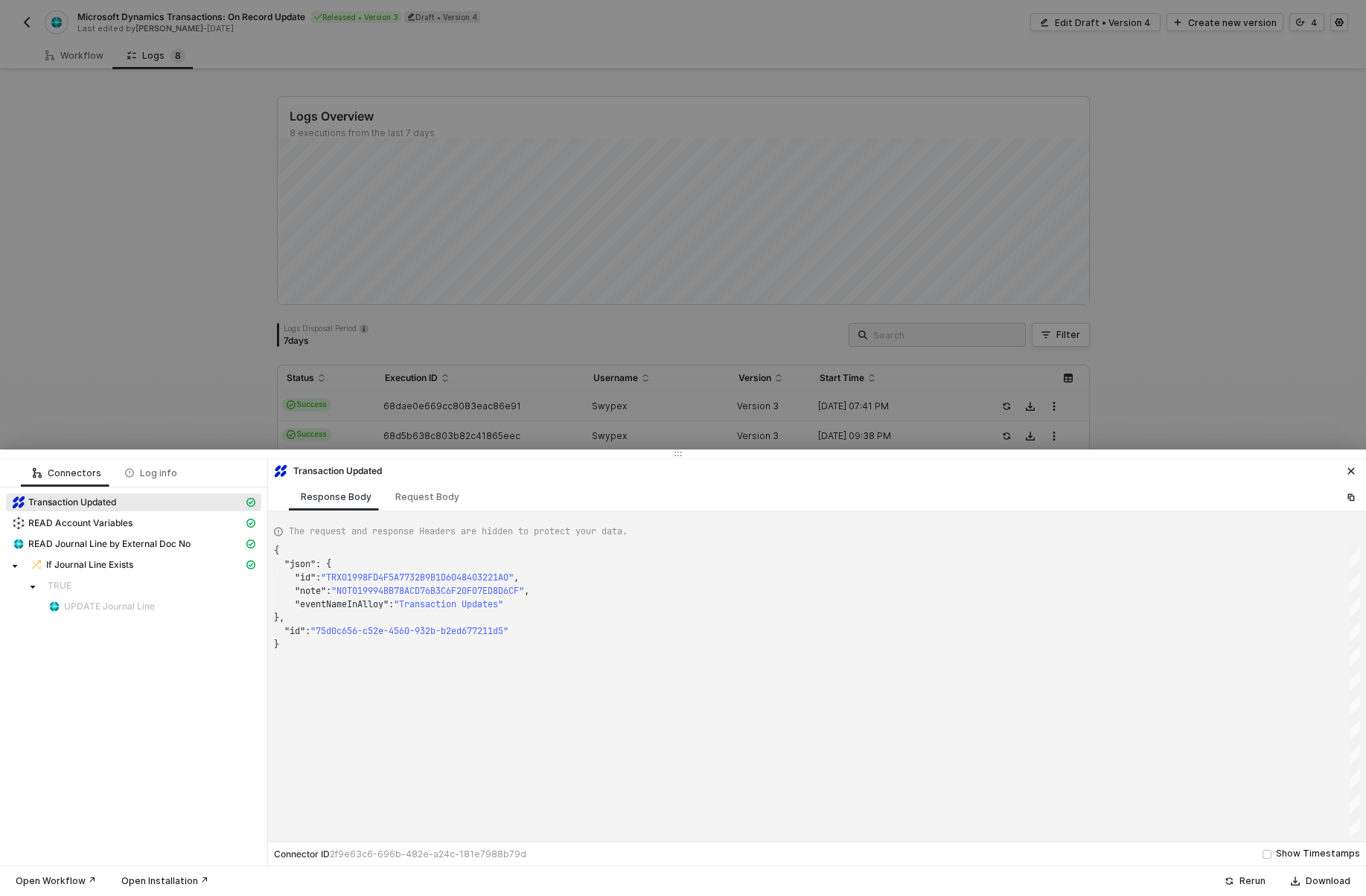
scroll to position [94, 0]
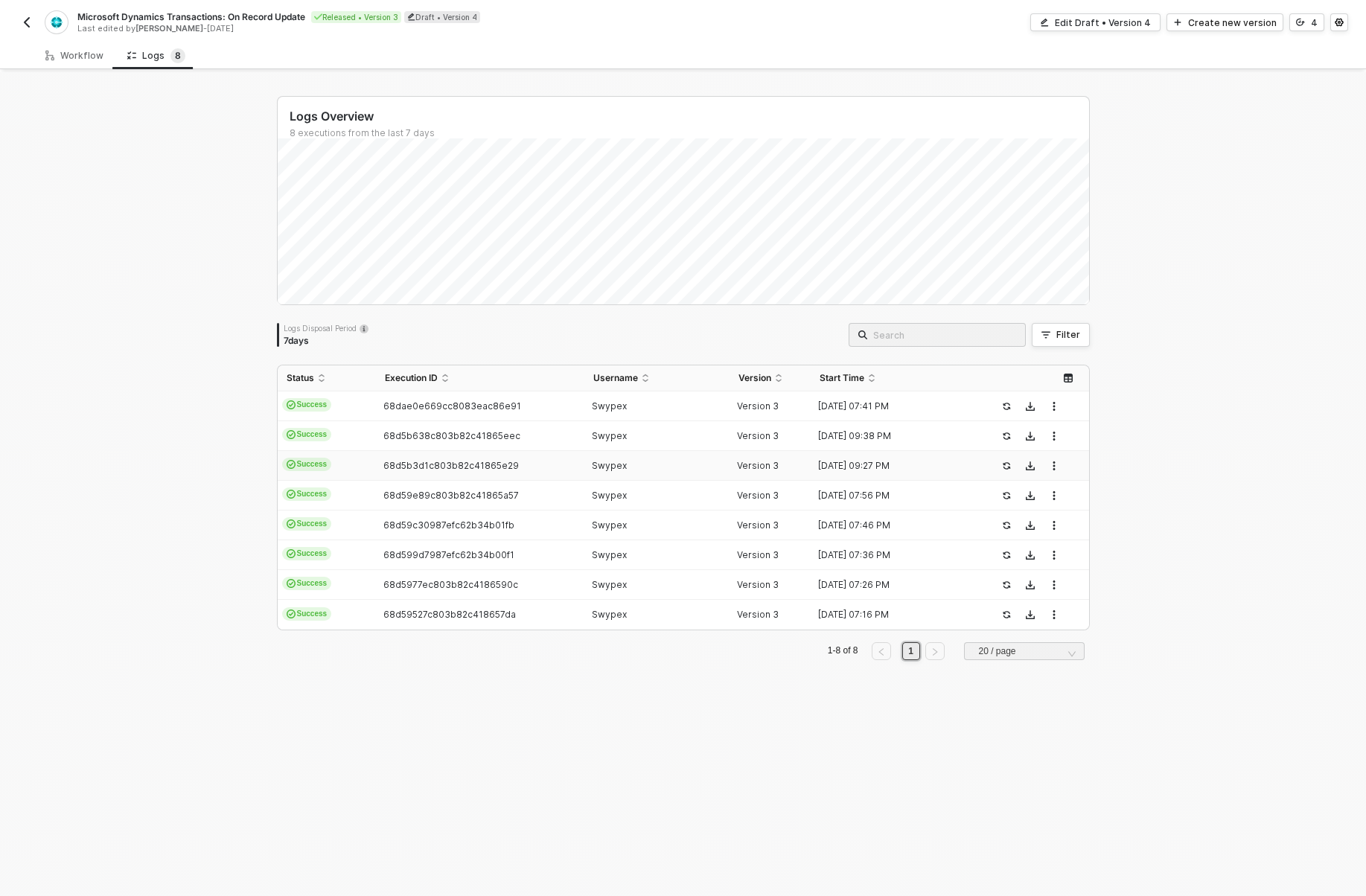
click at [425, 457] on td "68d5b3d1c803b82c41865e29" at bounding box center [481, 465] width 209 height 30
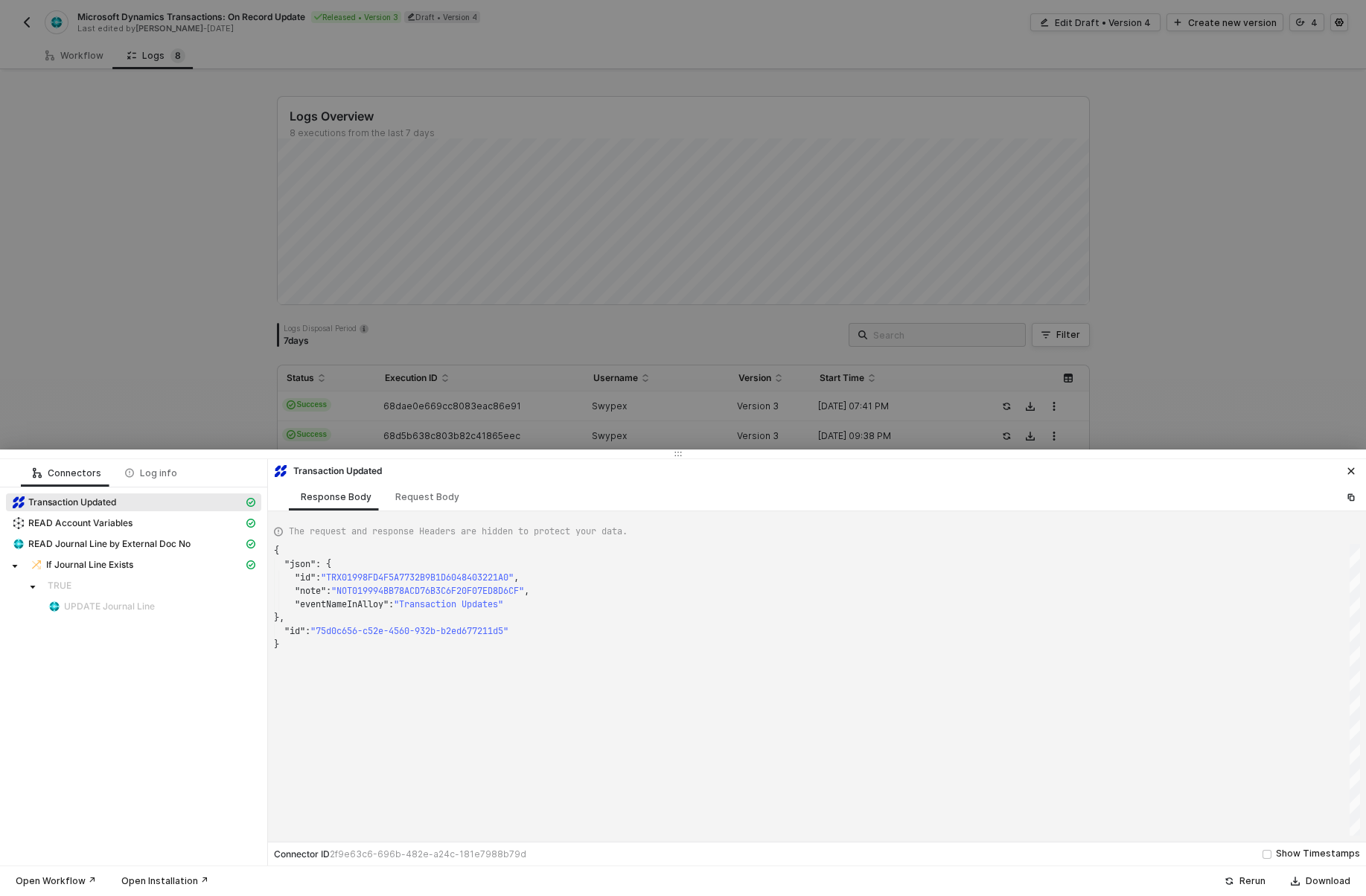
type textarea "{ "json": { "id": "TRX0199726C16DDE3CB617AD72B9746E684", "note": "NOT0199824D69…"
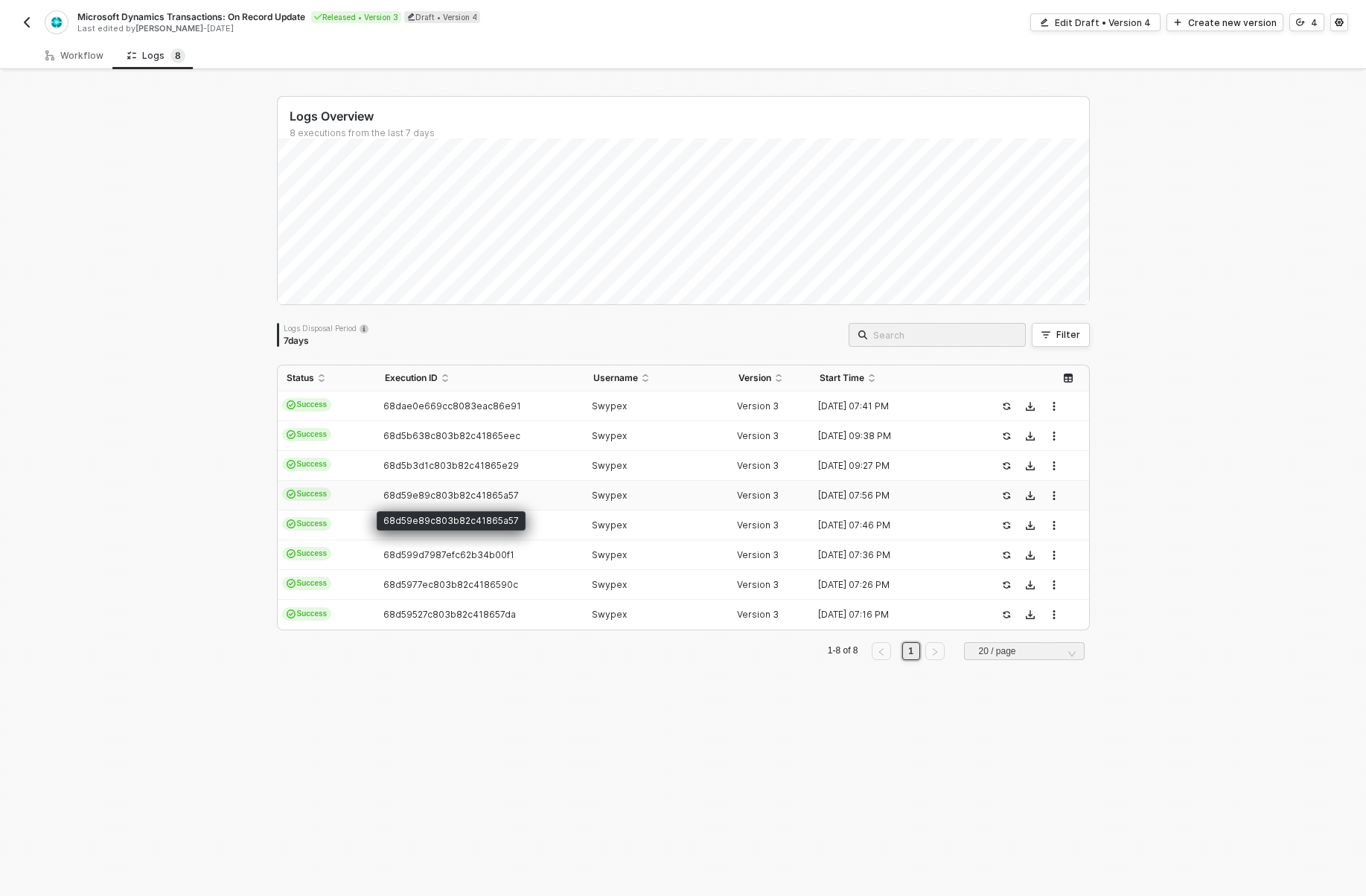
click at [425, 491] on span "68d59e89c803b82c41865a57" at bounding box center [452, 496] width 136 height 11
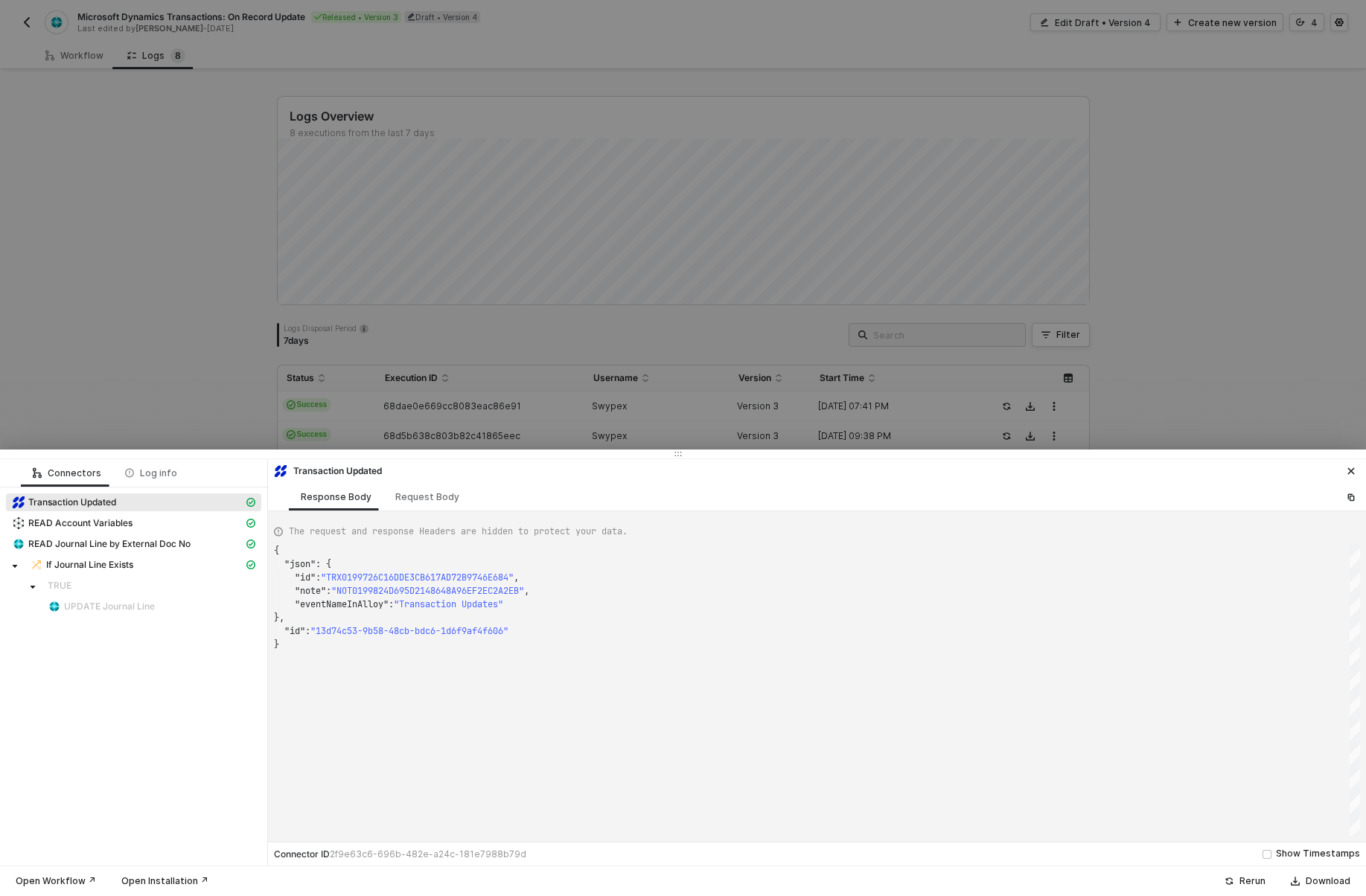
type textarea "{ "json": { "id": "TRX0199726C16DDE3CB617AD72B9746E684", "note": "NOT0199824D69…"
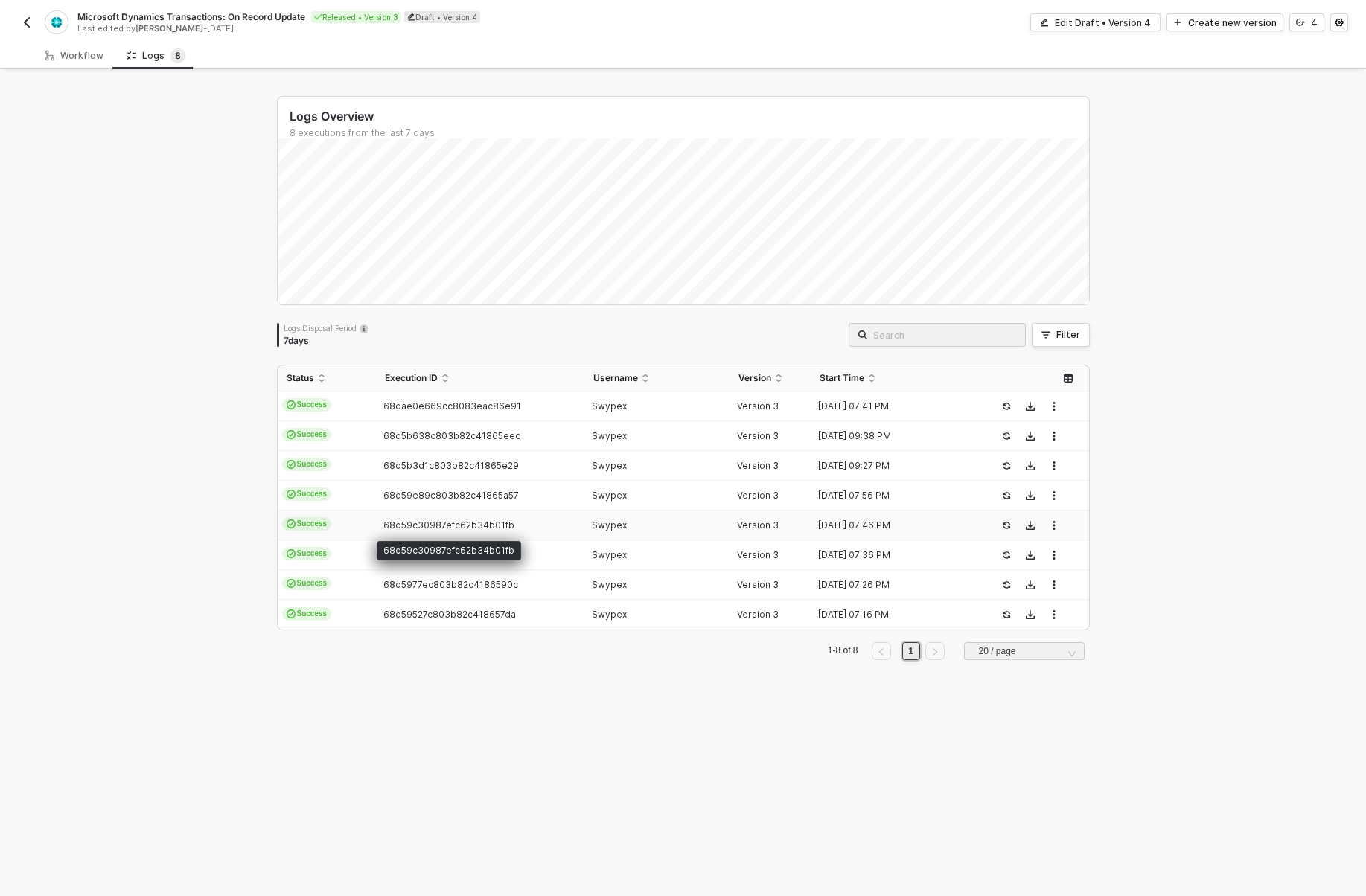
click at [424, 520] on span "68d59c30987efc62b34b01fb" at bounding box center [449, 526] width 131 height 11
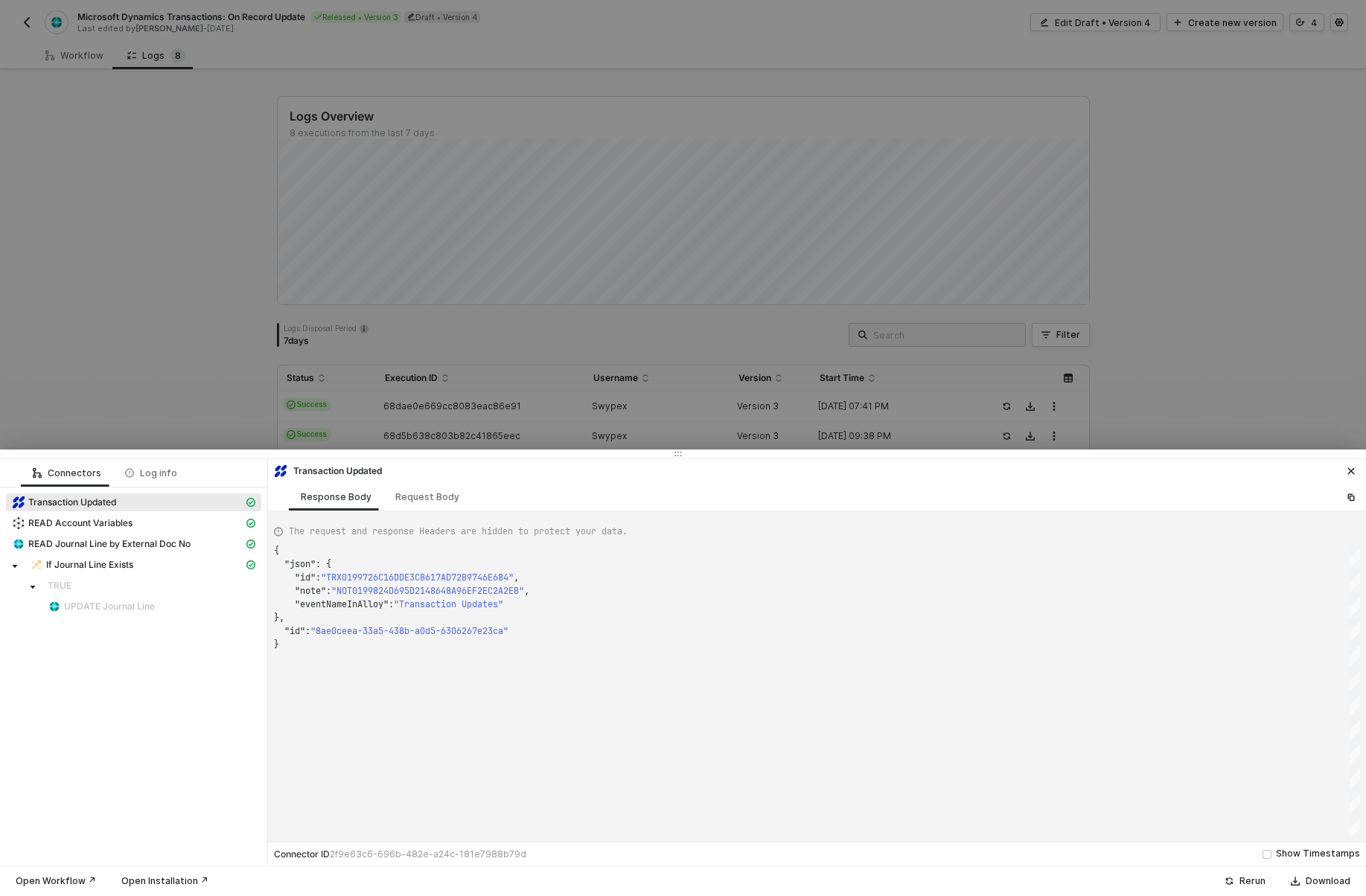
type textarea "{ "json": { "id": "TRX0199726C16DDE3CB617AD72B9746E684", "note": "NOT0199824D69…"
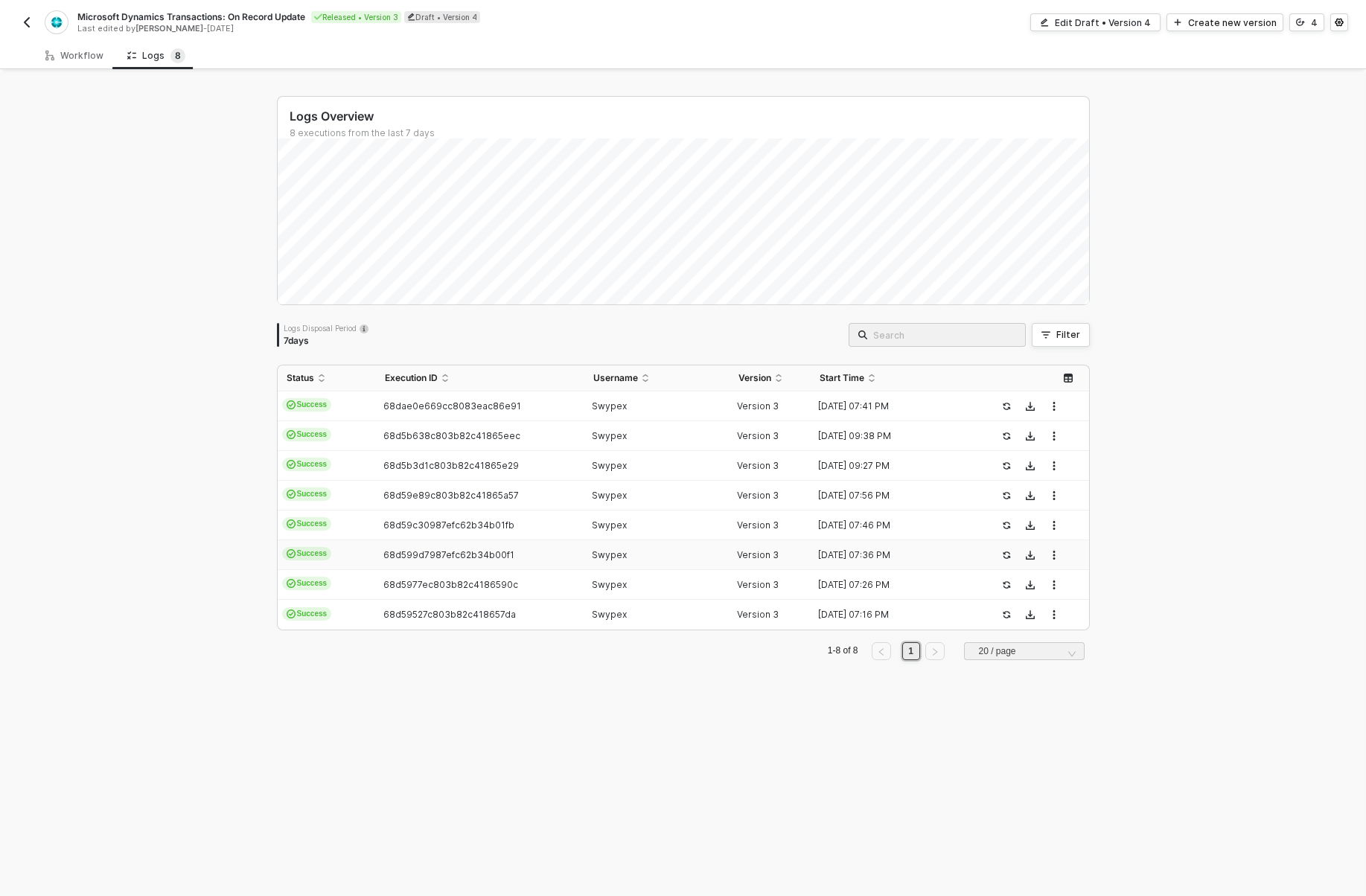
click at [424, 552] on span "68d599d7987efc62b34b00f1" at bounding box center [449, 555] width 131 height 11
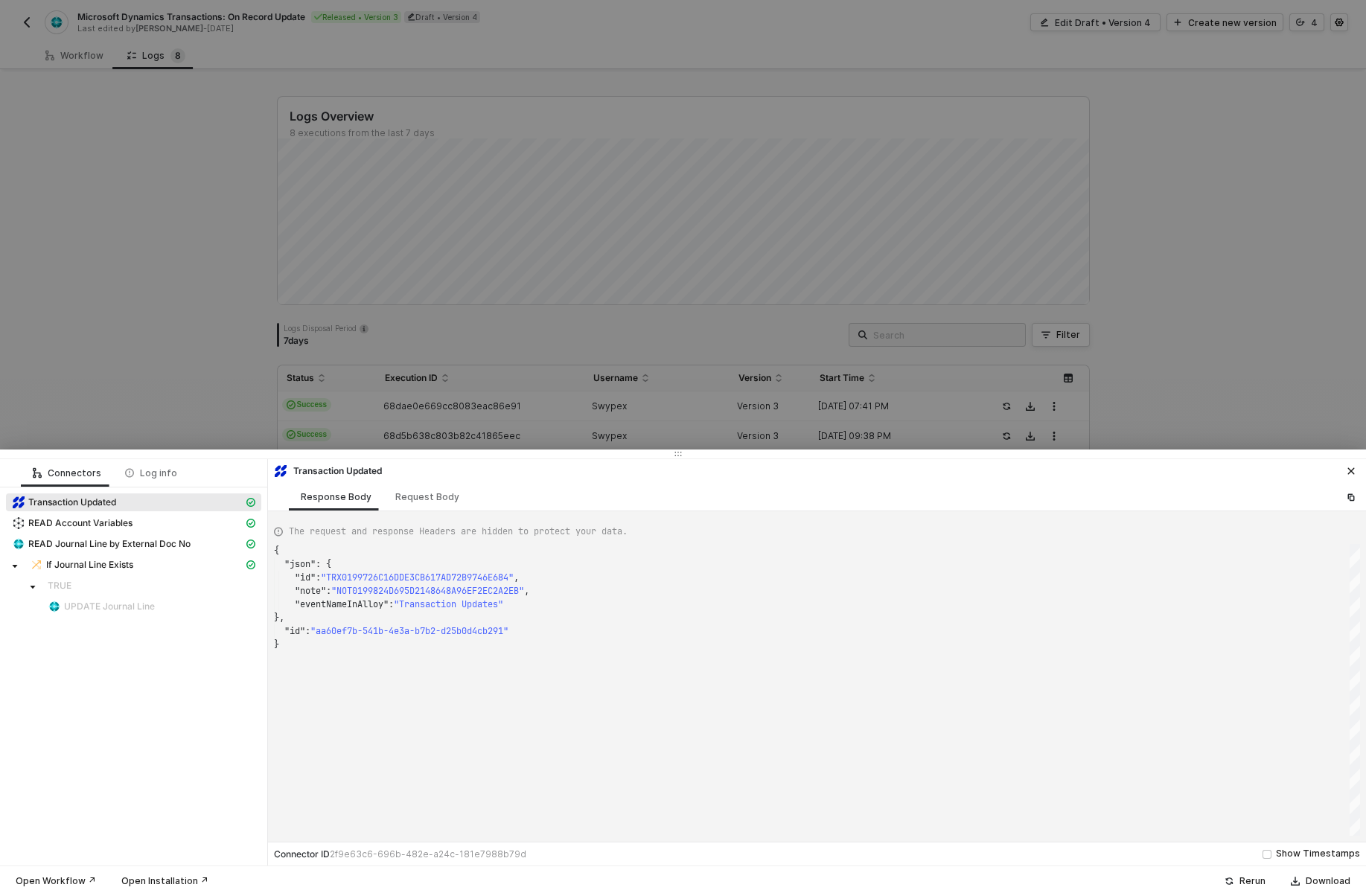
type textarea "{ "json": { "id": "TRX0199726C16DDE3CB617AD72B9746E684", "note": "NOT0199824D69…"
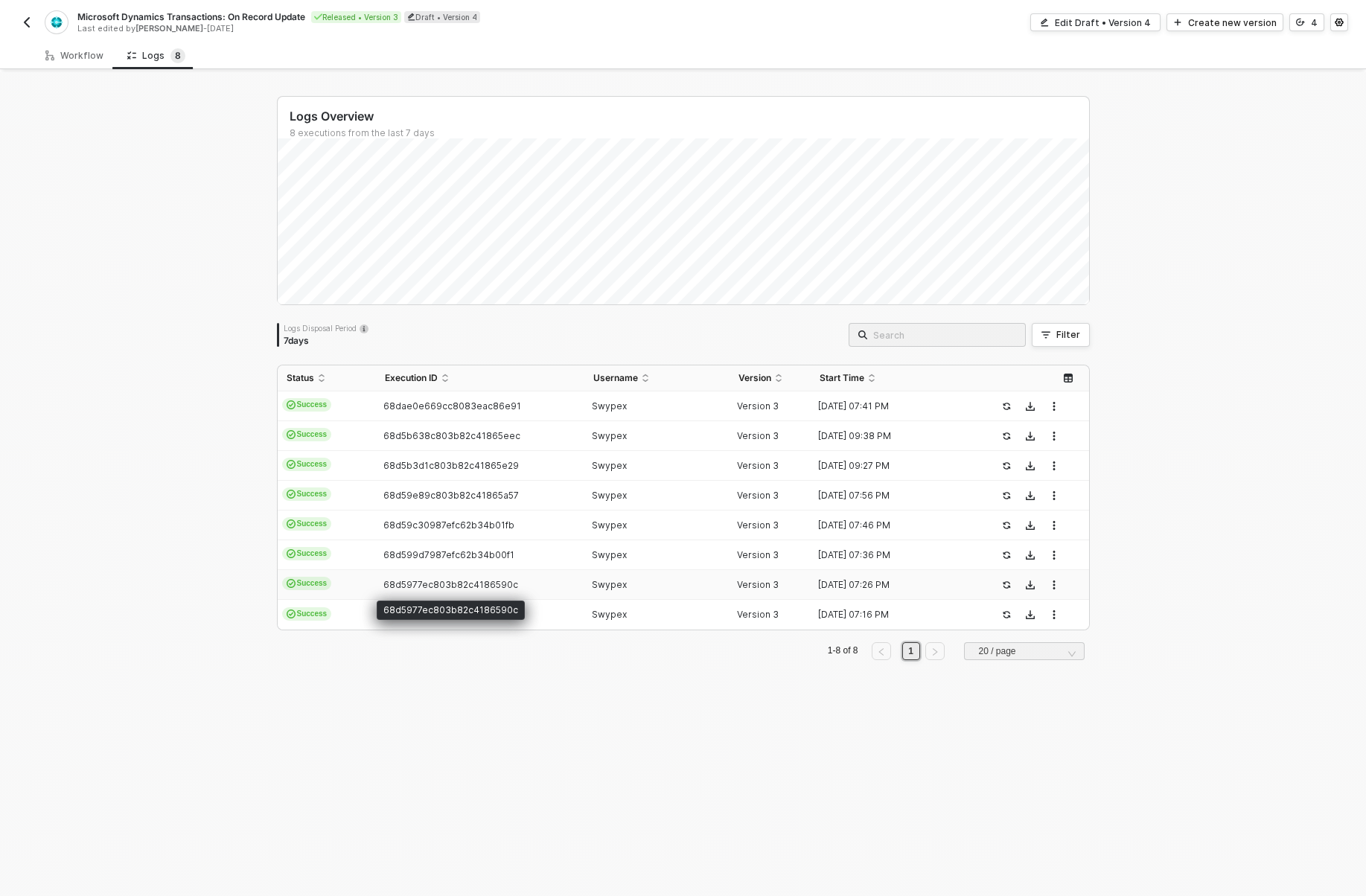
click at [427, 585] on span "68d5977ec803b82c4186590c" at bounding box center [451, 585] width 135 height 11
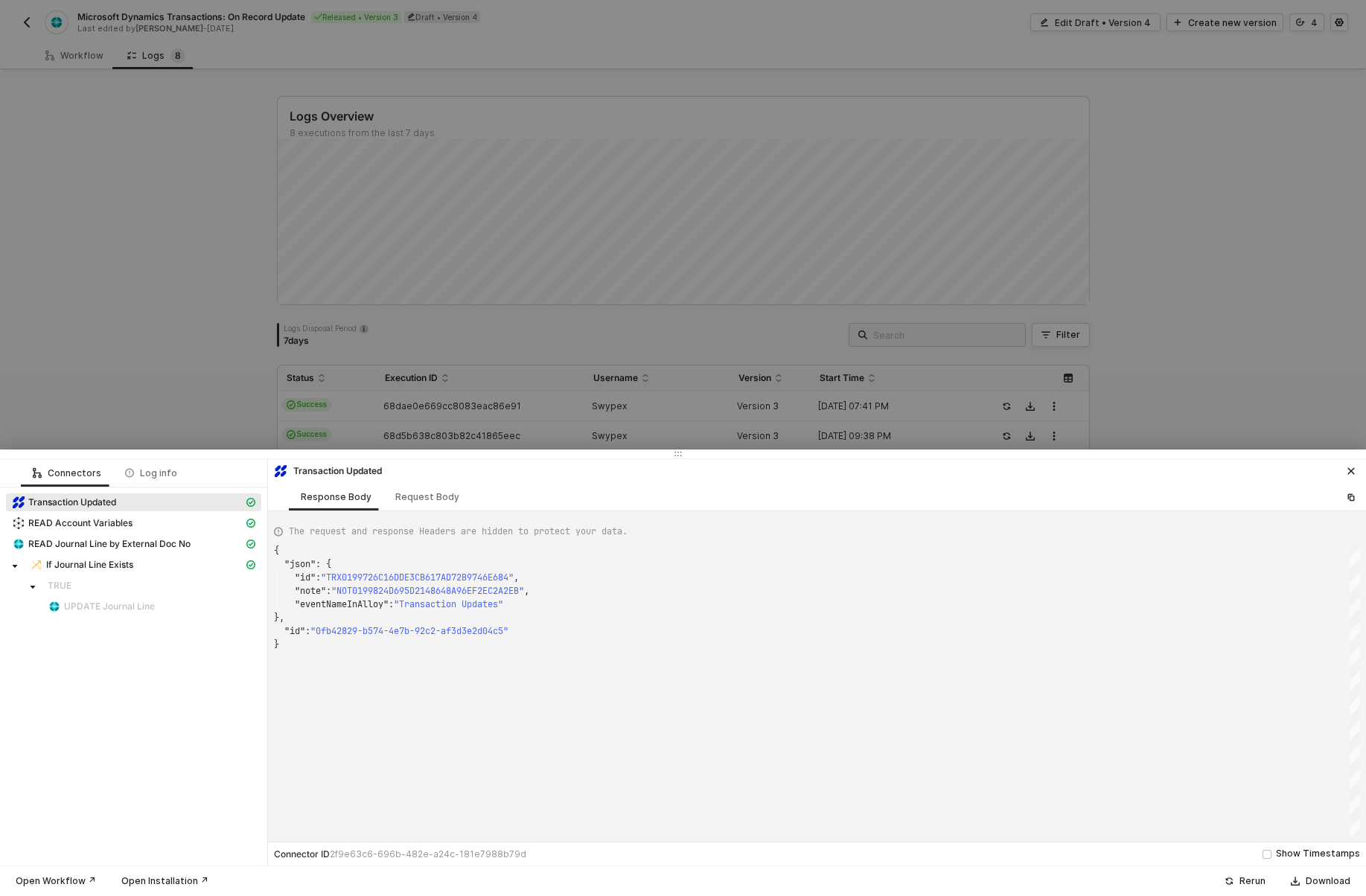
type textarea "{ "json": { "id": "TRX0199726C16DDE3CB617AD72B9746E684", "note": "NOT0199824D69…"
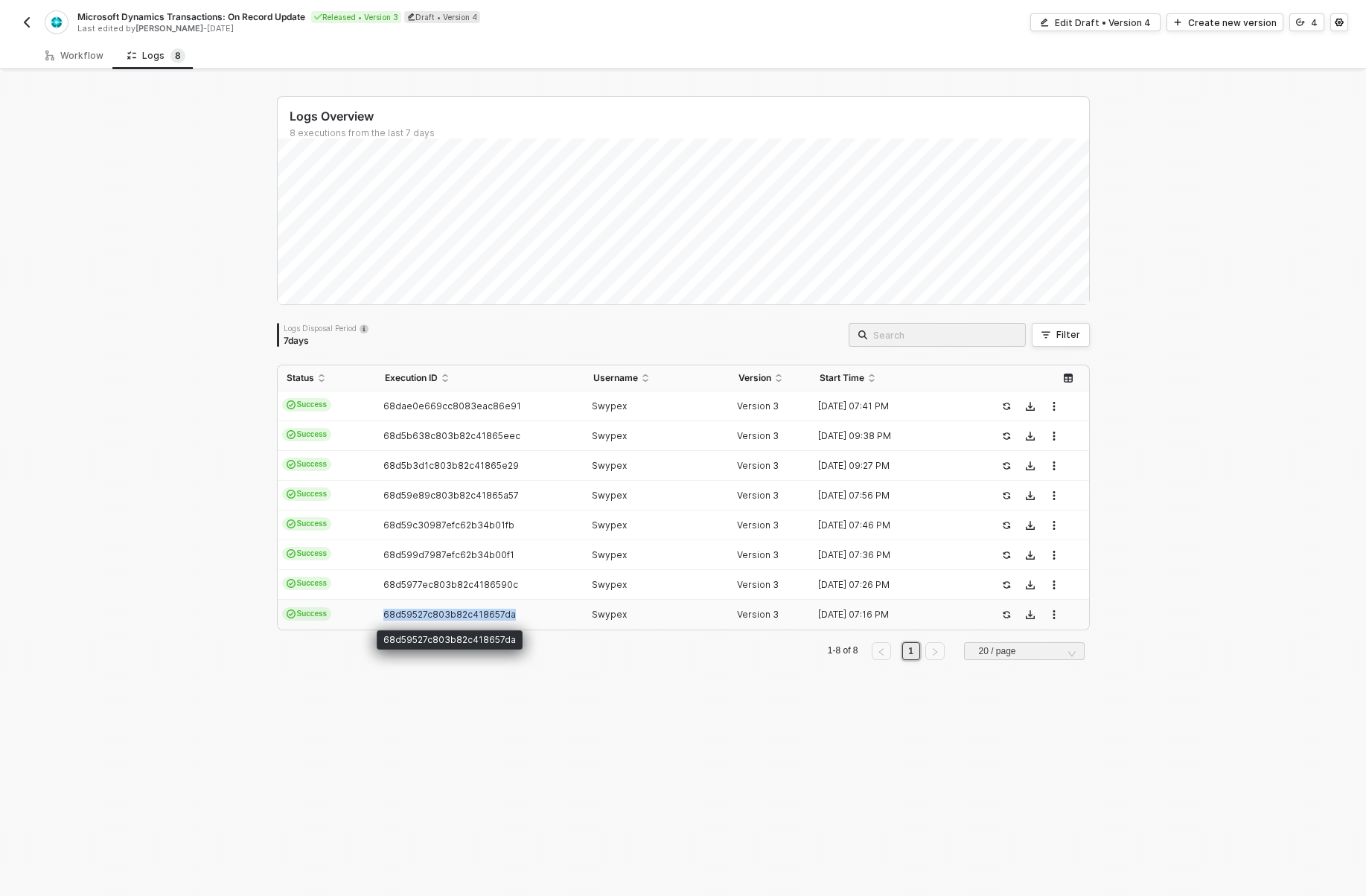
click at [431, 612] on span "68d59527c803b82c418657da" at bounding box center [450, 615] width 132 height 11
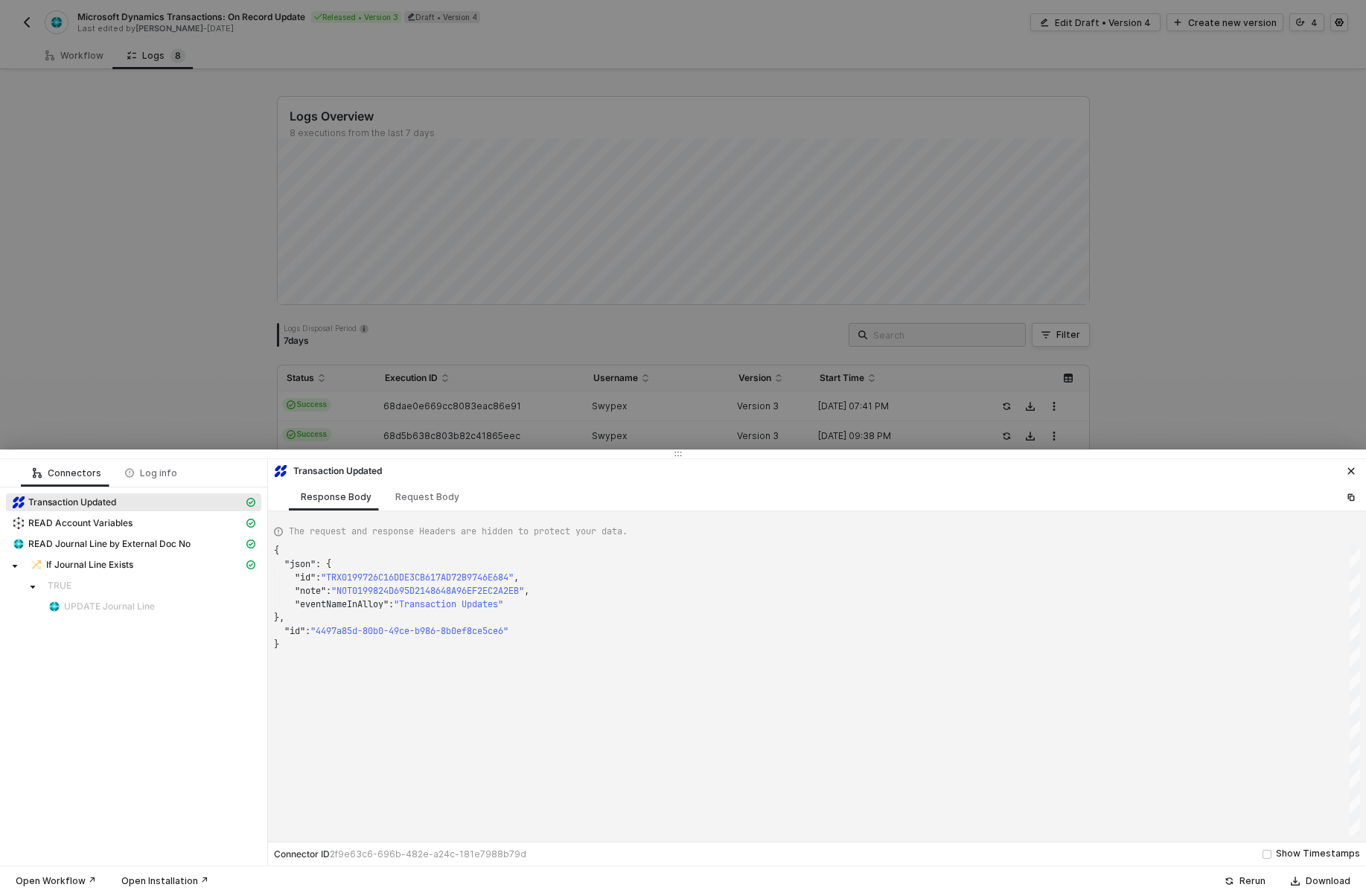
type textarea "{ "json": { "id": "TRX0199726C16DDE3CB617AD72B9746E684", "note": "NOT0199824D69…"
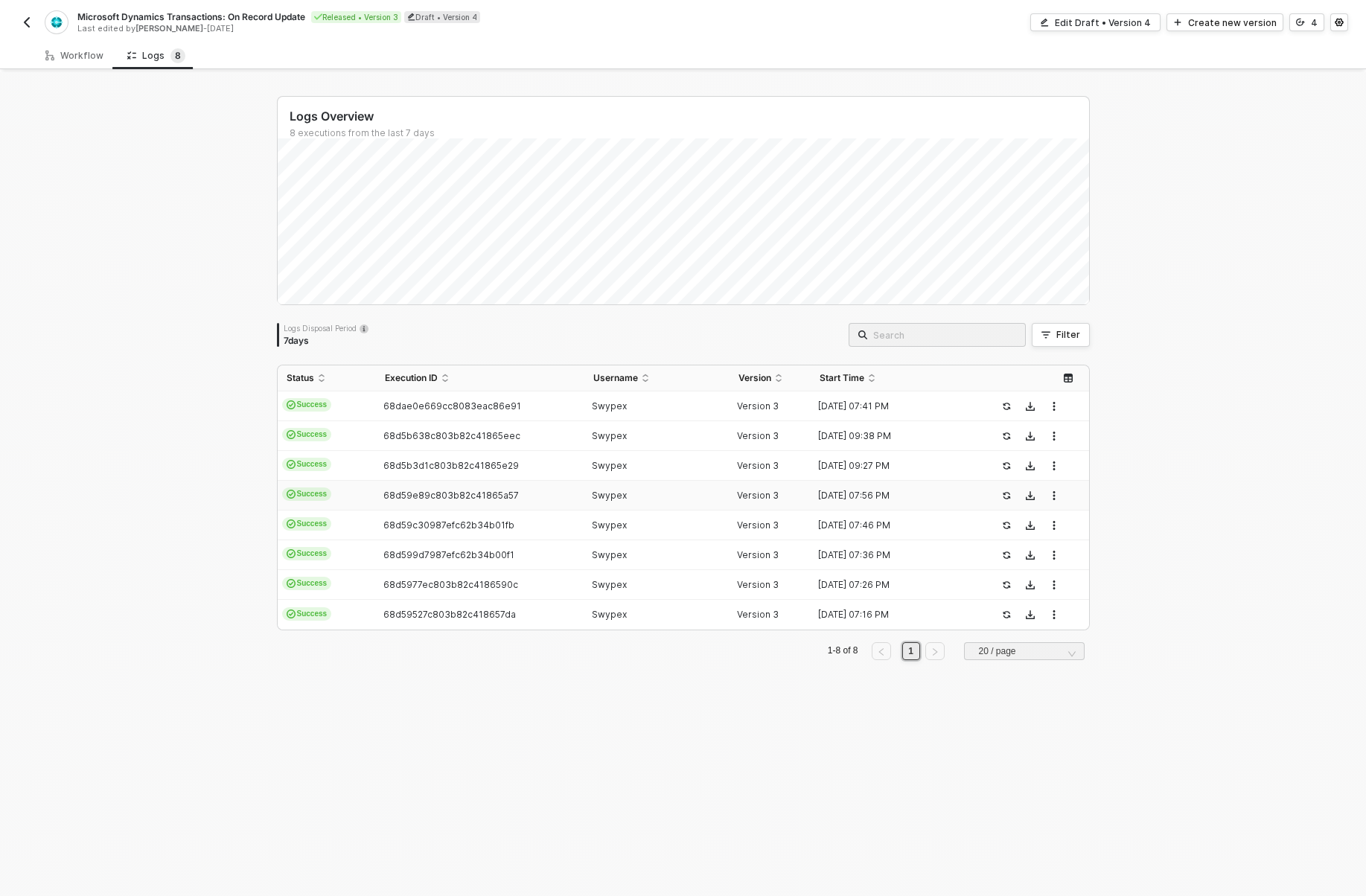
click at [621, 509] on td "Swypex" at bounding box center [658, 495] width 146 height 30
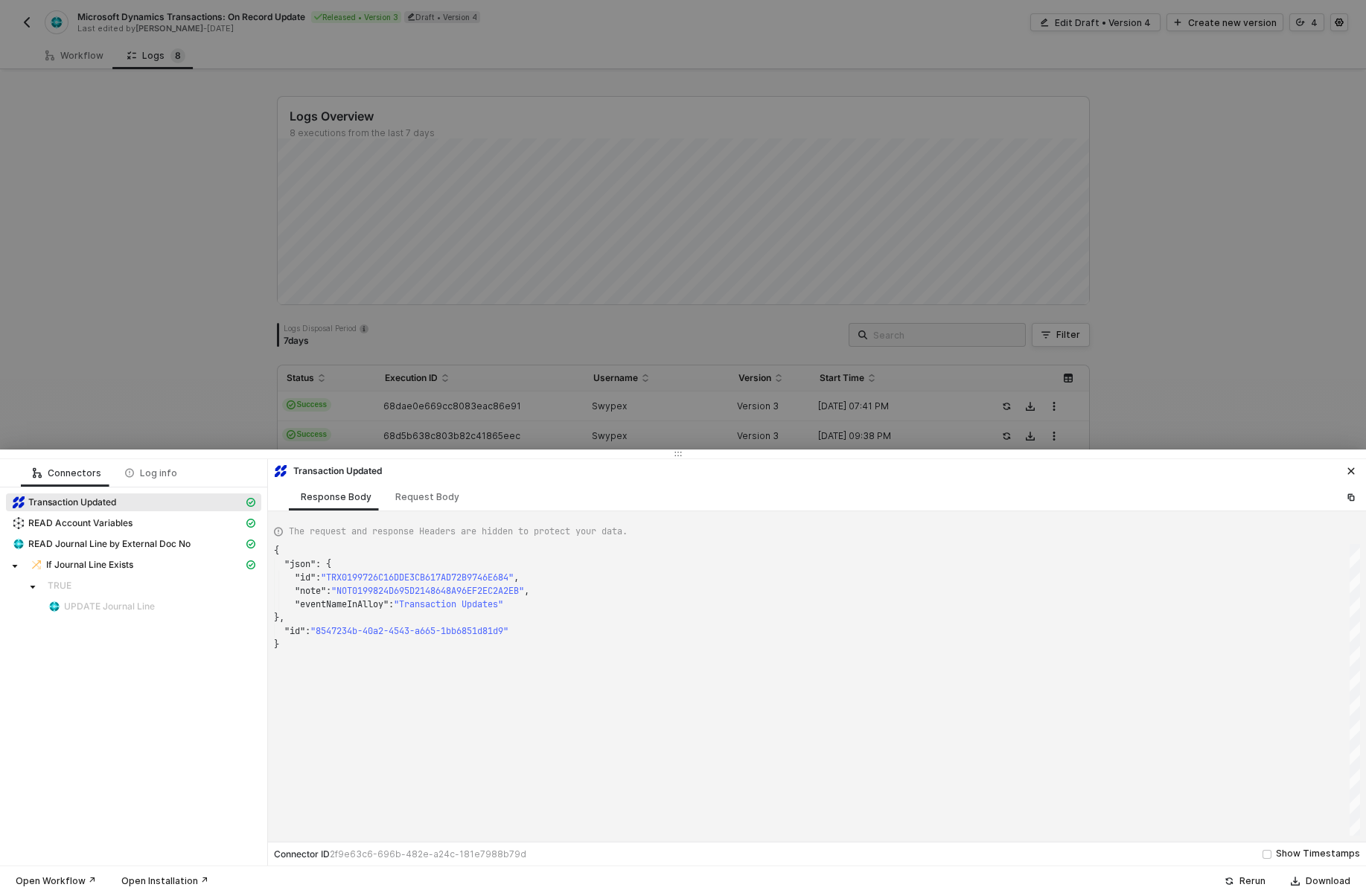
type textarea "{ "json": { "id": "TRX0199726C16DDE3CB617AD72B9746E684", "note": "NOT0199824D69…"
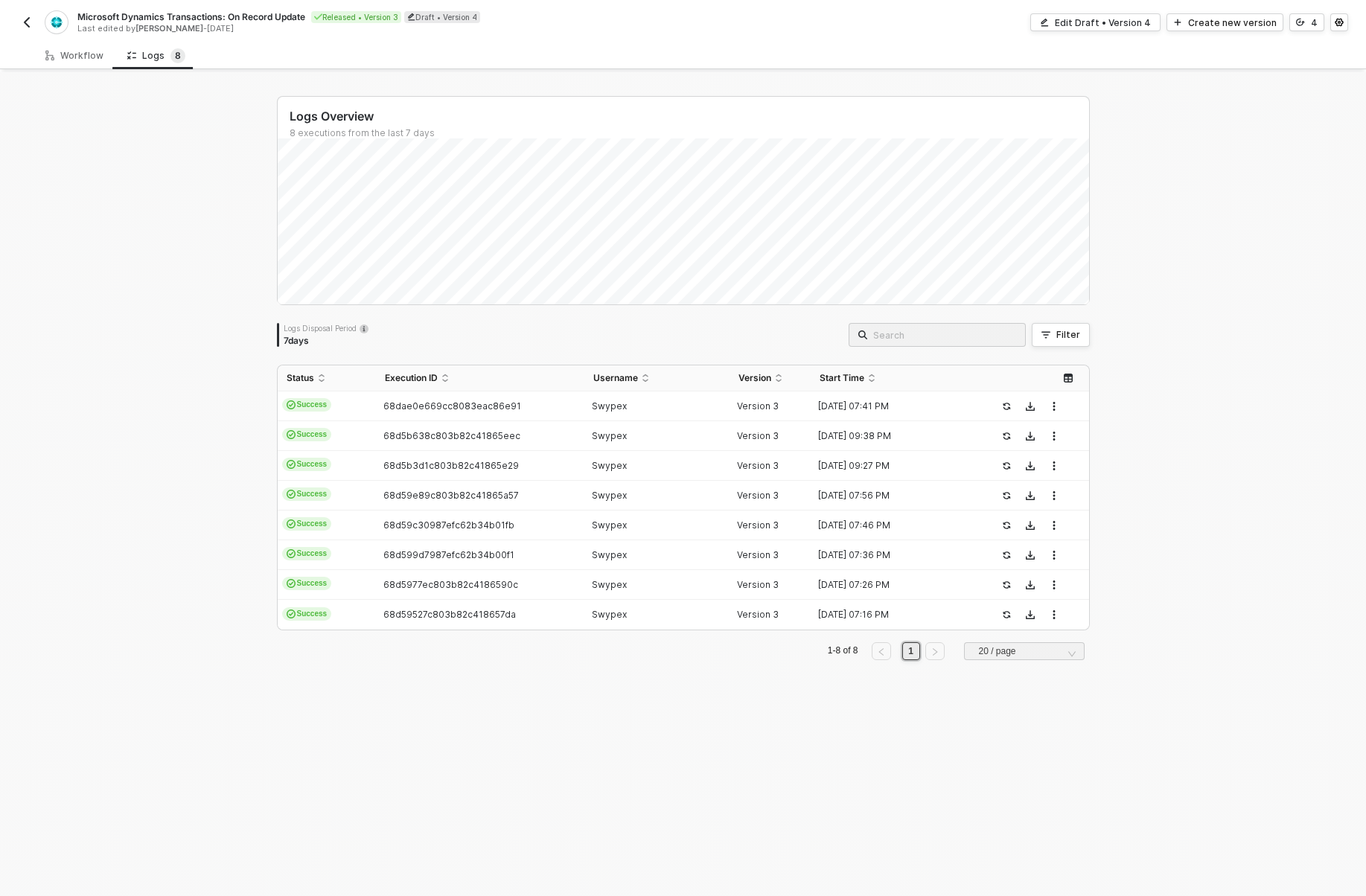
click at [230, 409] on div "Logs Overview 8 executions from the last 7 days Logs Disposal Period 7 days Fil…" at bounding box center [683, 483] width 1366 height 824
click at [60, 45] on div "Workflow" at bounding box center [75, 56] width 82 height 28
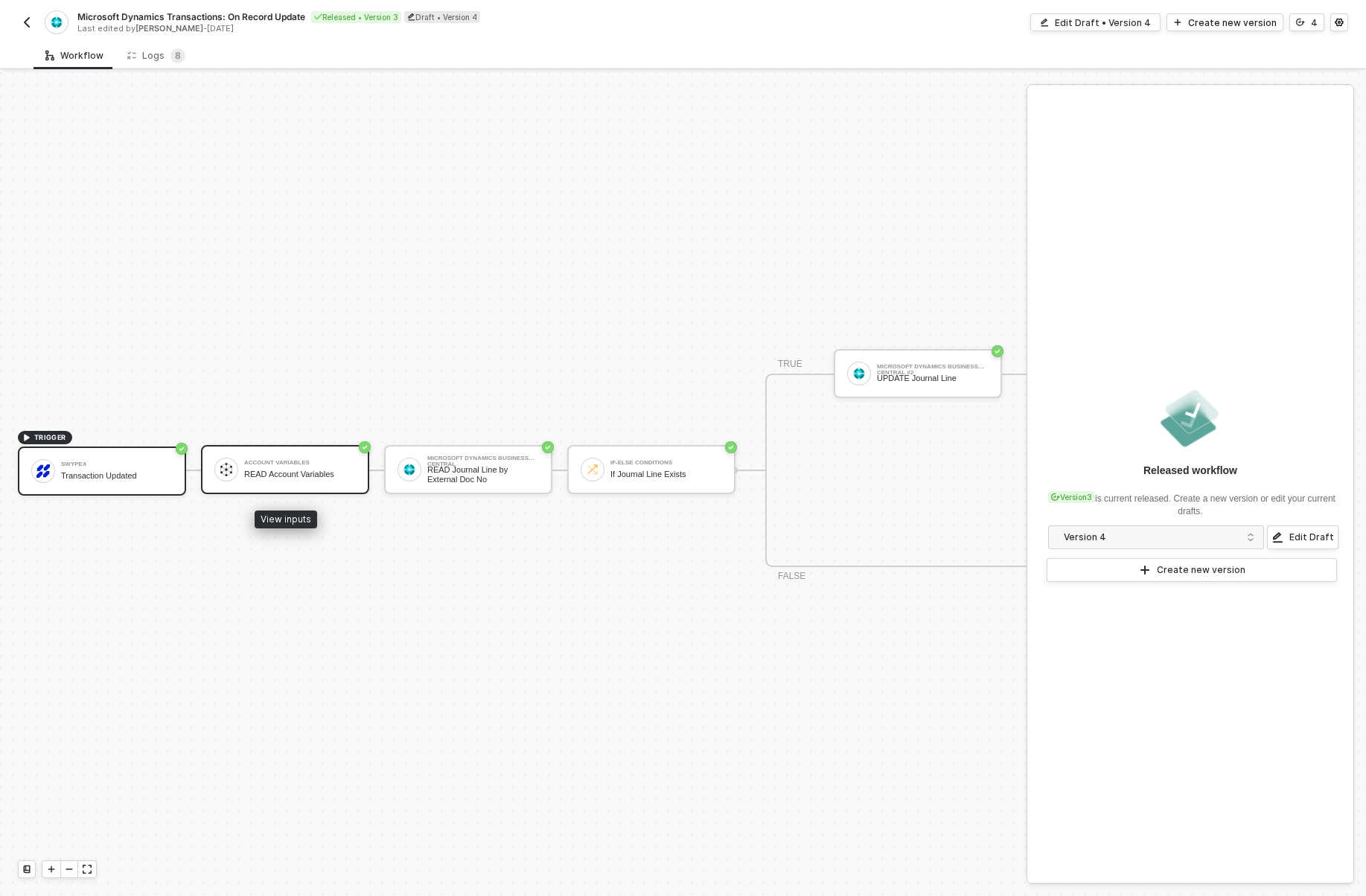
click at [233, 458] on div "Account Variables READ Account Variables" at bounding box center [285, 469] width 168 height 49
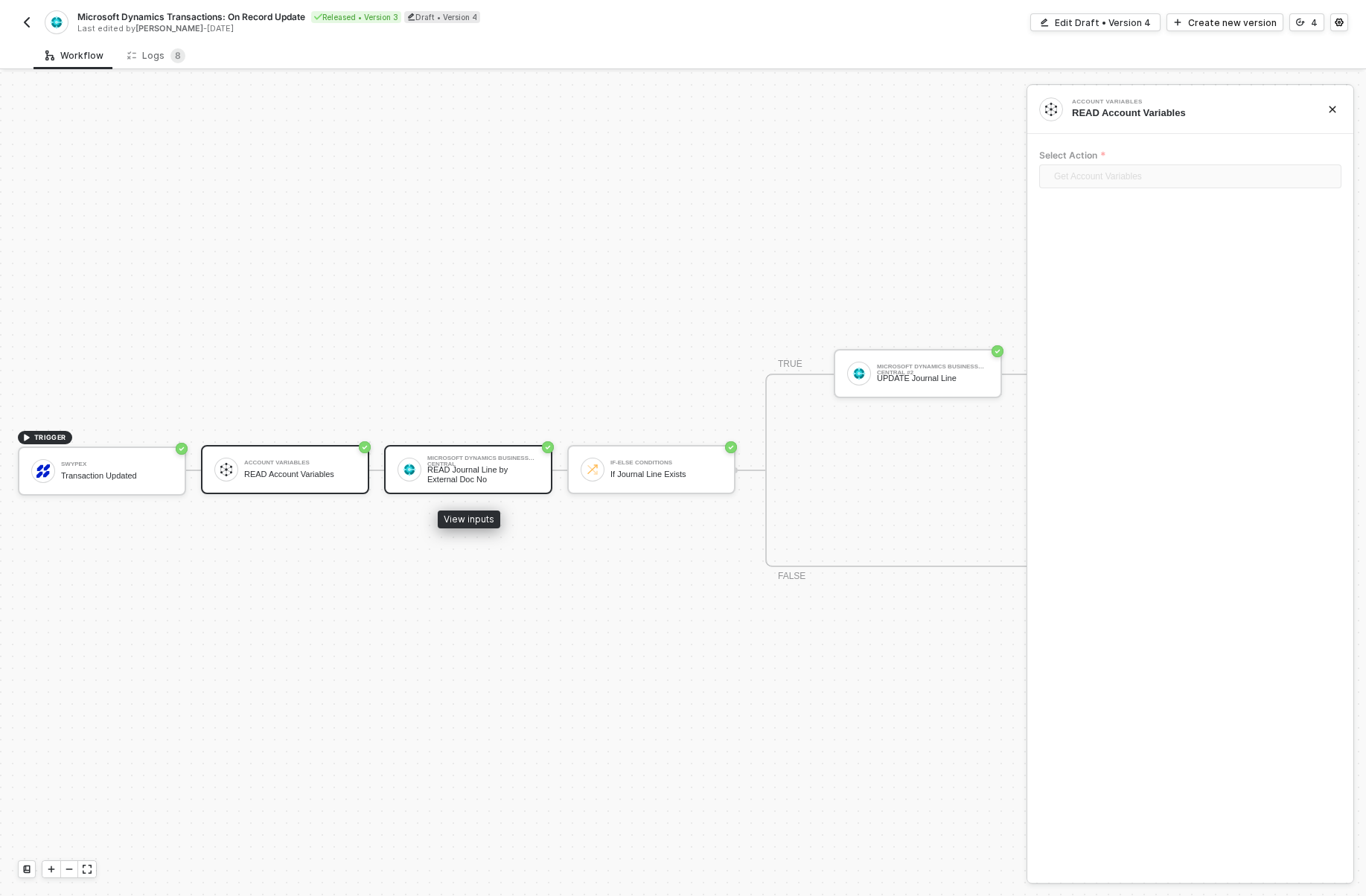
click at [449, 471] on div "READ Journal Line by External Doc No" at bounding box center [482, 474] width 112 height 18
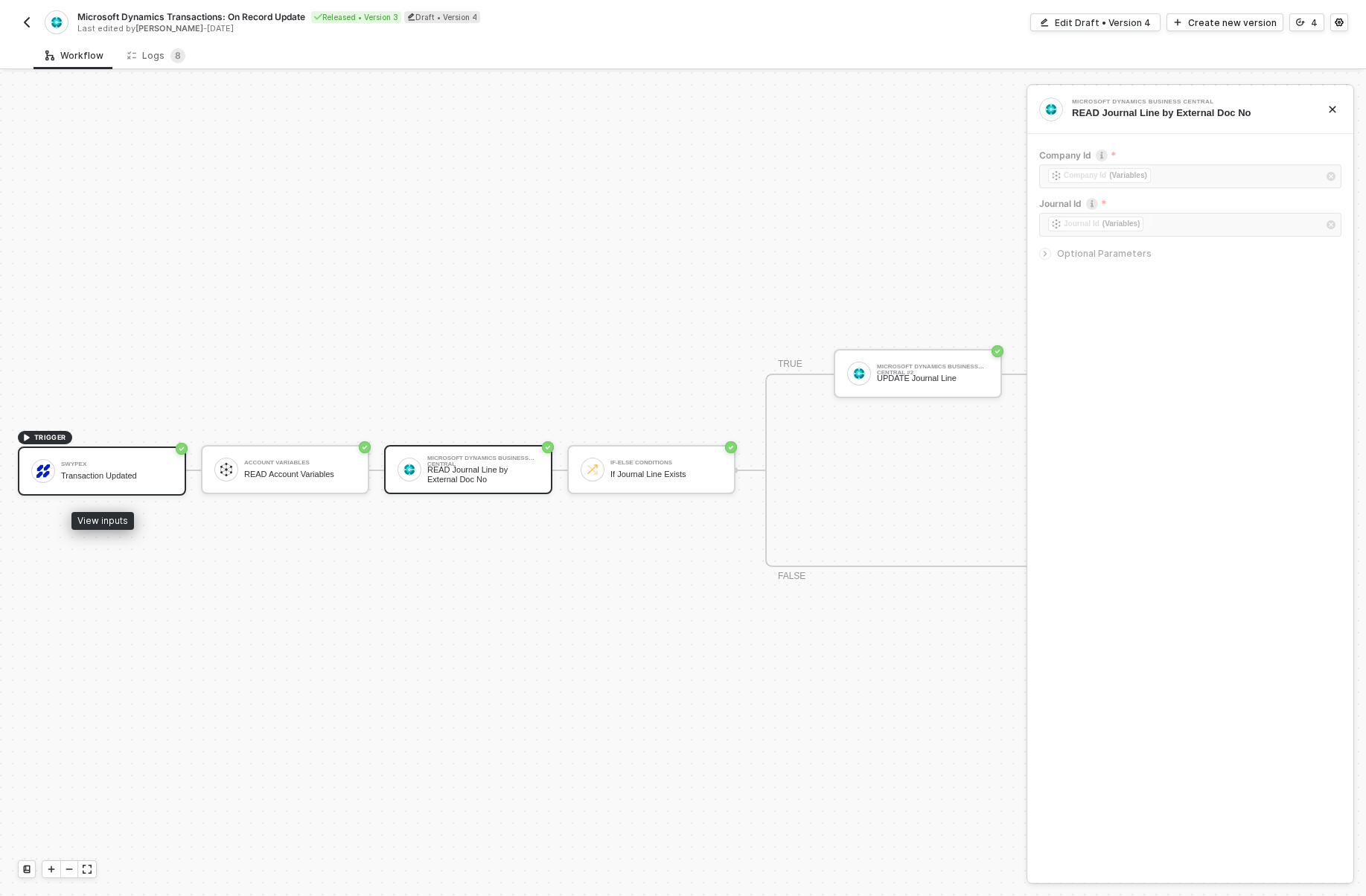
click at [141, 478] on div "Transaction Updated" at bounding box center [117, 476] width 112 height 10
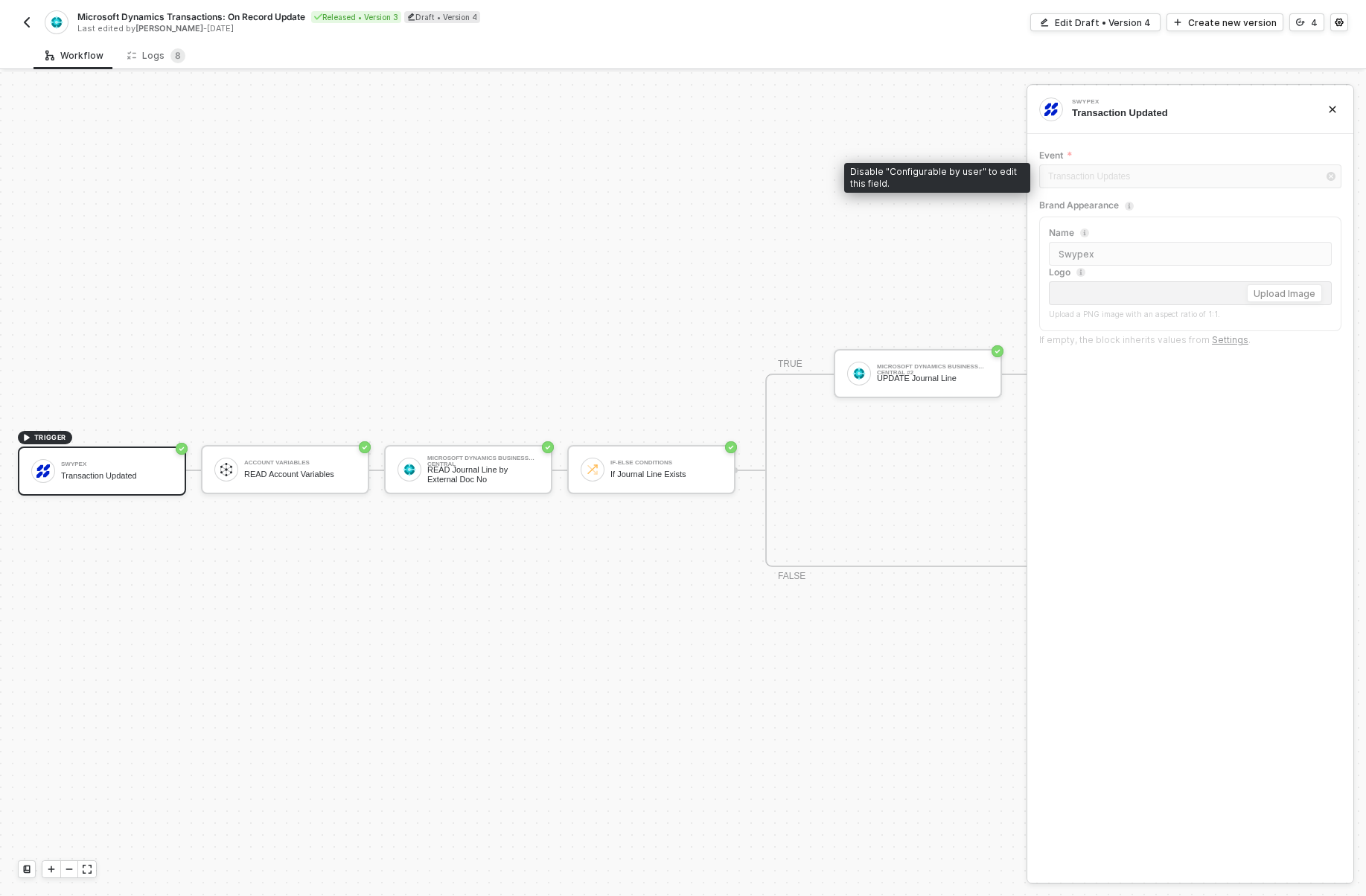
click at [1170, 172] on div "Transaction Updates" at bounding box center [1191, 178] width 302 height 27
click at [1111, 25] on div "Edit Draft • Version 4" at bounding box center [1103, 22] width 96 height 12
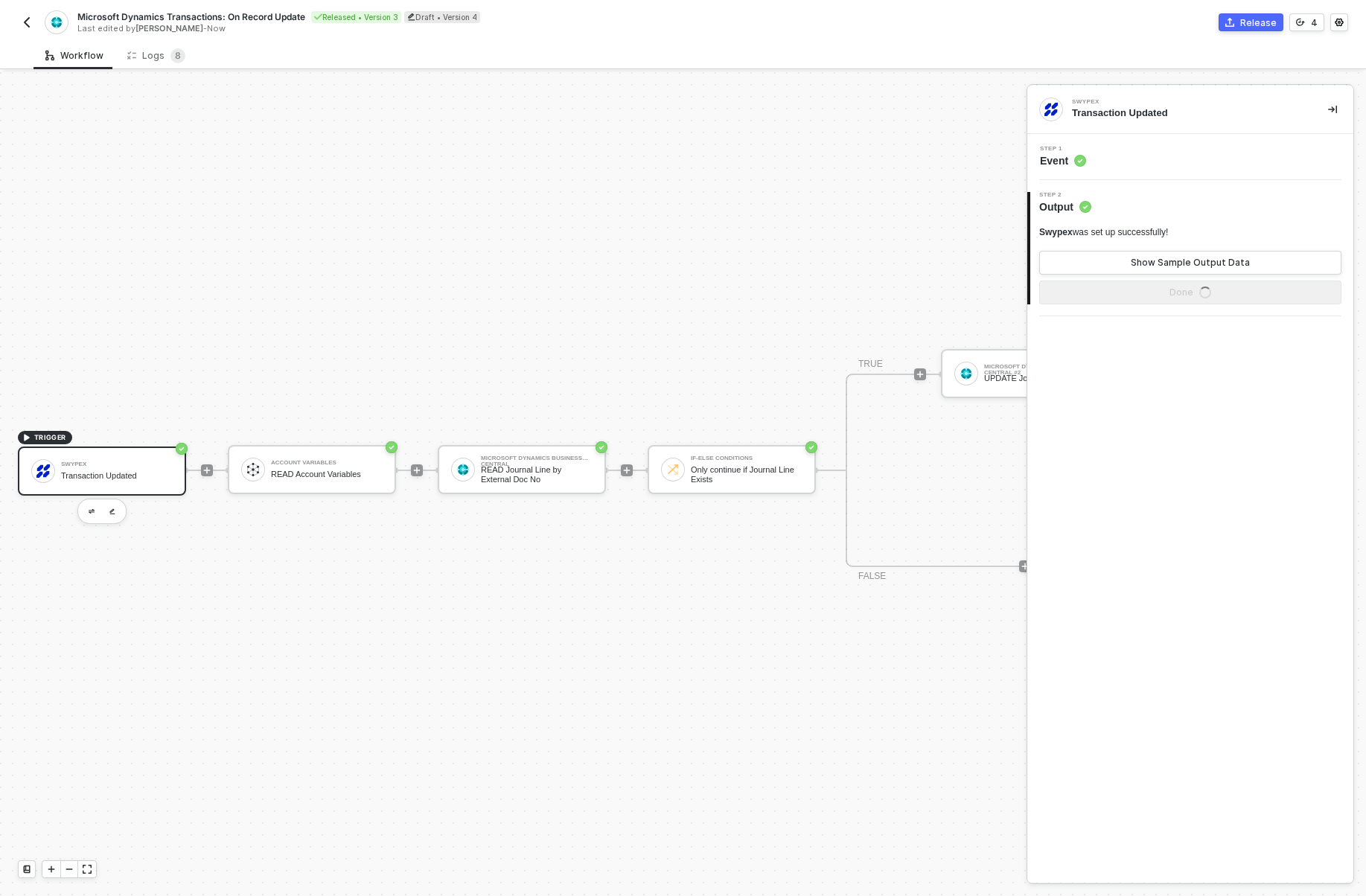
click at [1081, 169] on div "Step 1 Event" at bounding box center [1190, 157] width 326 height 46
click at [1062, 156] on span "Event" at bounding box center [1064, 161] width 46 height 15
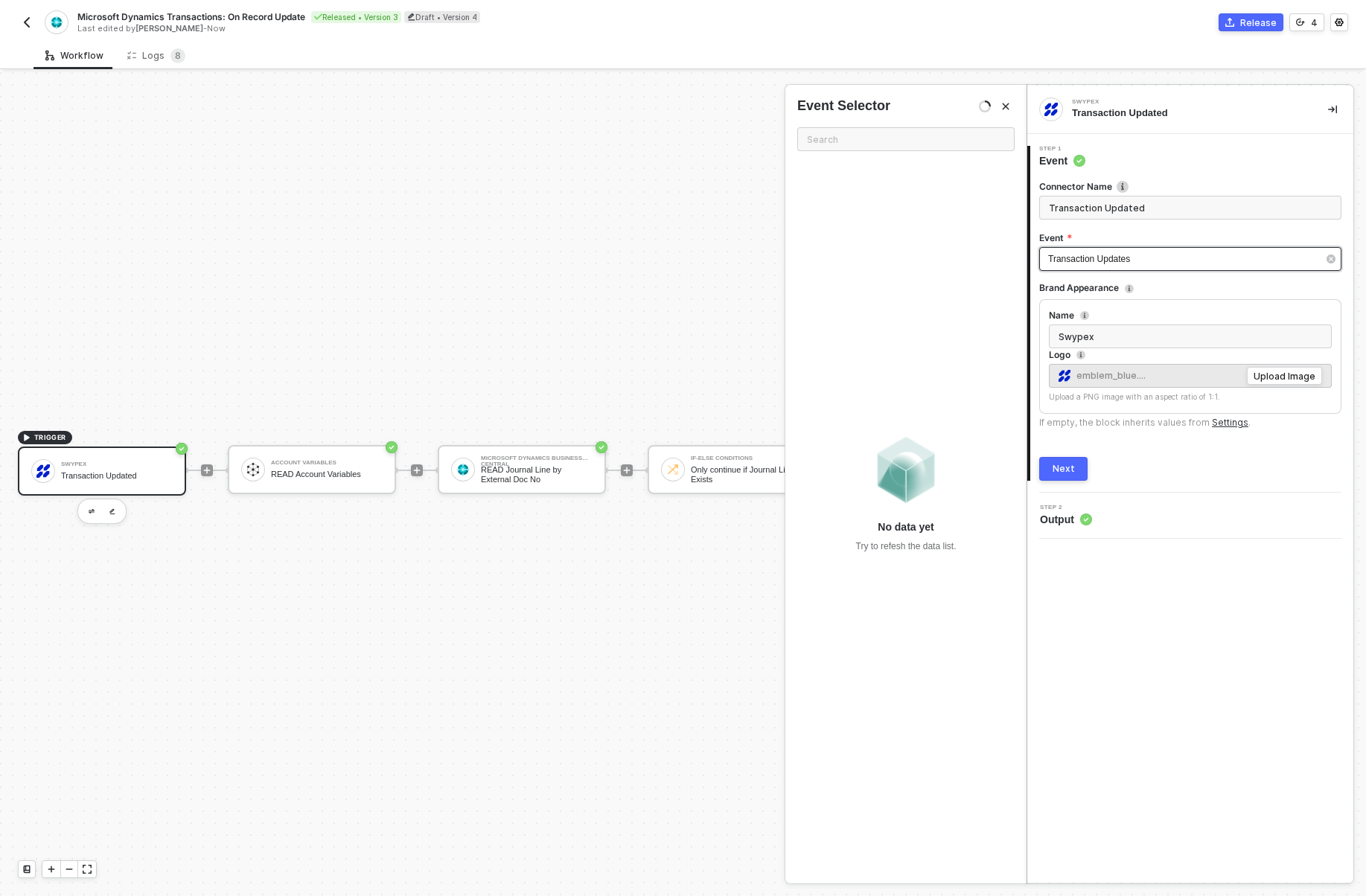
click at [1077, 259] on span "Transaction Updates" at bounding box center [1089, 258] width 82 height 11
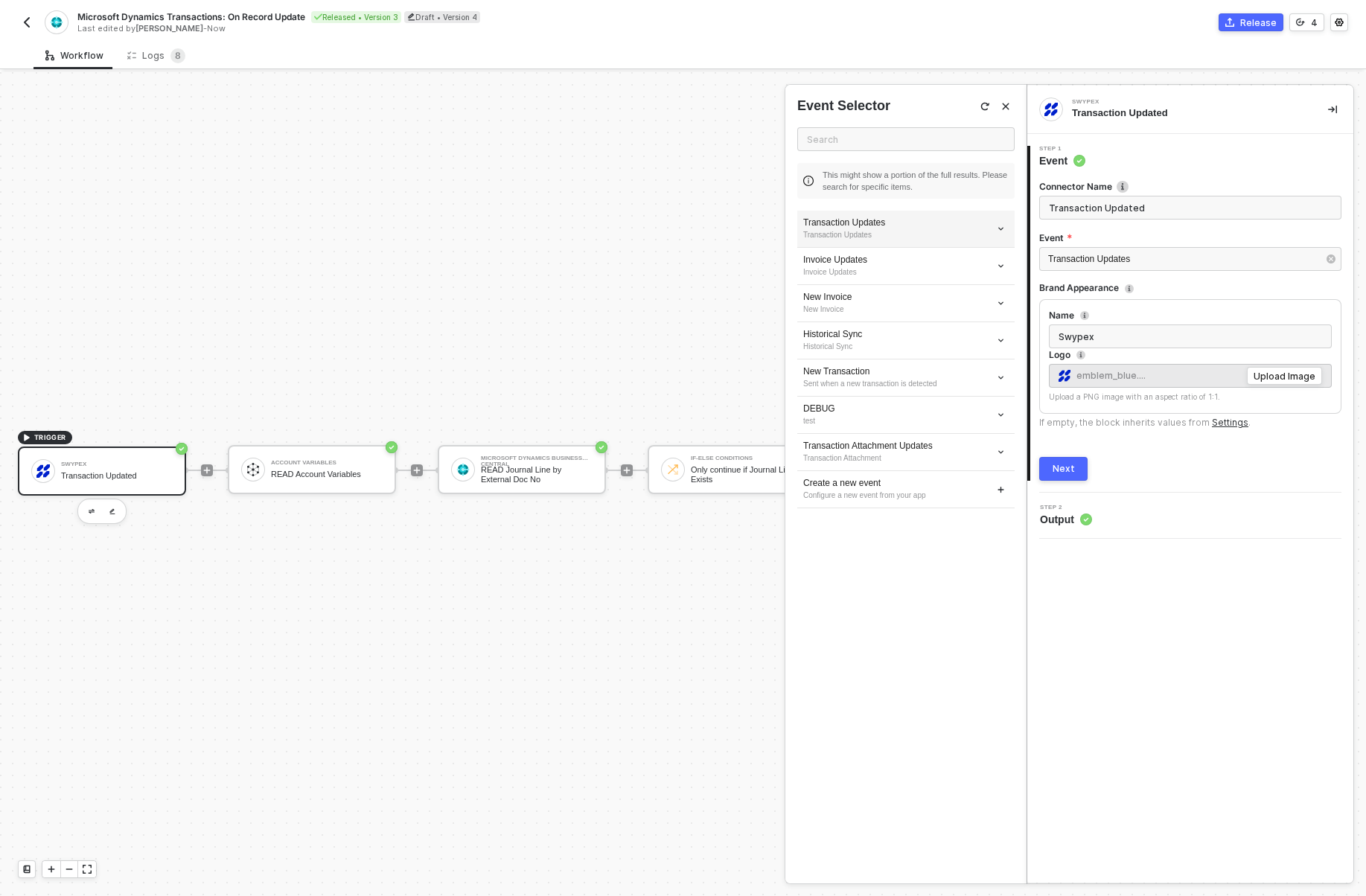
click at [934, 231] on div "Transaction Updates" at bounding box center [906, 235] width 206 height 11
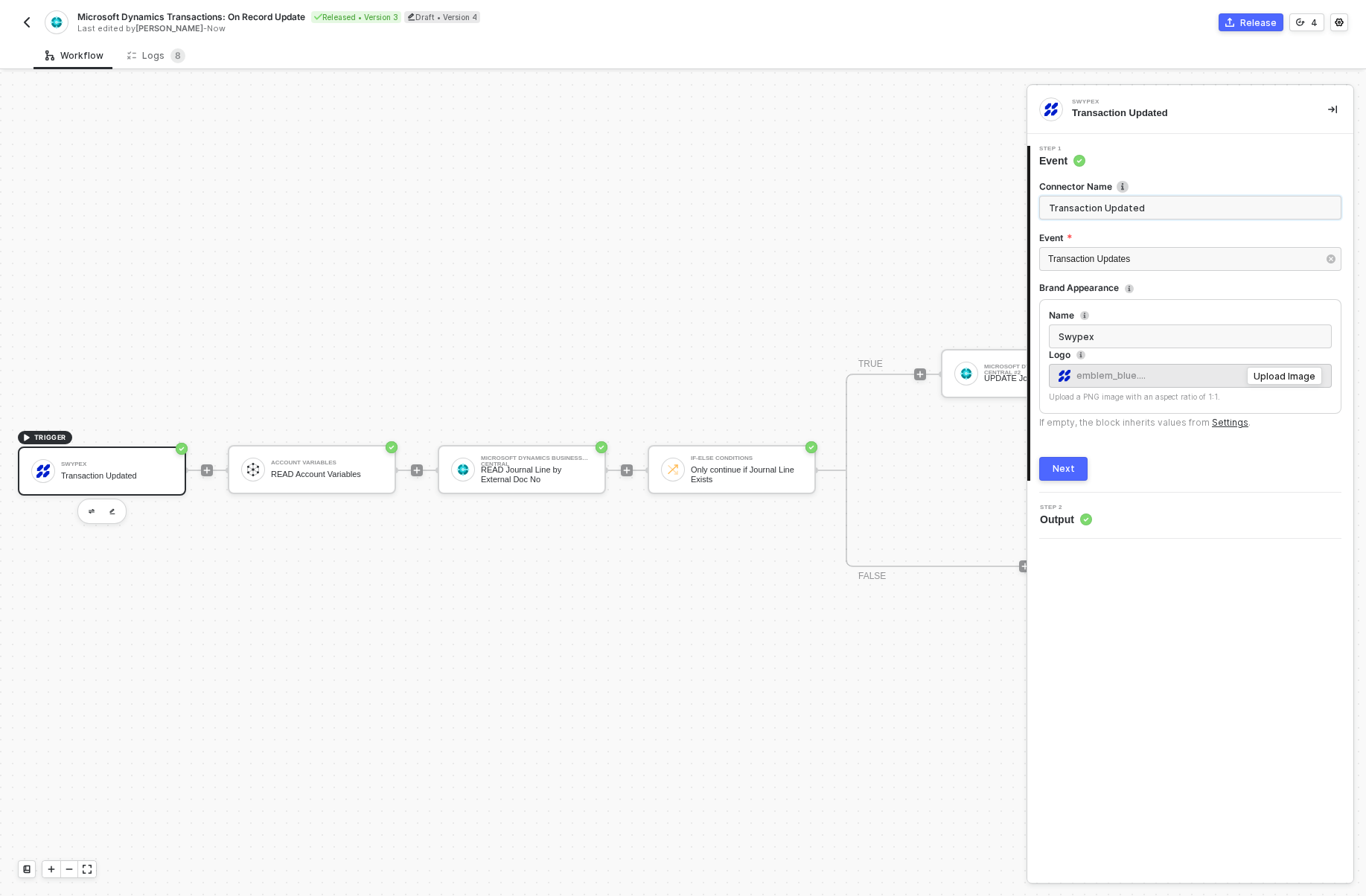
click at [1132, 203] on input "Transaction Updated" at bounding box center [1191, 208] width 302 height 24
click at [1117, 203] on input "Transaction Updated" at bounding box center [1191, 208] width 302 height 24
click at [1114, 266] on div "Transaction Updates" at bounding box center [1183, 259] width 270 height 14
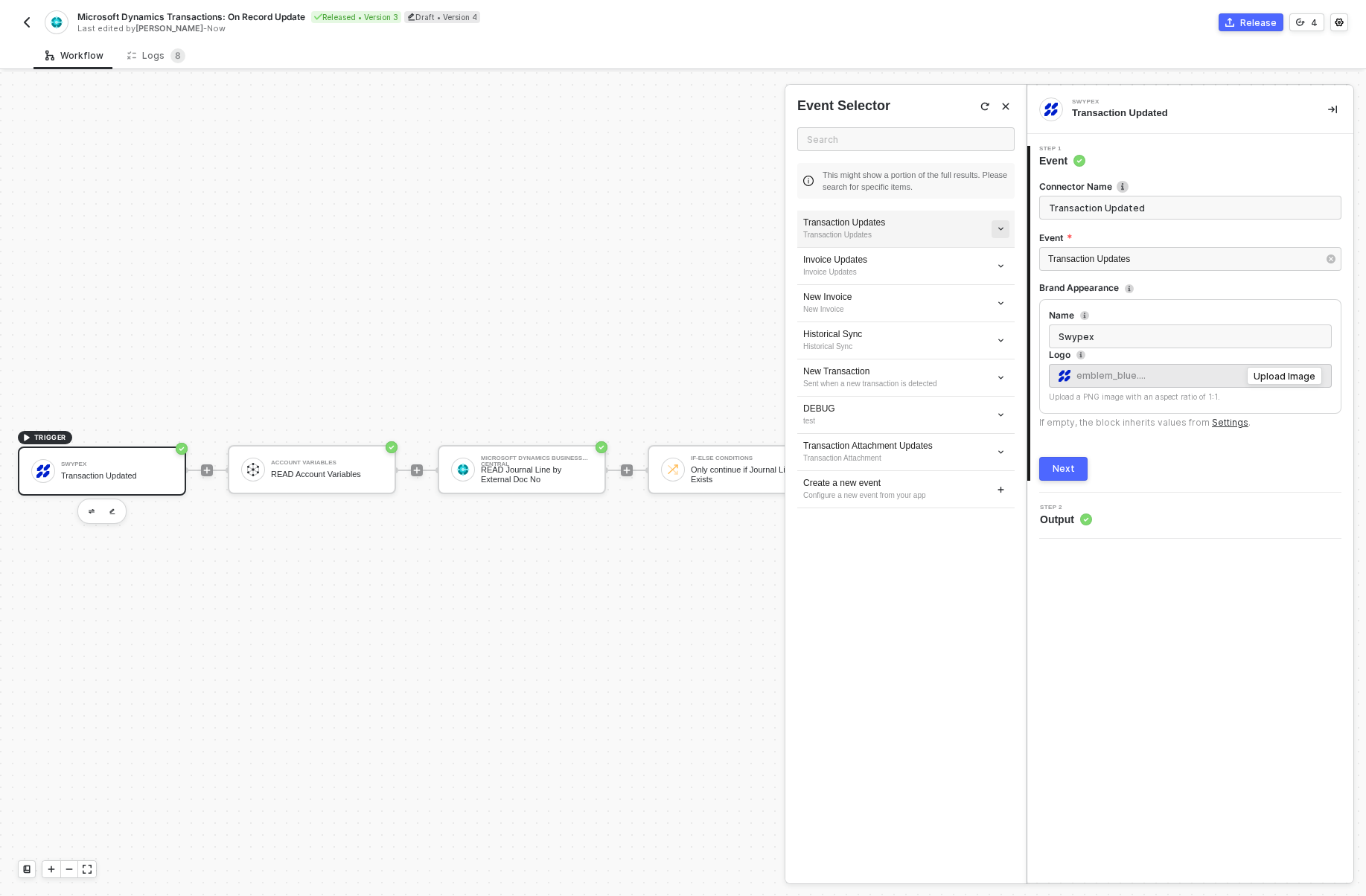
click at [1006, 226] on button "button" at bounding box center [1000, 229] width 18 height 18
click at [984, 252] on span "Edit" at bounding box center [948, 256] width 99 height 12
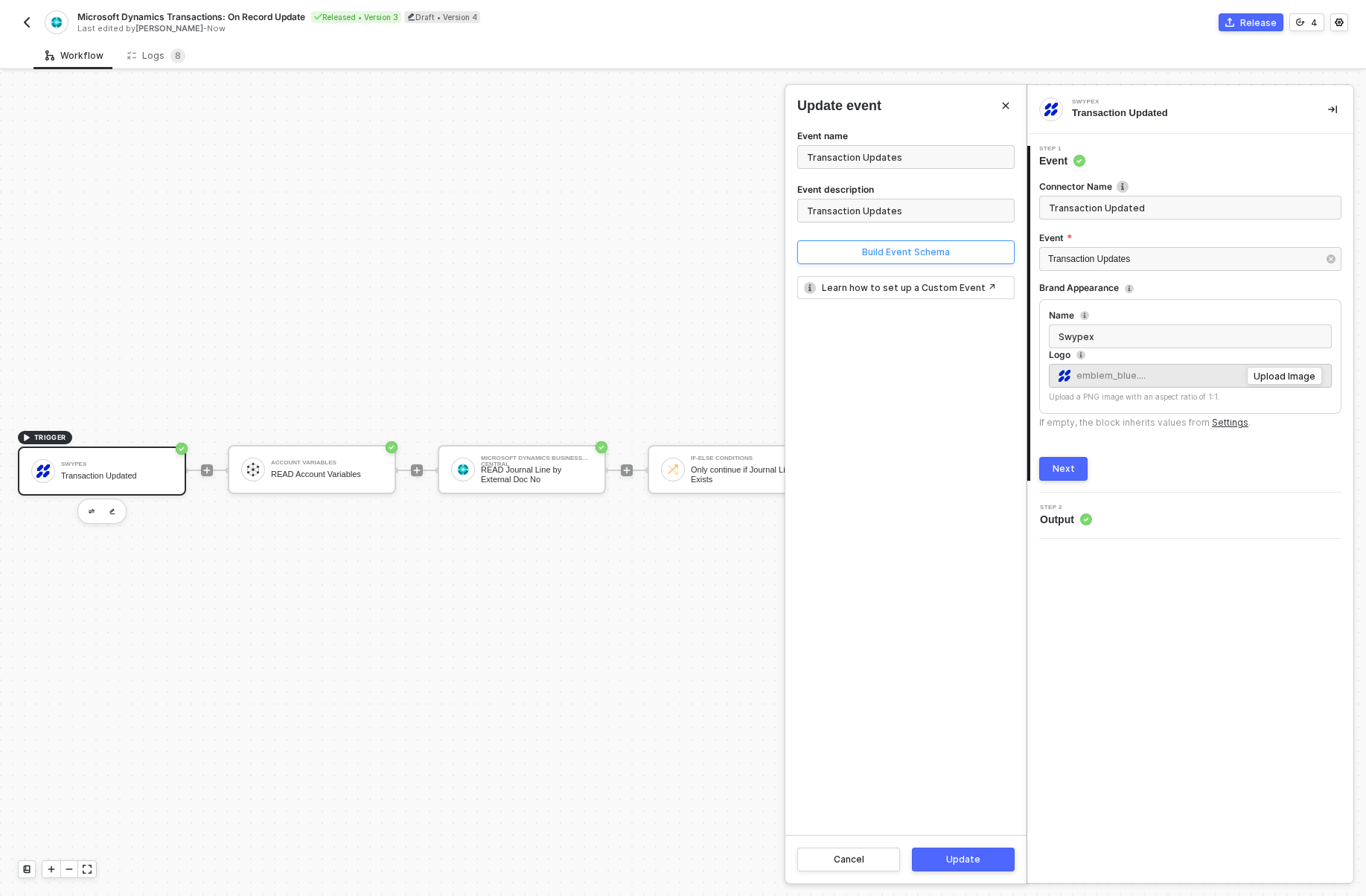
click at [933, 256] on div "Build Event Schema" at bounding box center [907, 252] width 88 height 11
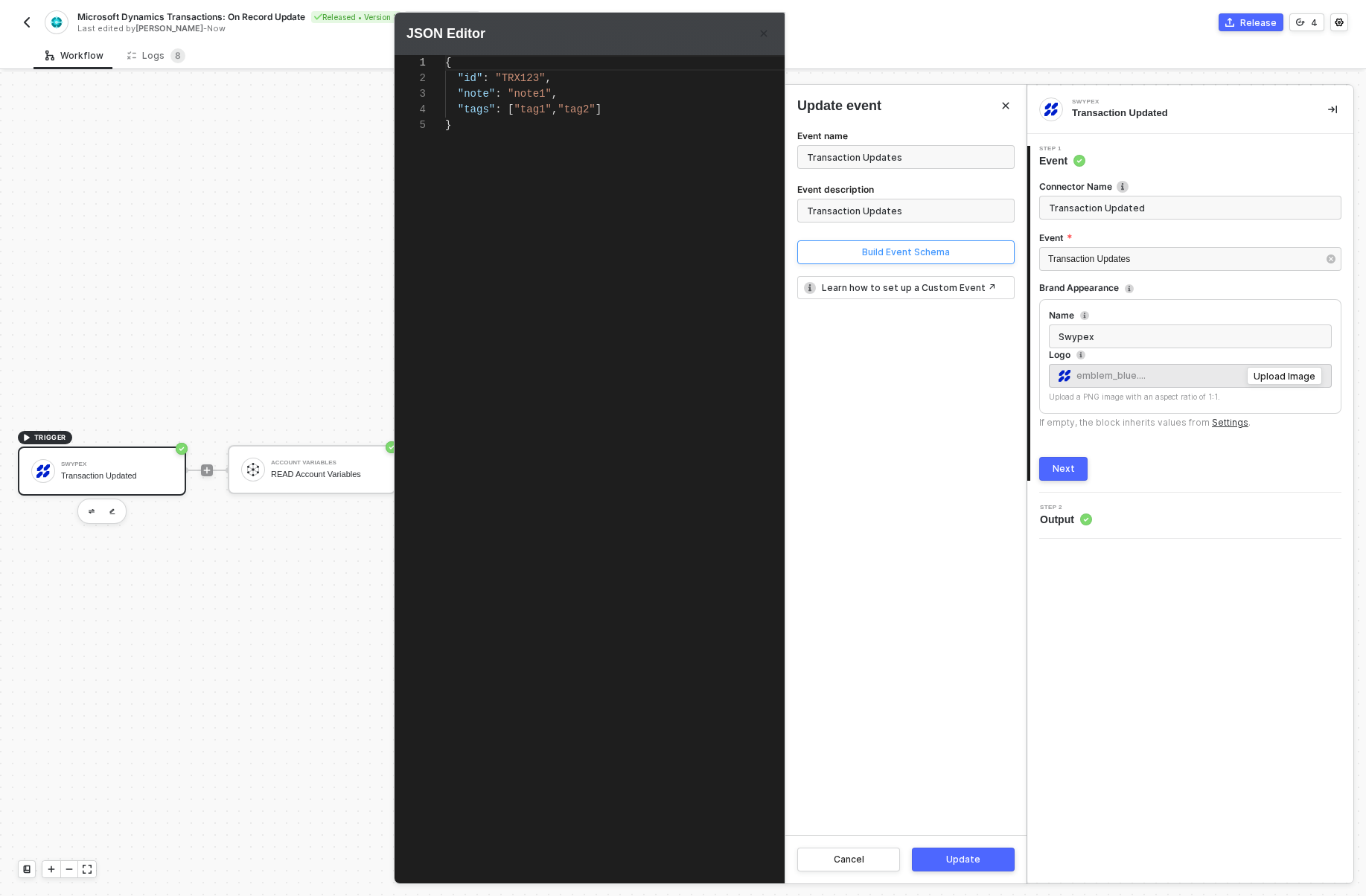
type textarea "{ "id": "TRX123", "note": "note1", "tags": [ "tag1", "tag2" ] }"
click at [483, 98] on div "1 2 3 4 5 6 7 8 { "id" : "TRX123" , "note" : "note1" , "tags" : [ "tag1" , "tag…" at bounding box center [617, 453] width 447 height 795
click at [483, 98] on textarea "{ "id": "TRX123", "note": "note1", "tags": [ "tag1", "tag2" ] }" at bounding box center [483, 94] width 1 height 15
click at [480, 121] on span ""tag1"" at bounding box center [489, 124] width 37 height 11
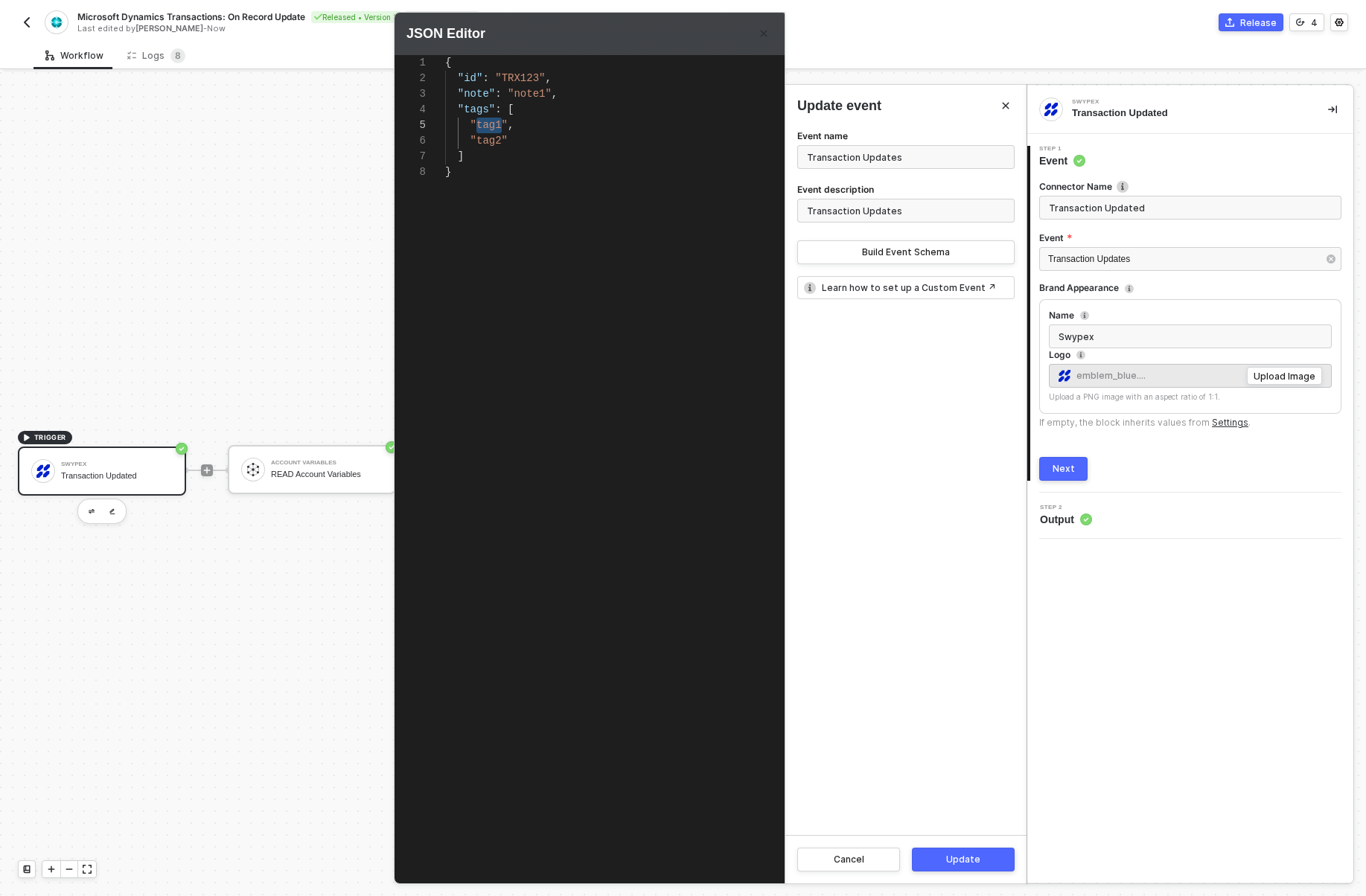
click at [479, 103] on span ""tags"" at bounding box center [476, 109] width 37 height 11
click at [226, 180] on div at bounding box center [683, 448] width 1366 height 896
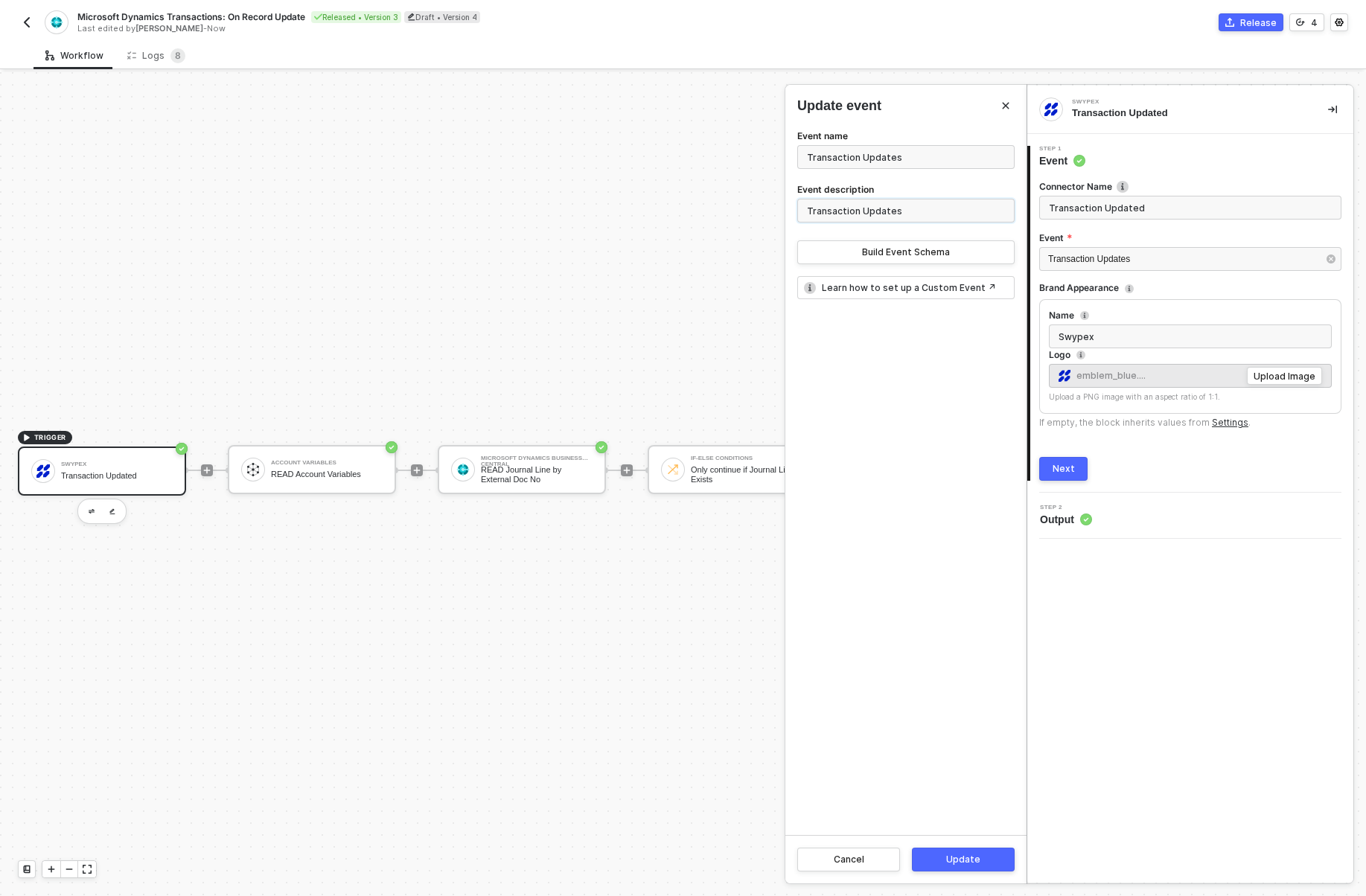
click at [885, 215] on input "Transaction Updates" at bounding box center [906, 211] width 217 height 24
click at [888, 248] on div "Build Event Schema" at bounding box center [907, 252] width 88 height 11
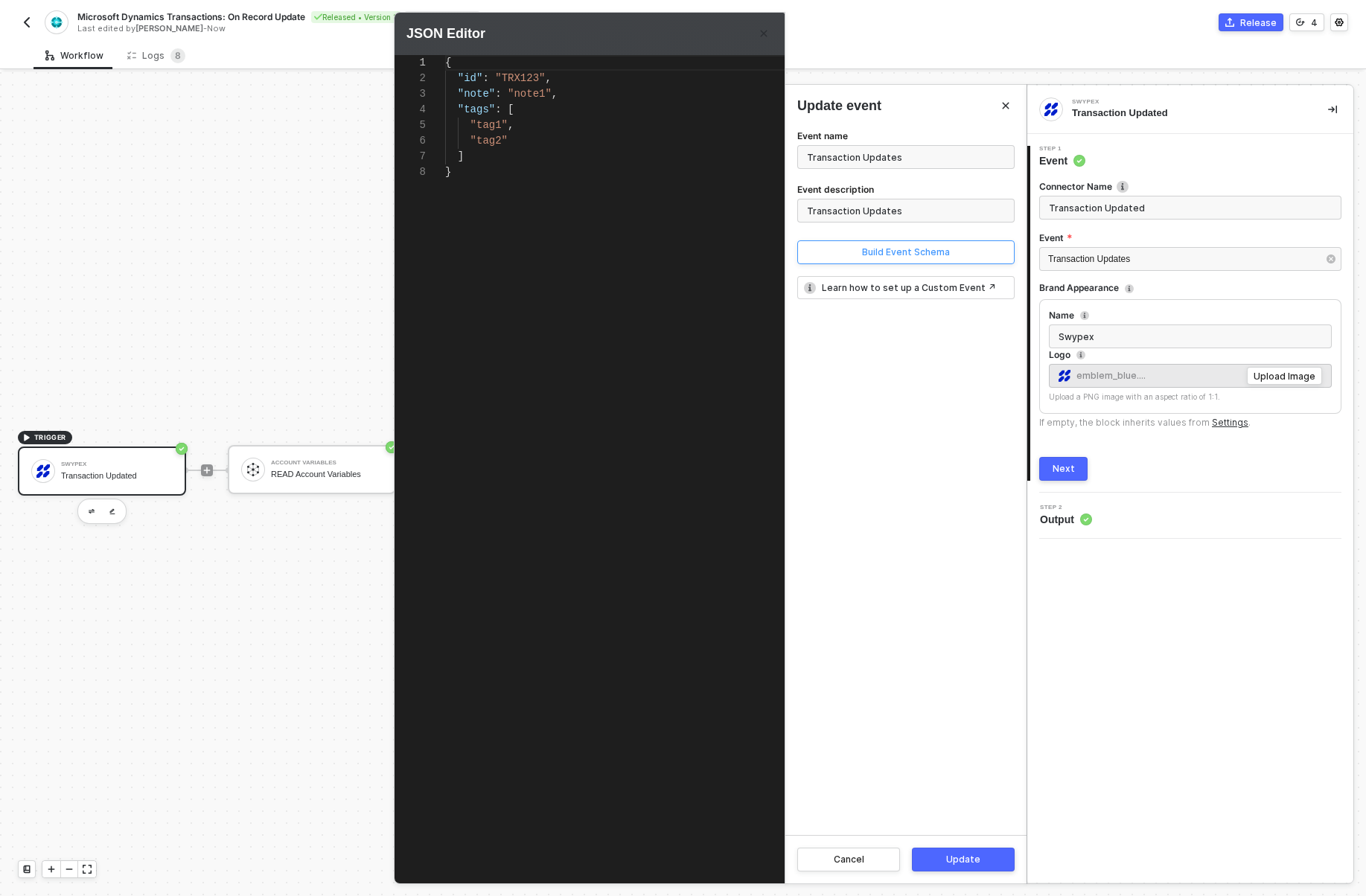
scroll to position [109, 0]
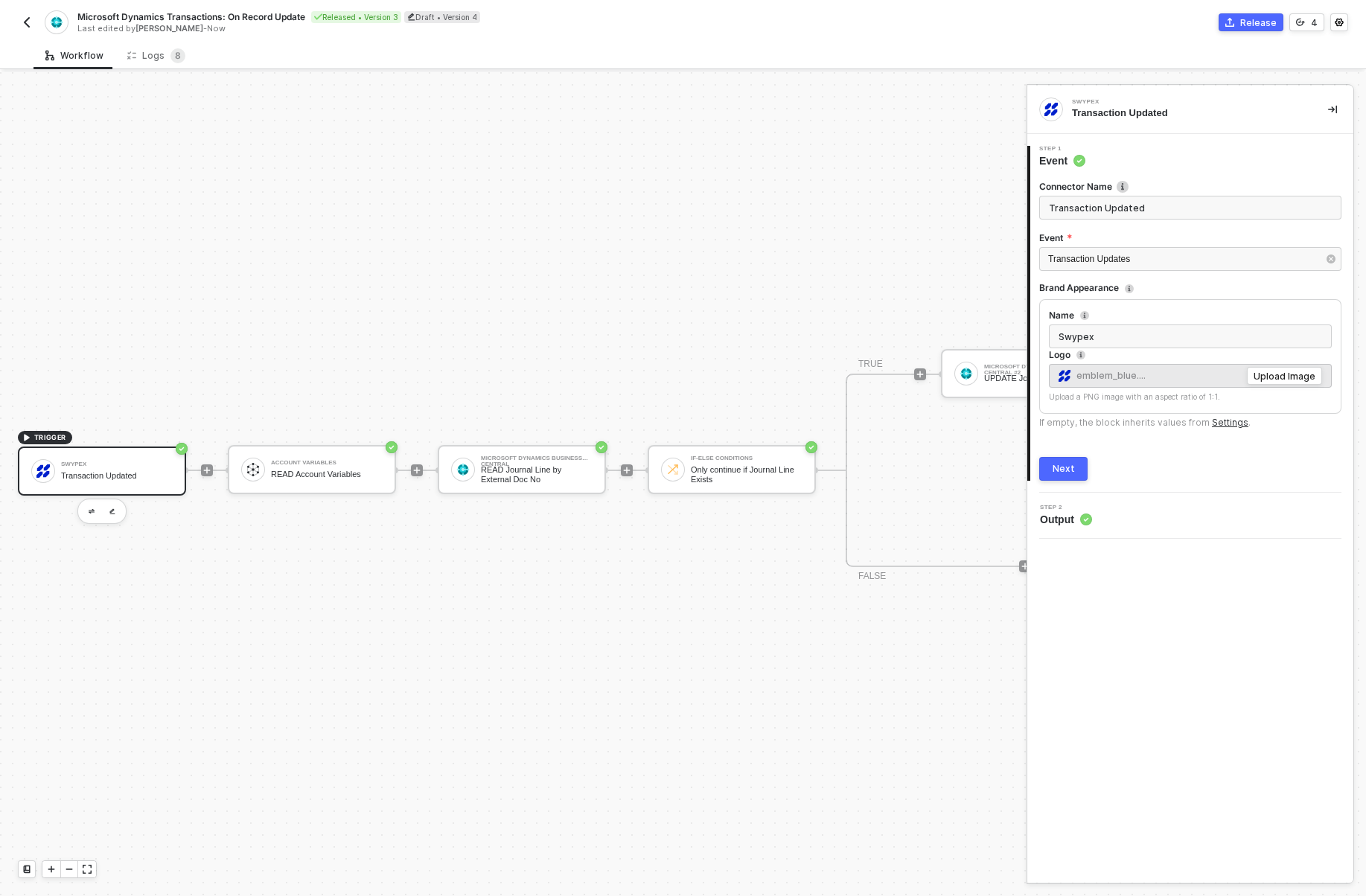
click at [132, 196] on div "TRIGGER Swypex Transaction Updated Account Variables READ Account Variables Mic…" at bounding box center [616, 471] width 1231 height 852
click at [143, 56] on div "Logs 8" at bounding box center [156, 56] width 58 height 15
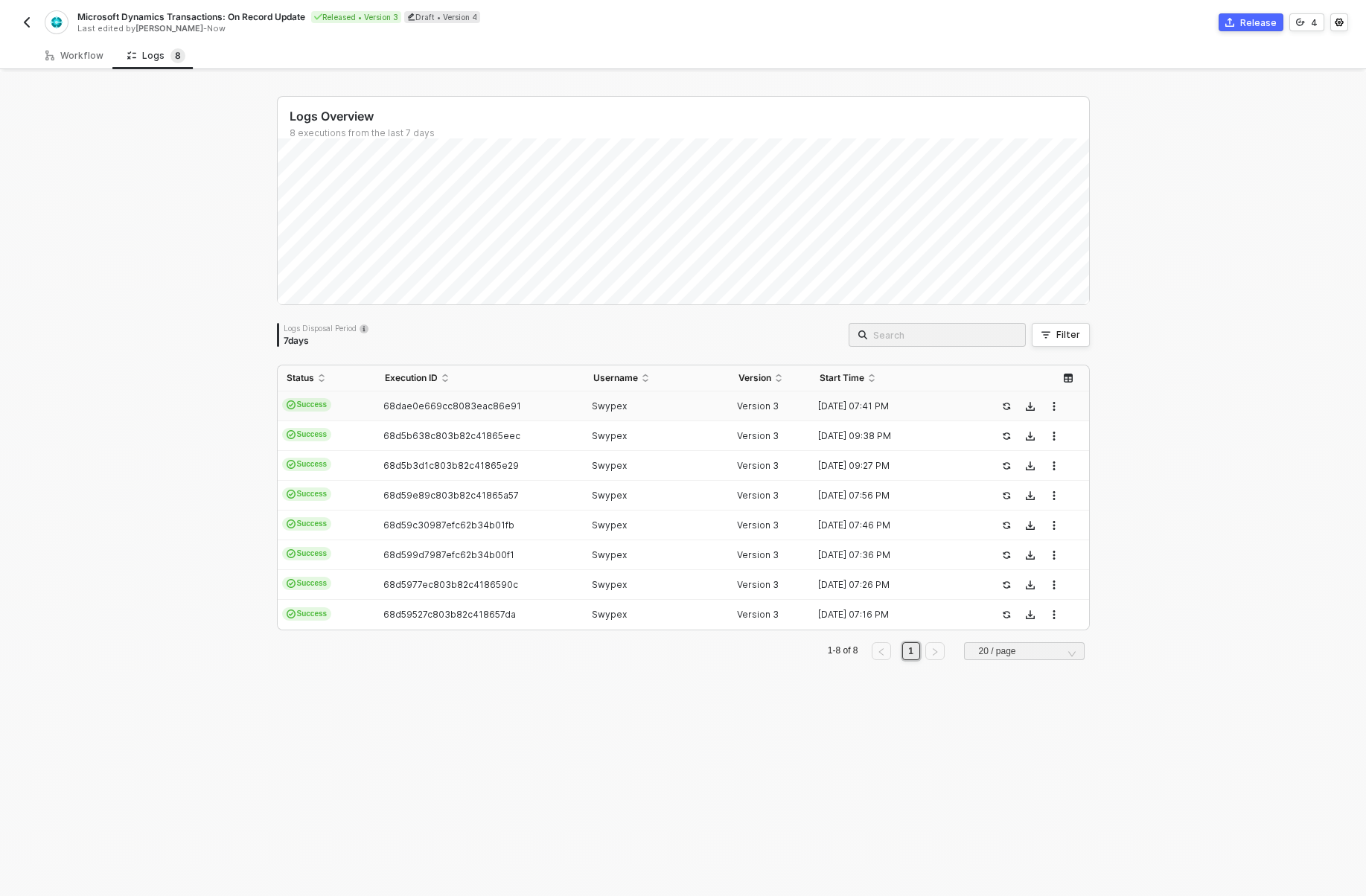
click at [364, 396] on td "Success" at bounding box center [326, 406] width 99 height 30
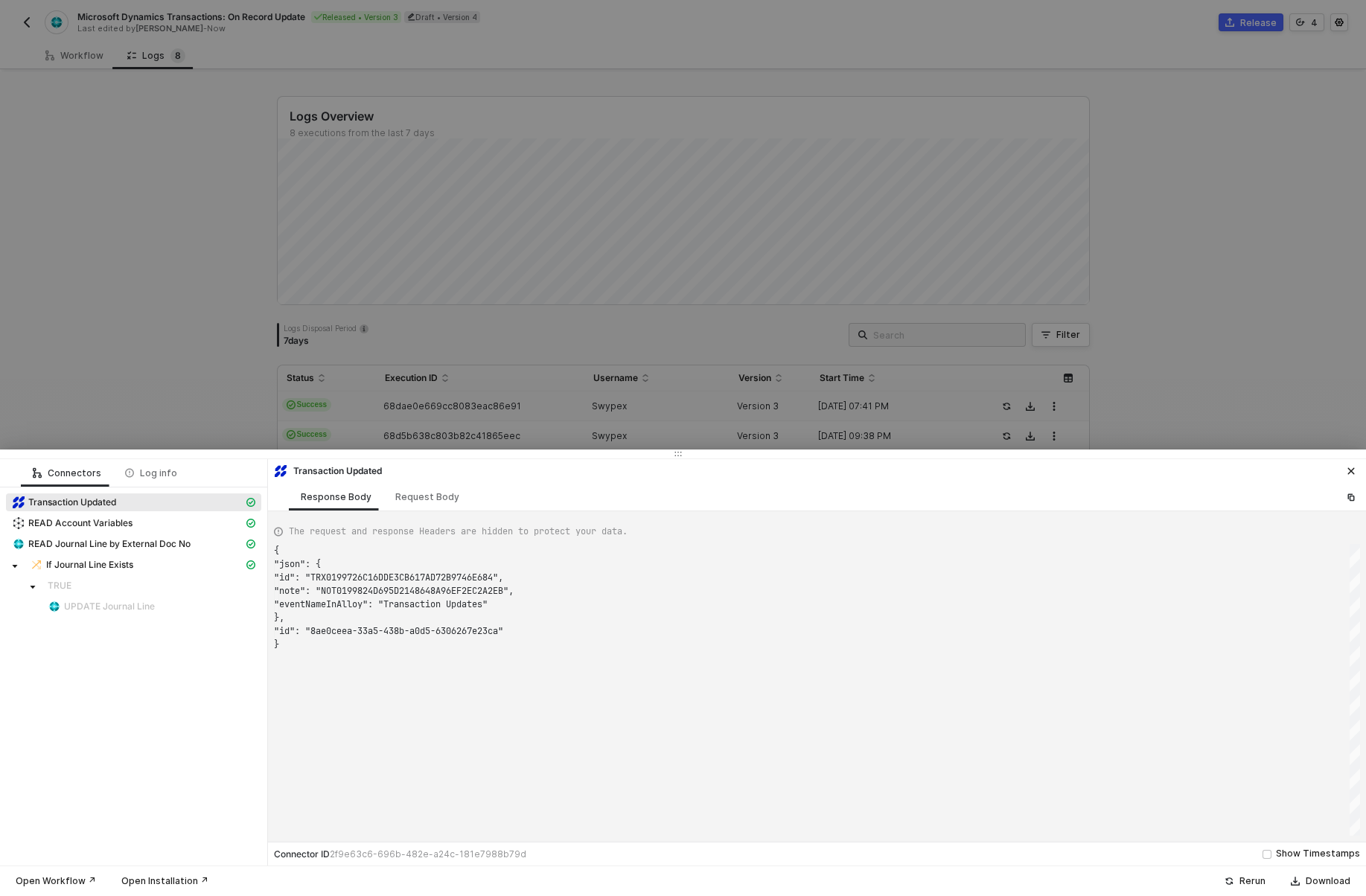
scroll to position [94, 0]
click at [441, 498] on div "Request Body" at bounding box center [427, 497] width 64 height 11
type textarea "{ "event": "Transaction Updates" }"
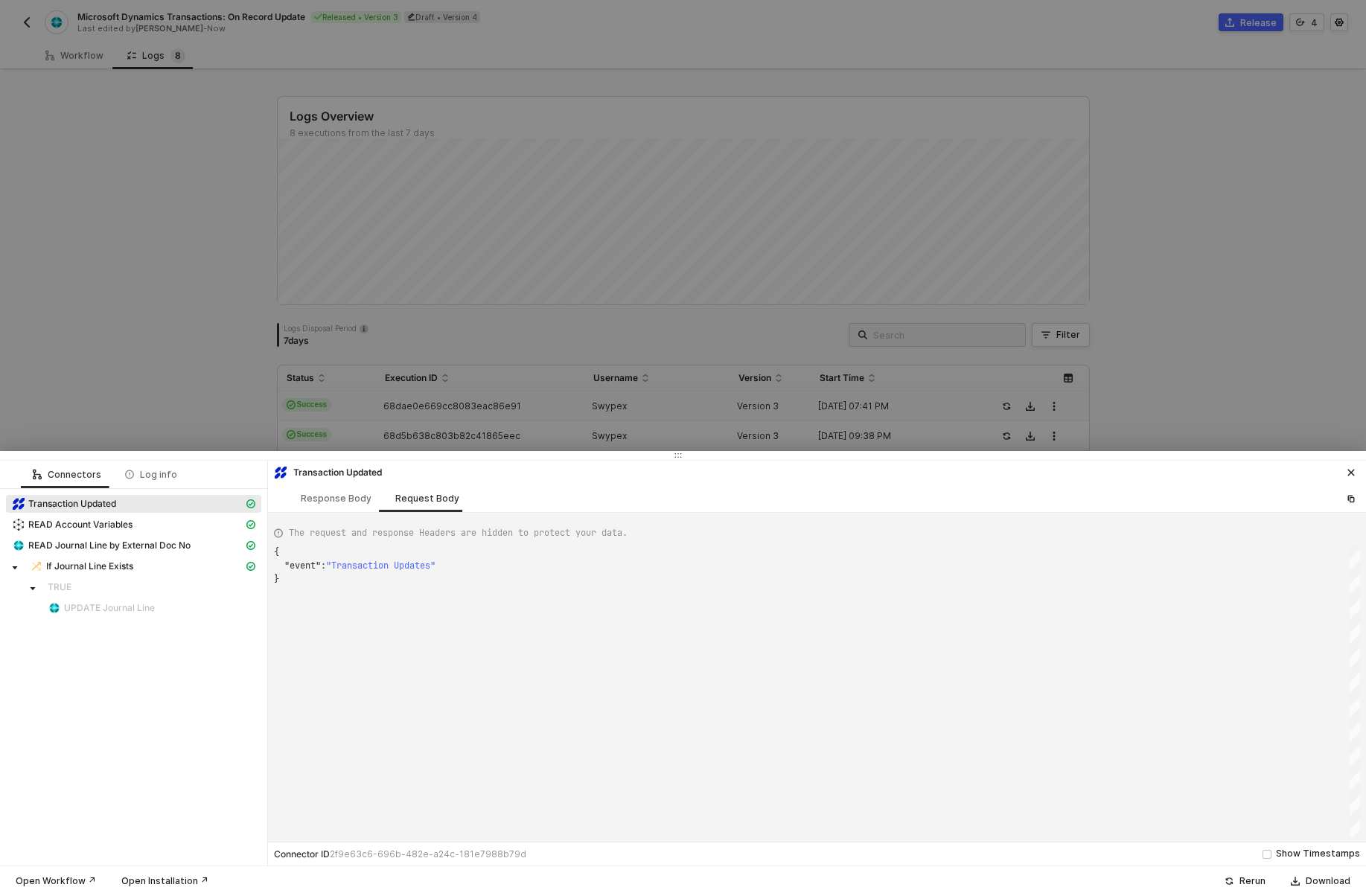
click at [416, 451] on div at bounding box center [683, 455] width 1366 height 9
click at [427, 424] on div at bounding box center [683, 448] width 1366 height 896
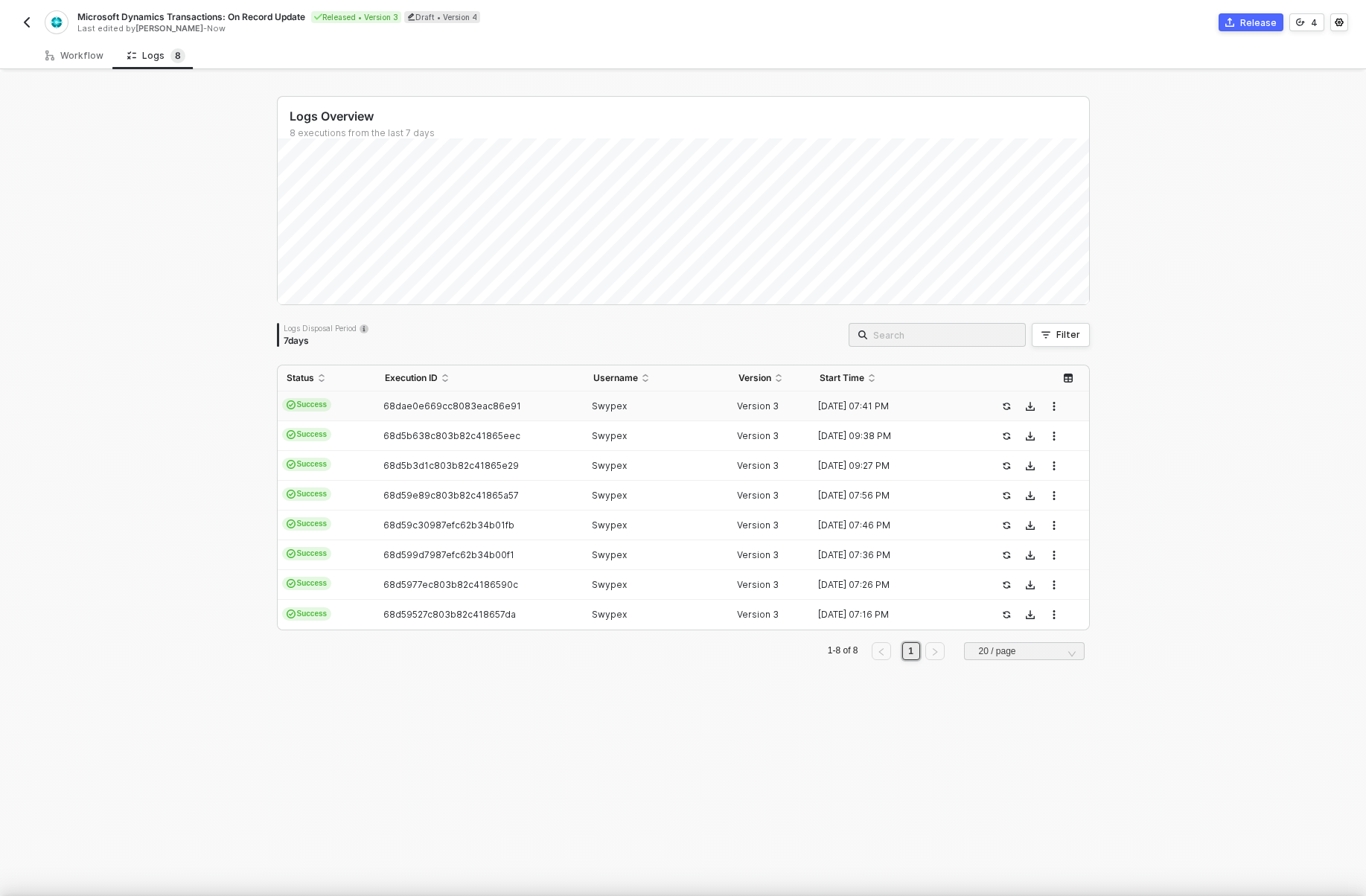
click at [427, 447] on td "68d5b638c803b82c41865eec" at bounding box center [481, 436] width 209 height 30
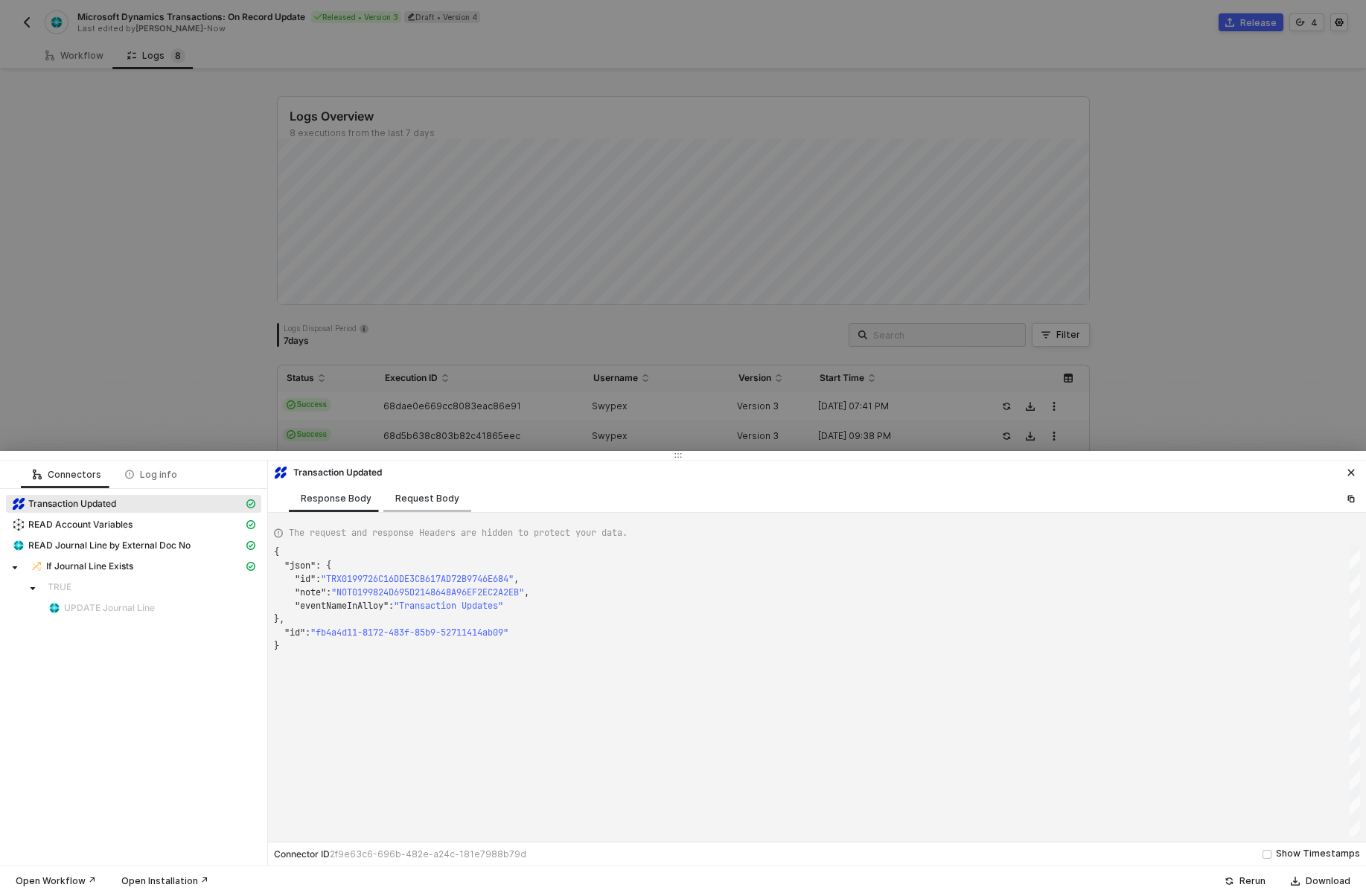
click at [399, 502] on div "Request Body" at bounding box center [427, 499] width 64 height 11
type textarea "{ "event": "Transaction Updates" }"
click at [457, 437] on div at bounding box center [683, 448] width 1366 height 896
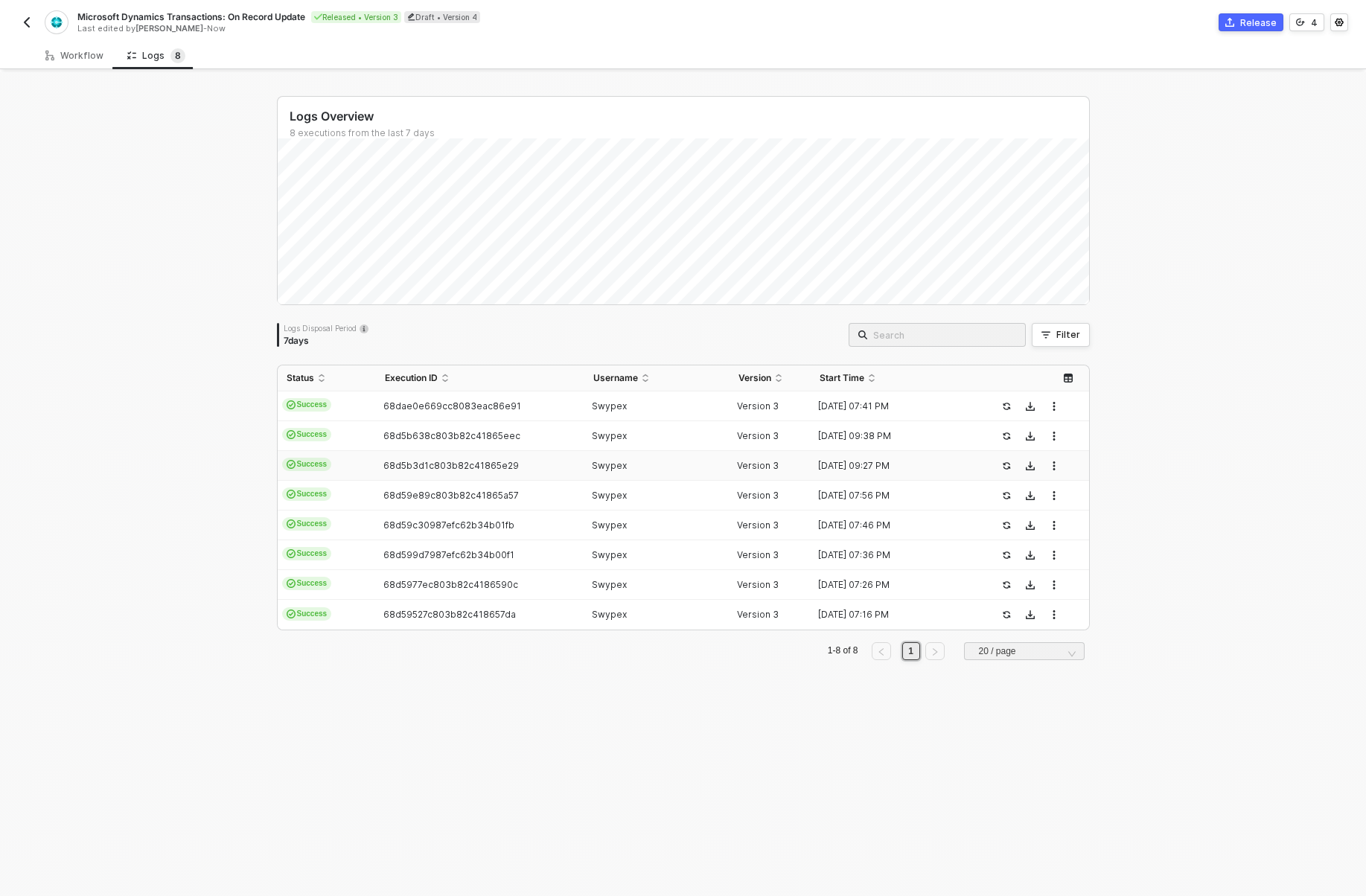
click at [456, 468] on span "68d5b3d1c803b82c41865e29" at bounding box center [452, 466] width 136 height 11
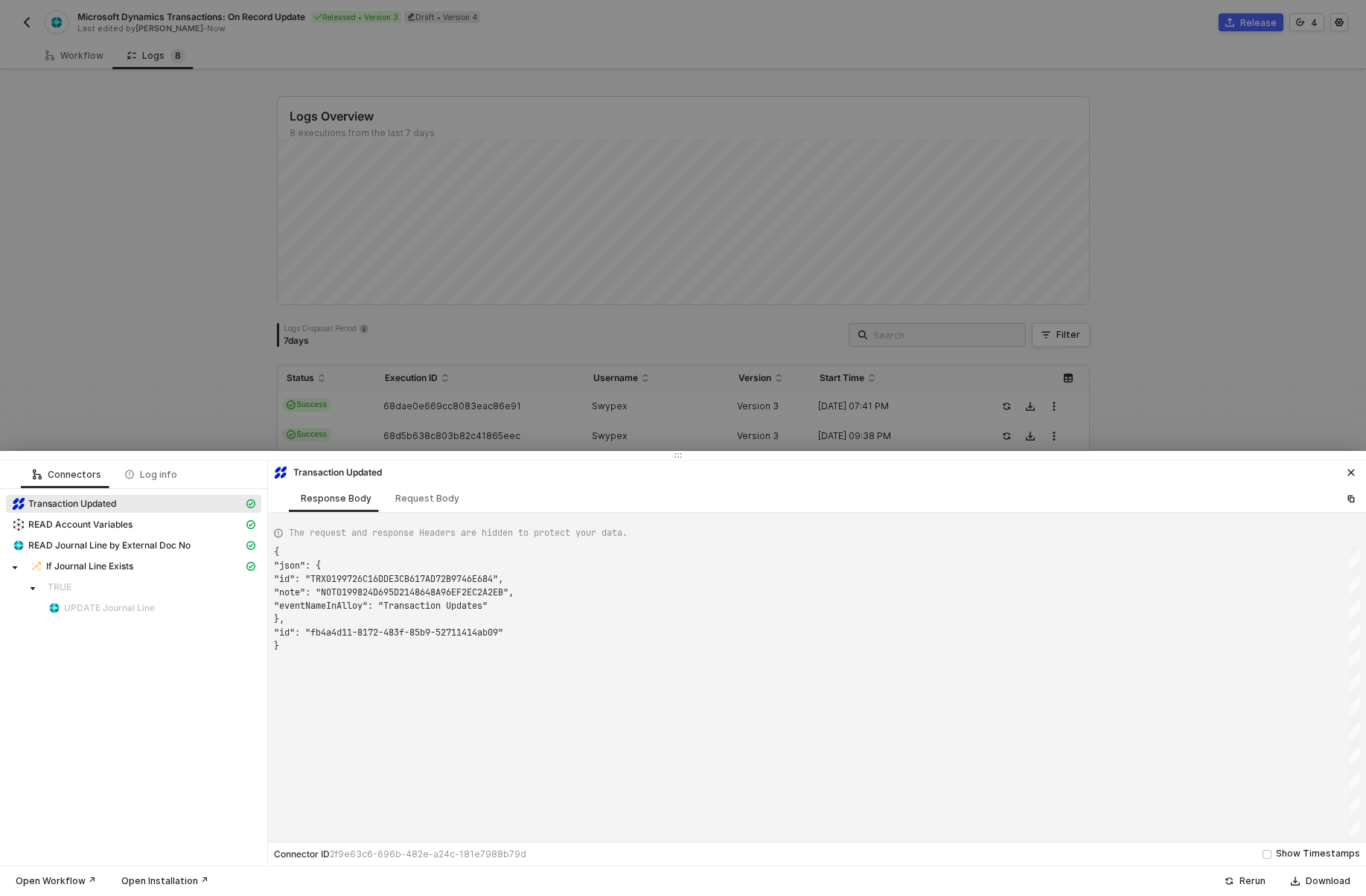
scroll to position [94, 0]
click at [407, 502] on div "Request Body" at bounding box center [427, 499] width 64 height 11
type textarea "{ "event": "Transaction Updates" }"
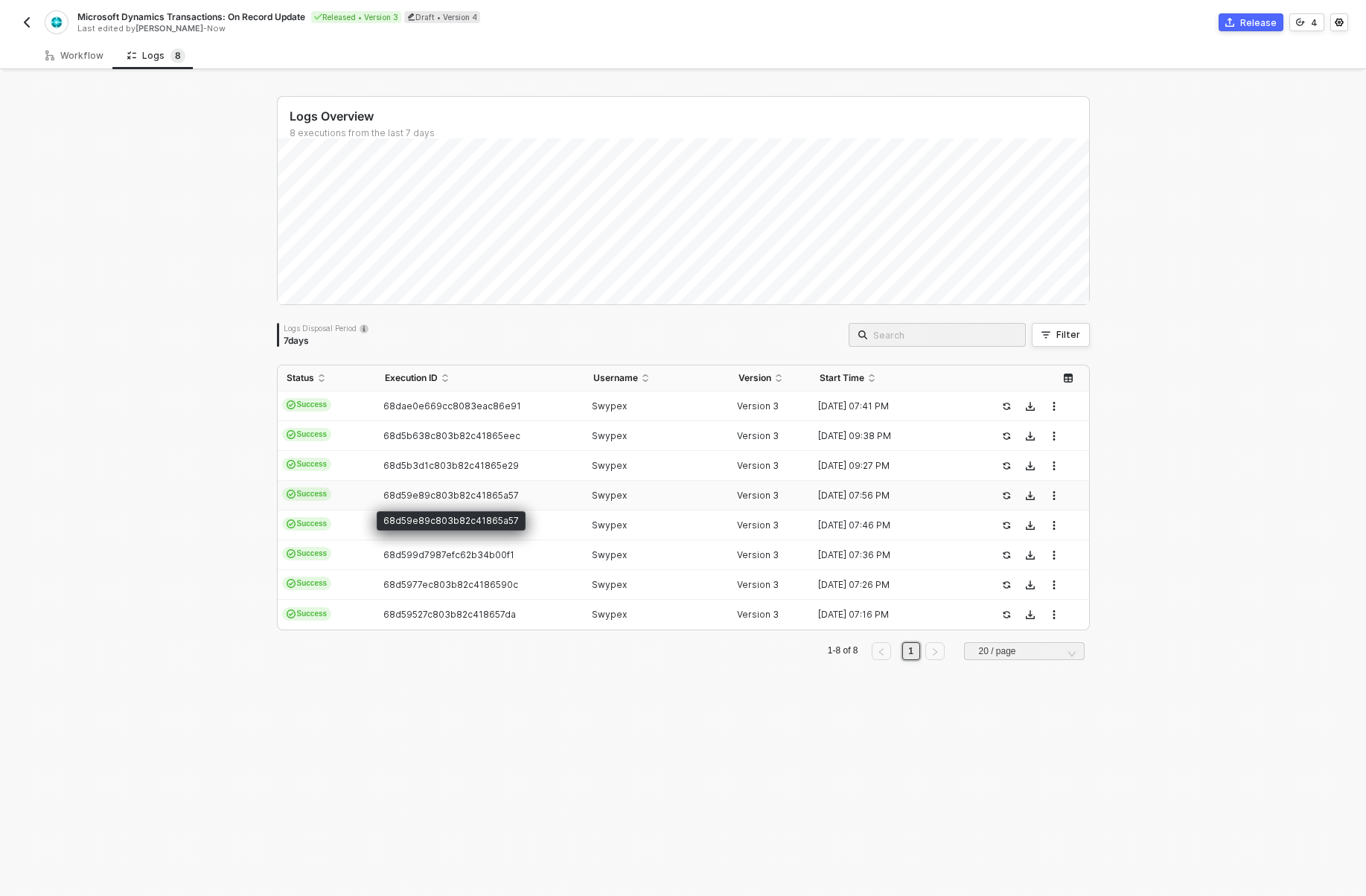
click at [430, 496] on span "68d59e89c803b82c41865a57" at bounding box center [452, 496] width 136 height 11
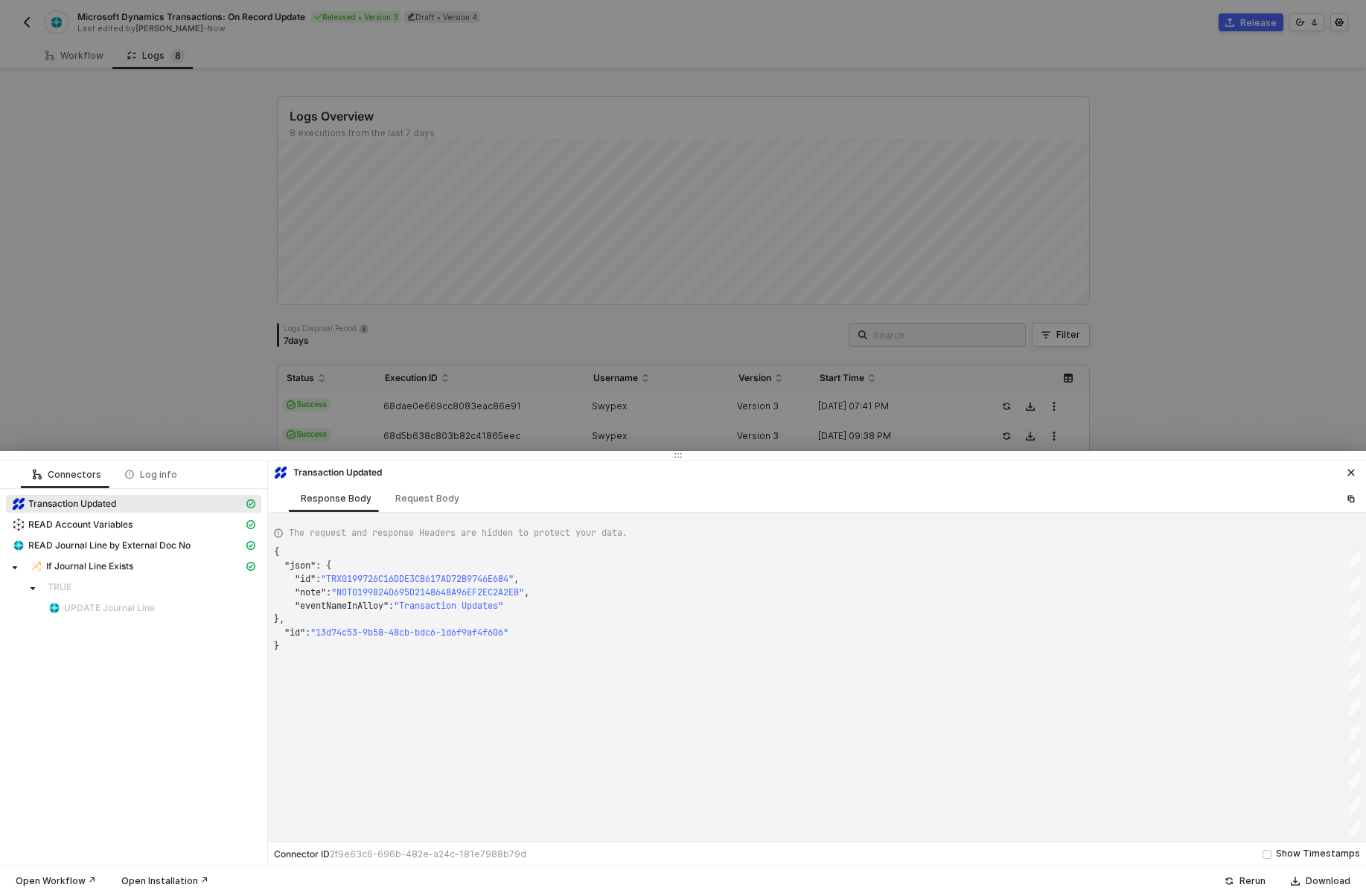
scroll to position [94, 0]
click at [430, 496] on div "Request Body" at bounding box center [427, 499] width 64 height 11
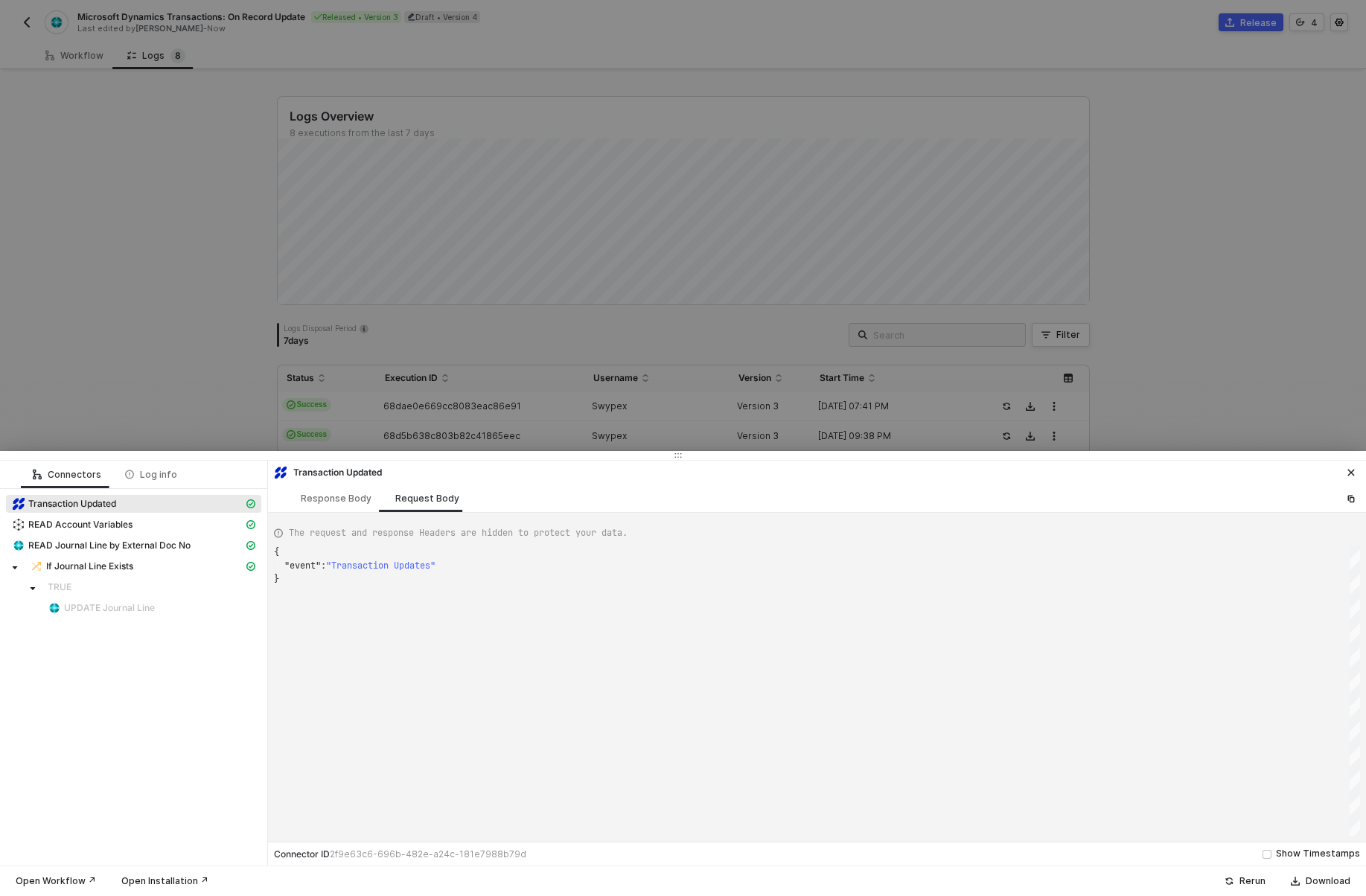
click at [196, 511] on span "Transaction Updated" at bounding box center [133, 504] width 256 height 18
click at [331, 494] on div "Response Body" at bounding box center [336, 499] width 71 height 11
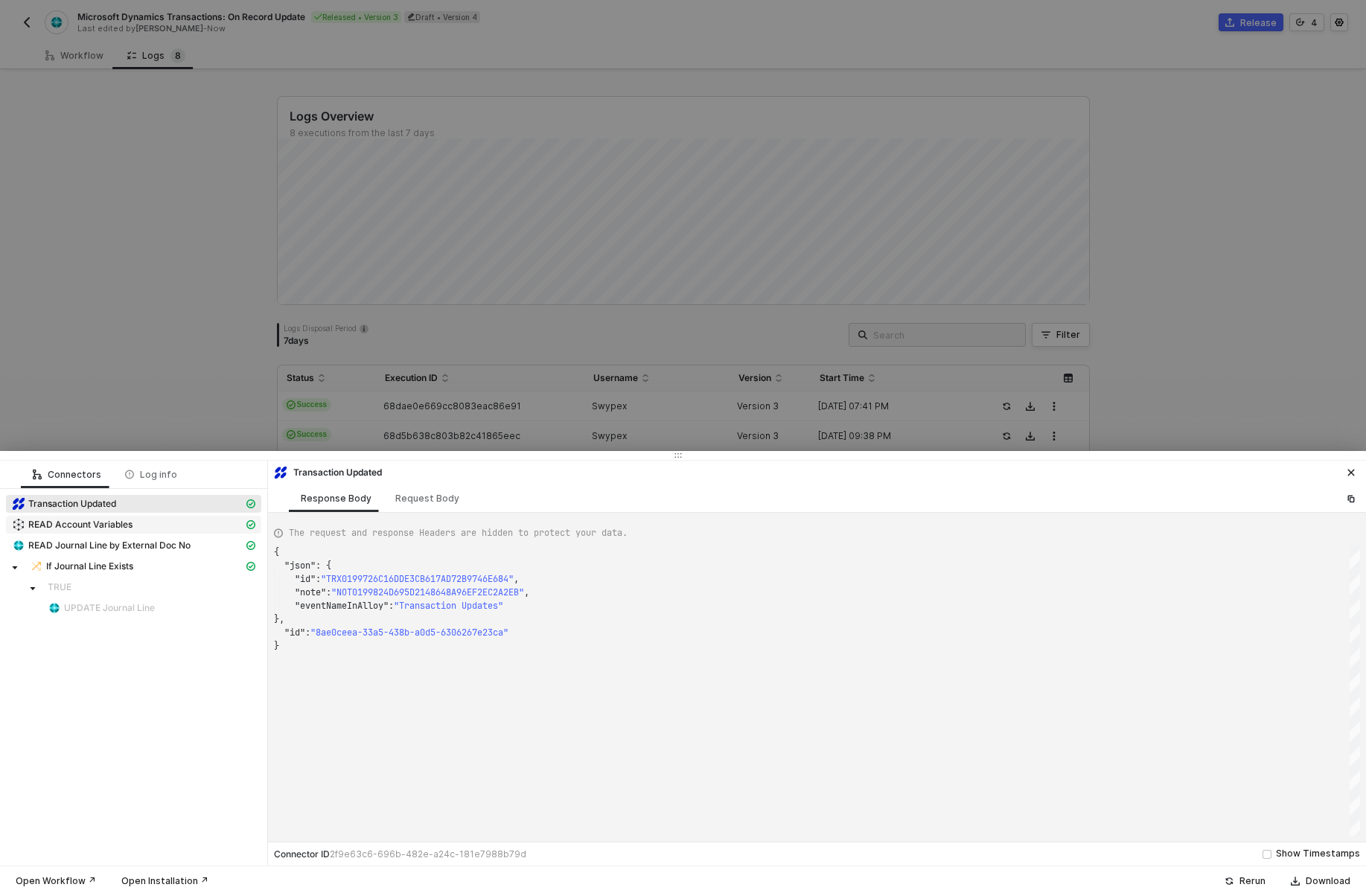
click at [217, 516] on span "READ Account Variables" at bounding box center [133, 525] width 256 height 18
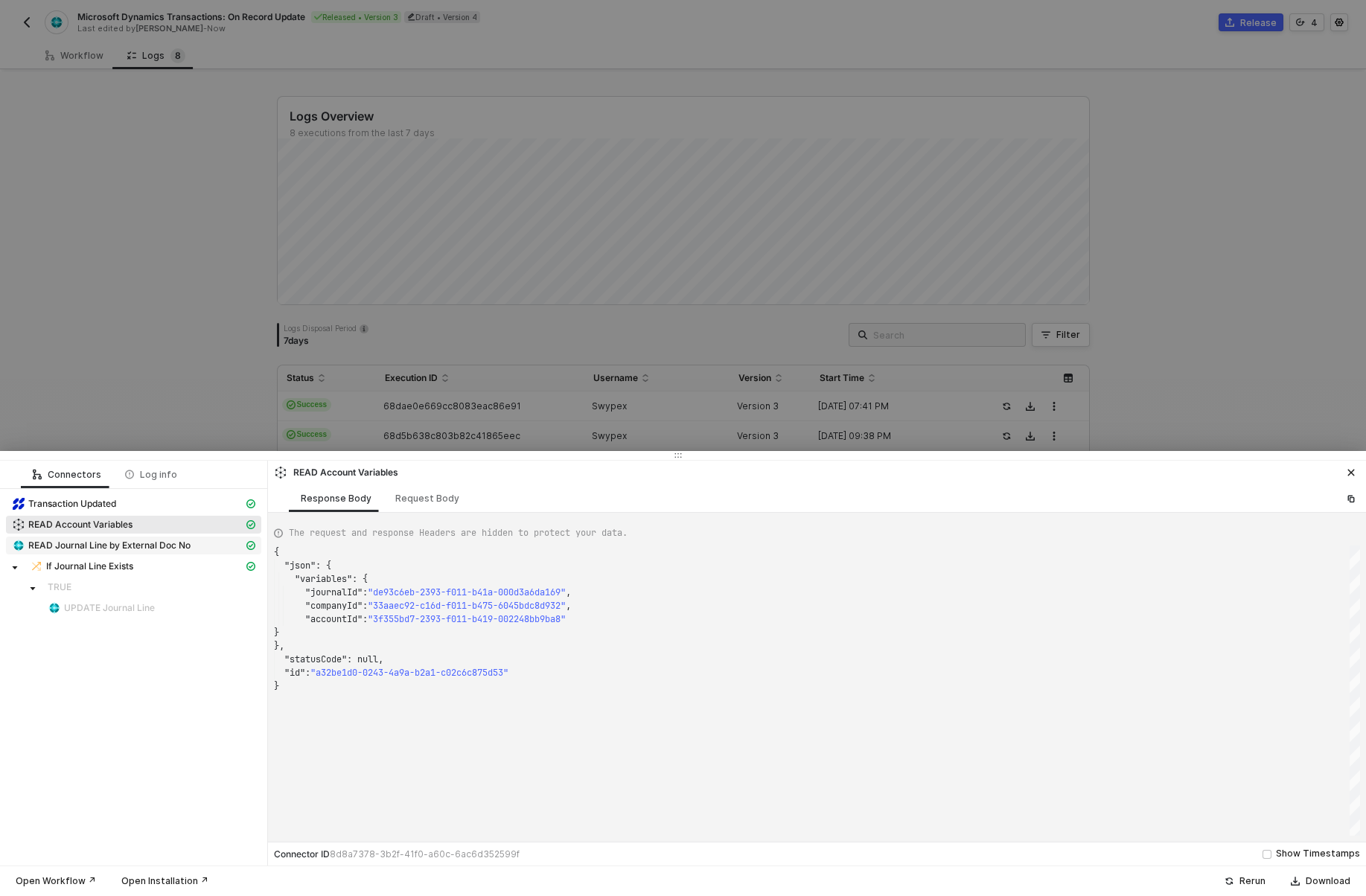
click at [213, 548] on div "READ Journal Line by External Doc No" at bounding box center [127, 546] width 232 height 13
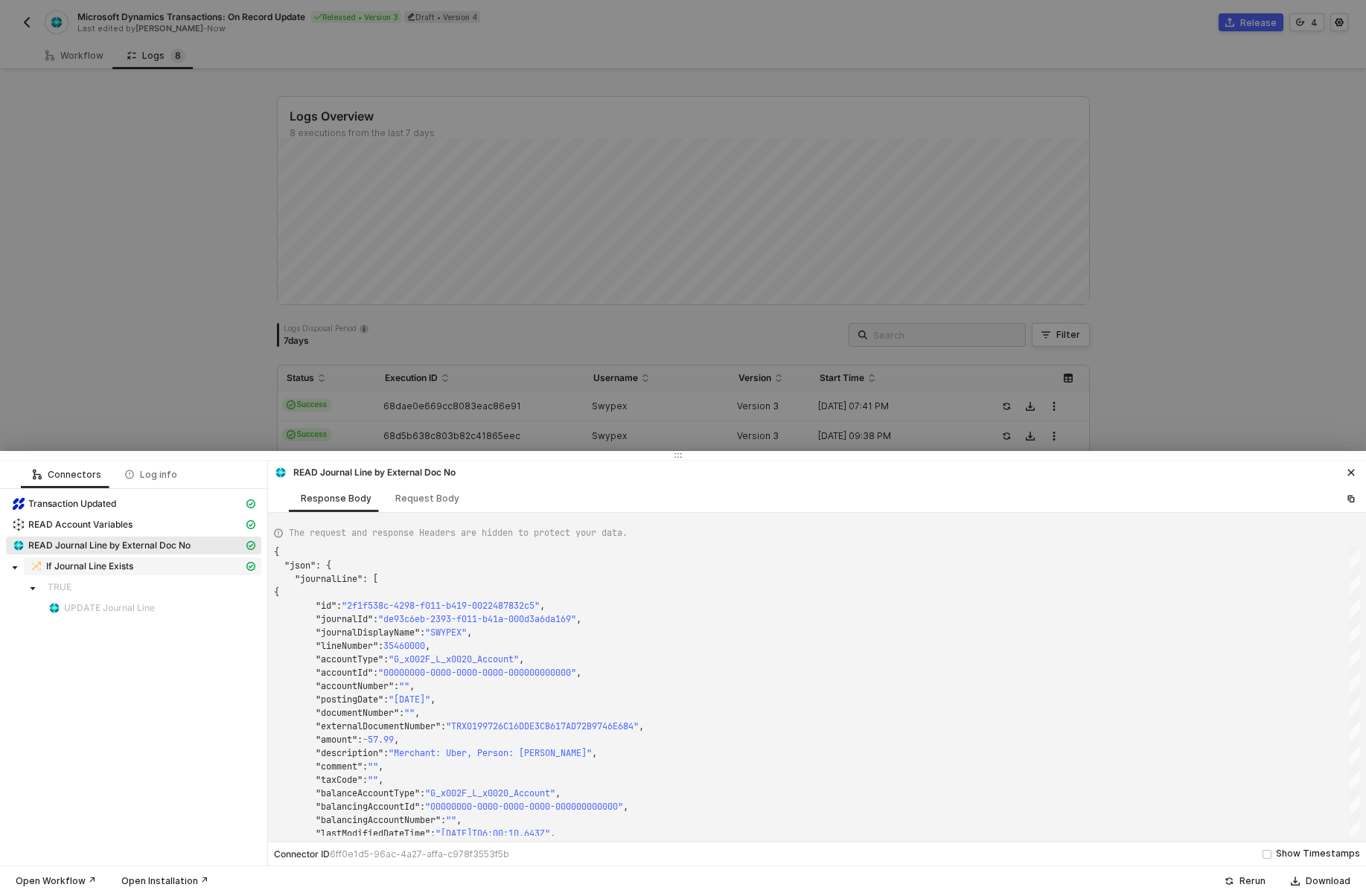
click at [212, 574] on span "If Journal Line Exists" at bounding box center [143, 567] width 237 height 18
type textarea "{ "resulting_path": "FALSE" }"
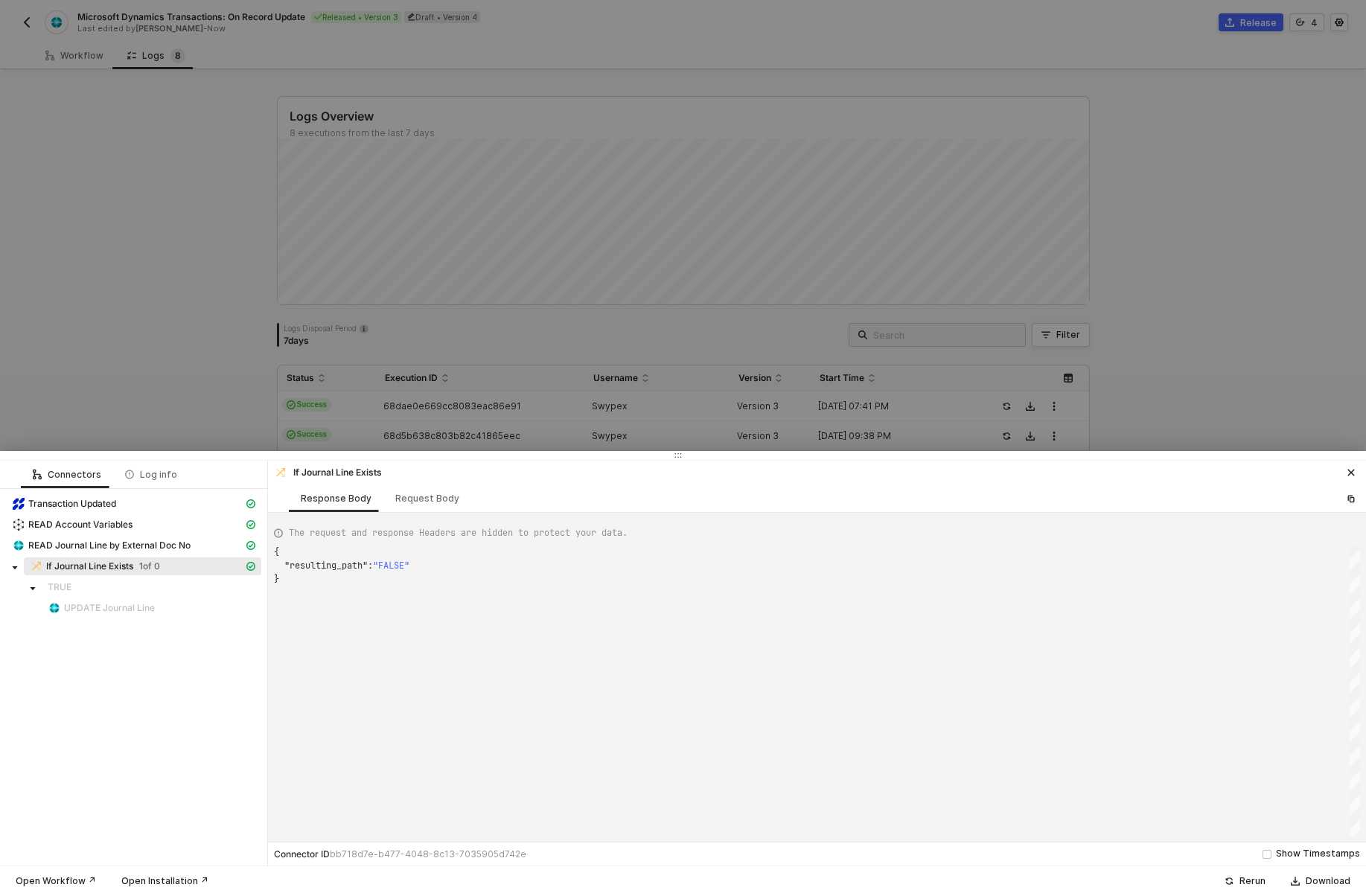
click at [340, 424] on div at bounding box center [683, 448] width 1366 height 896
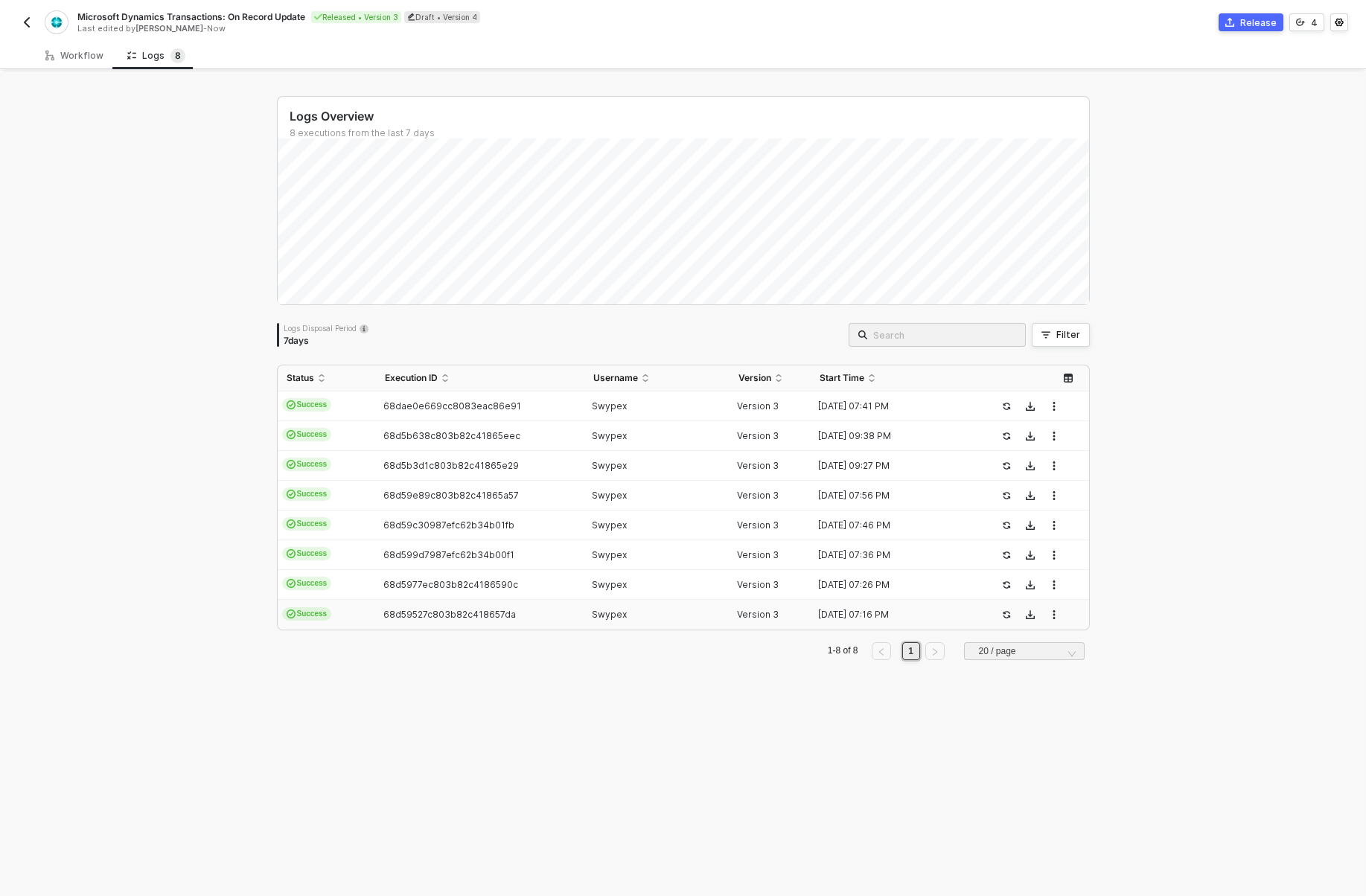
click at [405, 615] on span "68d59527c803b82c418657da" at bounding box center [450, 615] width 132 height 11
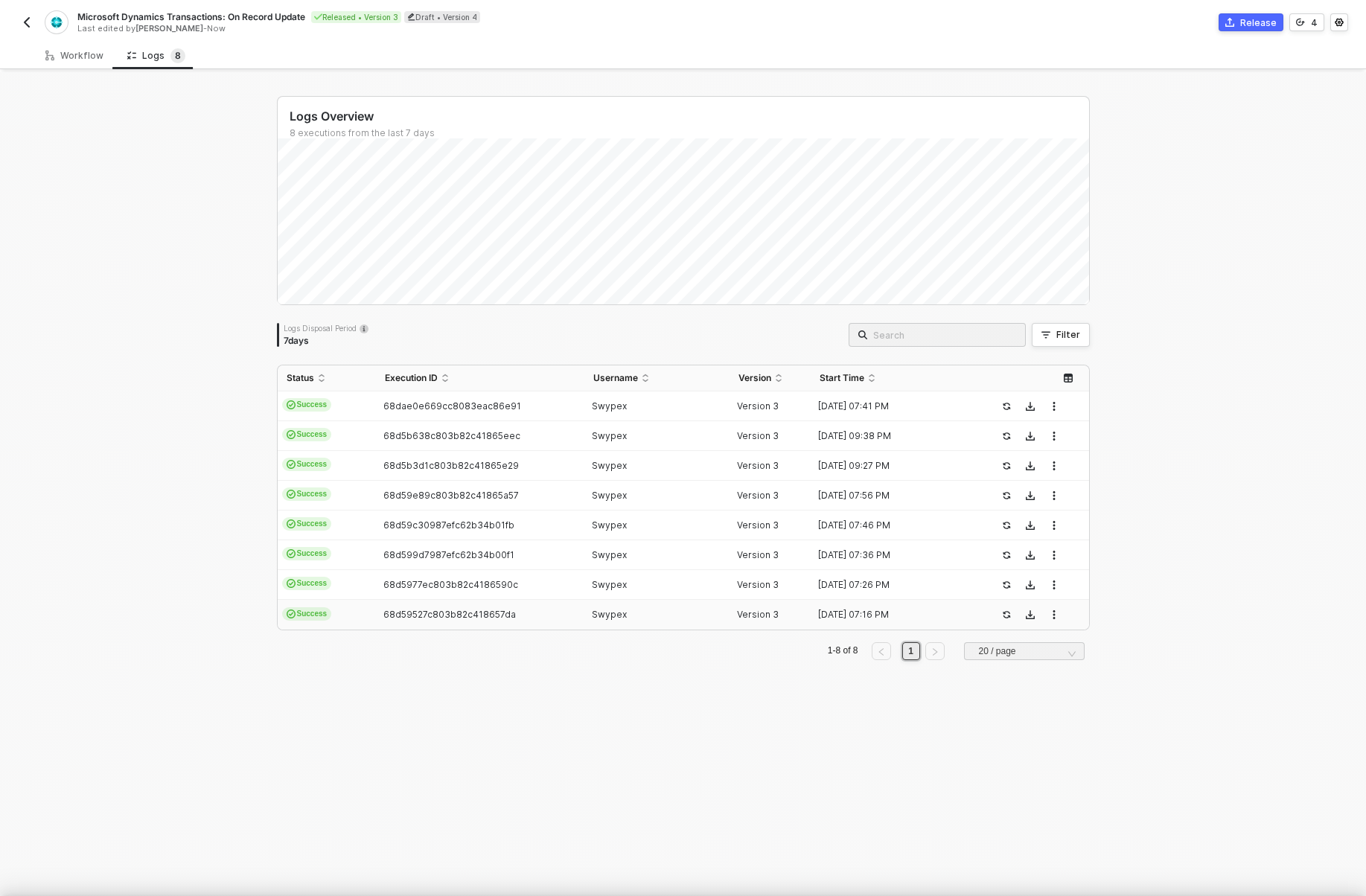
scroll to position [94, 0]
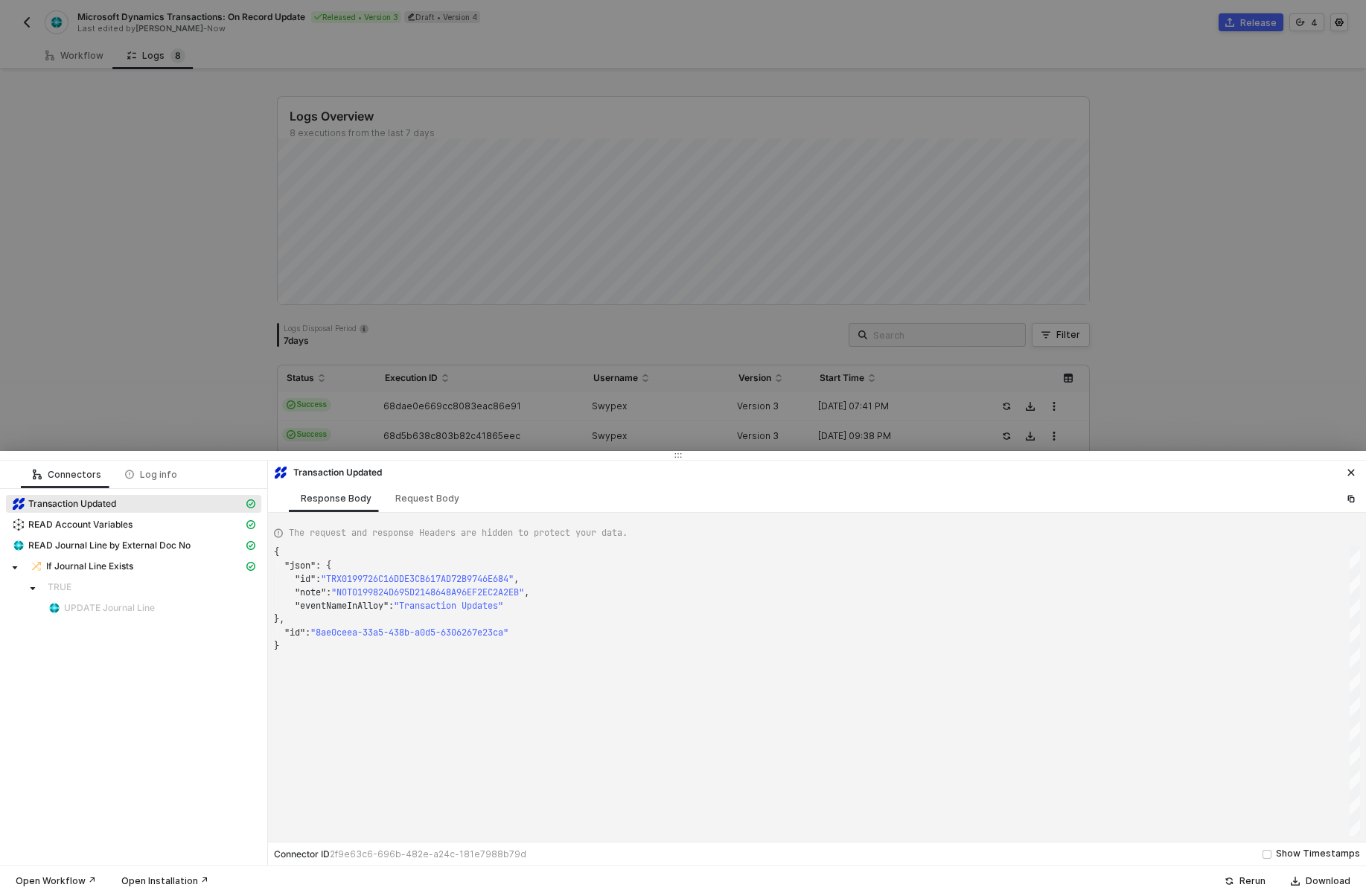
type textarea "{ "json": { "id": "TRX0199726C16DDE3CB617AD72B9746E684", "note": "NOT0199824D69…"
click at [501, 176] on div at bounding box center [683, 448] width 1366 height 896
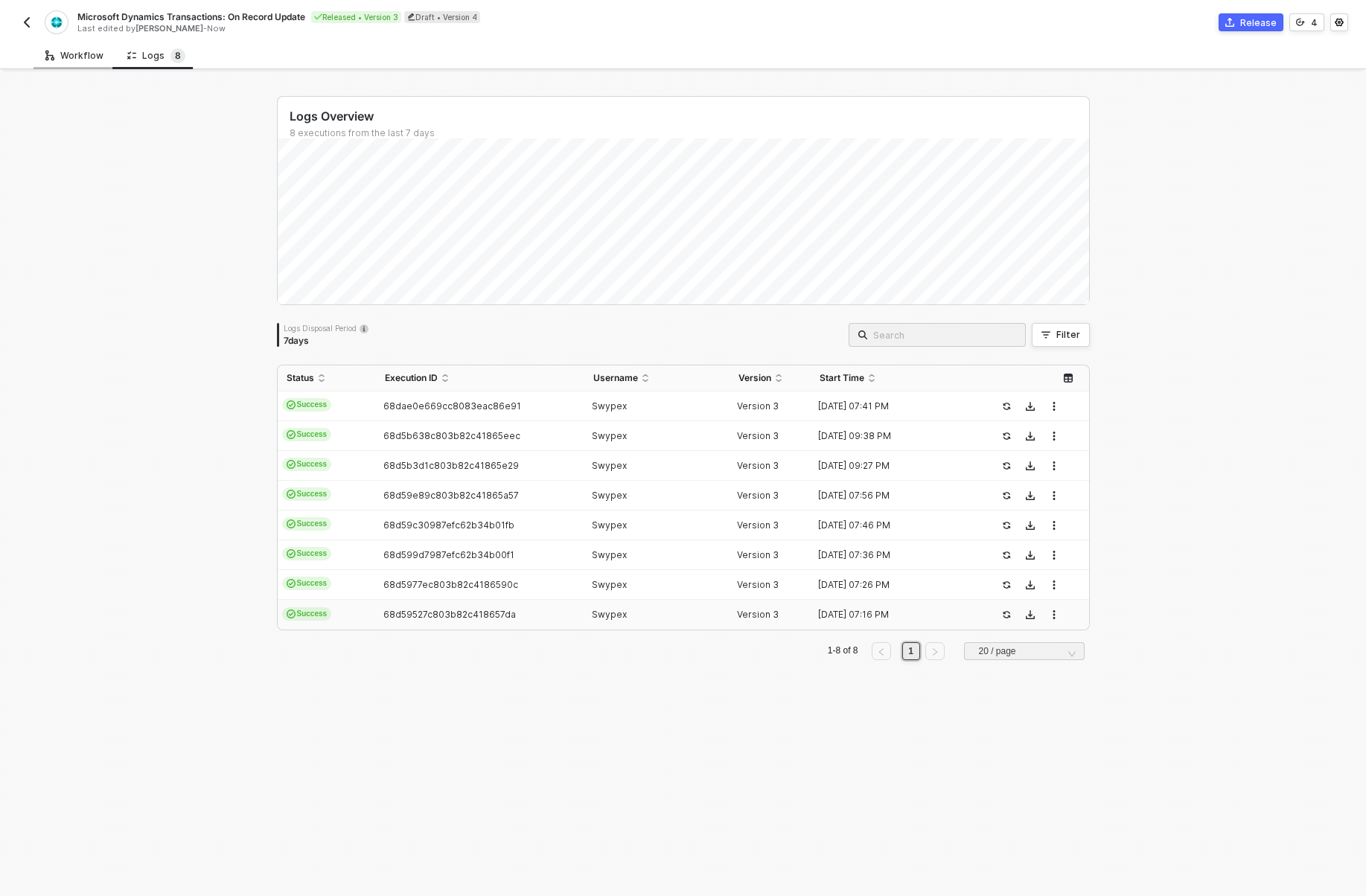
click at [91, 58] on div "Workflow" at bounding box center [74, 56] width 58 height 11
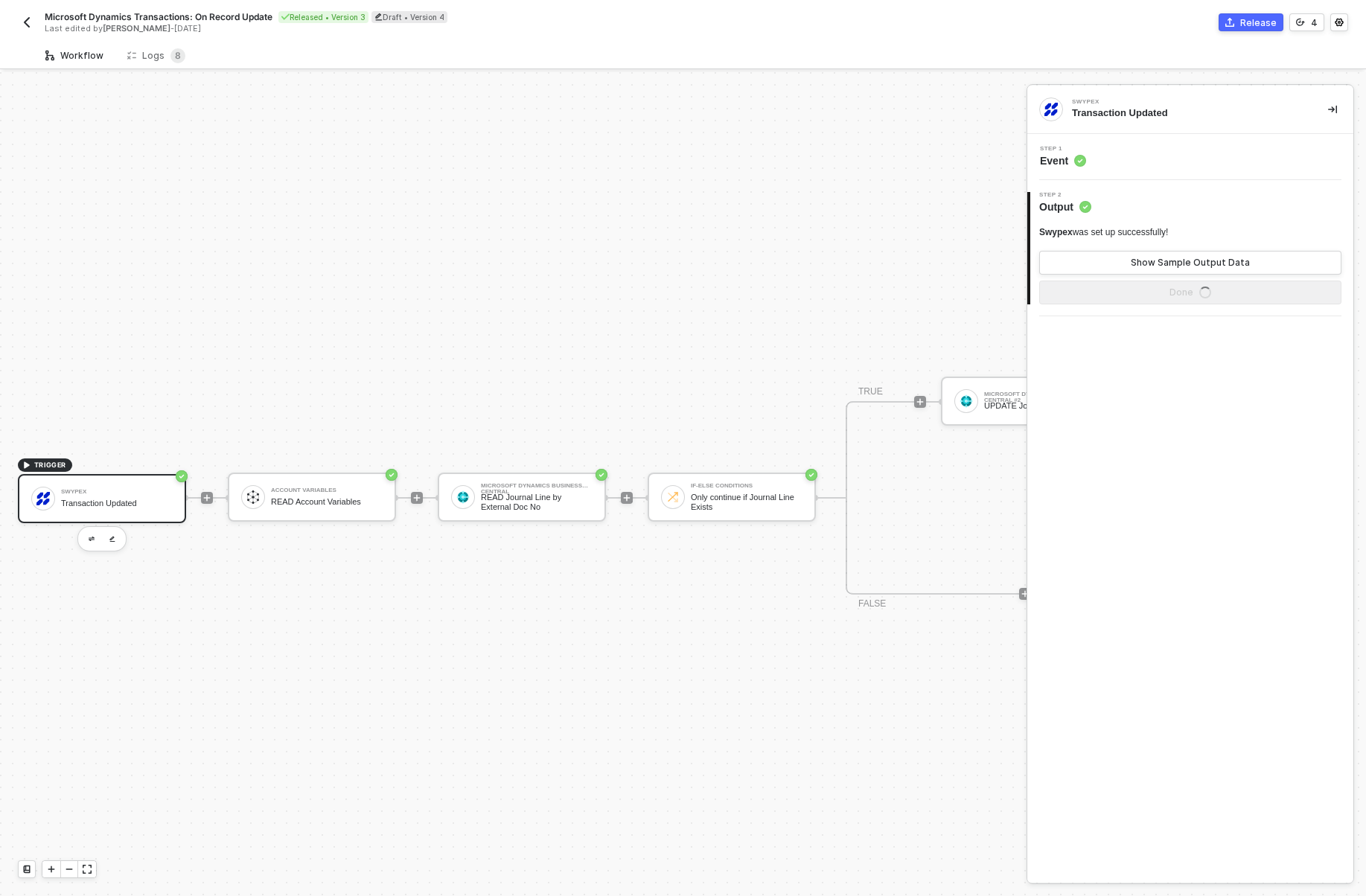
scroll to position [28, 0]
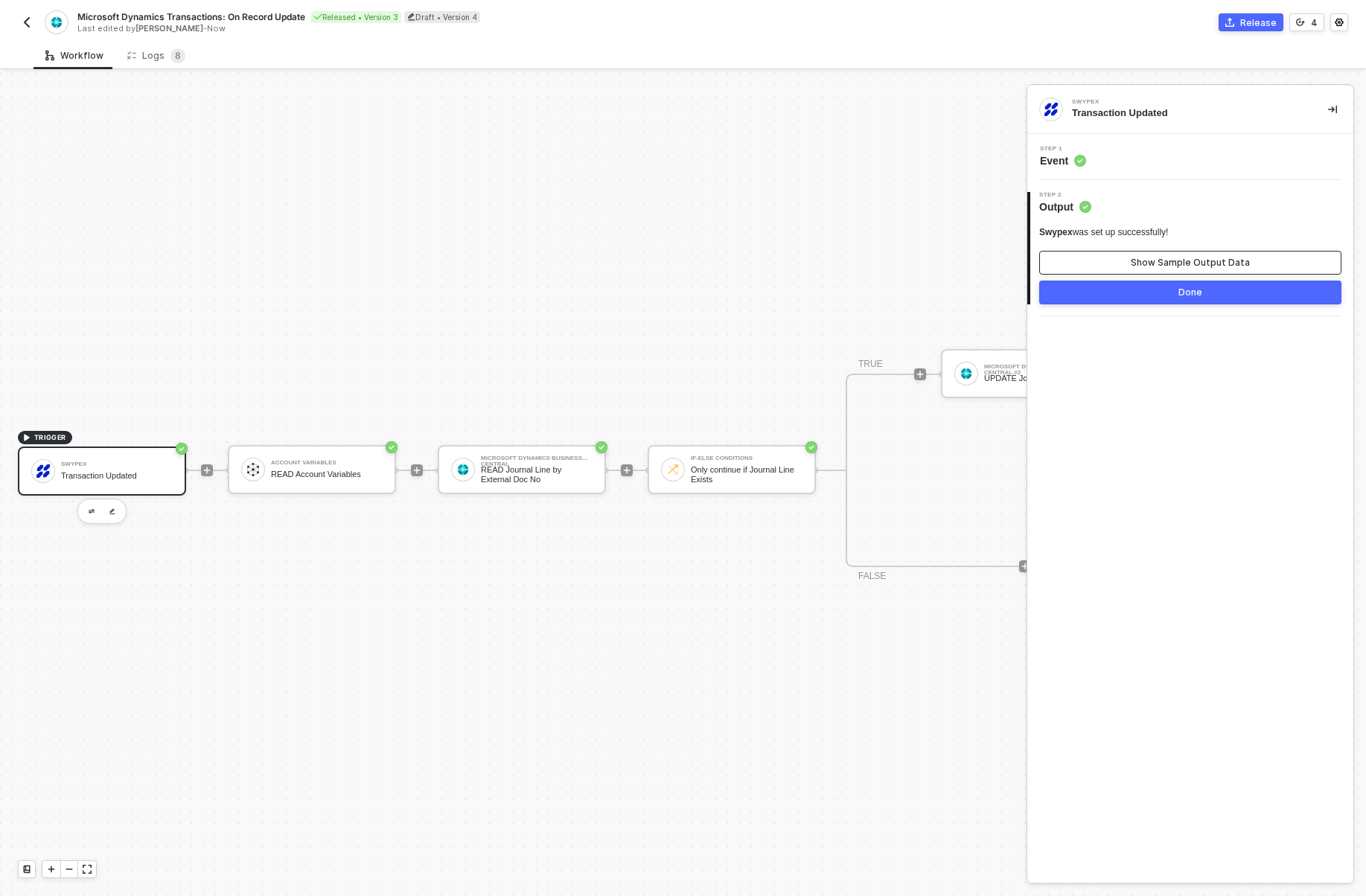
click at [1193, 257] on div "Show Sample Output Data" at bounding box center [1190, 262] width 119 height 11
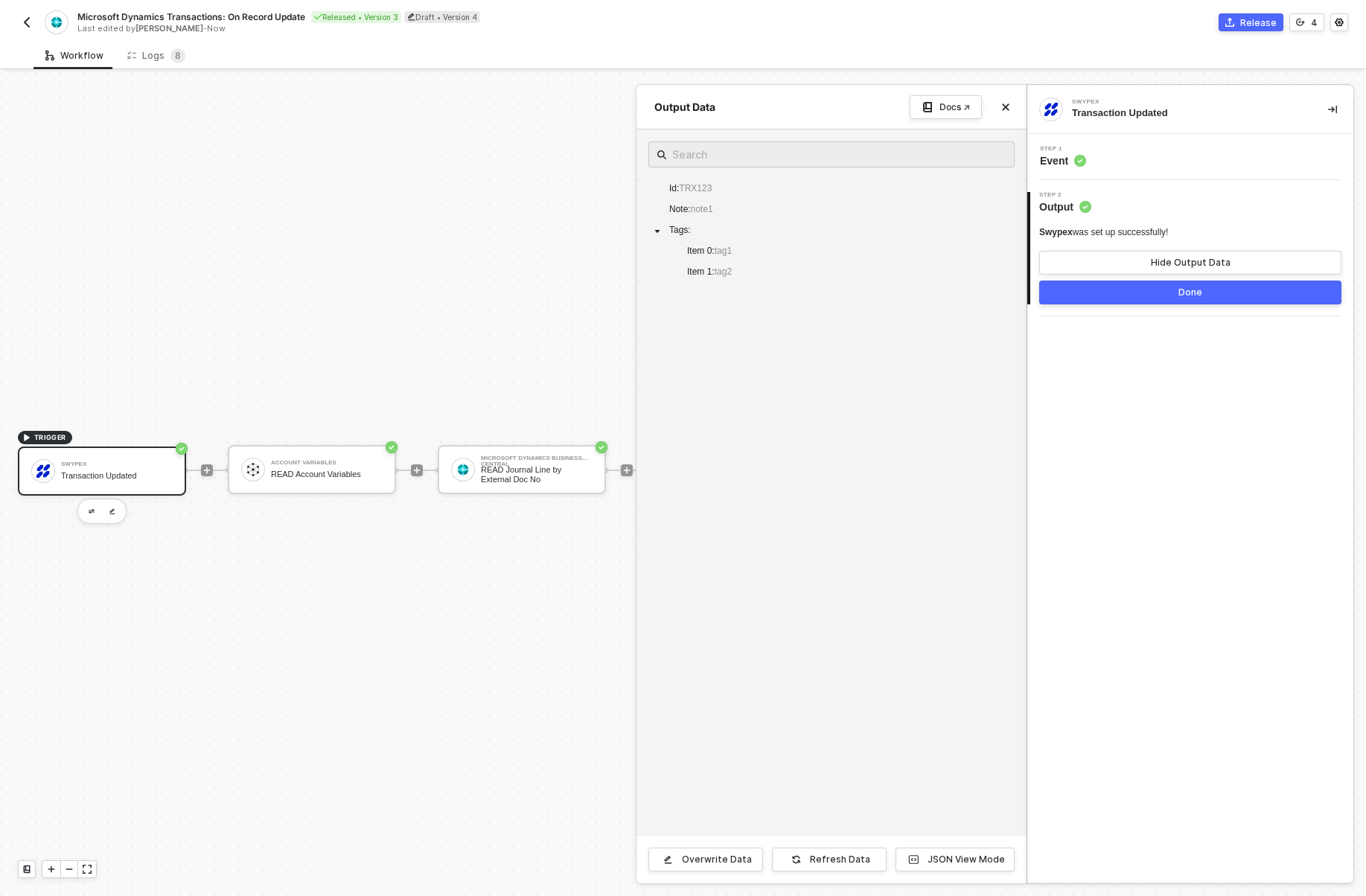
click at [1106, 161] on div "Step 1 Event" at bounding box center [1192, 156] width 323 height 22
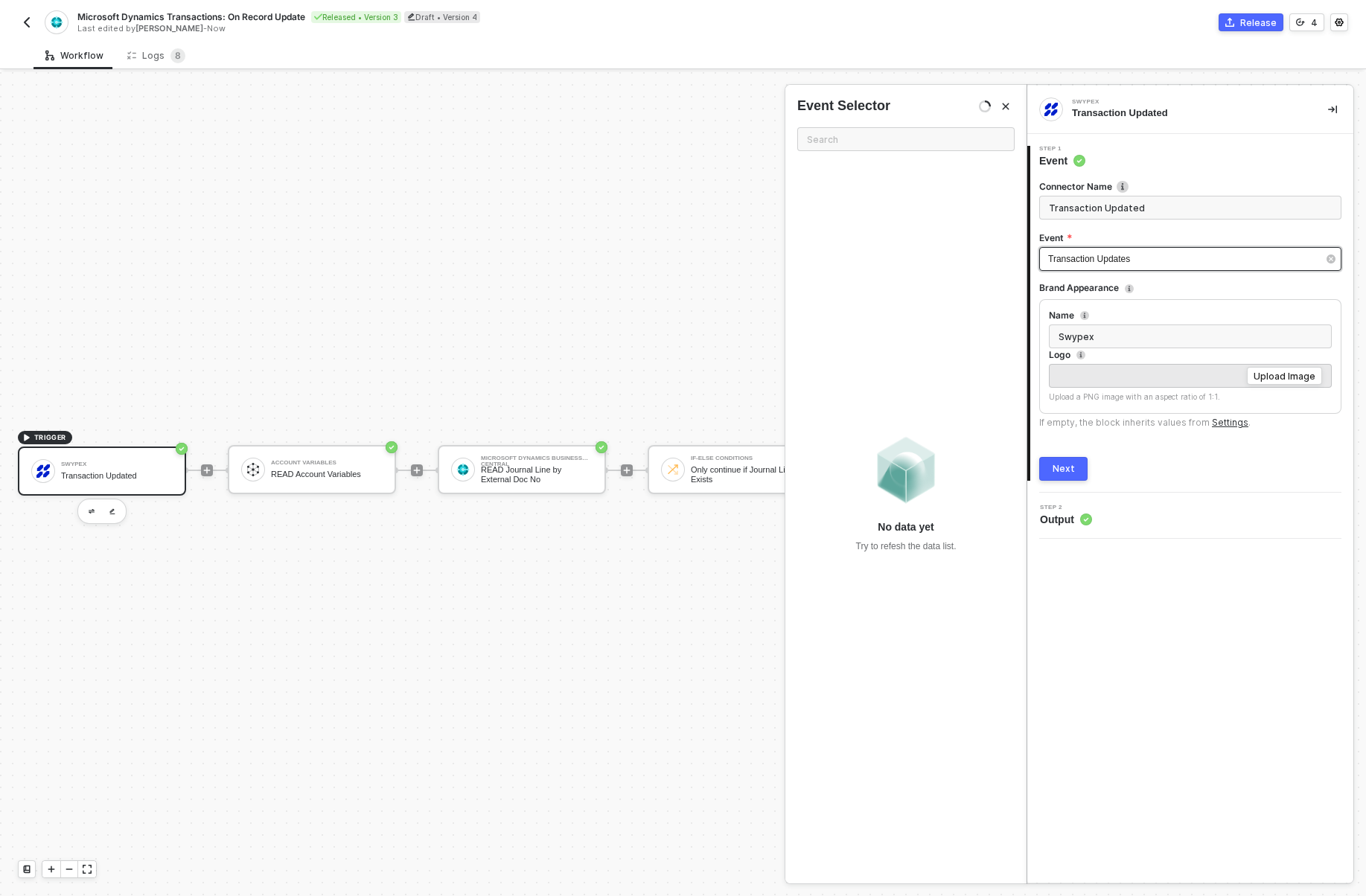
click at [1093, 263] on span "Transaction Updates" at bounding box center [1089, 258] width 82 height 11
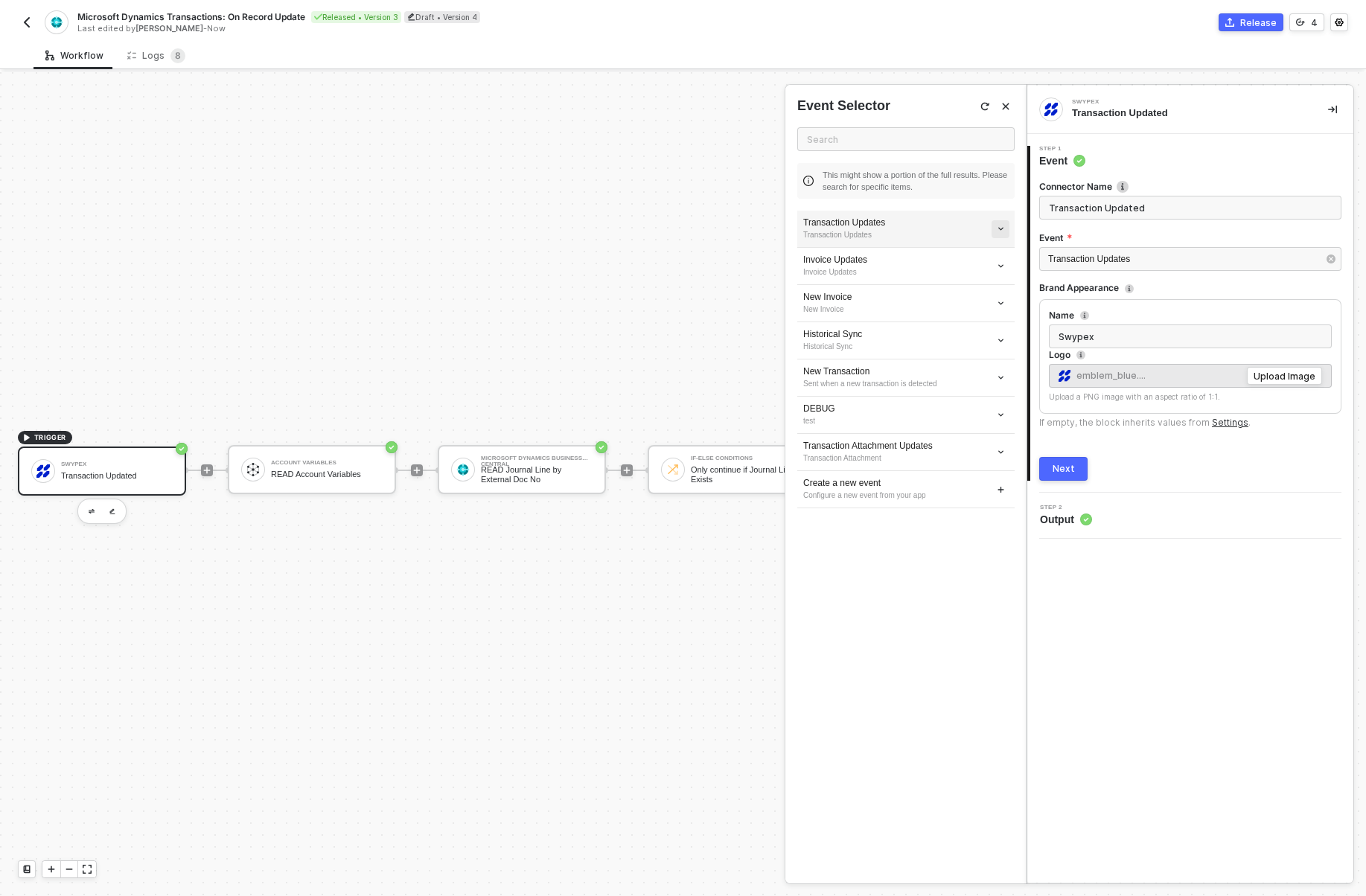
click at [1003, 226] on icon "icon-arrow-down-small" at bounding box center [1000, 229] width 9 height 9
click at [985, 246] on li "Edit" at bounding box center [947, 257] width 116 height 23
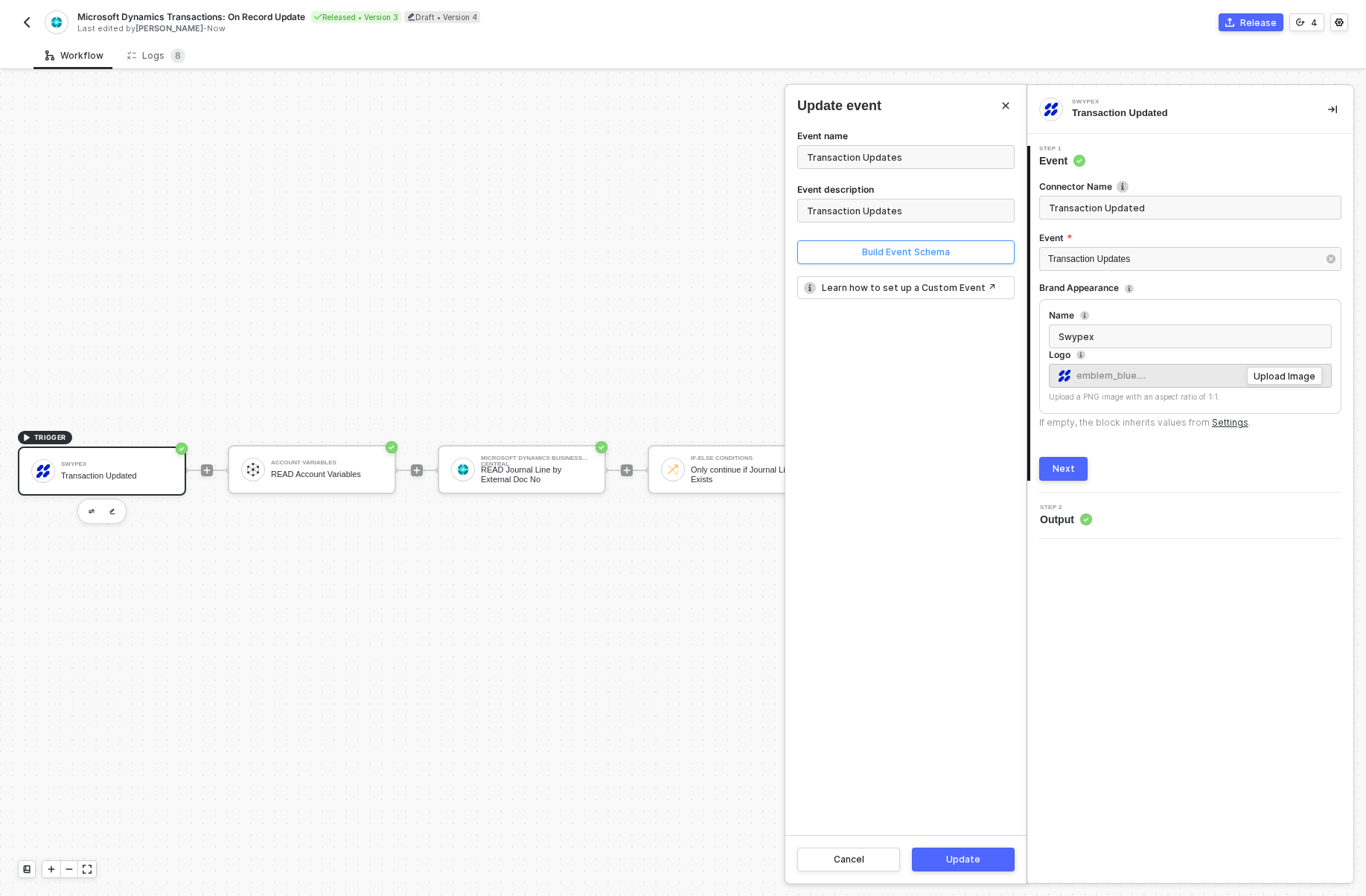
click at [918, 243] on button "Build Event Schema" at bounding box center [906, 252] width 217 height 24
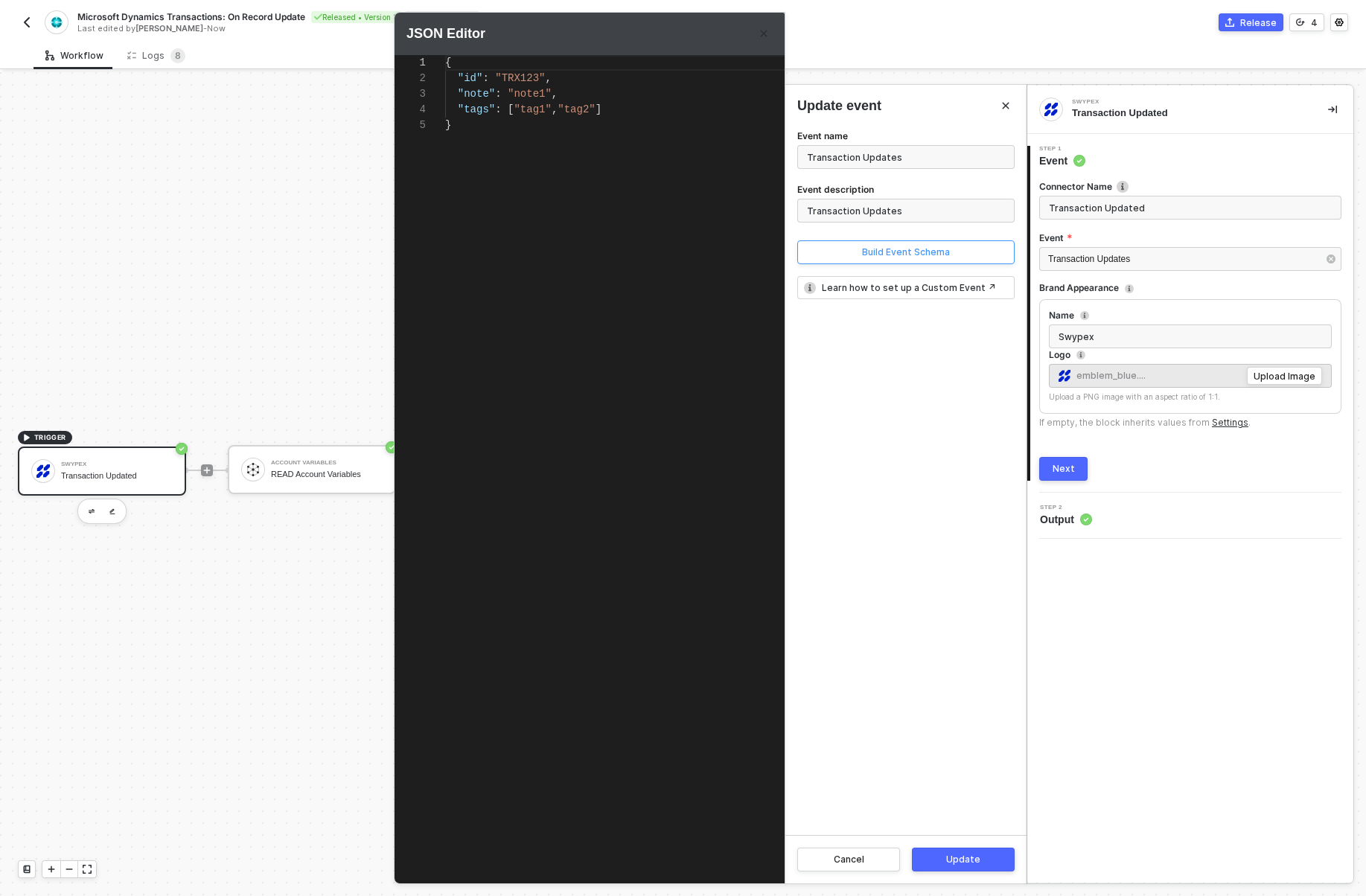
type textarea "{ "id": "TRX123", "note": "note1", "tags": [ "tag1", "tag2" ] }"
